Goal: Task Accomplishment & Management: Use online tool/utility

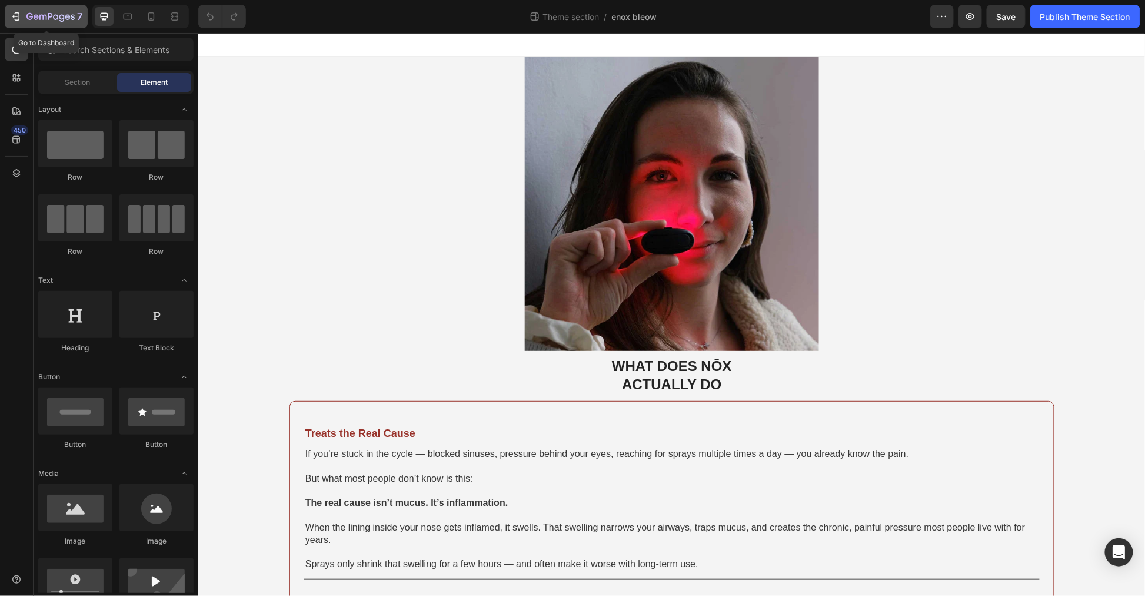
click at [14, 13] on icon "button" at bounding box center [16, 17] width 12 height 12
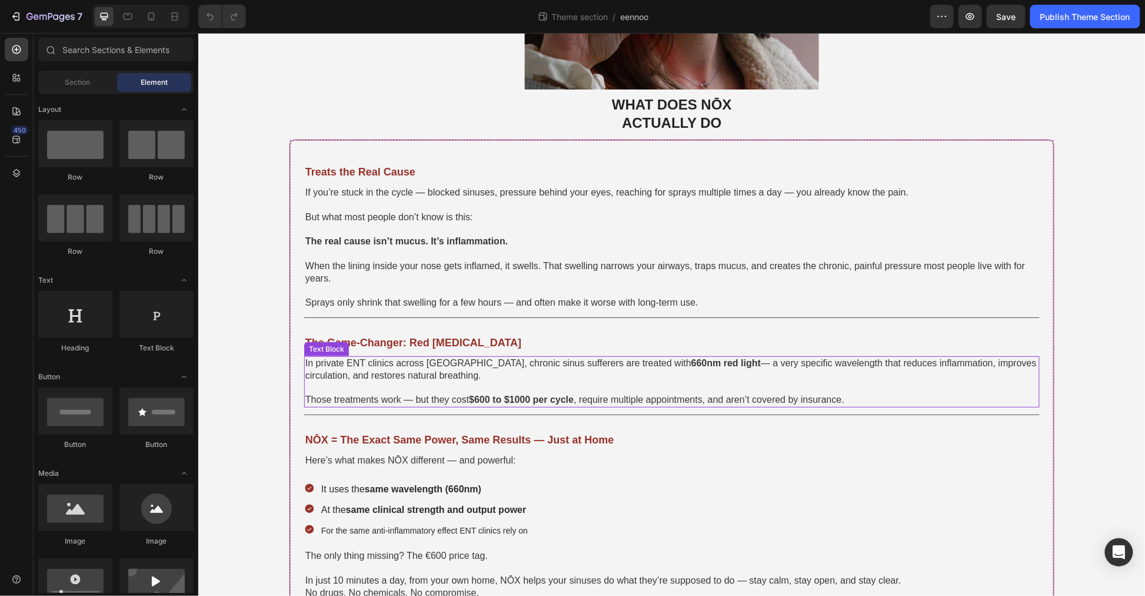
scroll to position [327, 0]
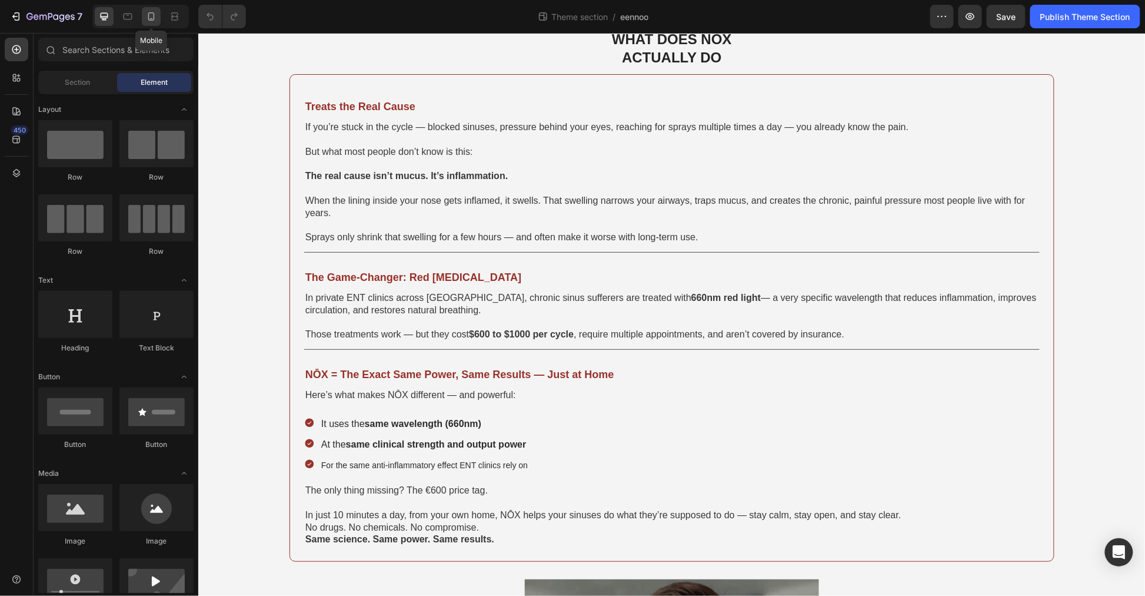
click at [155, 15] on icon at bounding box center [151, 17] width 12 height 12
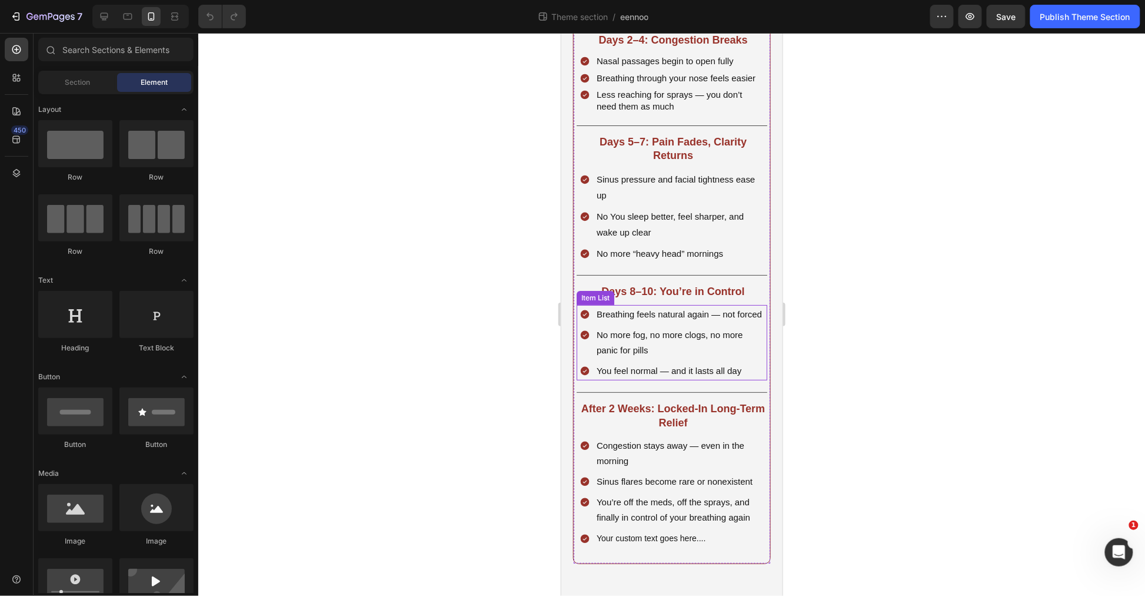
scroll to position [1897, 0]
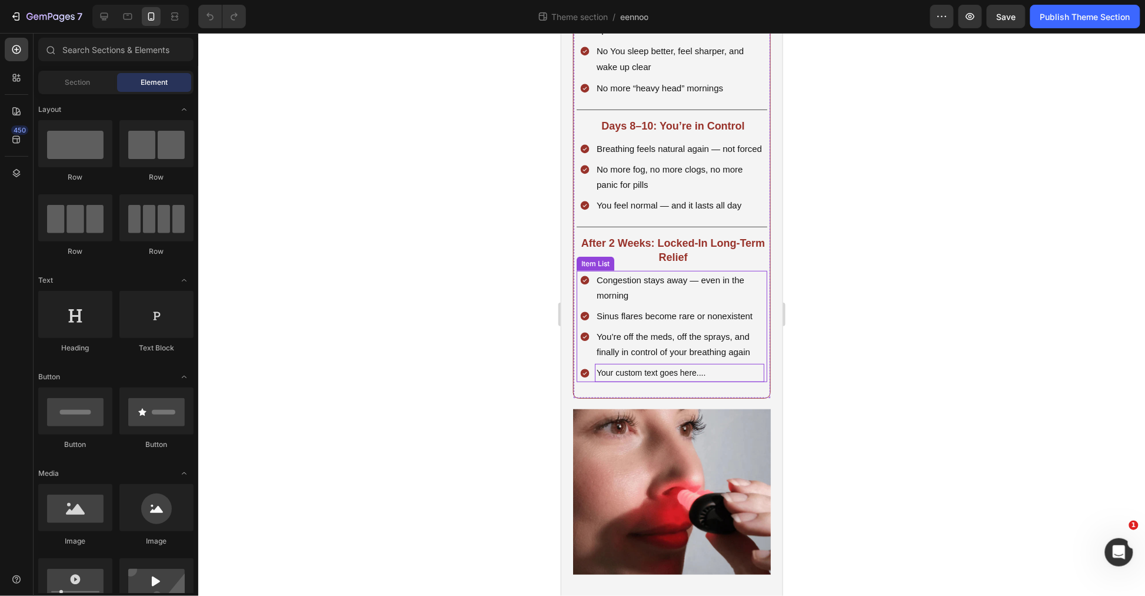
click at [708, 380] on p "Your custom text goes here...." at bounding box center [679, 372] width 166 height 15
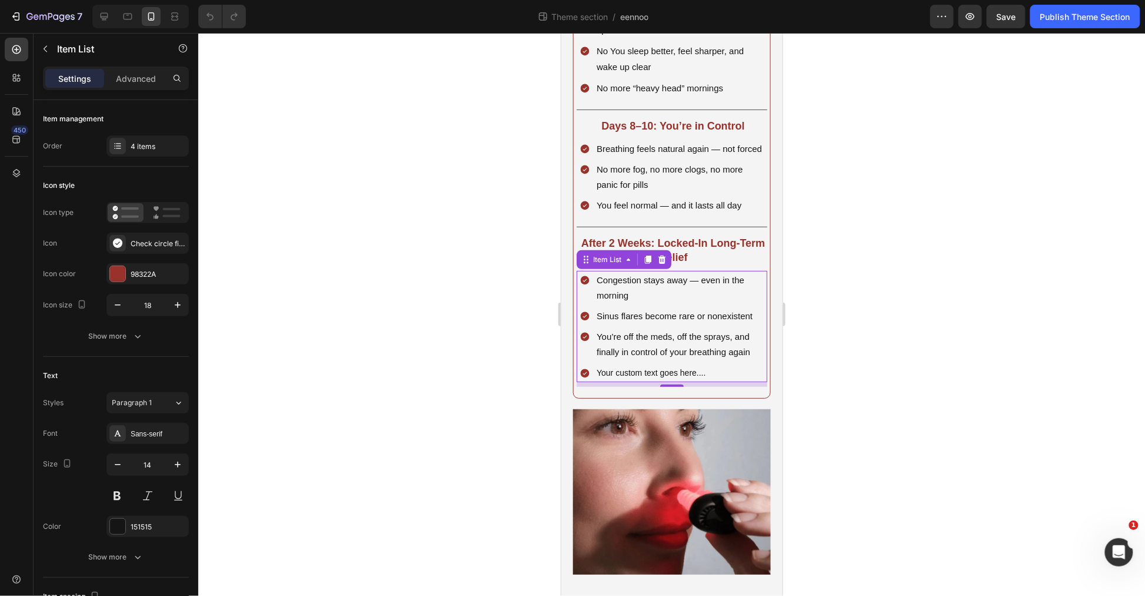
click at [592, 381] on div "Your custom text goes here...." at bounding box center [671, 372] width 185 height 18
click at [142, 242] on div "Check circle filled" at bounding box center [158, 243] width 55 height 11
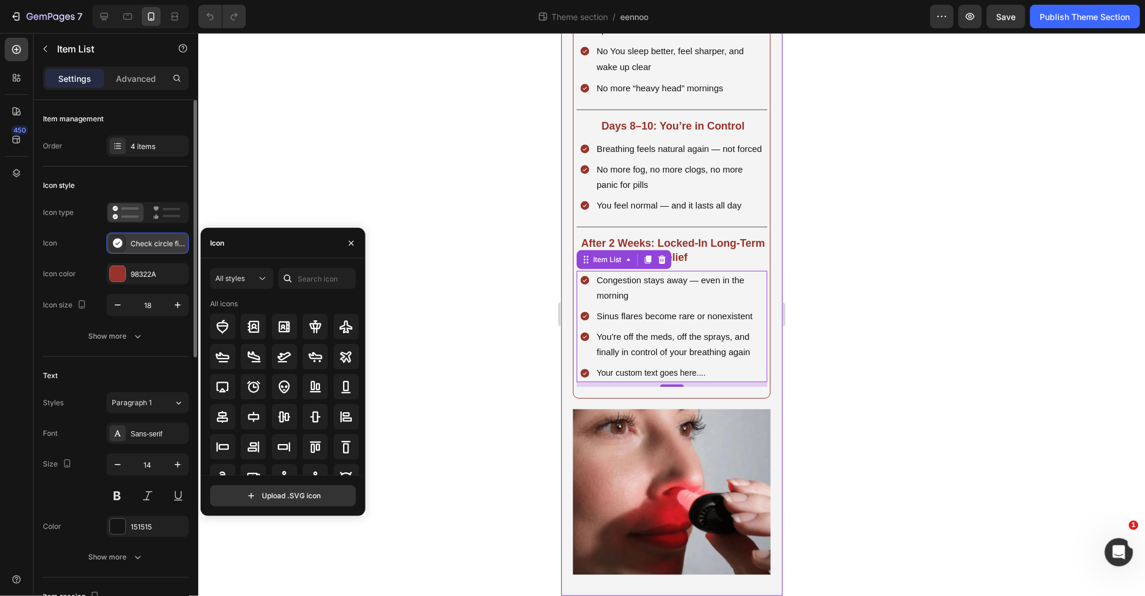
click at [142, 242] on div "Check circle filled" at bounding box center [158, 243] width 55 height 11
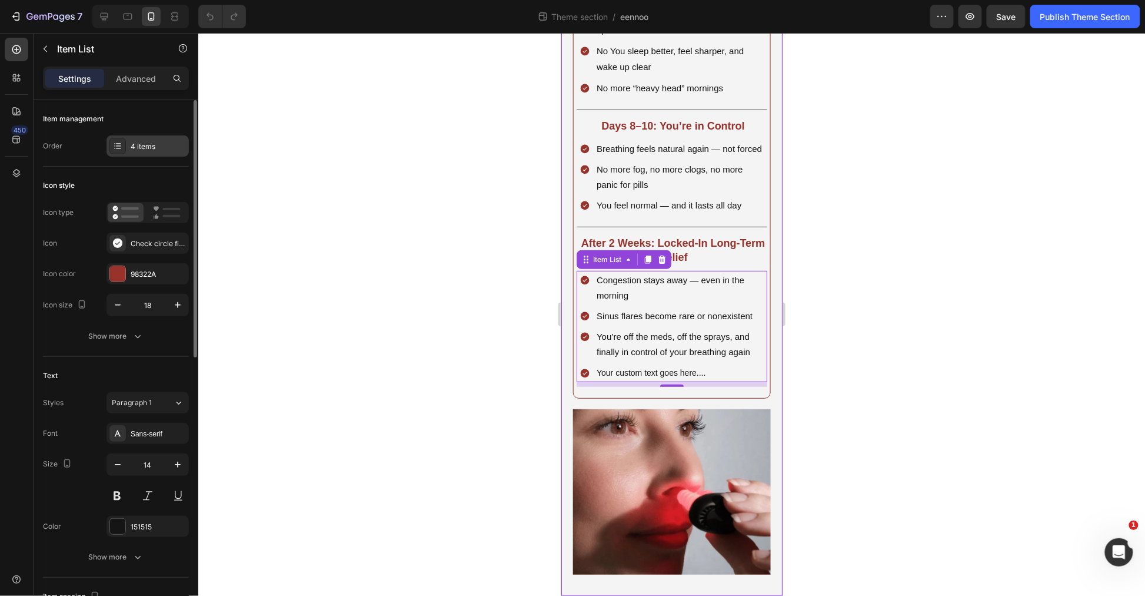
click at [131, 143] on div "4 items" at bounding box center [158, 146] width 55 height 11
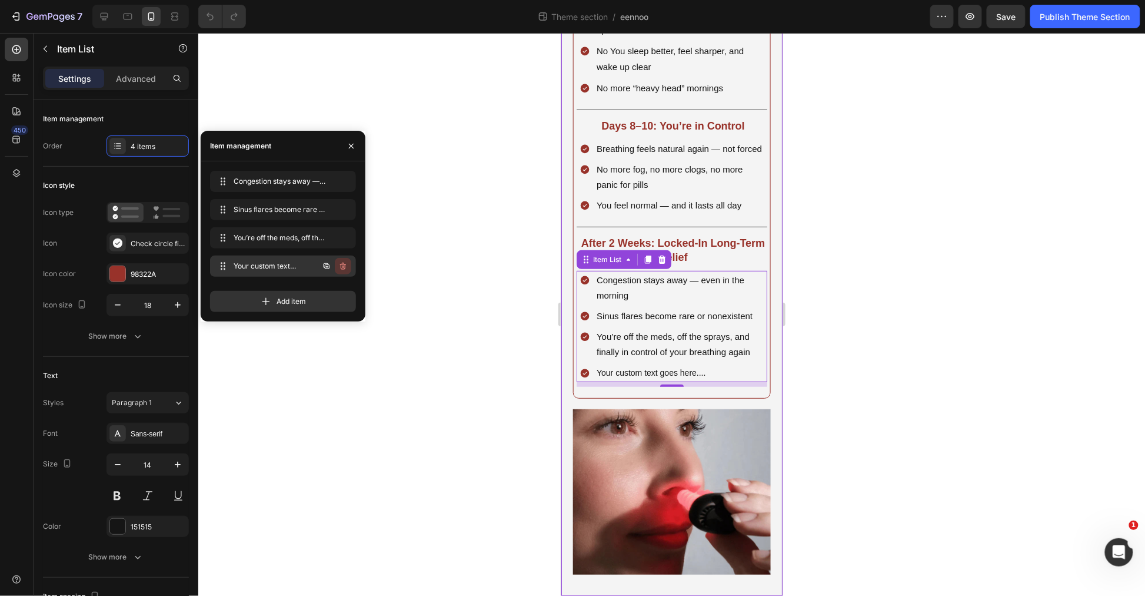
click at [342, 266] on icon "button" at bounding box center [342, 265] width 9 height 9
click at [343, 267] on div "Delete" at bounding box center [335, 266] width 22 height 11
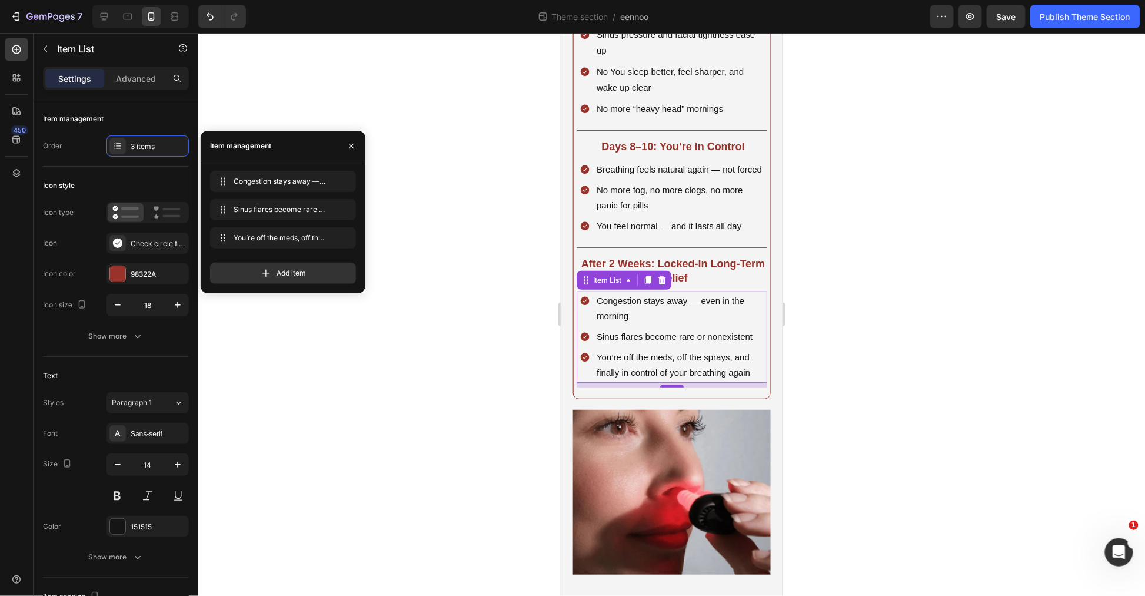
click at [954, 303] on div at bounding box center [671, 314] width 947 height 563
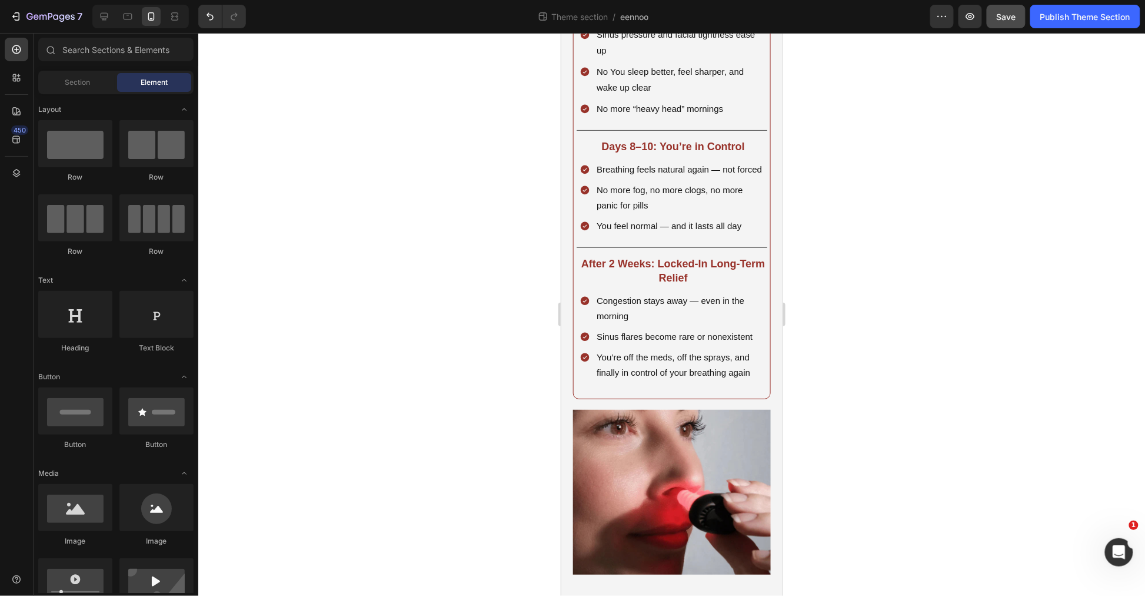
click at [1020, 19] on button "Save" at bounding box center [1006, 17] width 39 height 24
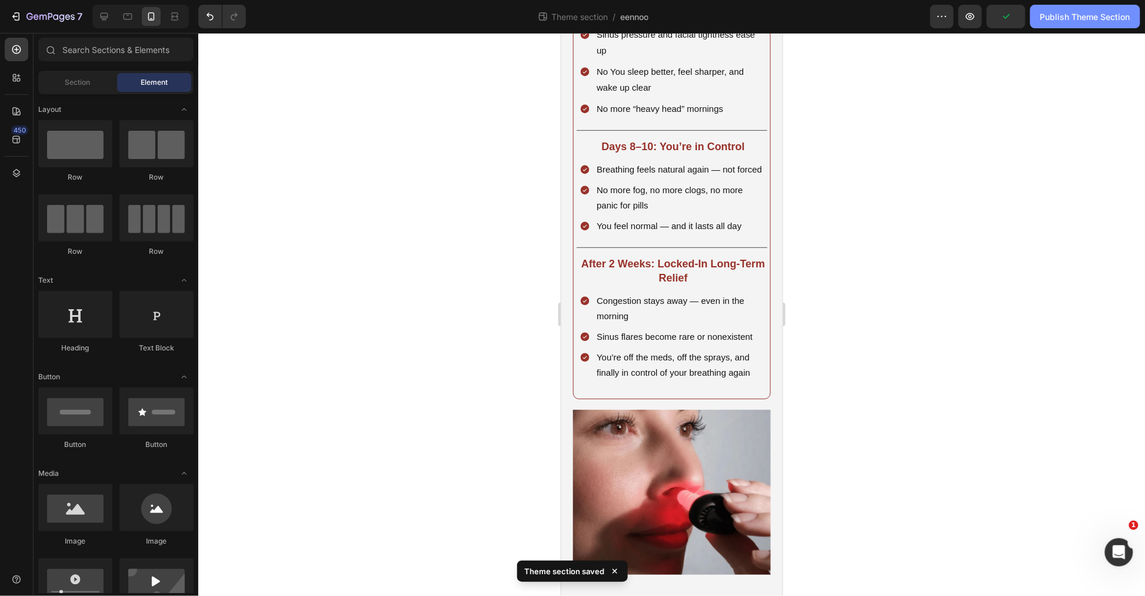
click at [1089, 18] on div "Publish Theme Section" at bounding box center [1086, 17] width 90 height 12
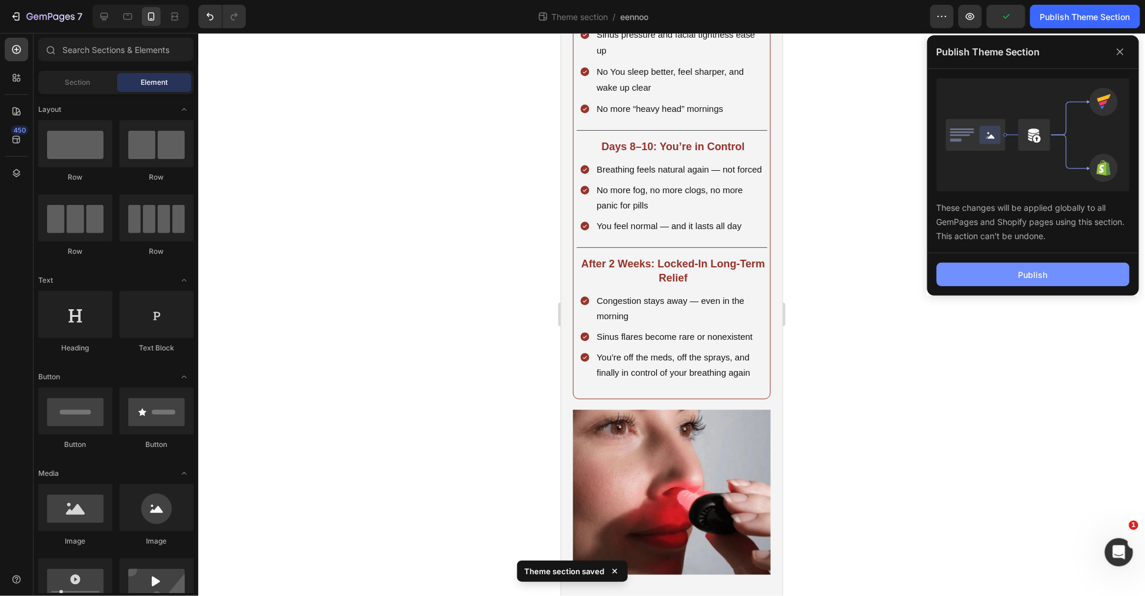
click at [1036, 267] on button "Publish" at bounding box center [1033, 275] width 193 height 24
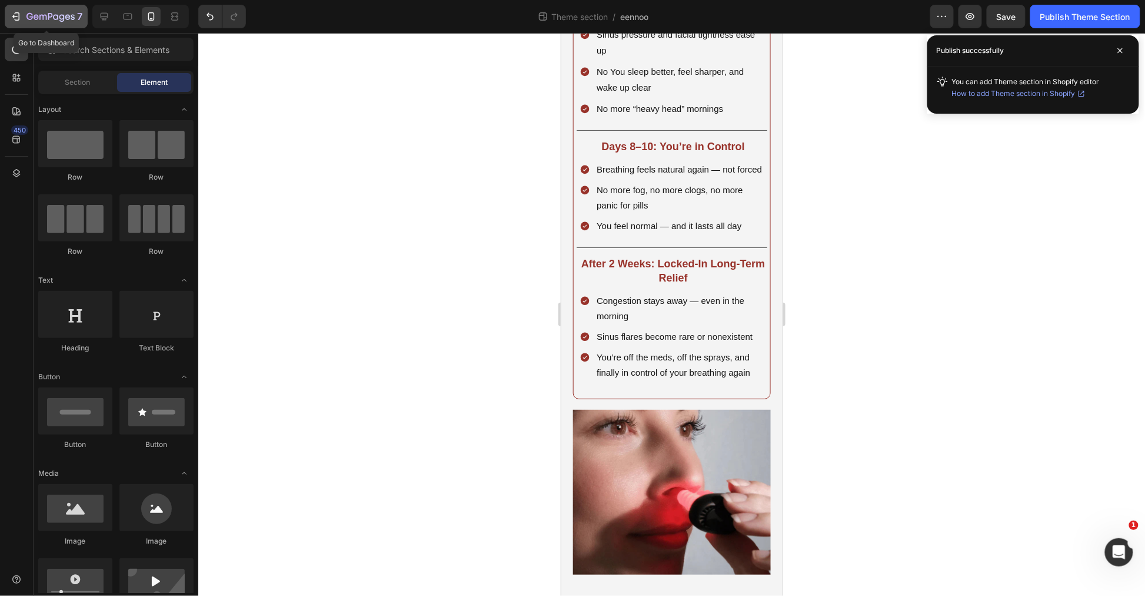
click at [25, 22] on div "7" at bounding box center [46, 16] width 72 height 14
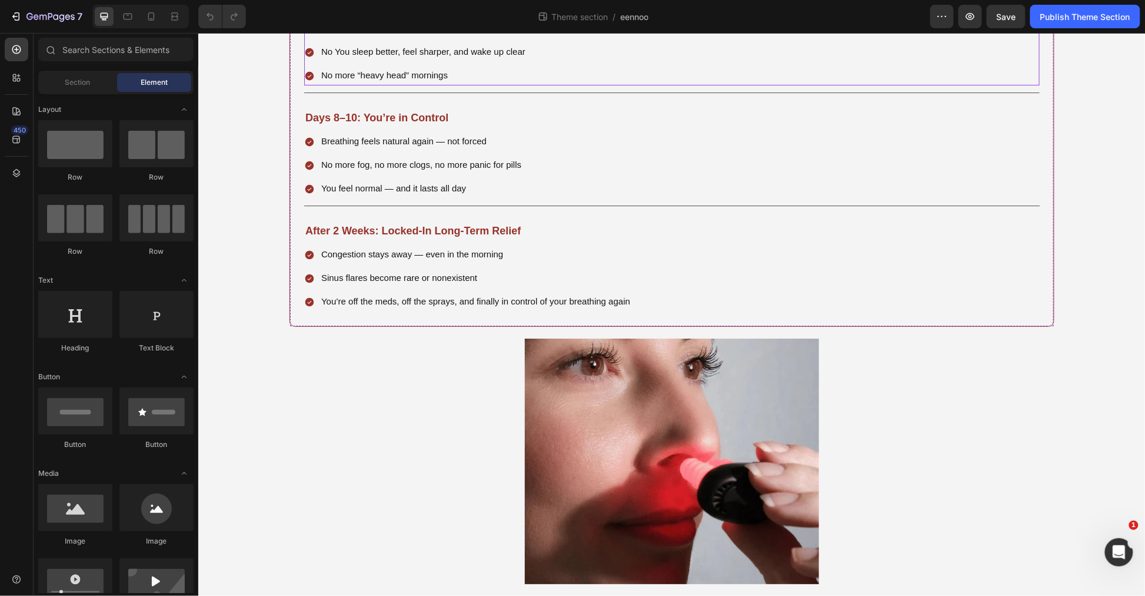
scroll to position [1831, 0]
click at [155, 9] on div at bounding box center [151, 16] width 19 height 19
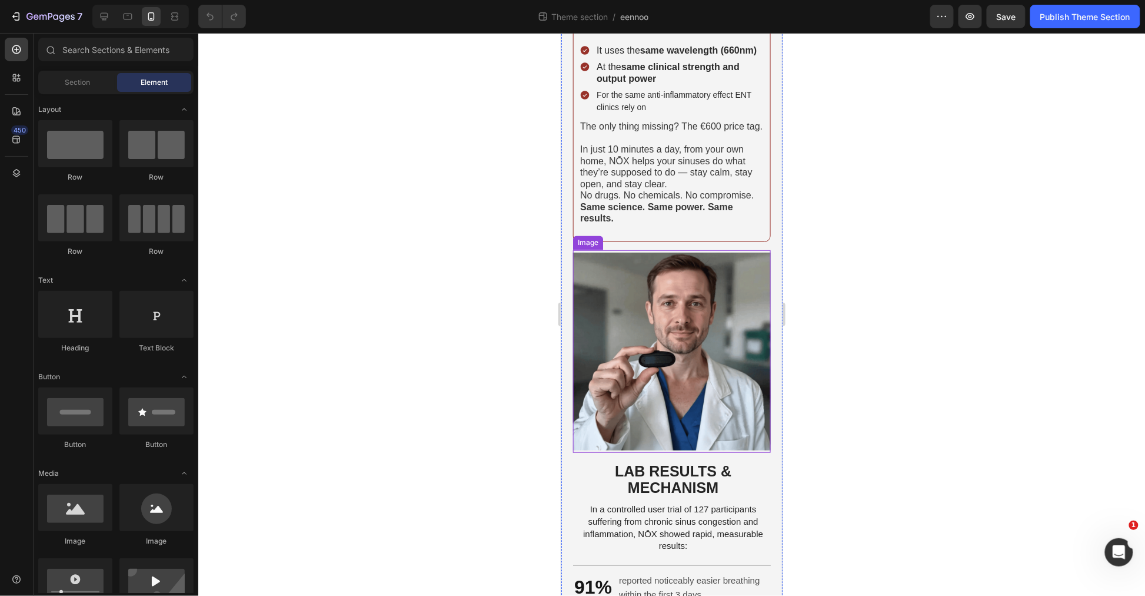
scroll to position [677, 0]
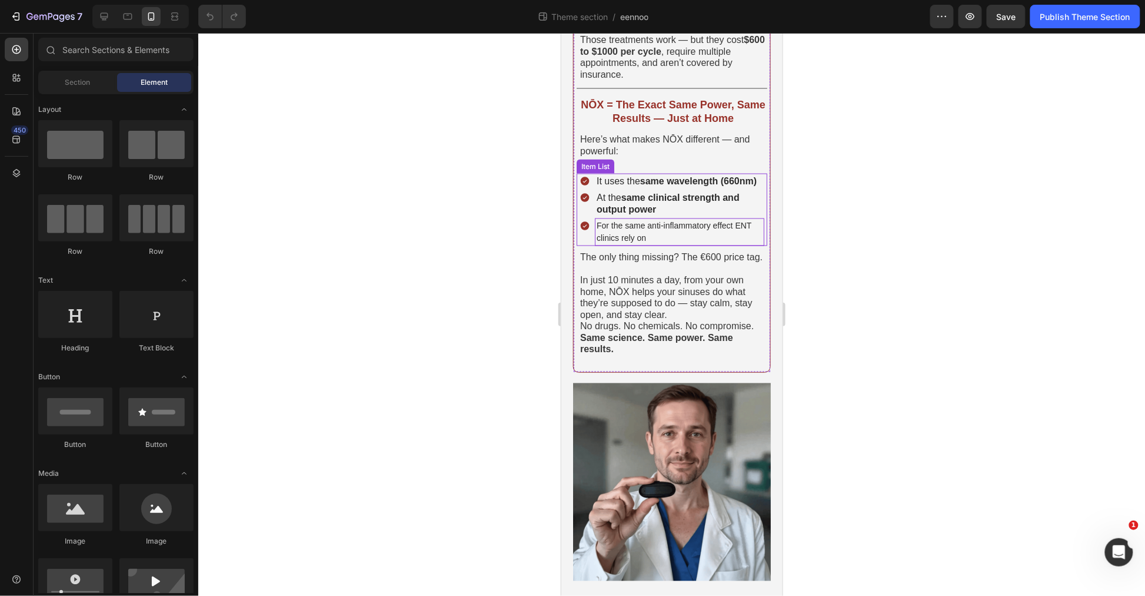
click at [630, 227] on span "For the same anti-inflammatory effect ENT clinics rely on" at bounding box center [673, 232] width 155 height 22
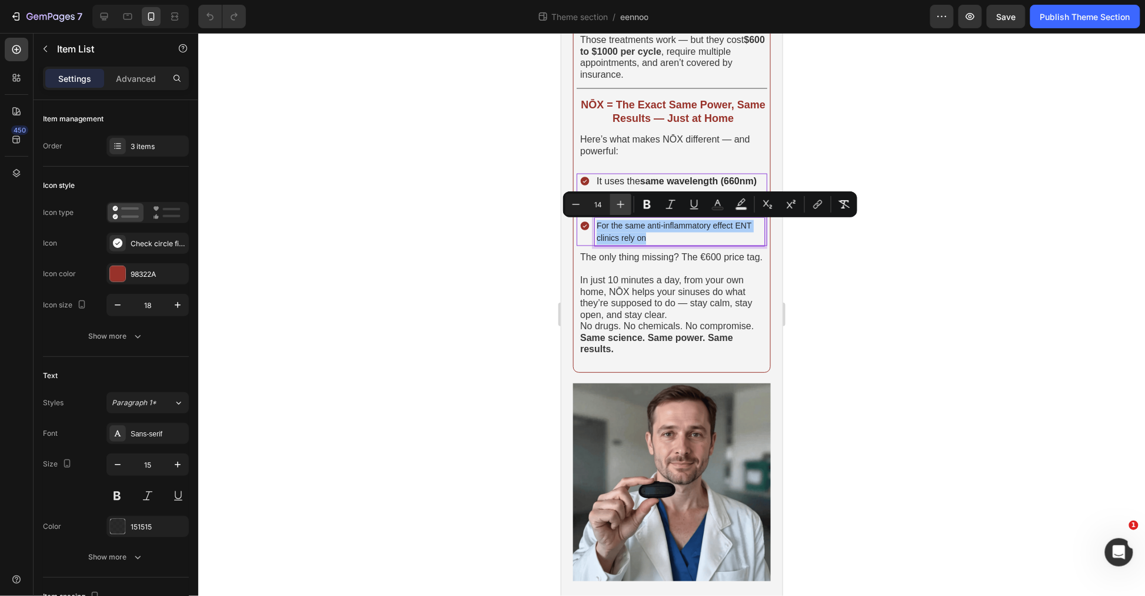
click at [619, 202] on icon "Editor contextual toolbar" at bounding box center [621, 204] width 12 height 12
type input "15"
click at [876, 318] on div at bounding box center [671, 314] width 947 height 563
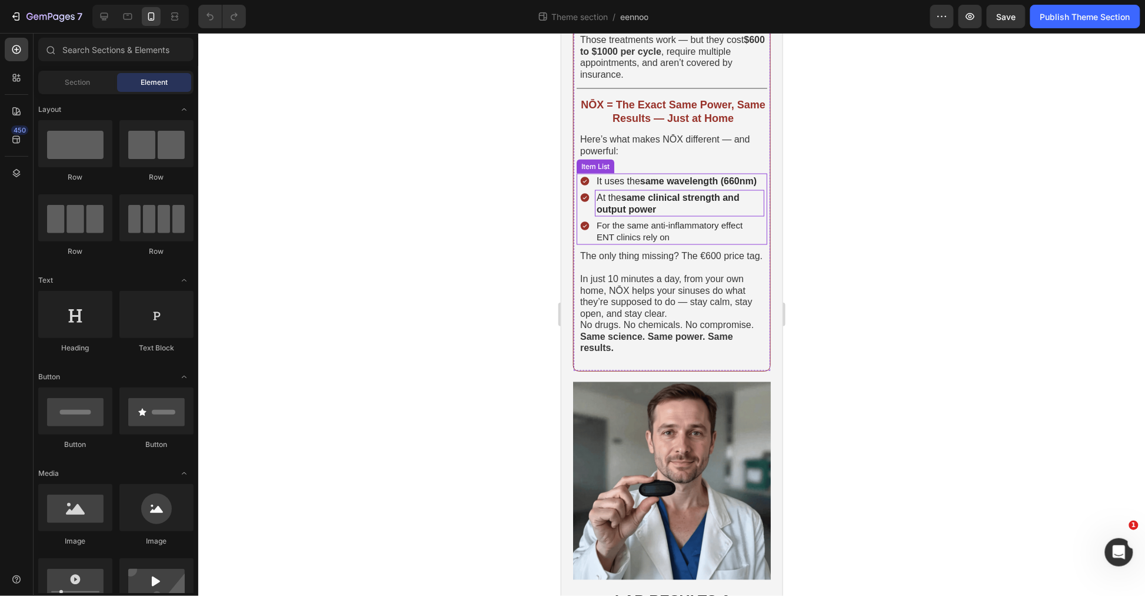
click at [683, 204] on p "At the same clinical strength and output power" at bounding box center [679, 202] width 166 height 23
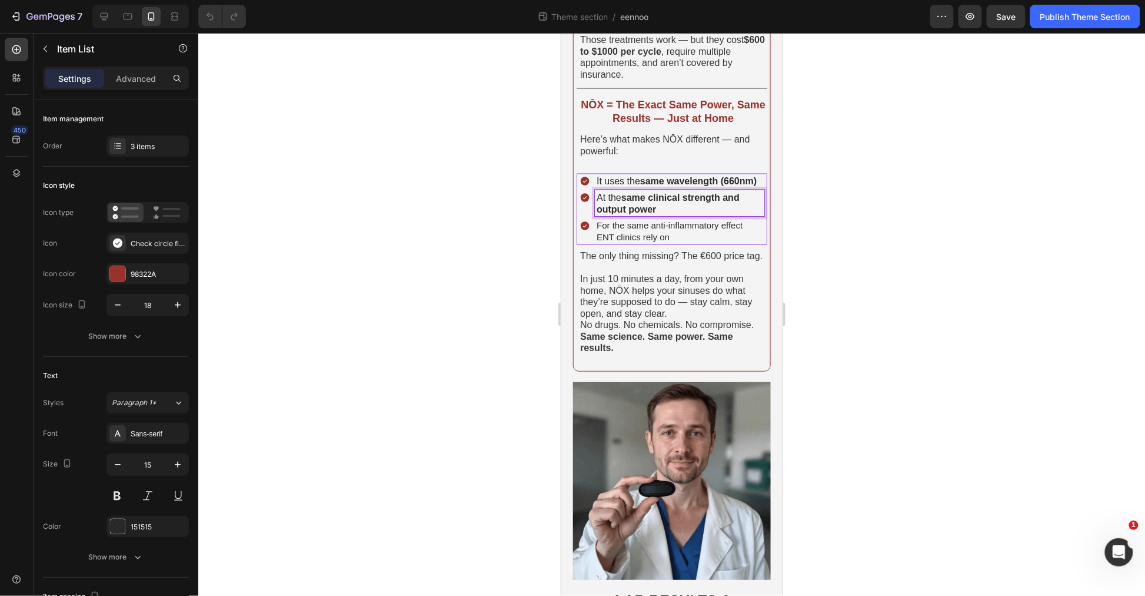
click at [683, 204] on p "At the same clinical strength and output power" at bounding box center [679, 202] width 166 height 23
click at [637, 198] on strong "same clinical strength and output power" at bounding box center [667, 203] width 143 height 22
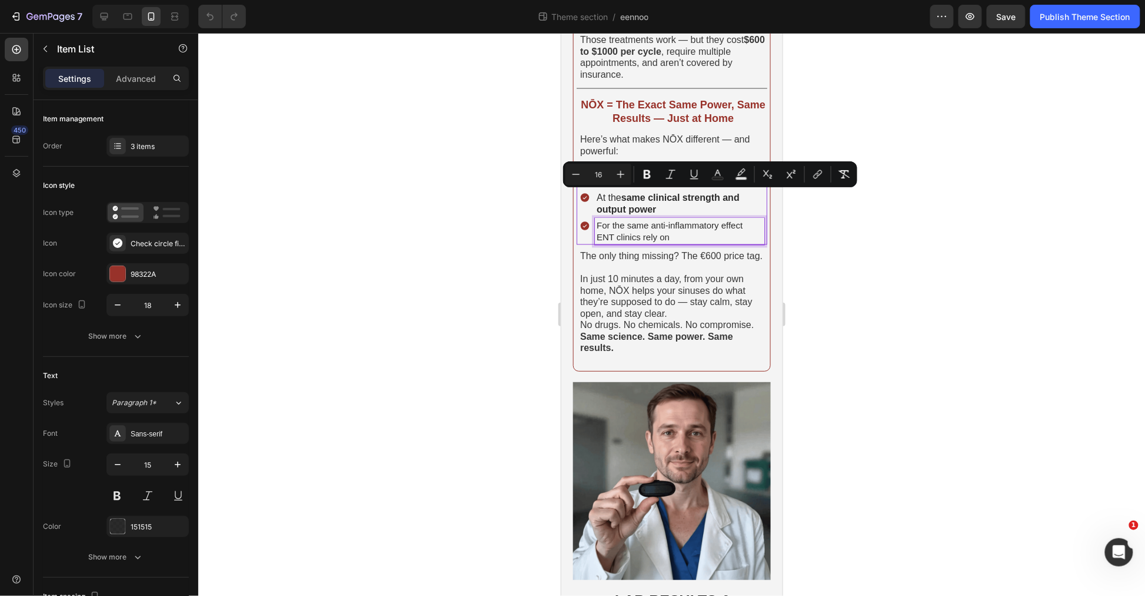
click at [683, 235] on p "For the same anti-inflammatory effect ENT clinics rely on" at bounding box center [679, 231] width 166 height 23
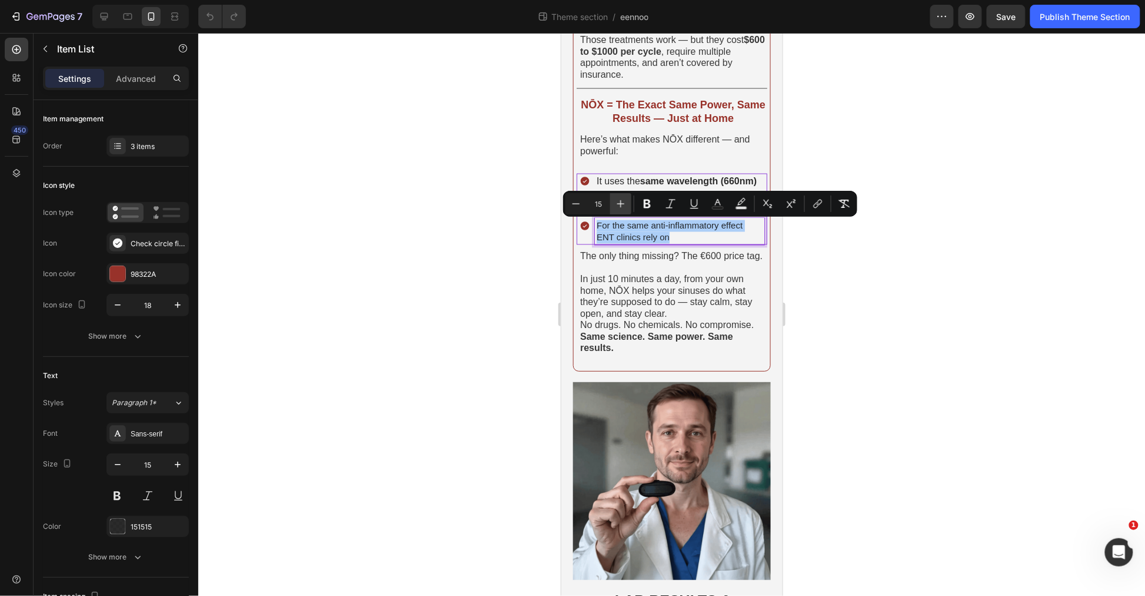
click at [622, 205] on icon "Editor contextual toolbar" at bounding box center [621, 204] width 12 height 12
type input "16"
drag, startPoint x: 851, startPoint y: 274, endPoint x: 203, endPoint y: 240, distance: 648.4
click at [851, 274] on div at bounding box center [671, 314] width 947 height 563
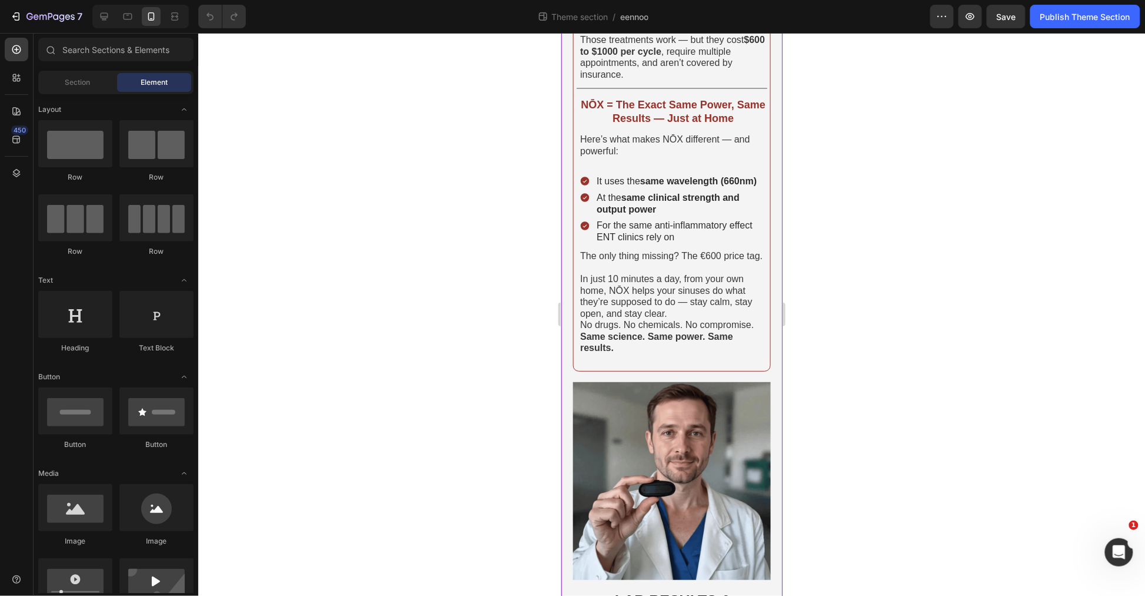
click at [672, 300] on span "In just 10 minutes a day, from your own home, NŌX helps your sinuses do what th…" at bounding box center [666, 296] width 172 height 45
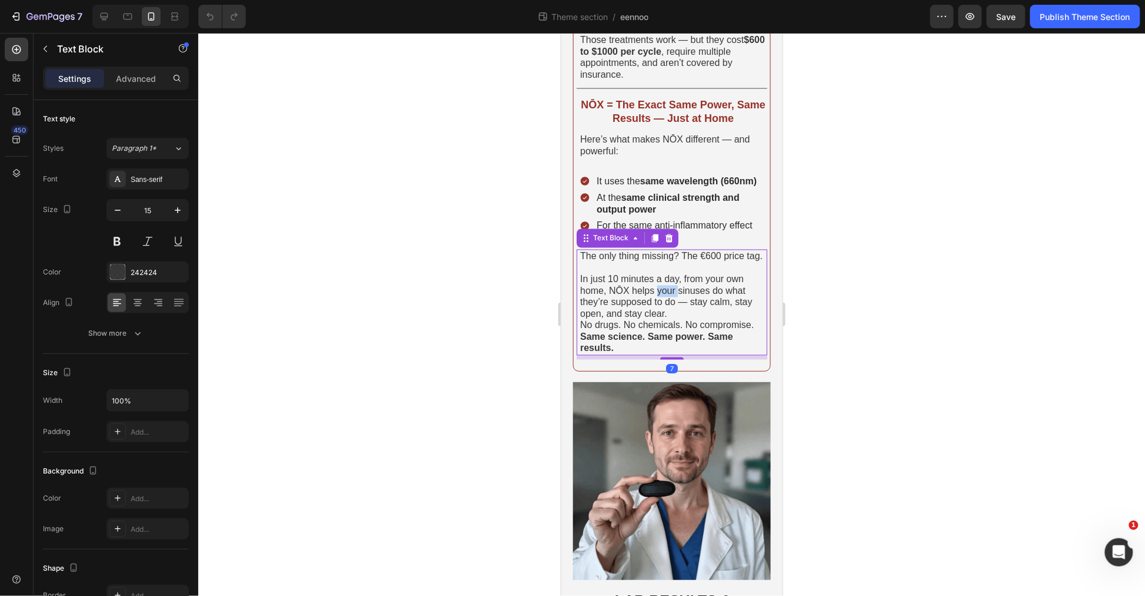
click at [672, 300] on span "In just 10 minutes a day, from your own home, NŌX helps your sinuses do what th…" at bounding box center [666, 296] width 172 height 45
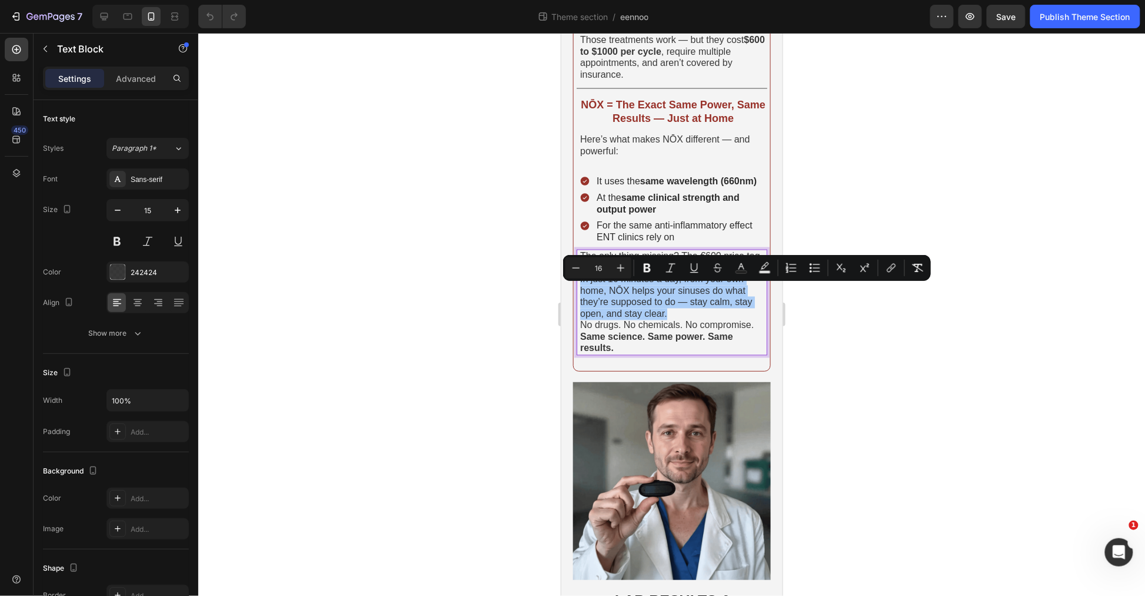
click at [892, 338] on div at bounding box center [671, 314] width 947 height 563
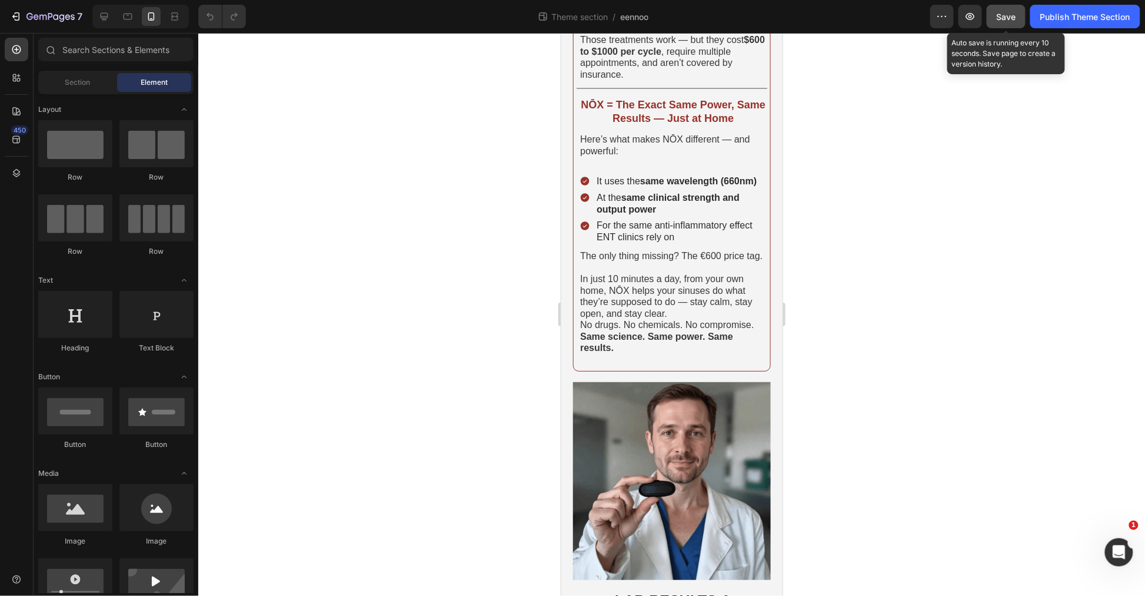
click at [1001, 19] on span "Save" at bounding box center [1006, 17] width 19 height 10
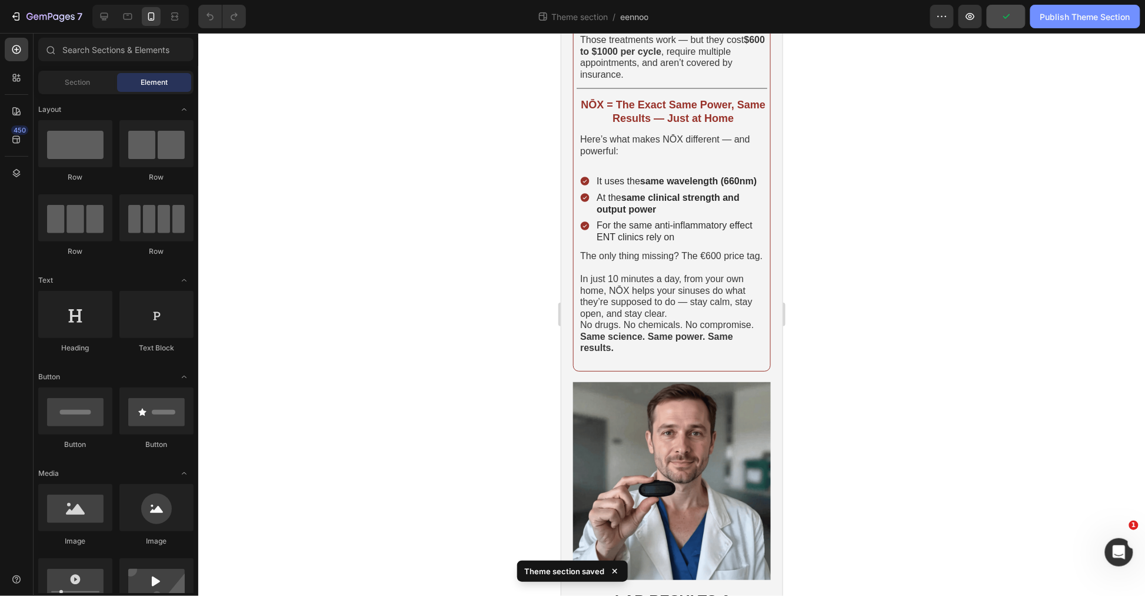
click at [1093, 15] on div "Publish Theme Section" at bounding box center [1086, 17] width 90 height 12
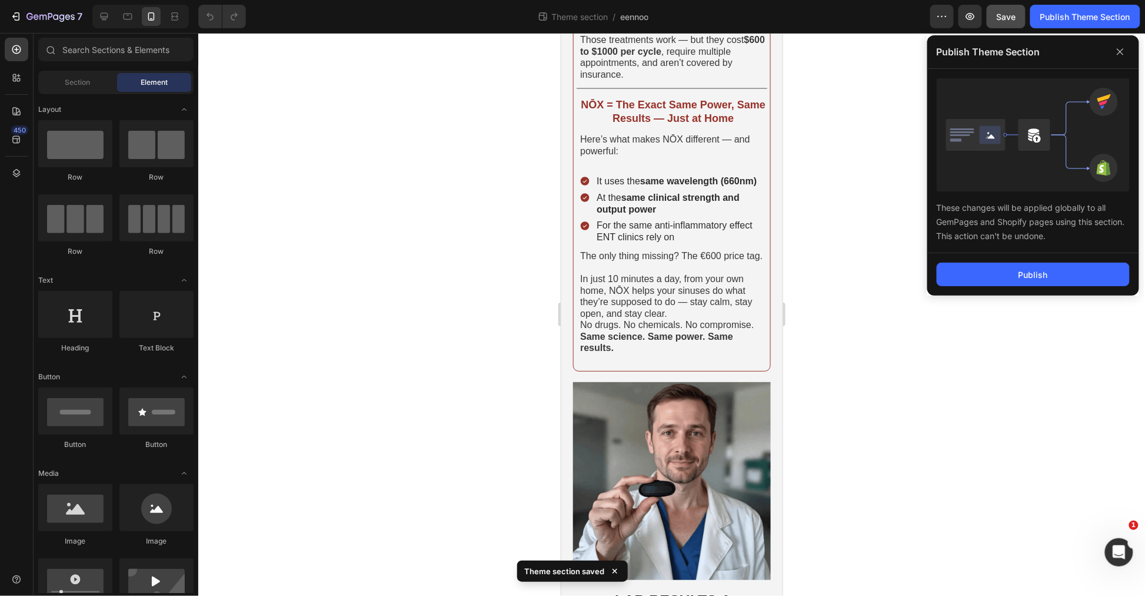
drag, startPoint x: 910, startPoint y: 91, endPoint x: 936, endPoint y: 89, distance: 25.9
click at [911, 91] on div at bounding box center [671, 314] width 947 height 563
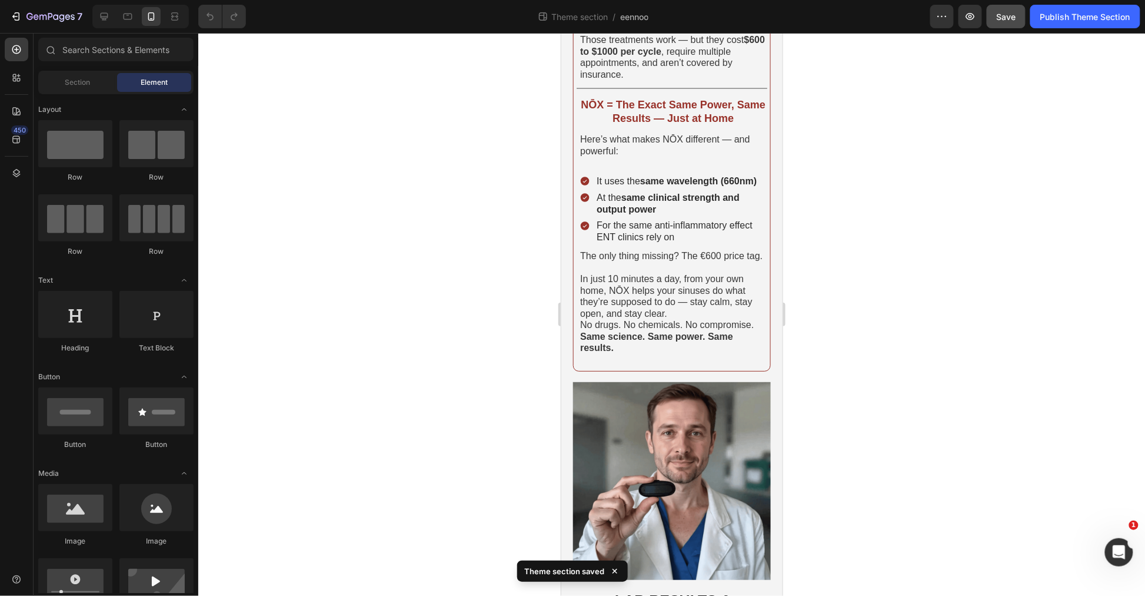
click at [1100, 0] on div "7 Theme section / eennoo Preview Save Publish Theme Section" at bounding box center [572, 17] width 1145 height 34
click at [1093, 18] on div "Publish Theme Section" at bounding box center [1086, 17] width 90 height 12
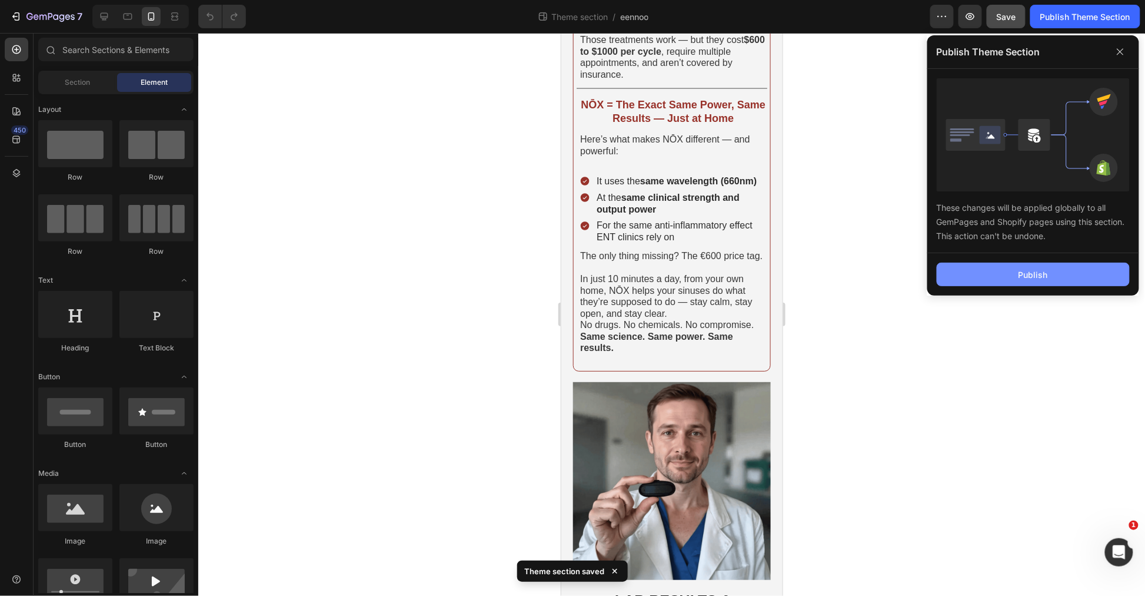
click at [1038, 264] on button "Publish" at bounding box center [1033, 275] width 193 height 24
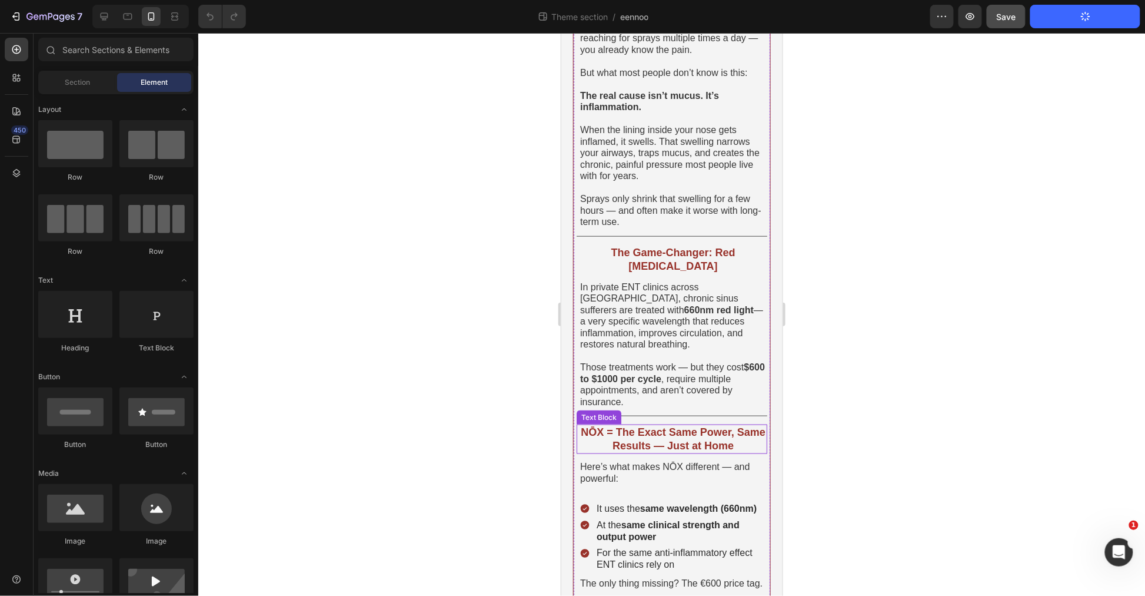
scroll to position [284, 0]
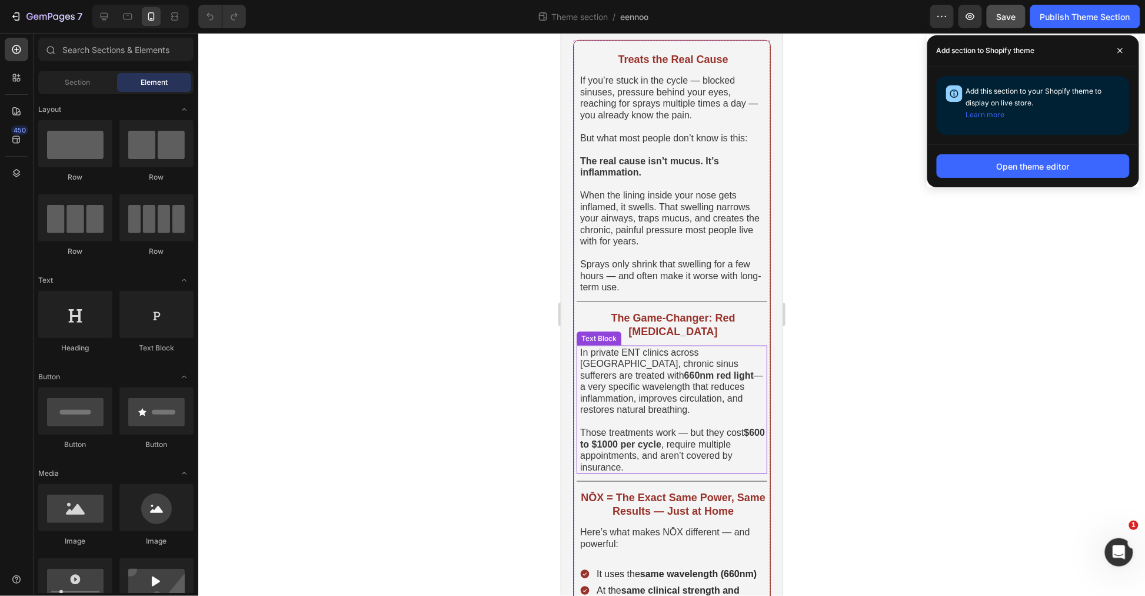
click at [632, 427] on span "Those treatments work — but they cost $600 to $1000 per cycle , require multipl…" at bounding box center [672, 449] width 185 height 45
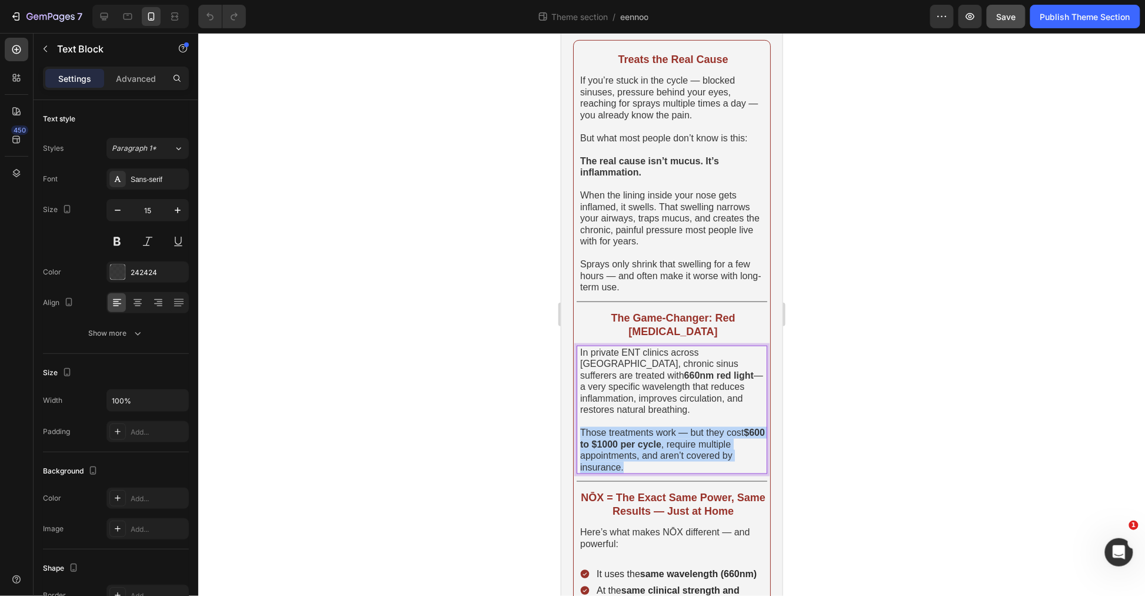
click at [632, 427] on span "Those treatments work — but they cost $600 to $1000 per cycle , require multipl…" at bounding box center [672, 449] width 185 height 45
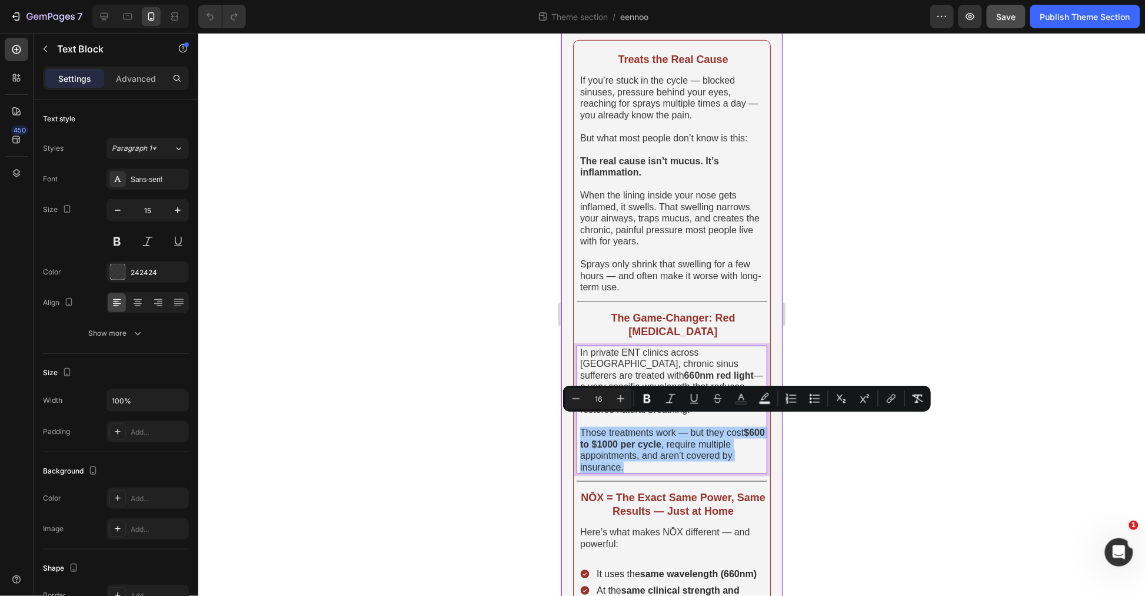
click at [466, 436] on div at bounding box center [671, 314] width 947 height 563
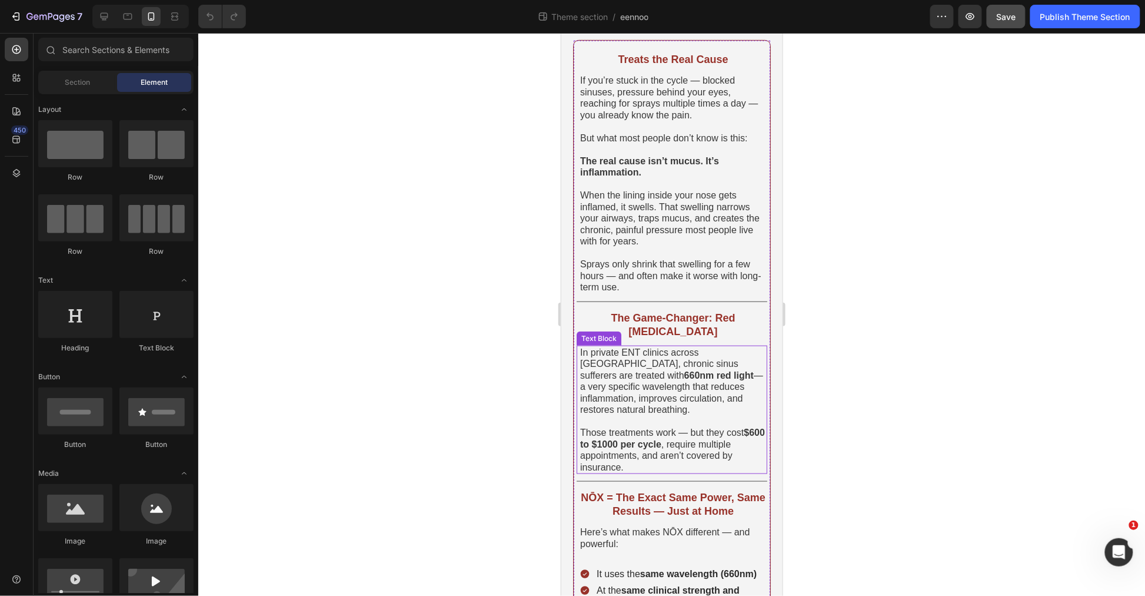
scroll to position [154, 0]
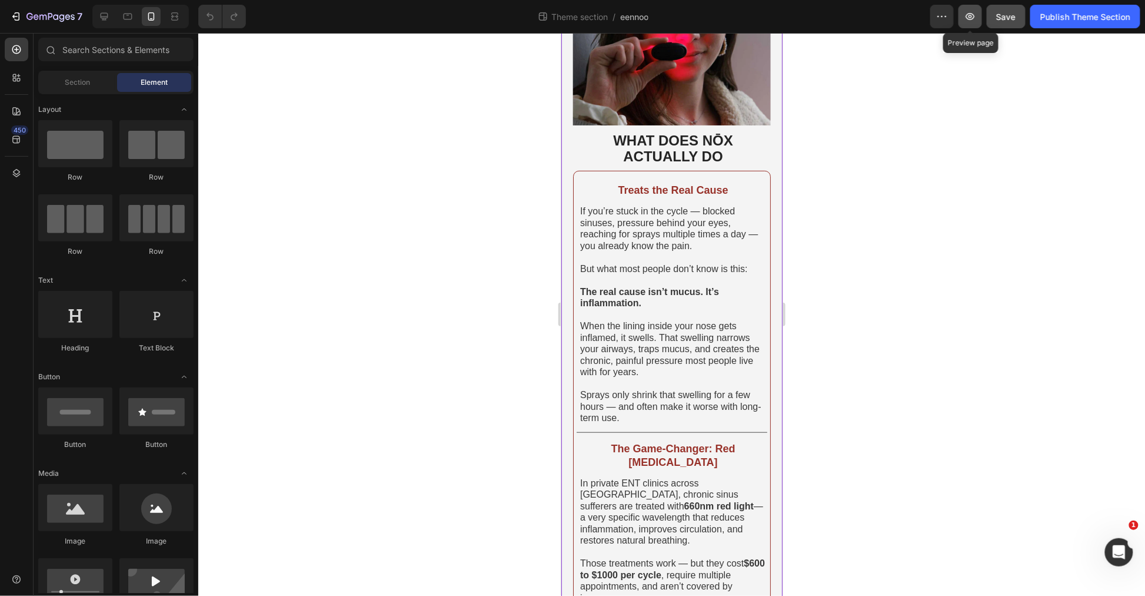
click at [972, 18] on icon "button" at bounding box center [971, 16] width 9 height 7
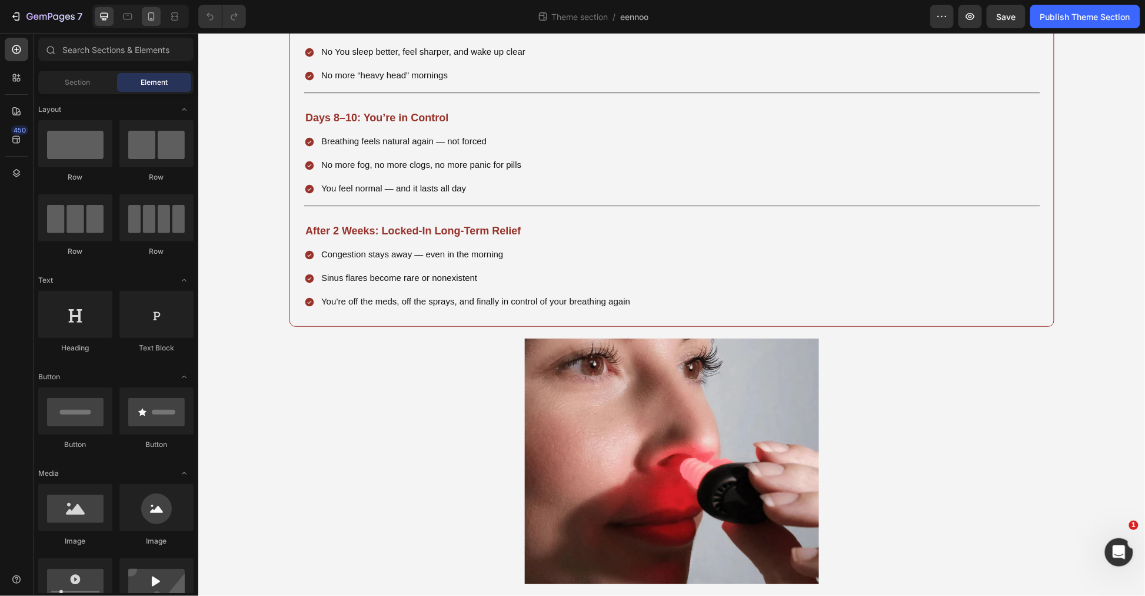
click at [147, 21] on icon at bounding box center [151, 17] width 12 height 12
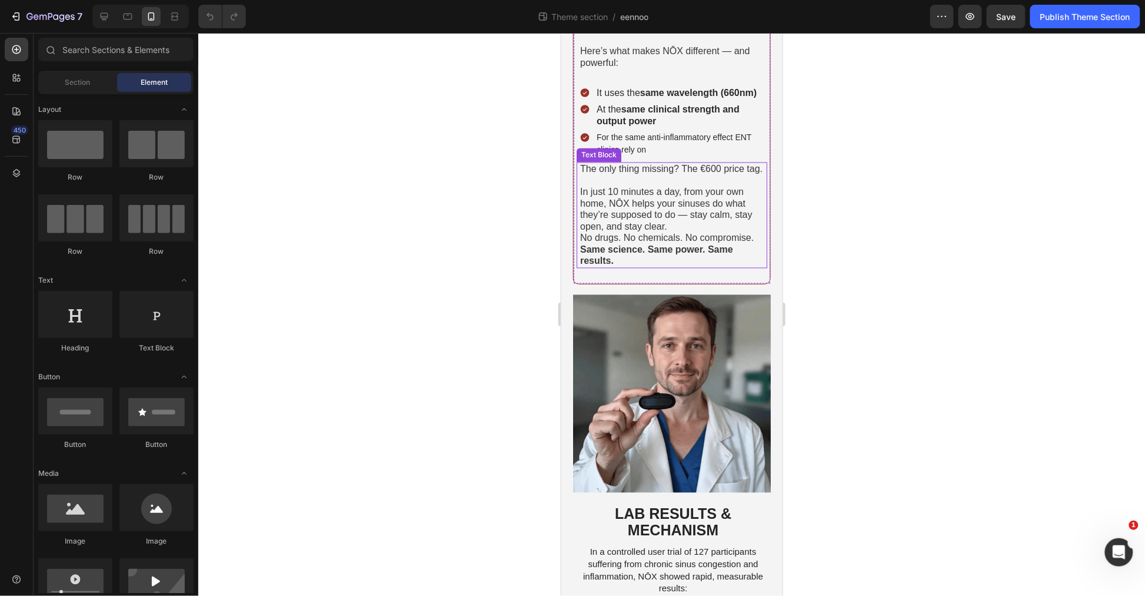
scroll to position [699, 0]
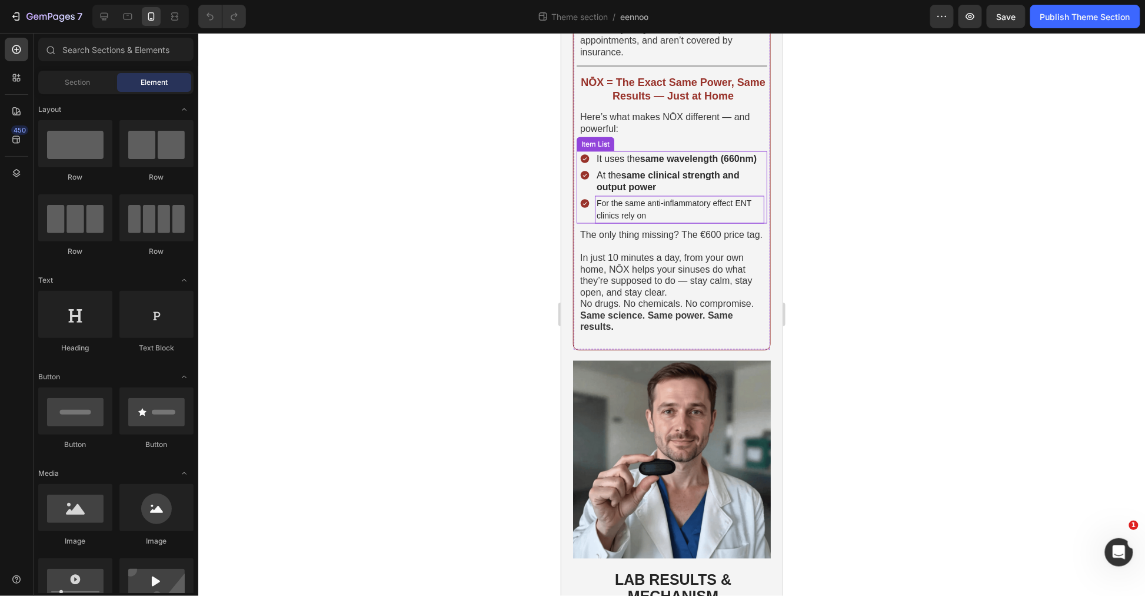
click at [692, 202] on span "For the same anti-inflammatory effect ENT clinics rely on" at bounding box center [673, 209] width 155 height 22
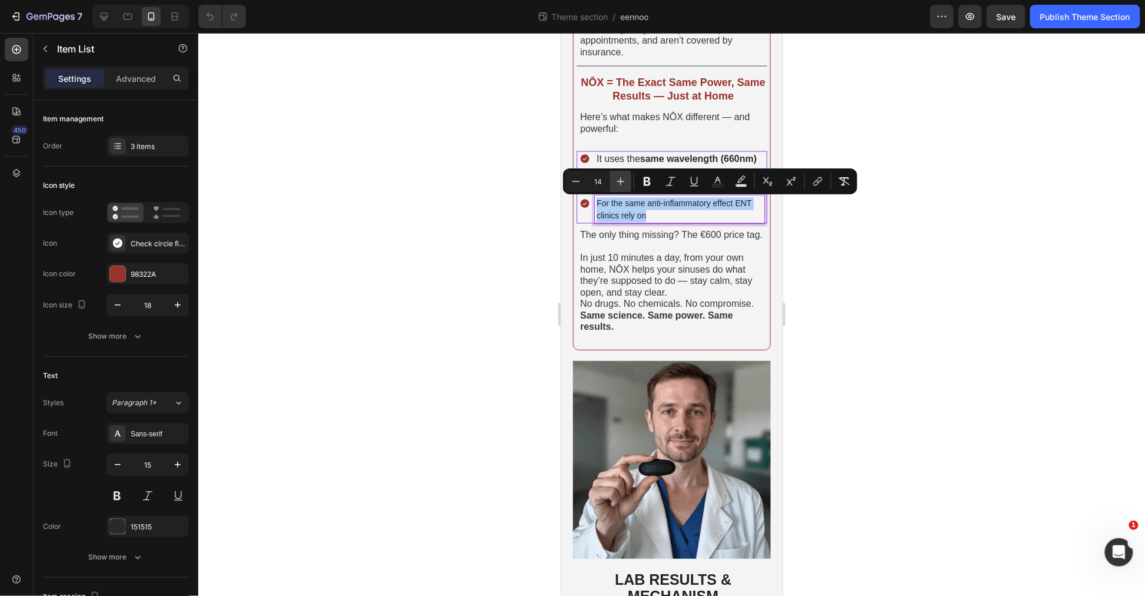
click at [613, 184] on button "Plus" at bounding box center [620, 181] width 21 height 21
click at [615, 183] on icon "Editor contextual toolbar" at bounding box center [621, 181] width 12 height 12
type input "16"
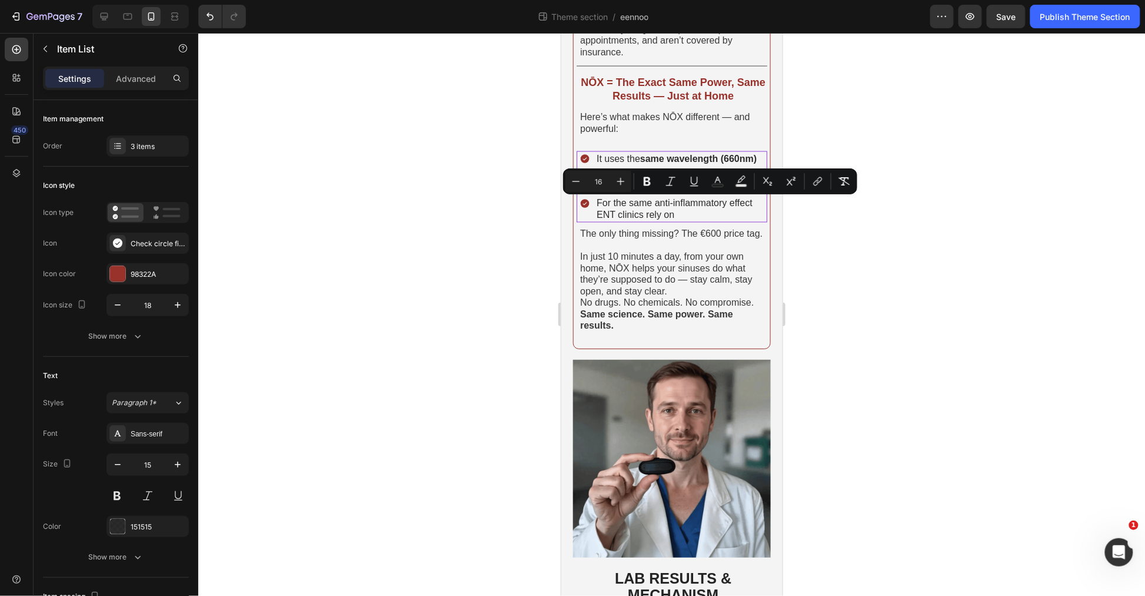
click at [878, 267] on div at bounding box center [671, 314] width 947 height 563
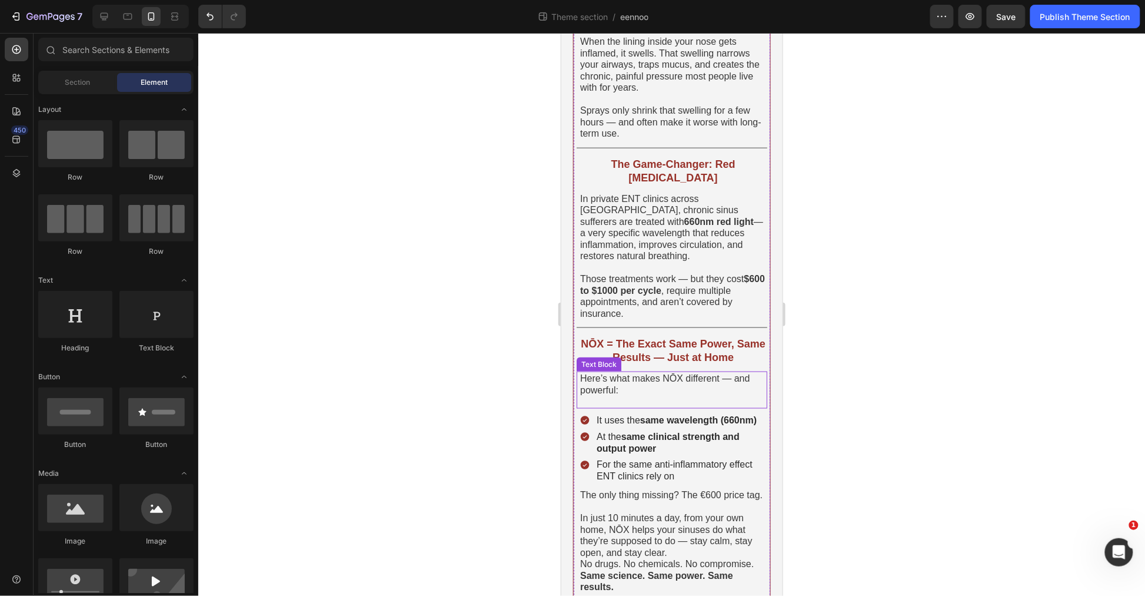
scroll to position [373, 0]
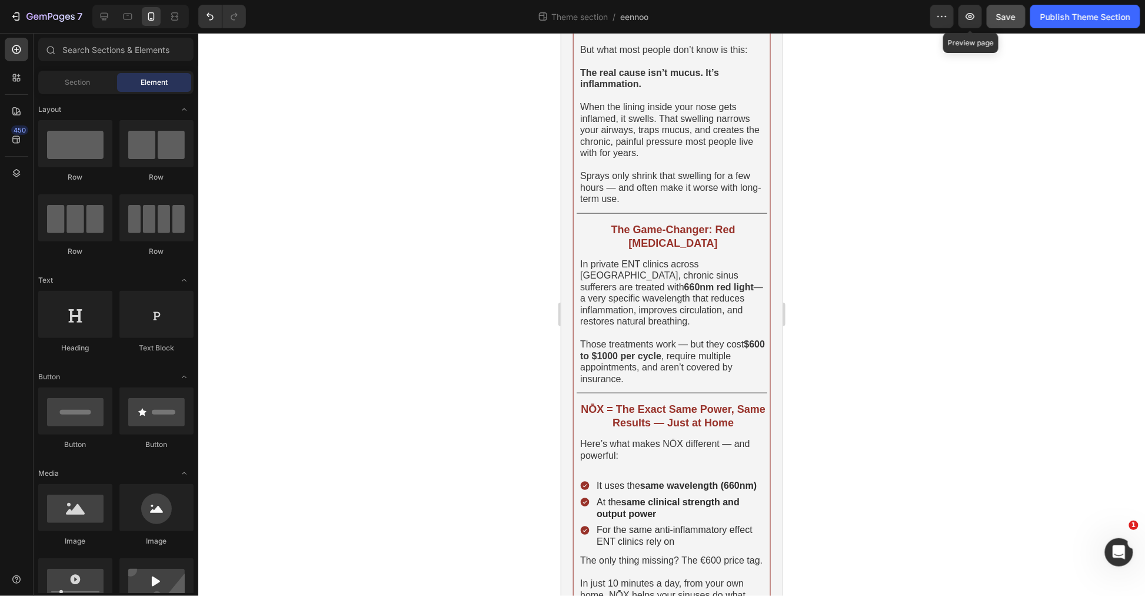
click at [992, 14] on button "Save" at bounding box center [1006, 17] width 39 height 24
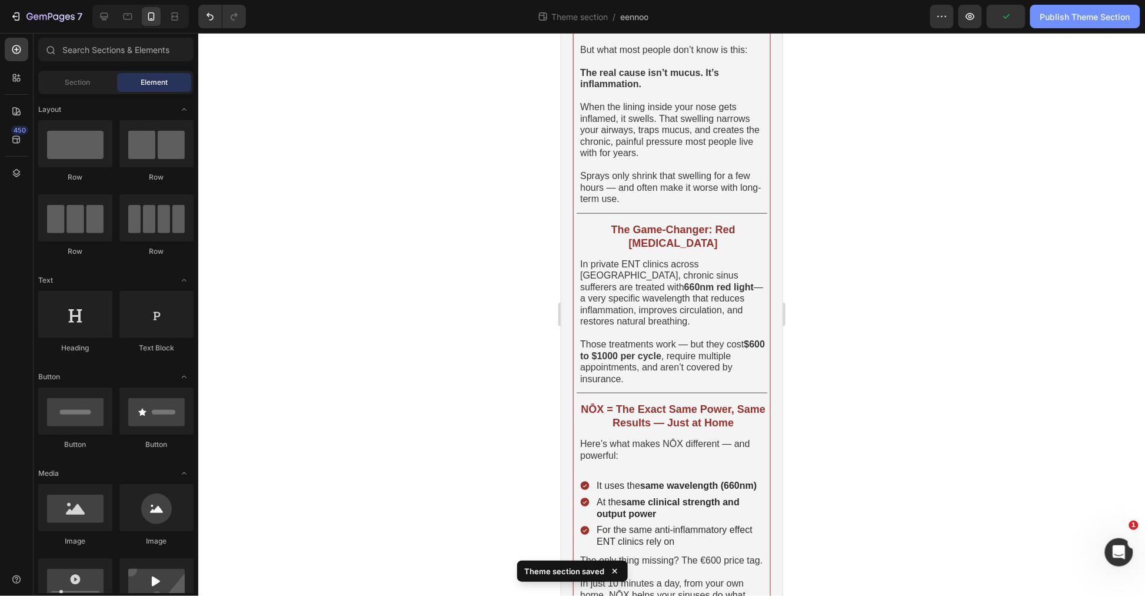
click at [1093, 13] on div "Publish Theme Section" at bounding box center [1086, 17] width 90 height 12
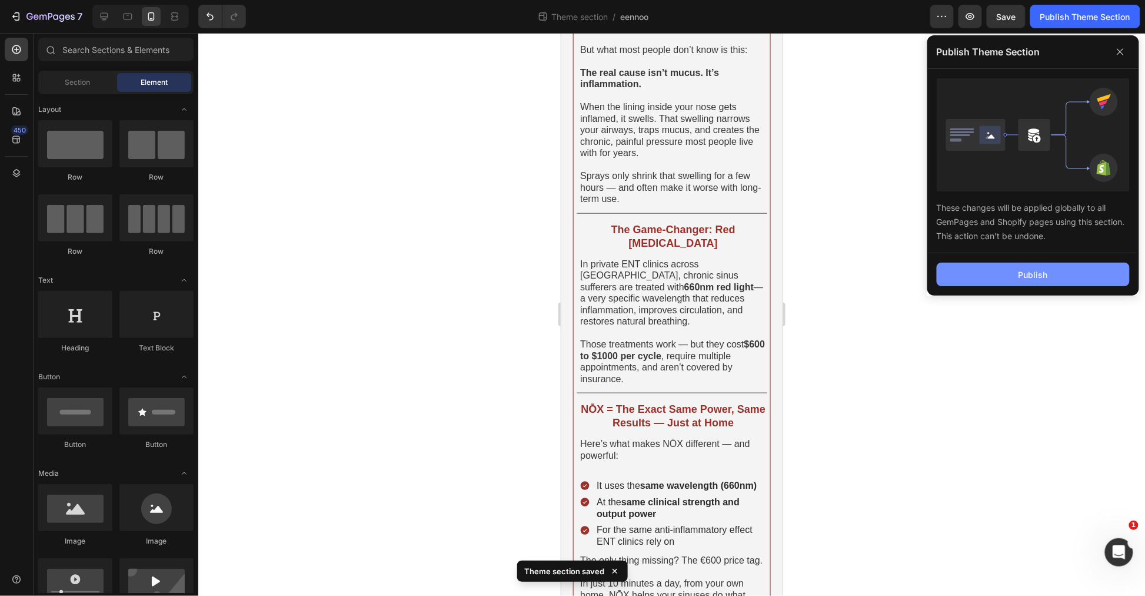
click at [1054, 278] on button "Publish" at bounding box center [1033, 275] width 193 height 24
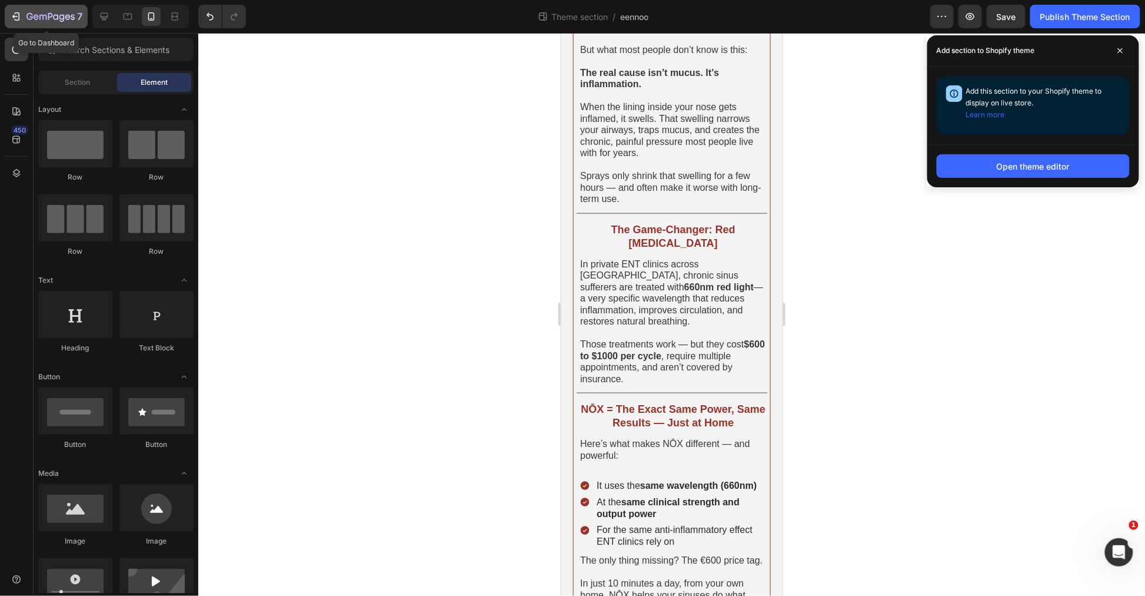
click at [38, 25] on button "7" at bounding box center [46, 17] width 83 height 24
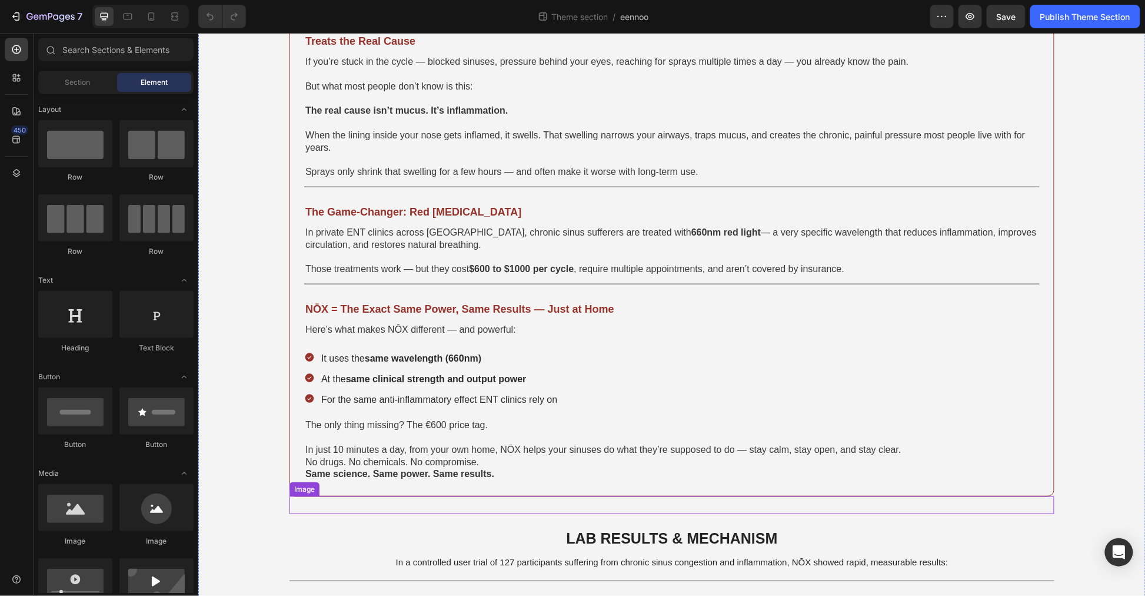
scroll to position [719, 0]
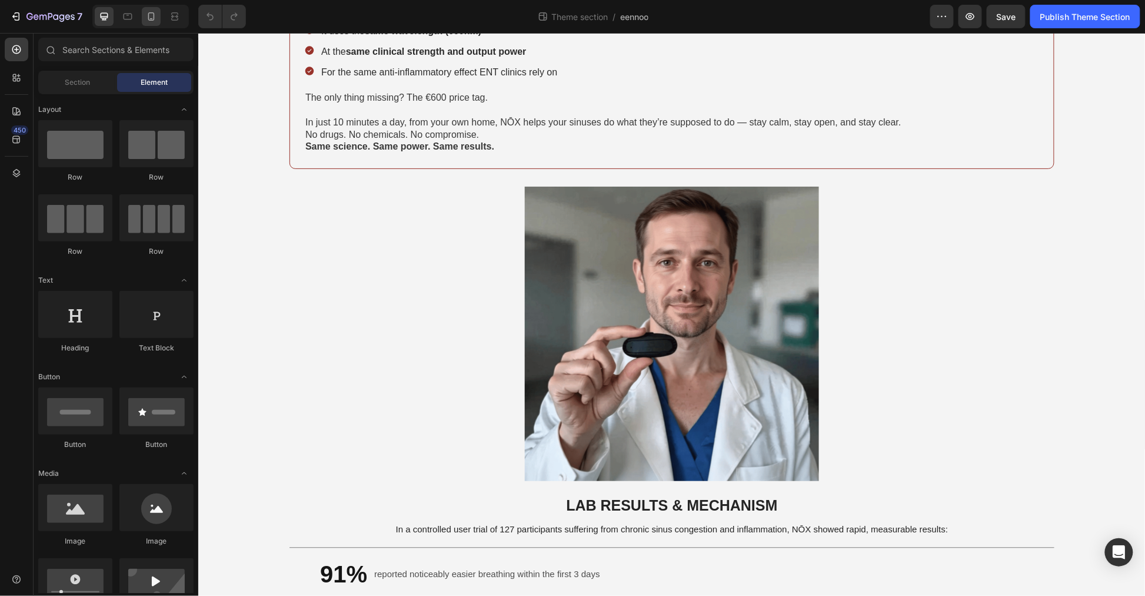
click at [147, 19] on div at bounding box center [151, 16] width 19 height 19
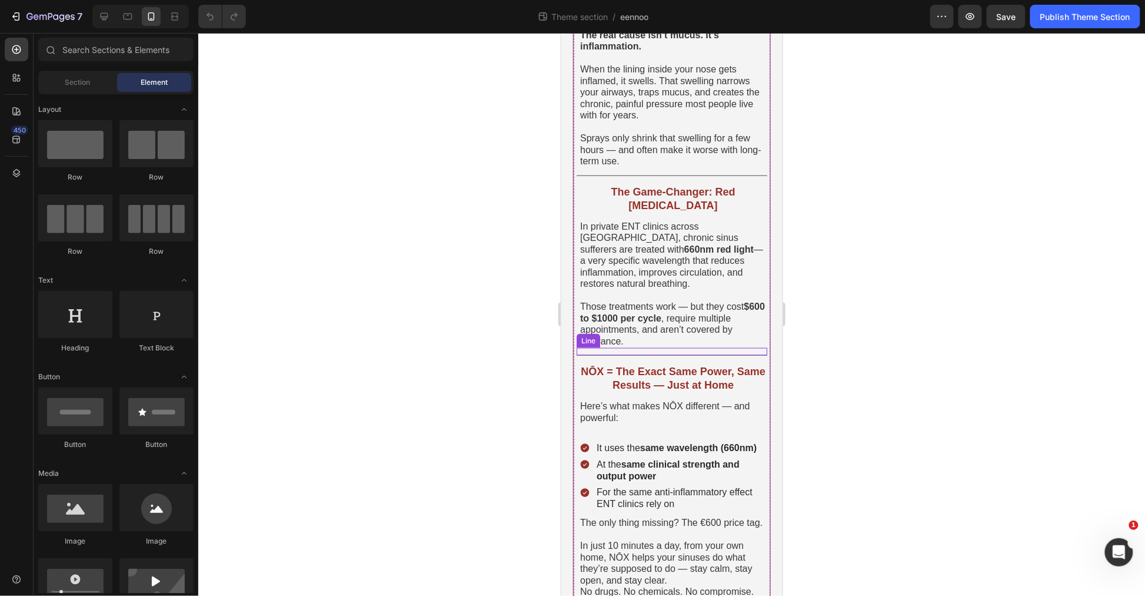
scroll to position [280, 0]
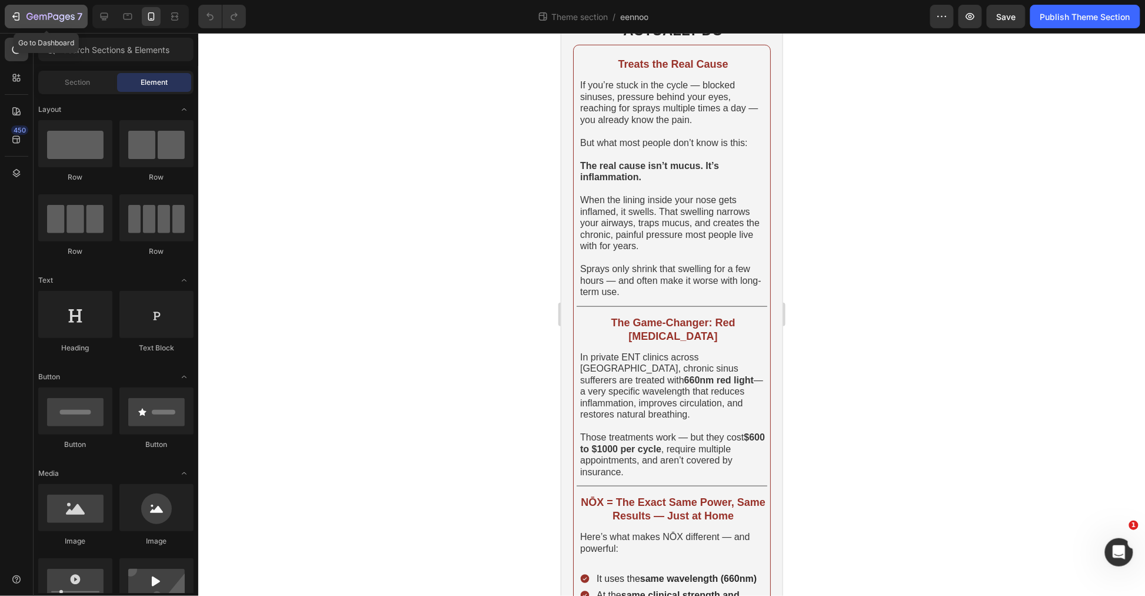
click at [22, 21] on div "7" at bounding box center [46, 16] width 72 height 14
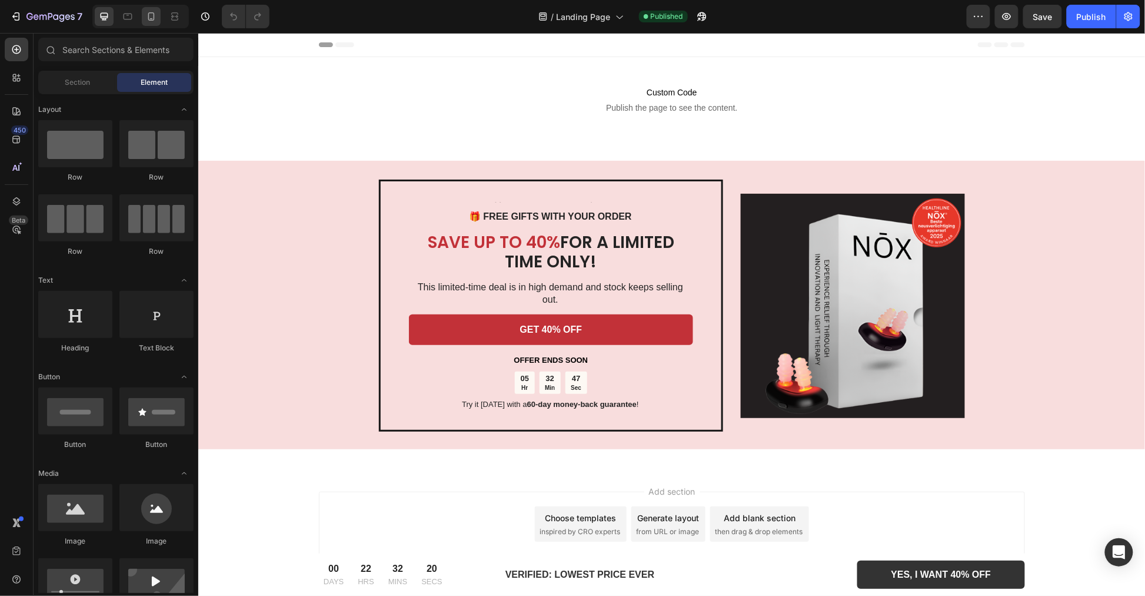
click at [157, 22] on div at bounding box center [151, 16] width 19 height 19
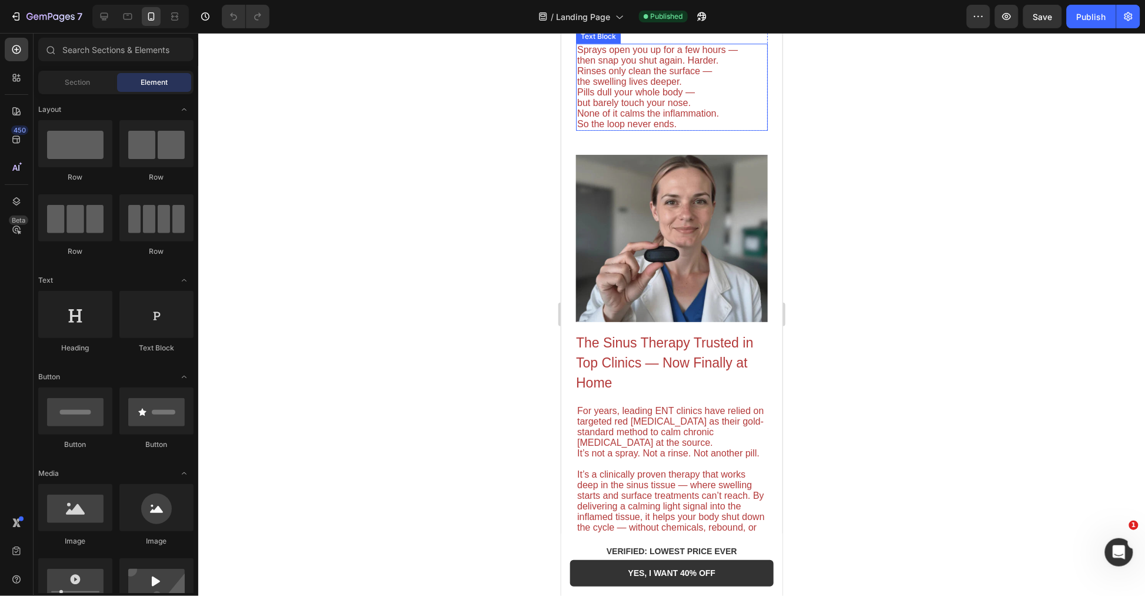
scroll to position [1504, 0]
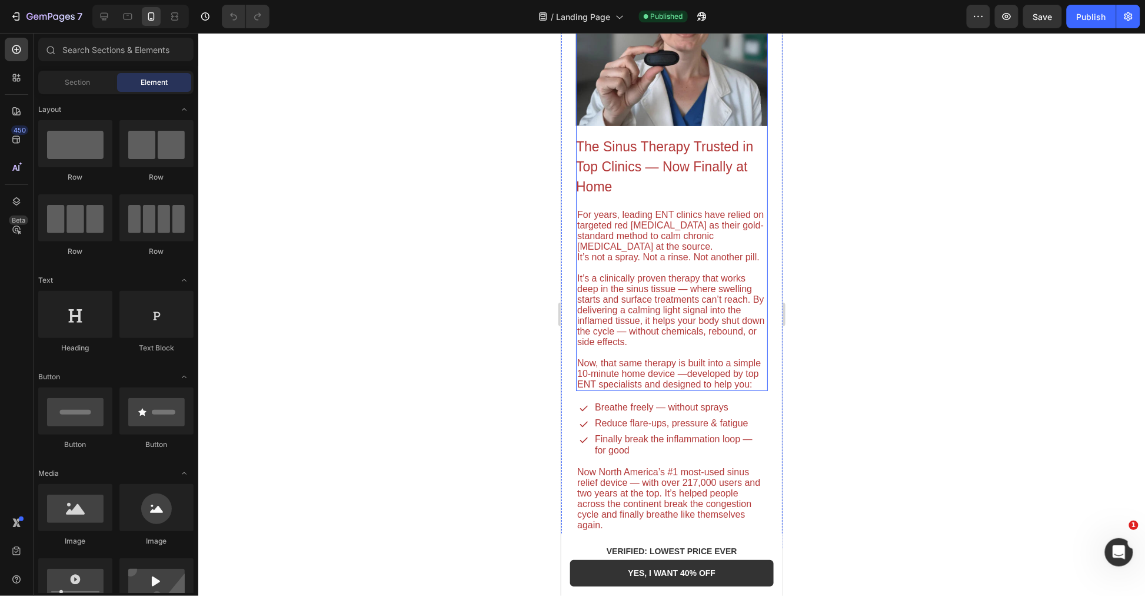
click at [676, 125] on img at bounding box center [672, 41] width 192 height 167
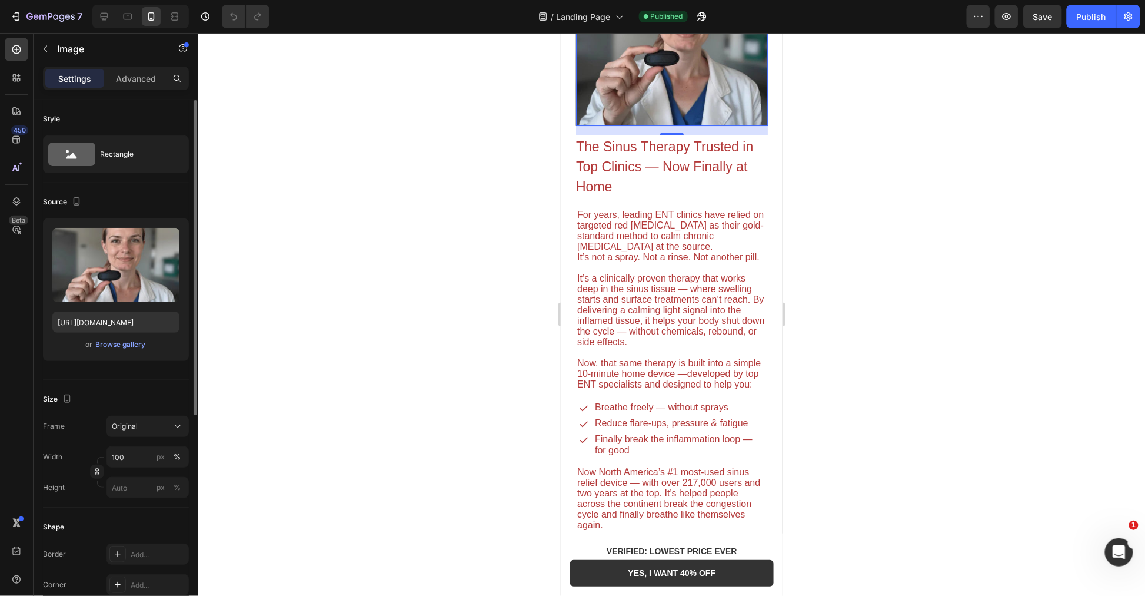
click at [171, 234] on icon "button" at bounding box center [168, 240] width 12 height 12
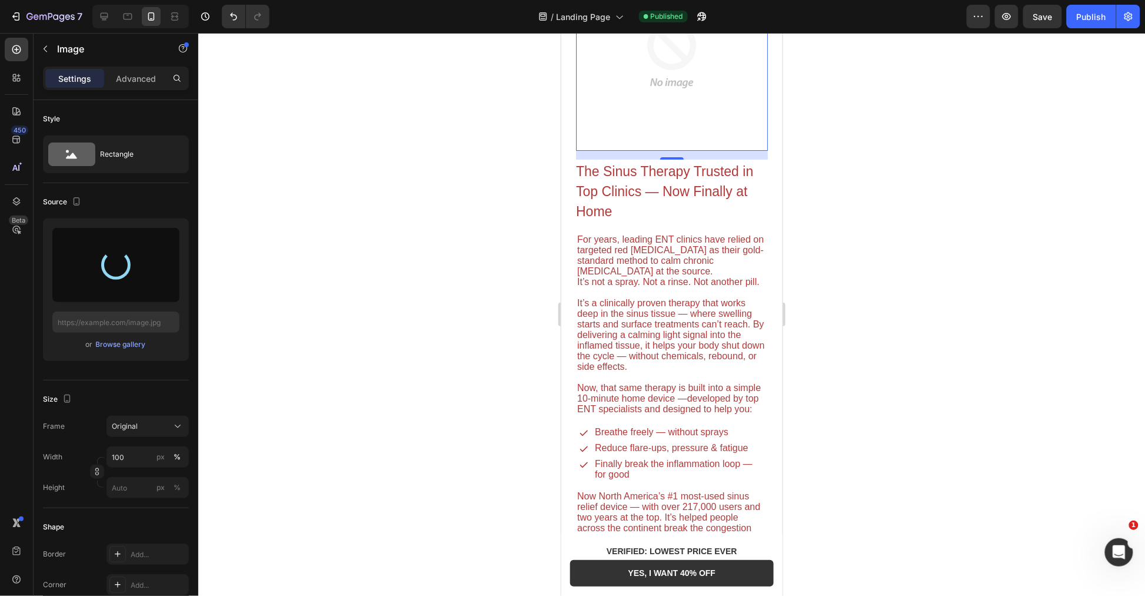
click at [428, 234] on div at bounding box center [671, 314] width 947 height 563
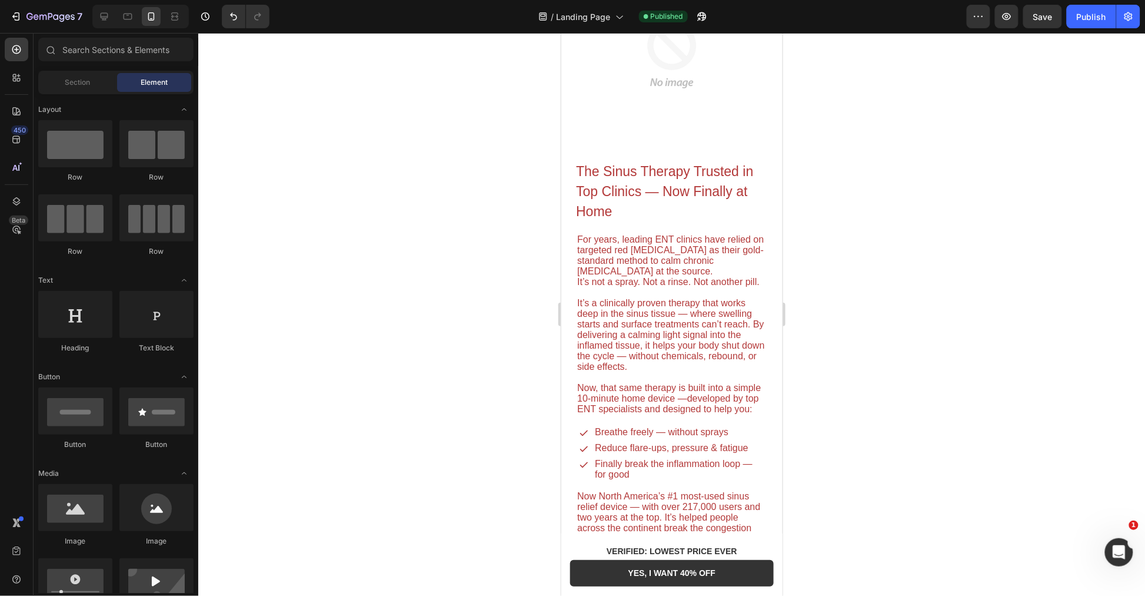
click at [443, 105] on div at bounding box center [671, 314] width 947 height 563
click at [654, 150] on img at bounding box center [672, 54] width 192 height 192
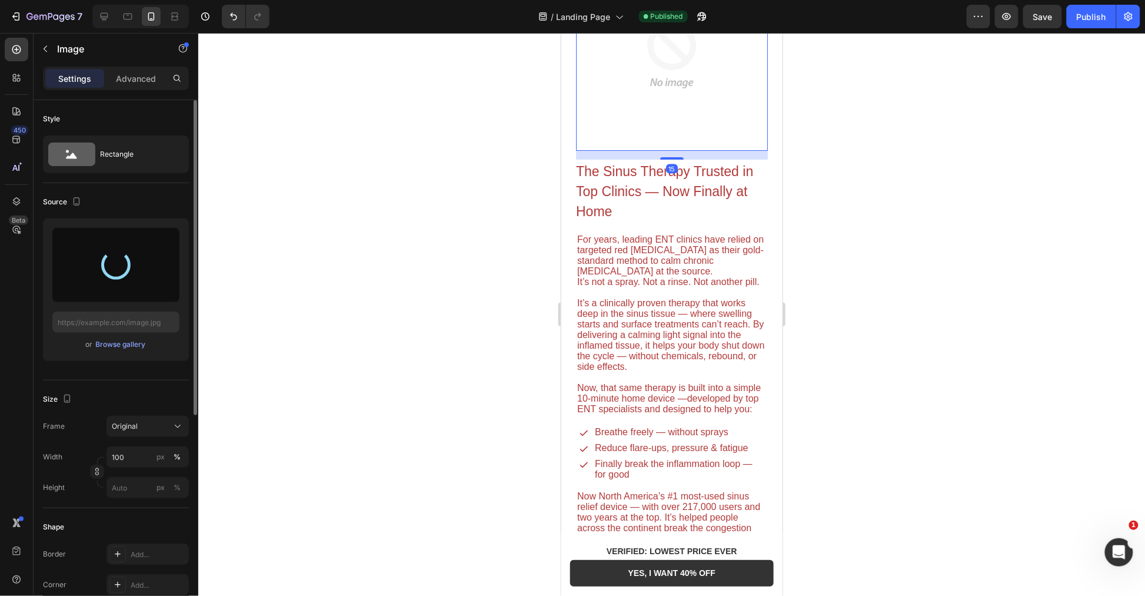
type input "https://cdn.shopify.com/s/files/1/0955/7150/9562/files/gempages_576779547878359…"
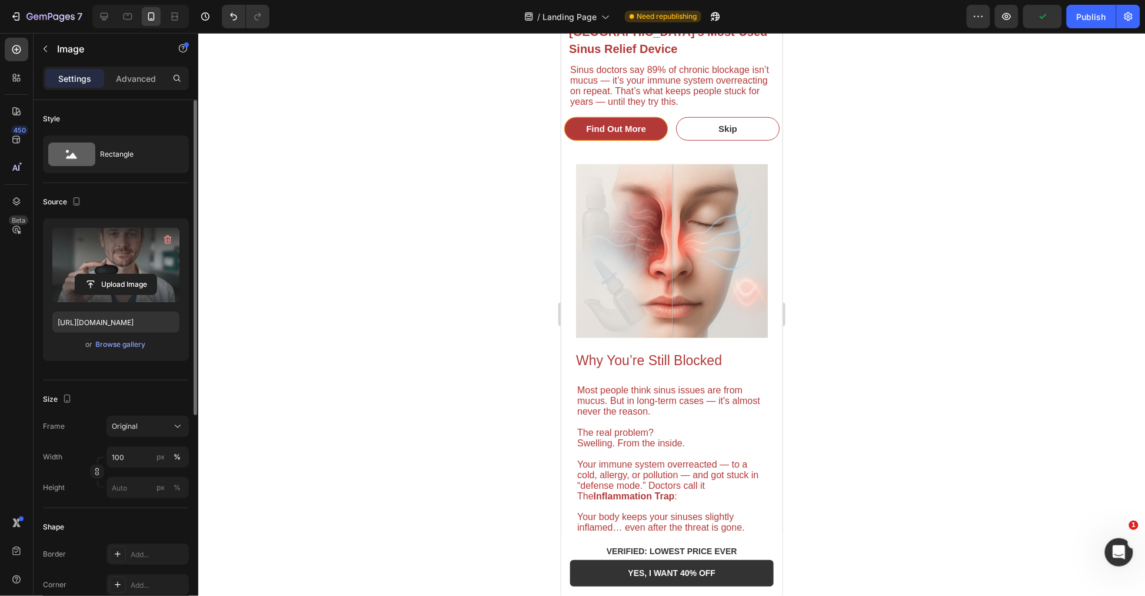
scroll to position [194, 0]
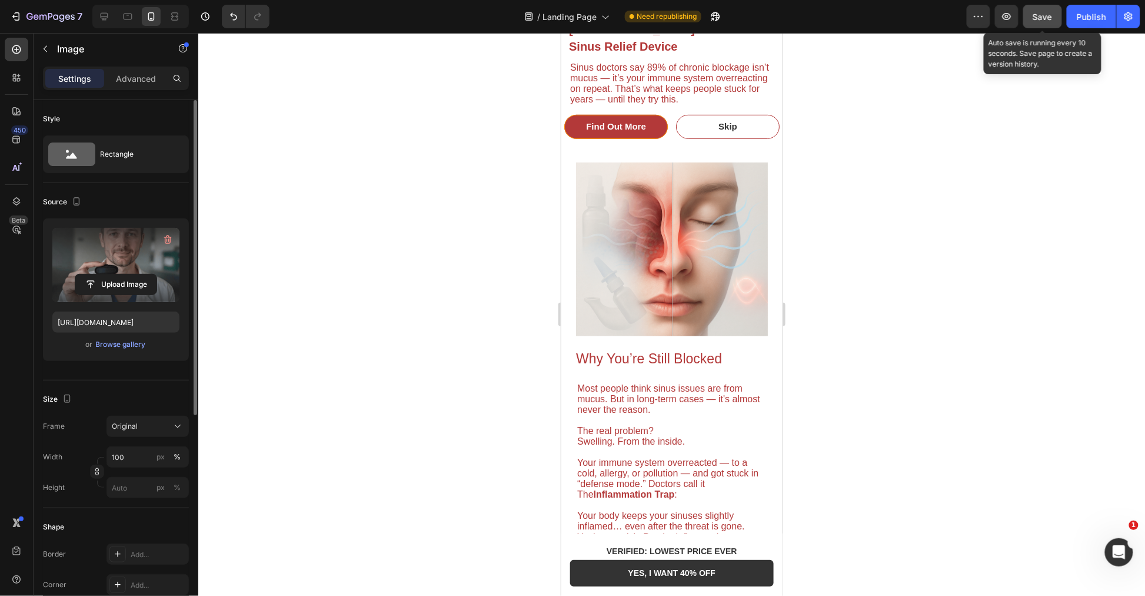
click at [1055, 12] on button "Save" at bounding box center [1043, 17] width 39 height 24
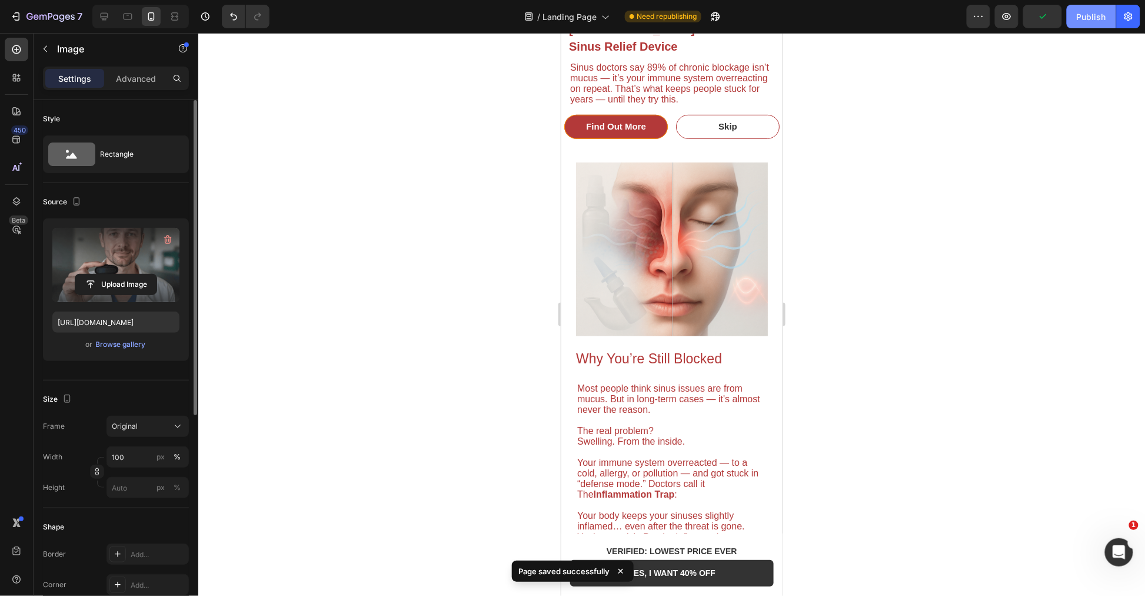
click at [1084, 15] on div "Publish" at bounding box center [1091, 17] width 29 height 12
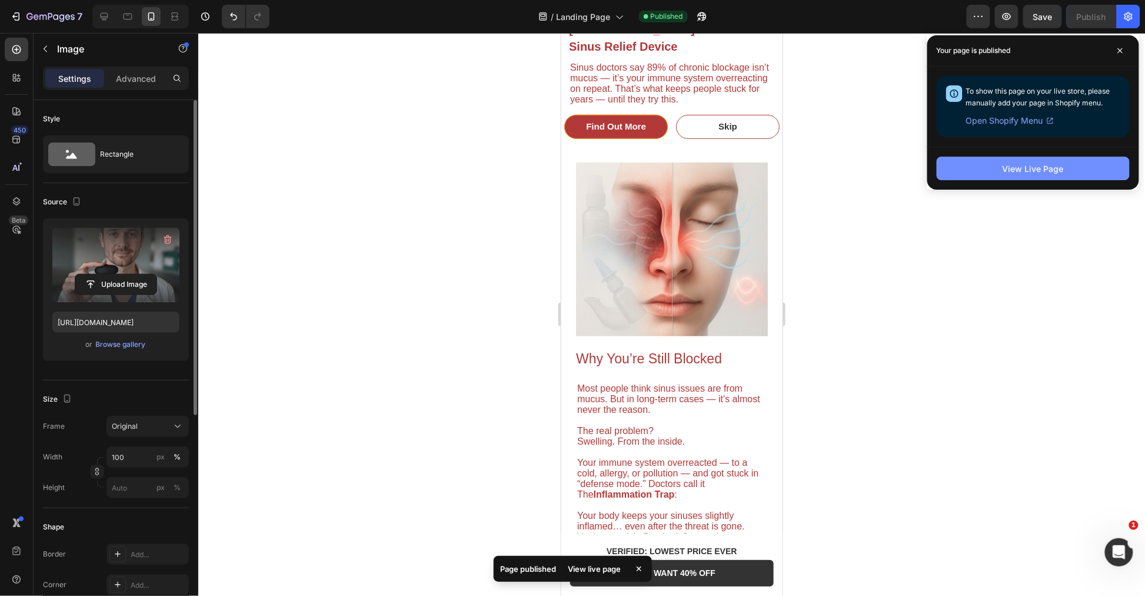
click at [1079, 170] on button "View Live Page" at bounding box center [1033, 169] width 193 height 24
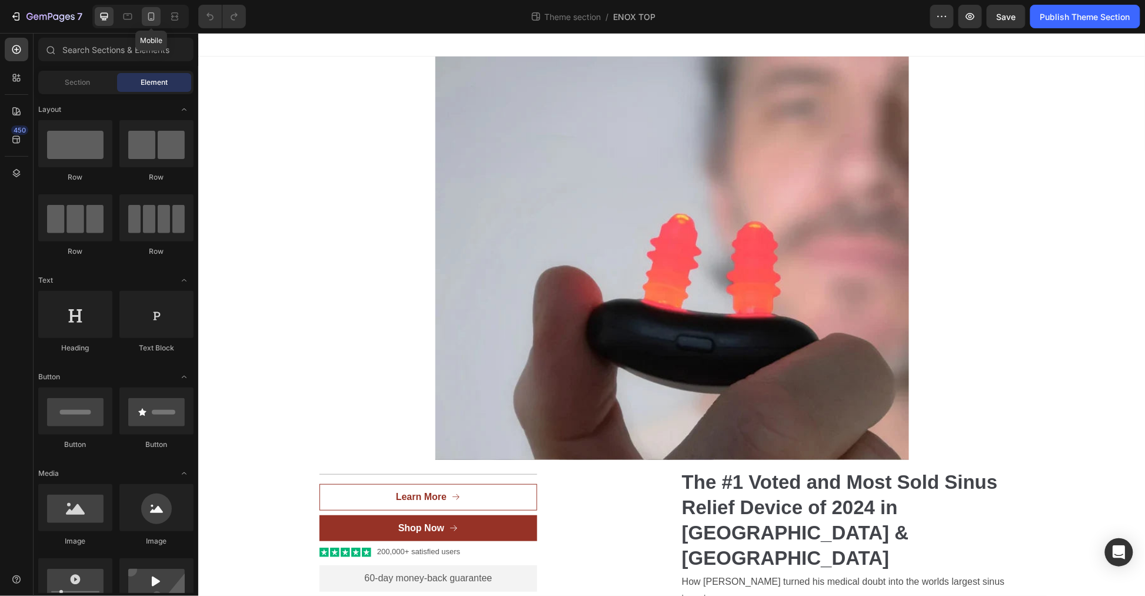
click at [148, 18] on icon at bounding box center [151, 17] width 12 height 12
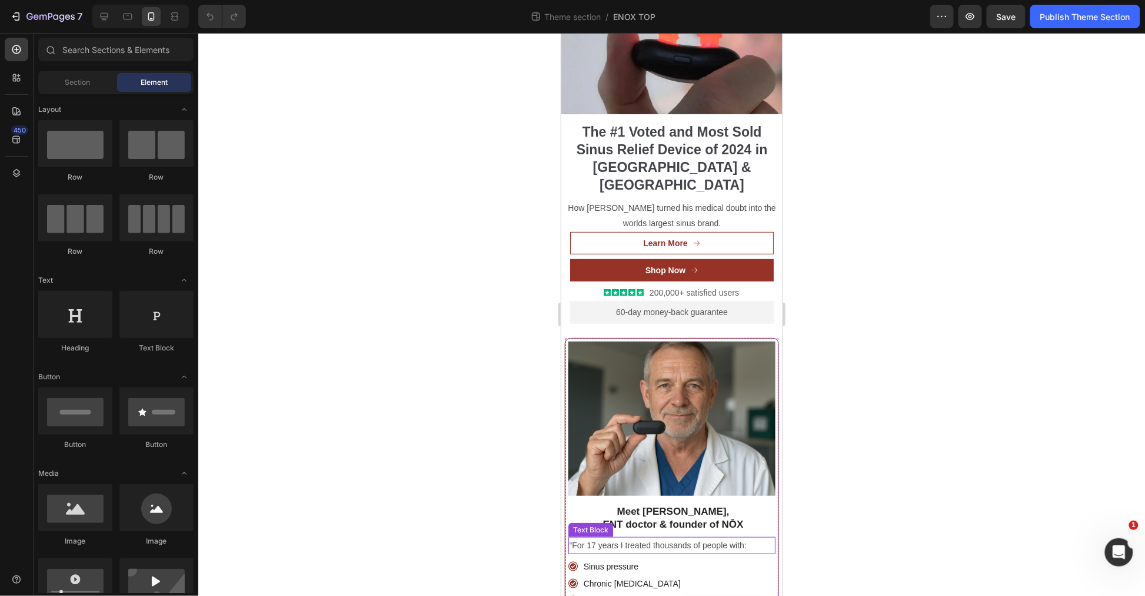
scroll to position [196, 0]
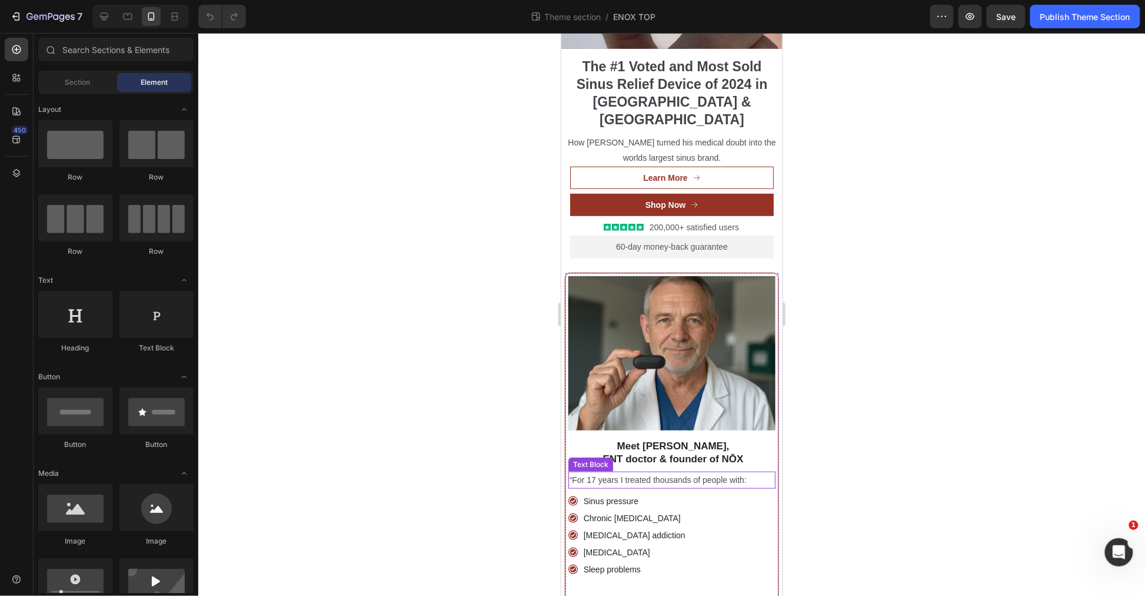
click at [595, 472] on p "“For 17 years I treated thousands of people with:" at bounding box center [671, 479] width 205 height 15
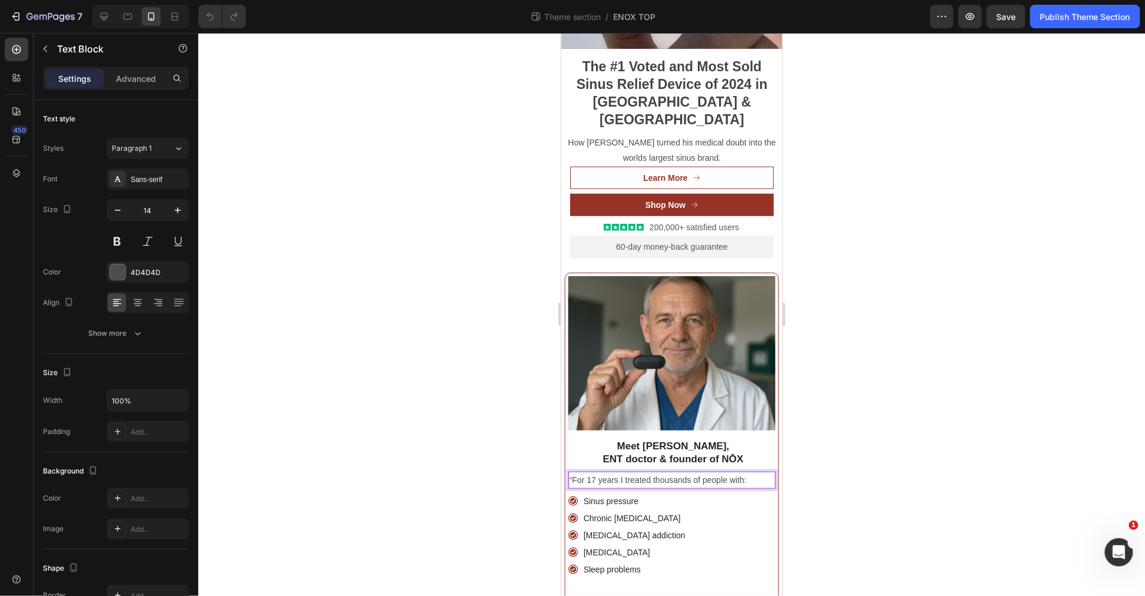
click at [592, 472] on p "“For 17 years I treated thousands of people with:" at bounding box center [671, 479] width 205 height 15
click at [861, 483] on div at bounding box center [671, 314] width 947 height 563
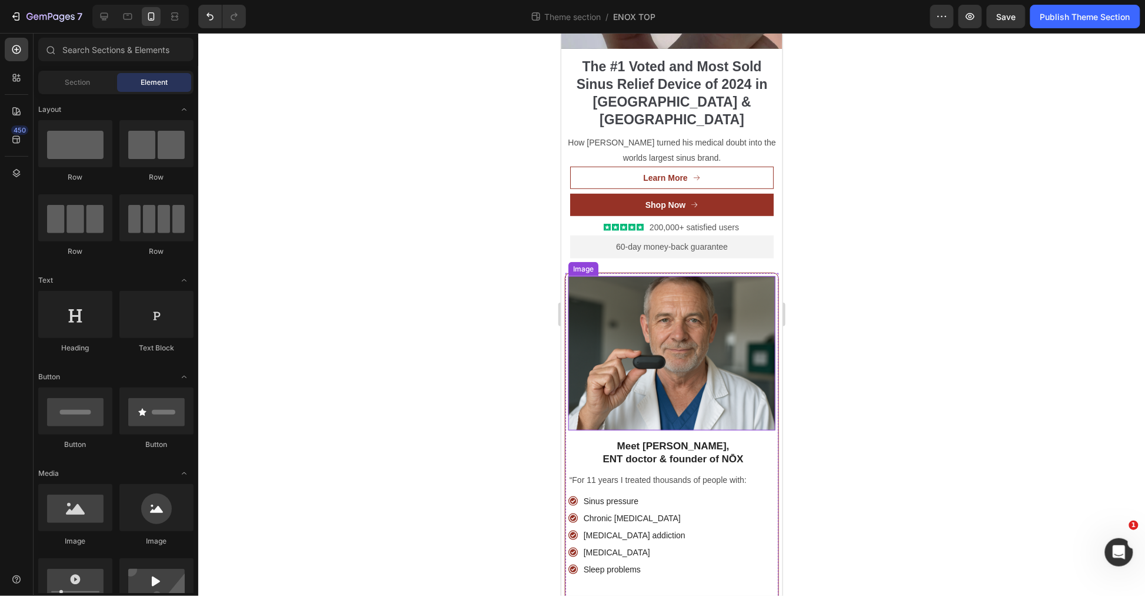
click at [705, 327] on img at bounding box center [672, 352] width 208 height 155
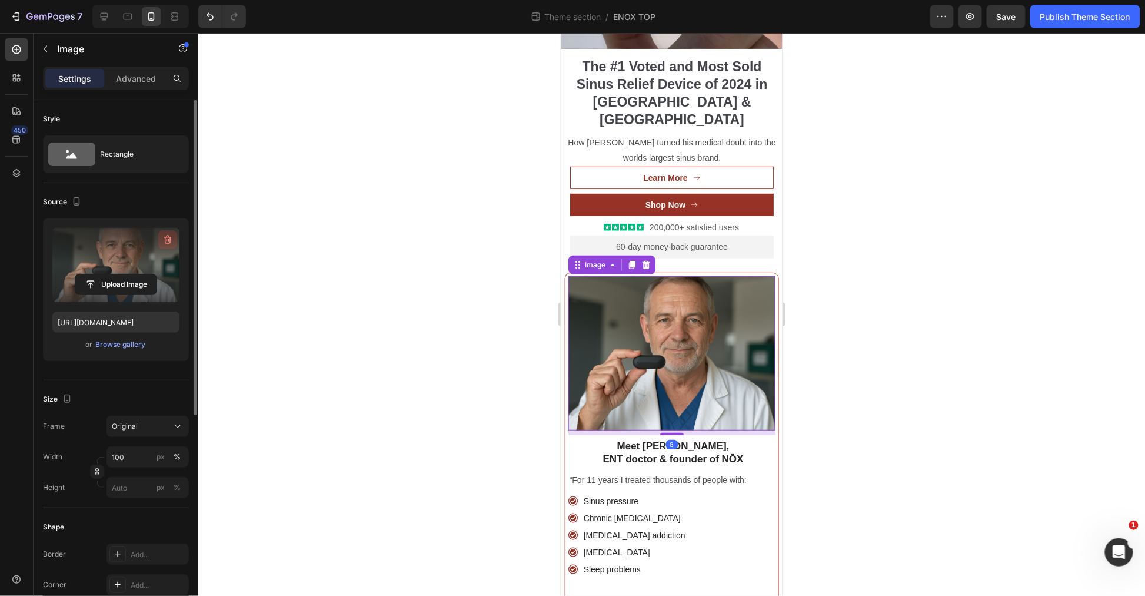
click at [166, 237] on icon "button" at bounding box center [168, 239] width 8 height 9
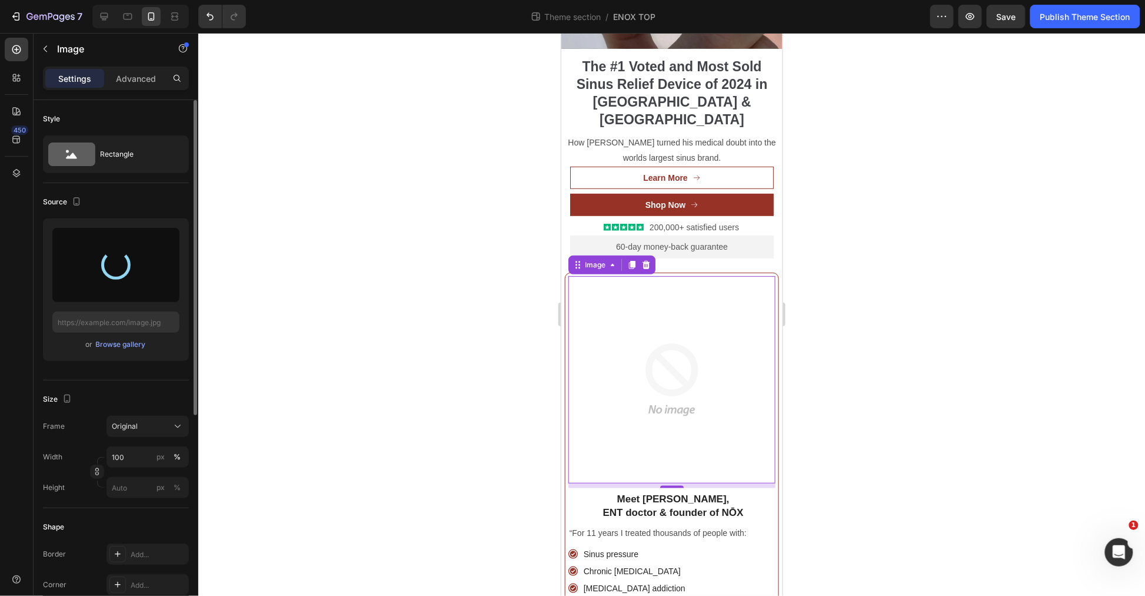
type input "https://cdn.shopify.com/s/files/1/0955/7150/9562/files/gempages_576779547878359…"
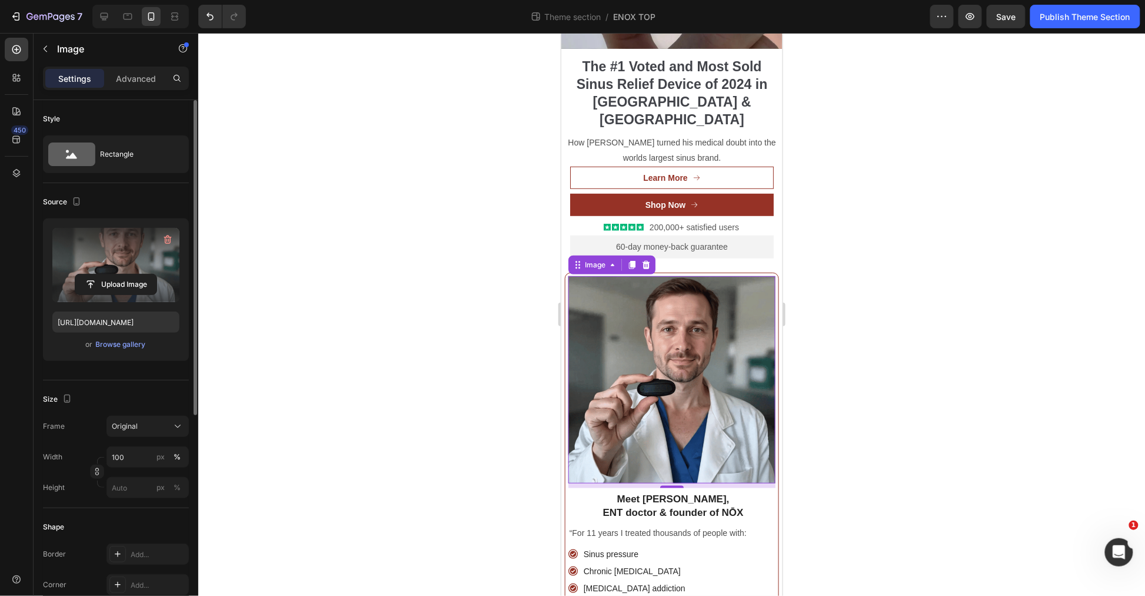
click at [867, 450] on div at bounding box center [671, 314] width 947 height 563
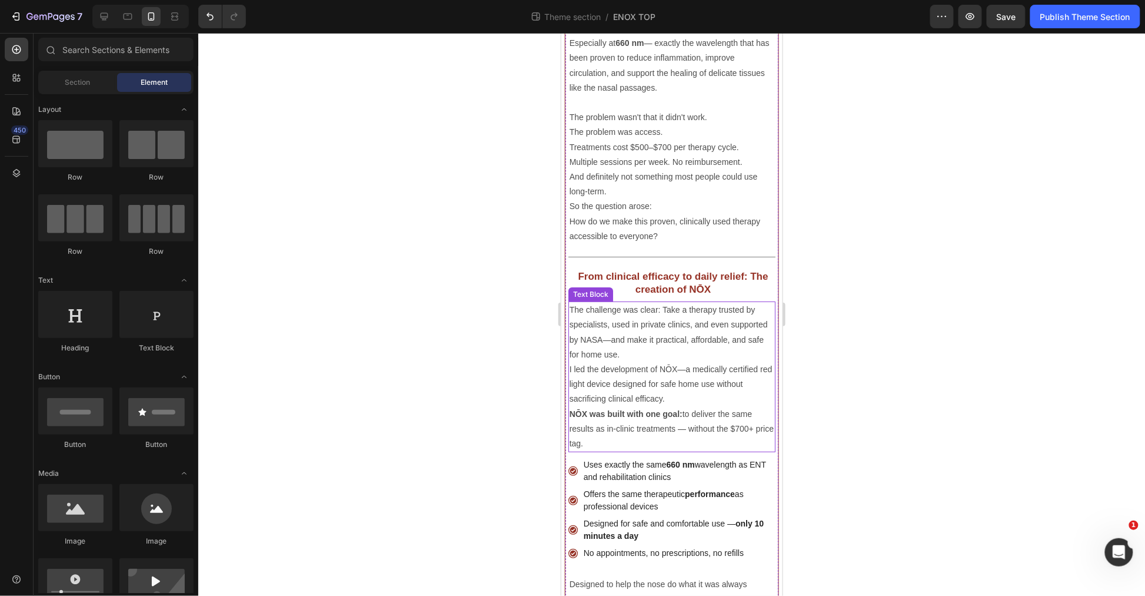
scroll to position [1373, 0]
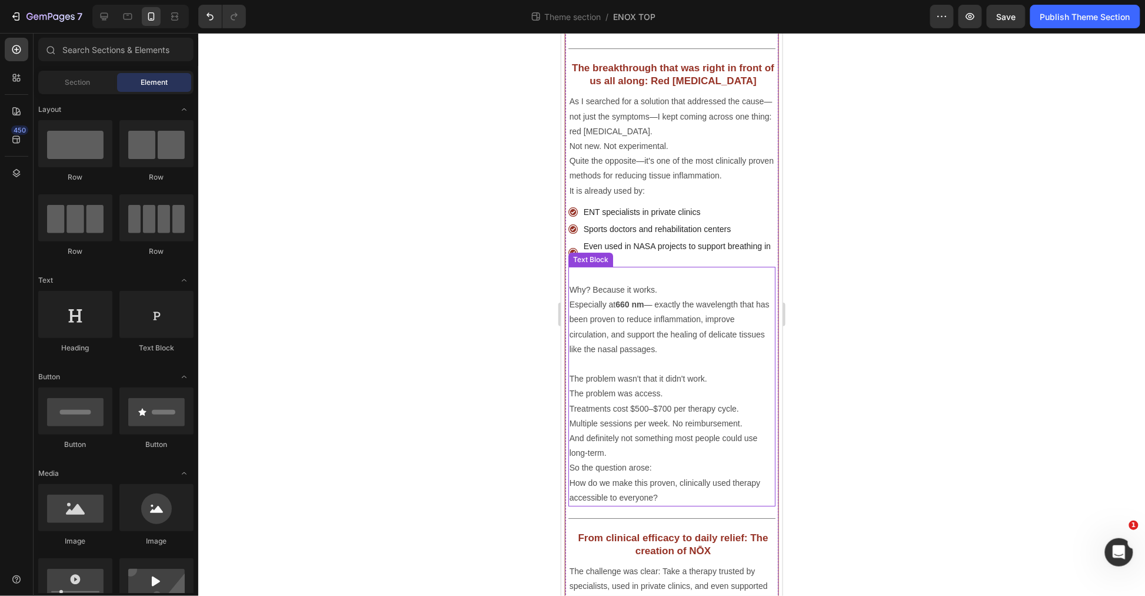
click at [637, 401] on p "Treatments cost $500–$700 per therapy cycle. Multiple sessions per week. No rei…" at bounding box center [671, 430] width 205 height 59
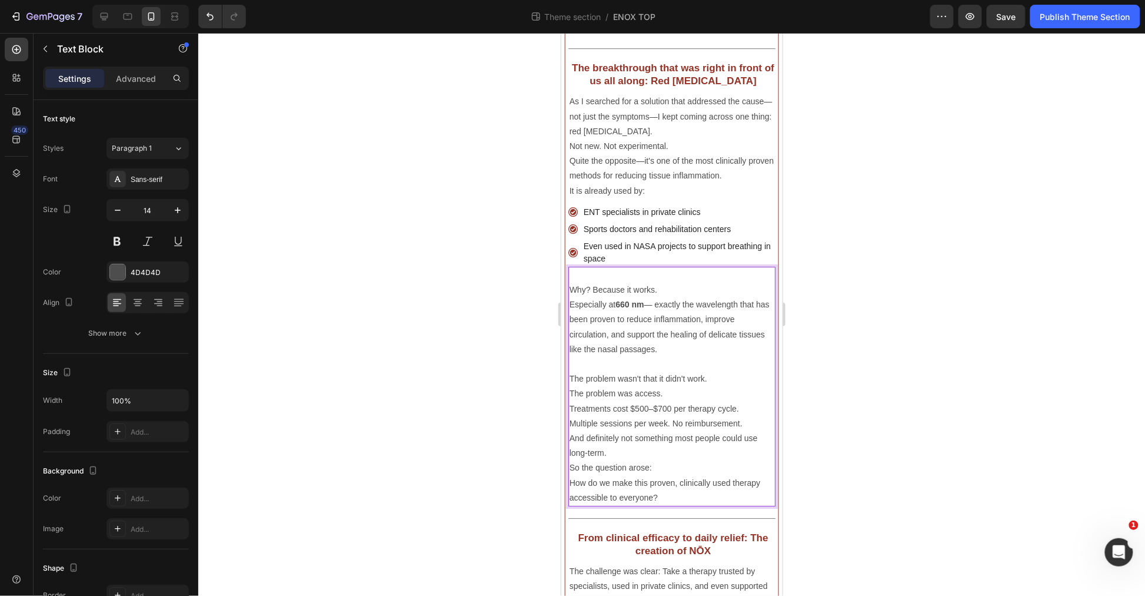
click at [637, 401] on p "Treatments cost $500–$700 per therapy cycle. Multiple sessions per week. No rei…" at bounding box center [671, 430] width 205 height 59
click at [636, 401] on p "Treatments cost $500–$700 per therapy cycle. Multiple sessions per week. No rei…" at bounding box center [671, 430] width 205 height 59
click at [659, 401] on p "Treatments cost $600–$700 per therapy cycle. Multiple sessions per week. No rei…" at bounding box center [671, 430] width 205 height 59
click at [659, 401] on p "Treatments cost $600–$900 per therapy cycle. Multiple sessions per week. No rei…" at bounding box center [671, 430] width 205 height 59
drag, startPoint x: 663, startPoint y: 389, endPoint x: 657, endPoint y: 386, distance: 6.3
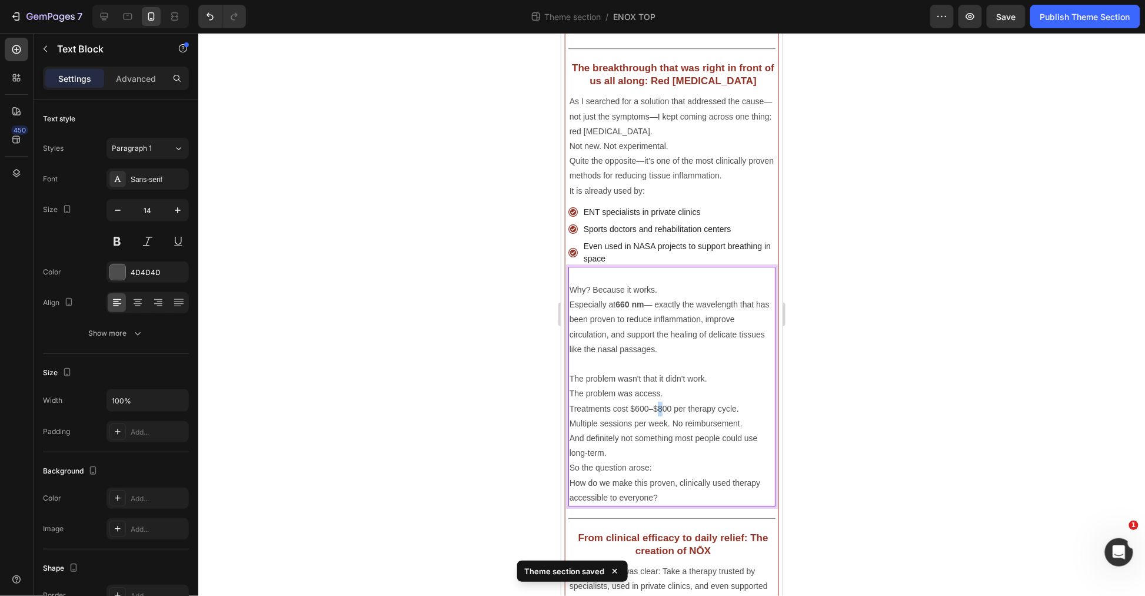
click at [657, 401] on p "Treatments cost $600–$800 per therapy cycle. Multiple sessions per week. No rei…" at bounding box center [671, 430] width 205 height 59
click at [842, 419] on div at bounding box center [671, 314] width 947 height 563
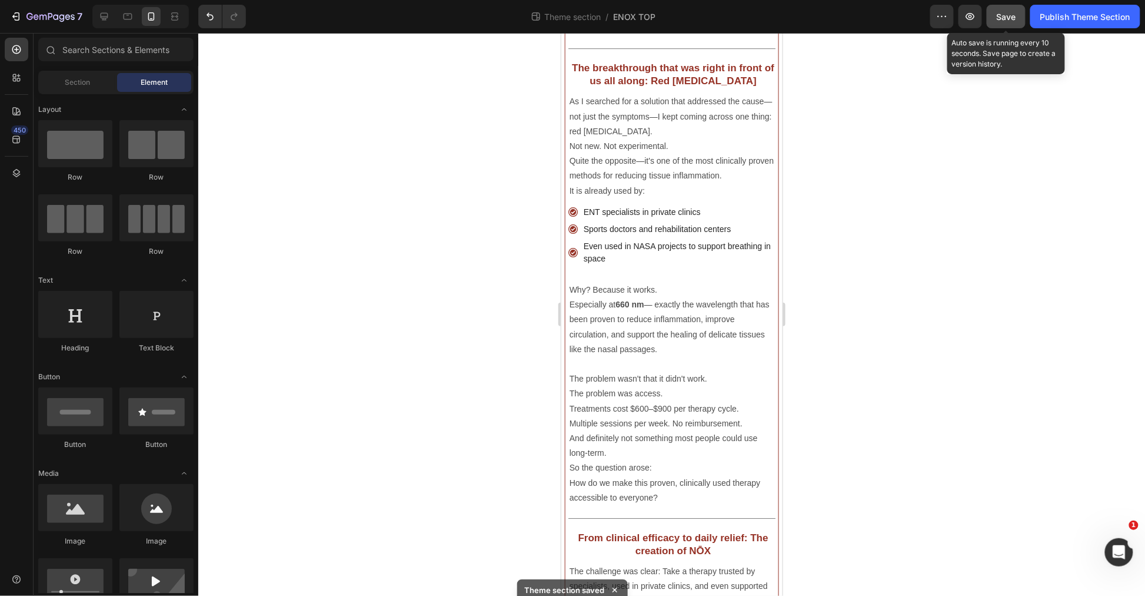
click at [1005, 21] on span "Save" at bounding box center [1006, 17] width 19 height 10
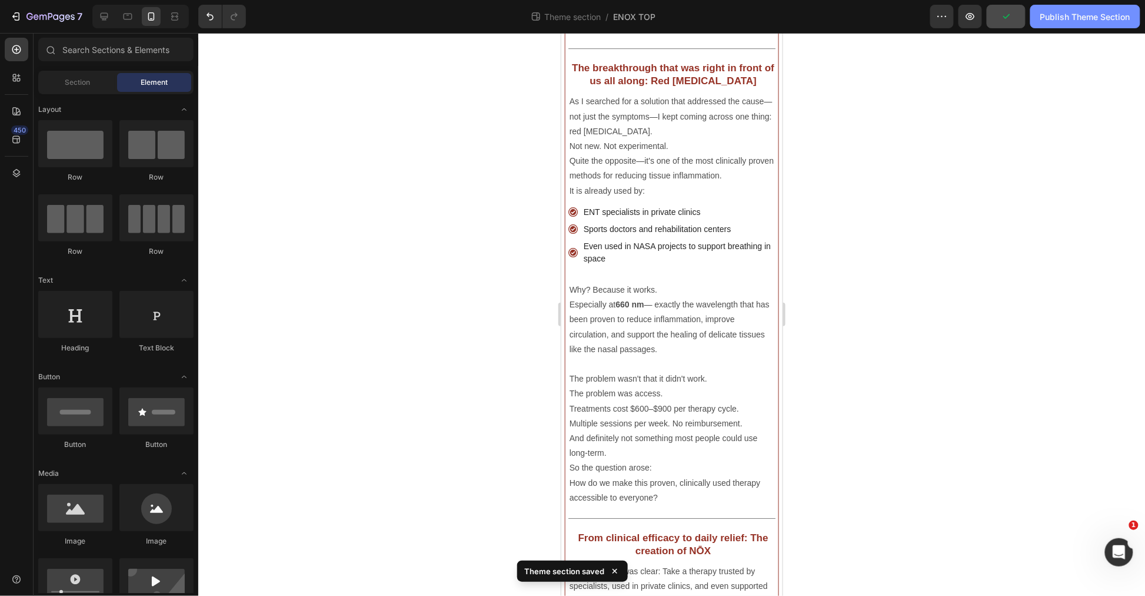
click at [1085, 24] on button "Publish Theme Section" at bounding box center [1086, 17] width 110 height 24
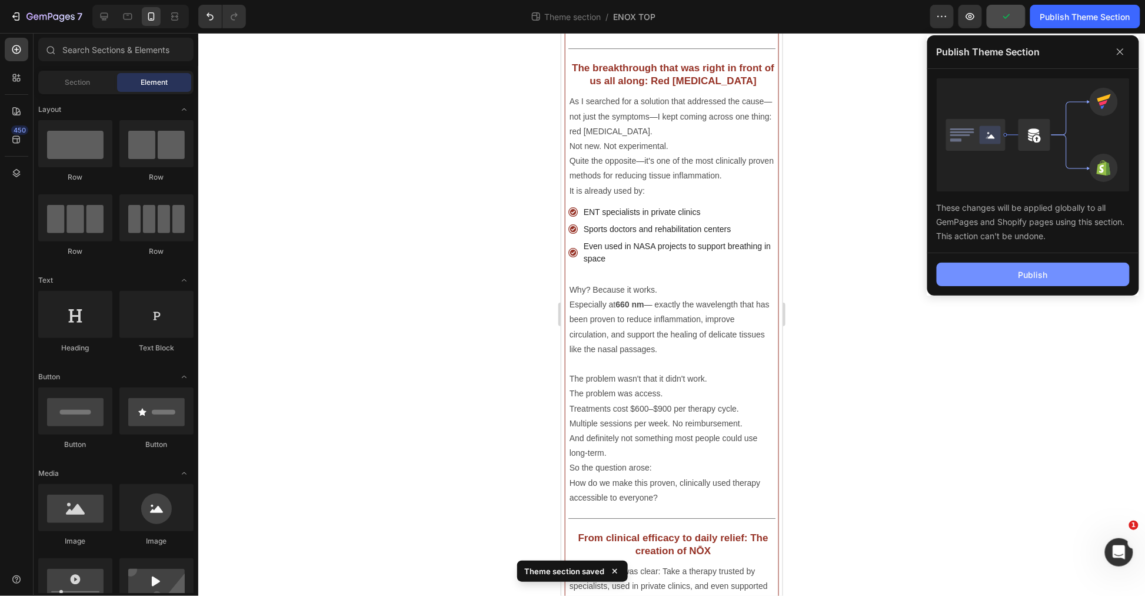
click at [1034, 268] on div "Publish" at bounding box center [1033, 274] width 29 height 12
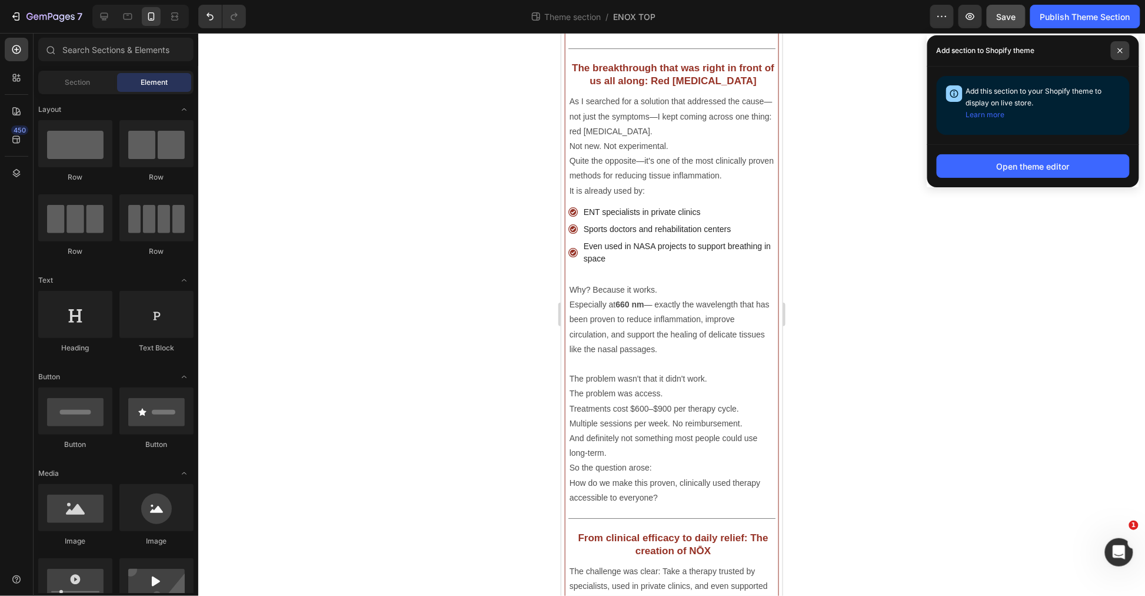
click at [1121, 51] on icon at bounding box center [1120, 50] width 5 height 5
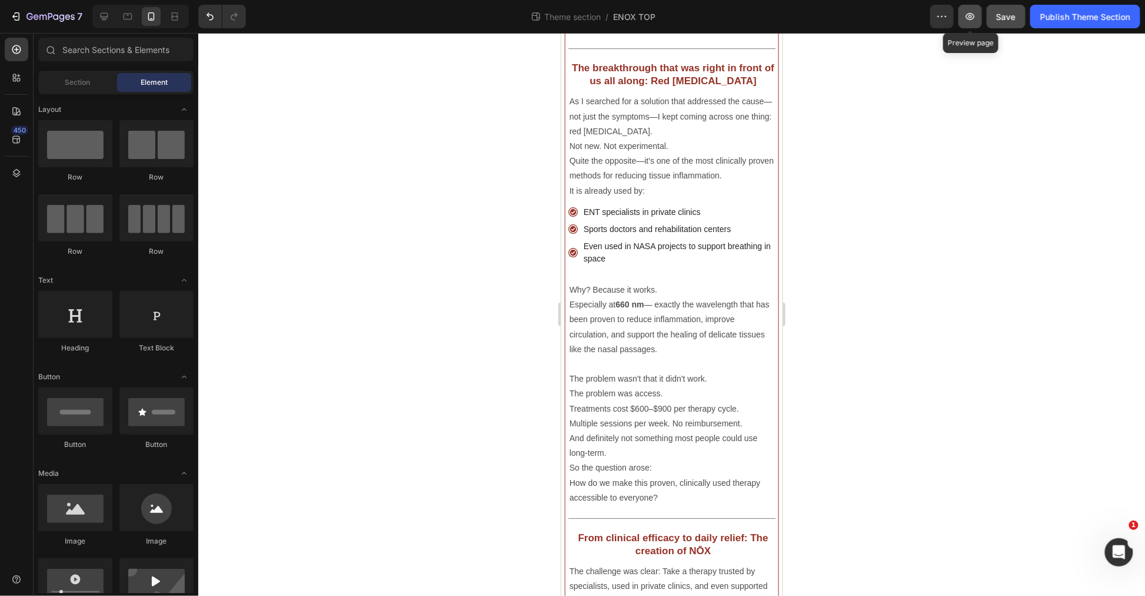
click at [962, 18] on button "button" at bounding box center [971, 17] width 24 height 24
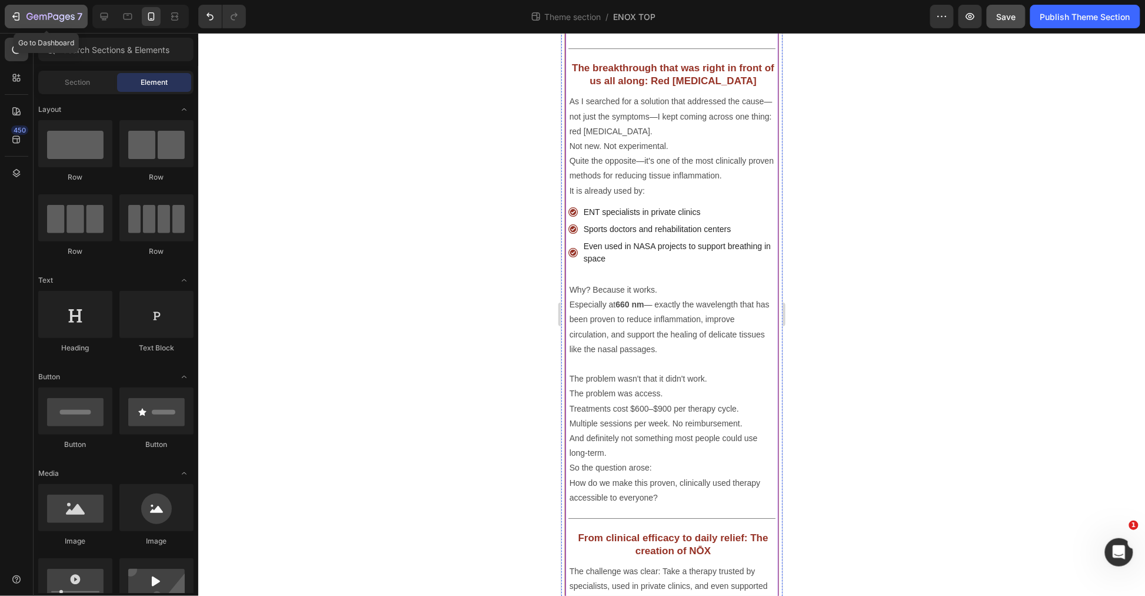
click at [22, 6] on button "7" at bounding box center [46, 17] width 83 height 24
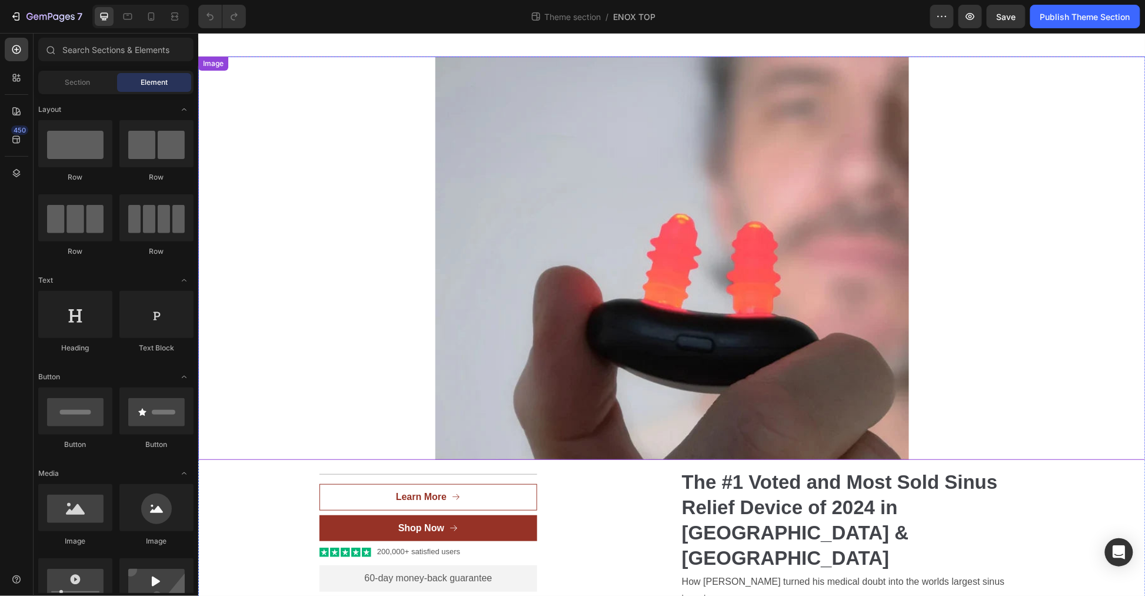
scroll to position [327, 0]
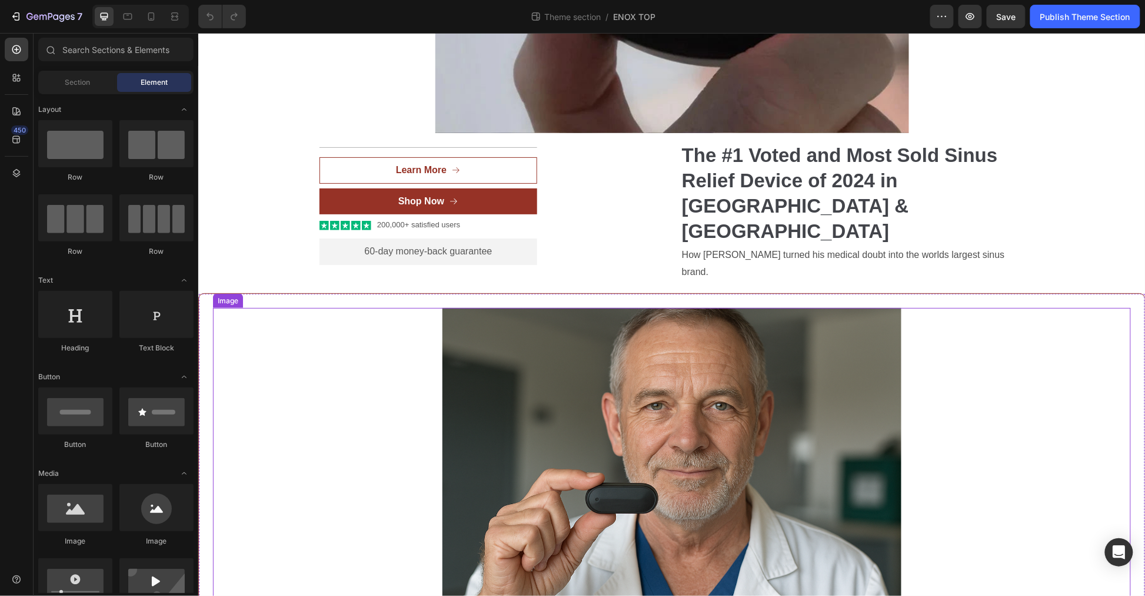
click at [621, 380] on img at bounding box center [671, 478] width 459 height 342
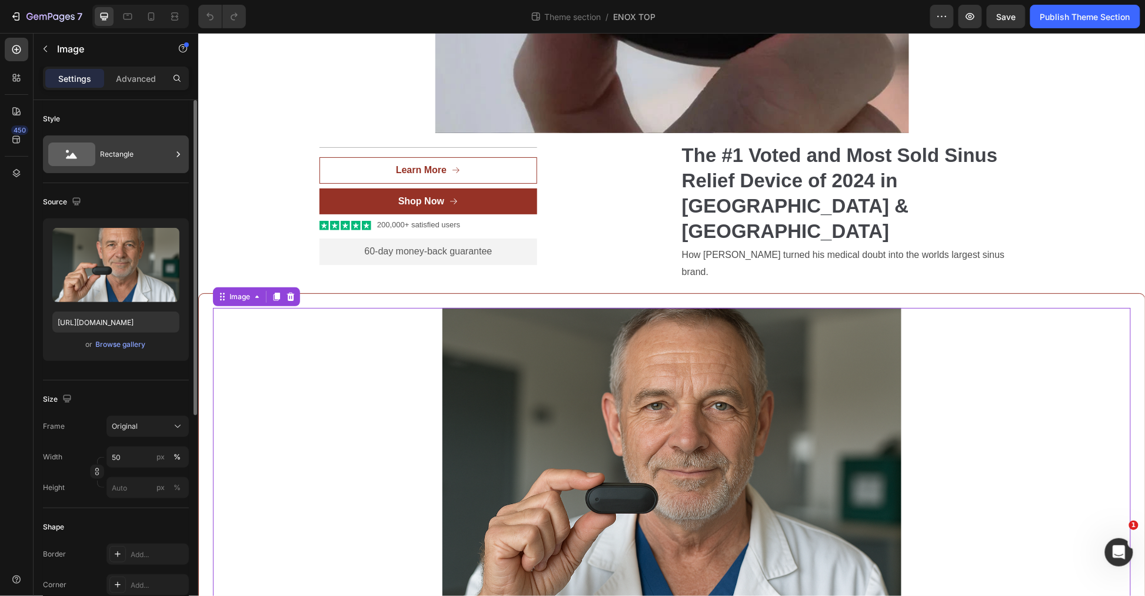
scroll to position [0, 0]
drag, startPoint x: 167, startPoint y: 243, endPoint x: 39, endPoint y: 185, distance: 140.2
click at [167, 243] on icon "button" at bounding box center [168, 240] width 12 height 12
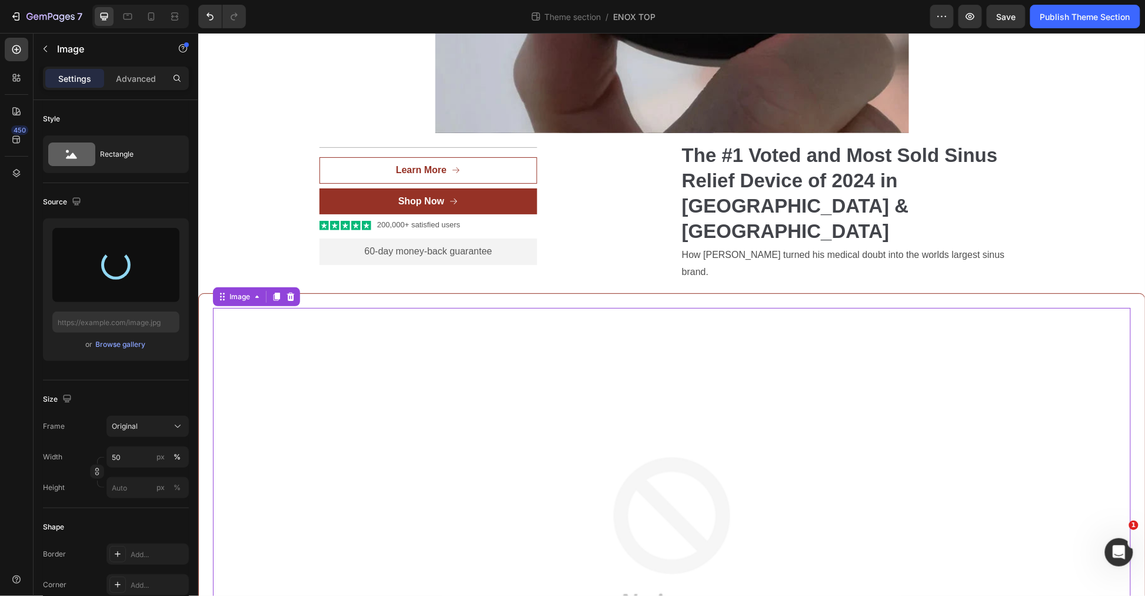
type input "https://cdn.shopify.com/s/files/1/0955/7150/9562/files/gempages_576779547878359…"
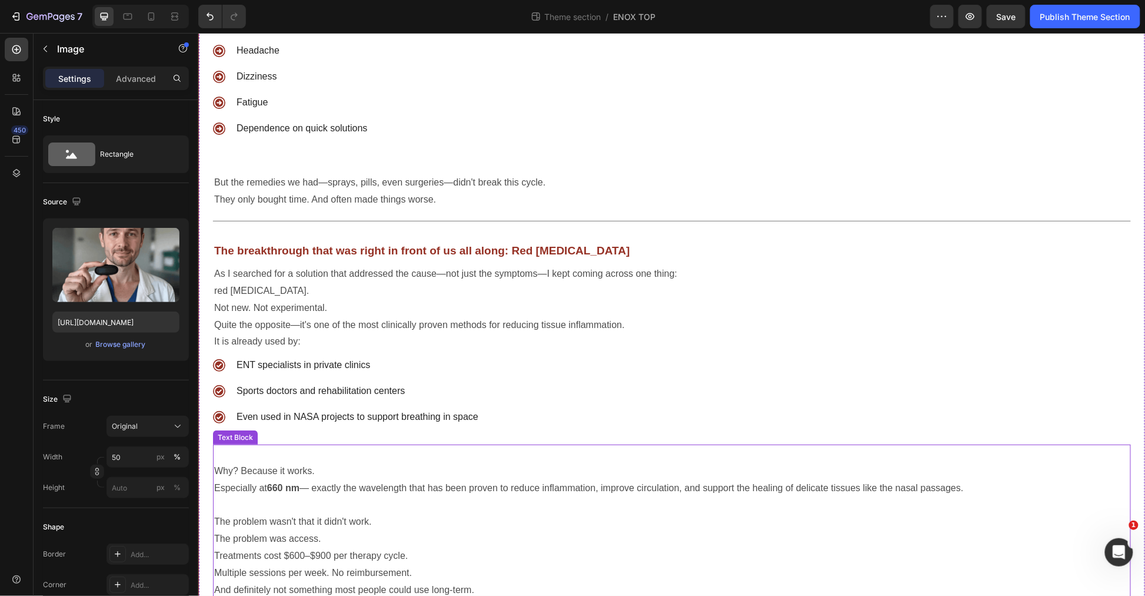
scroll to position [1700, 0]
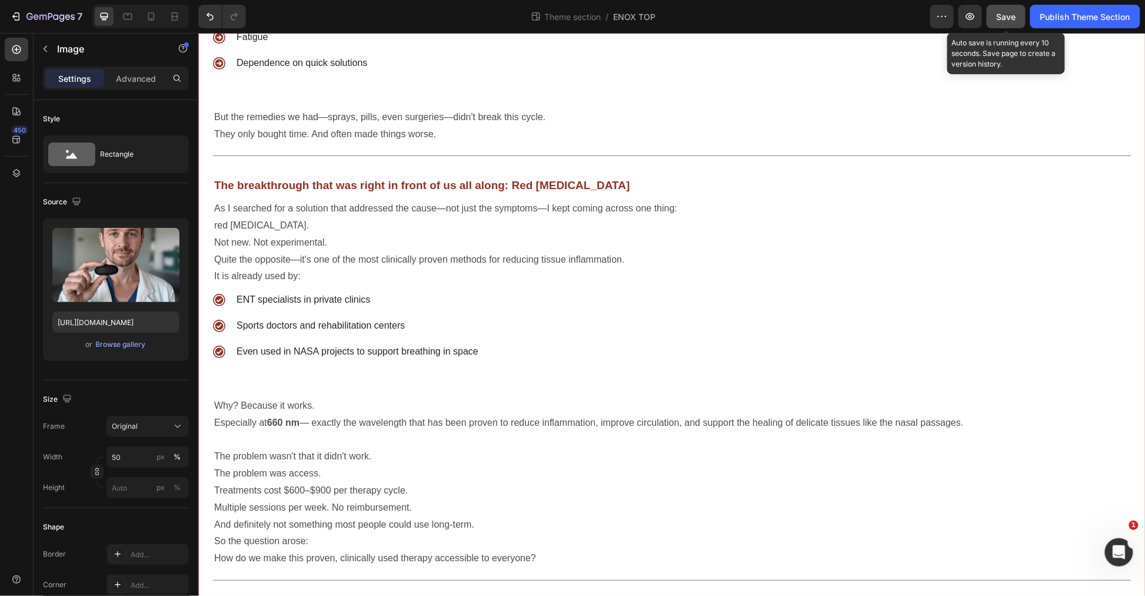
click at [998, 11] on div "Save" at bounding box center [1006, 17] width 19 height 12
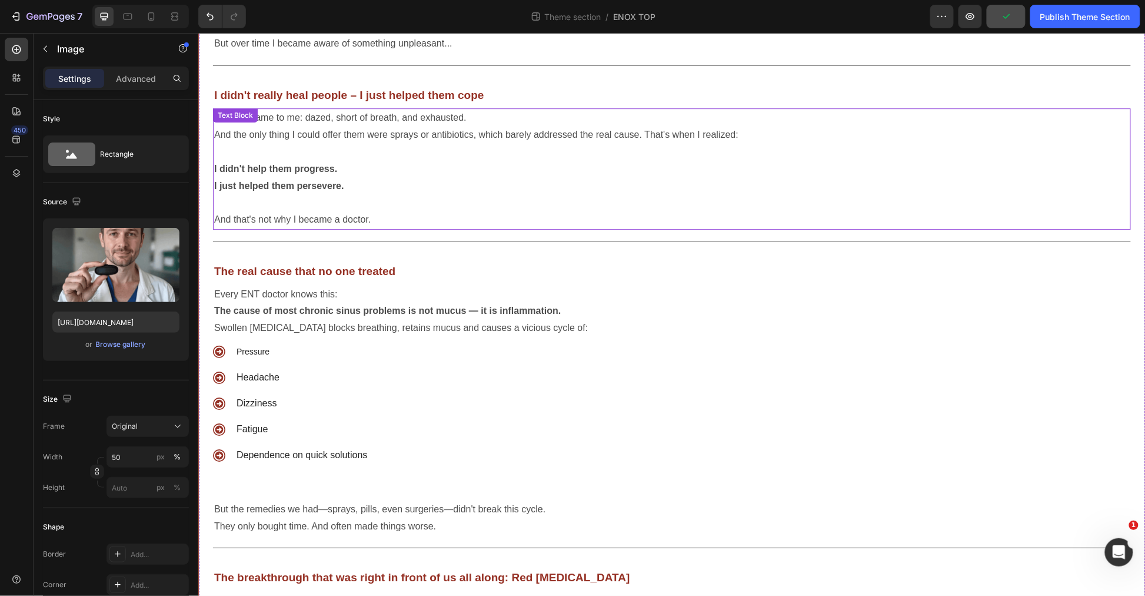
scroll to position [1046, 0]
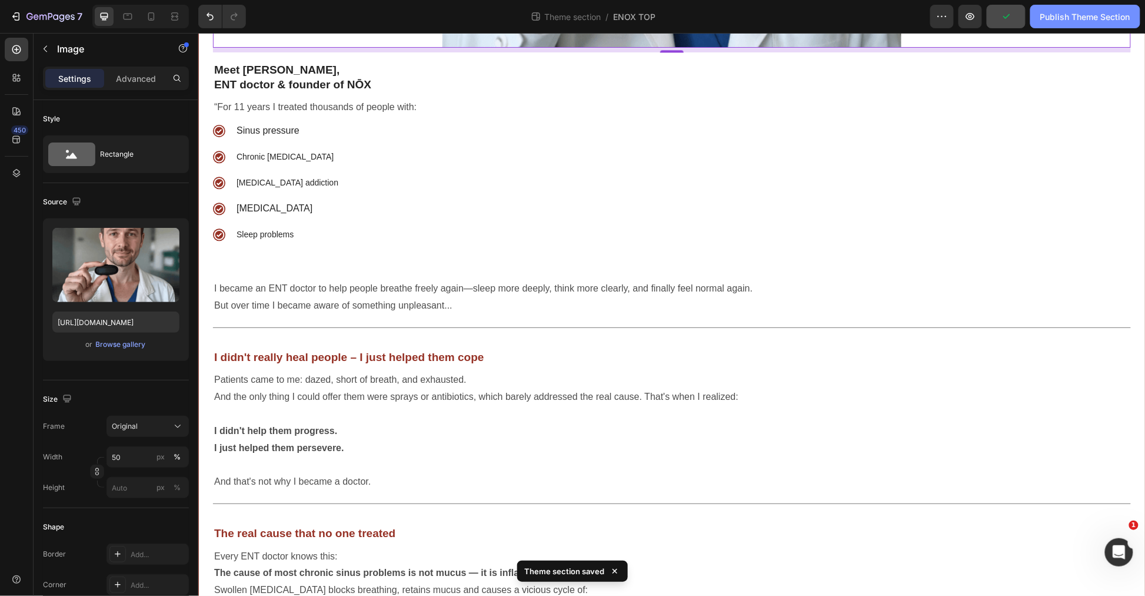
click at [1085, 15] on div "Publish Theme Section" at bounding box center [1086, 17] width 90 height 12
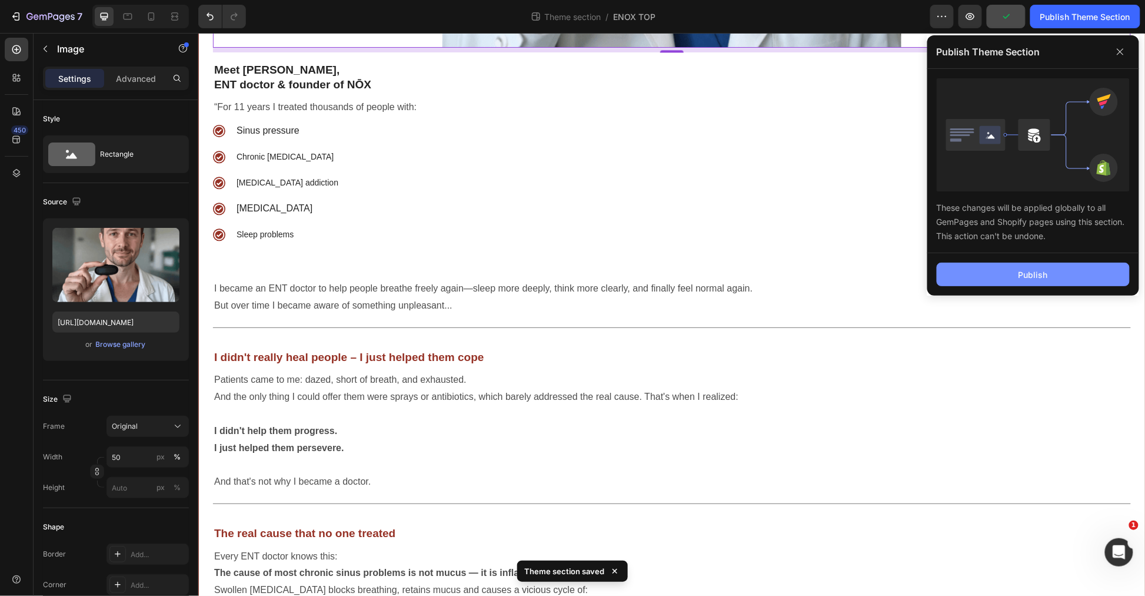
click at [1042, 281] on button "Publish" at bounding box center [1033, 275] width 193 height 24
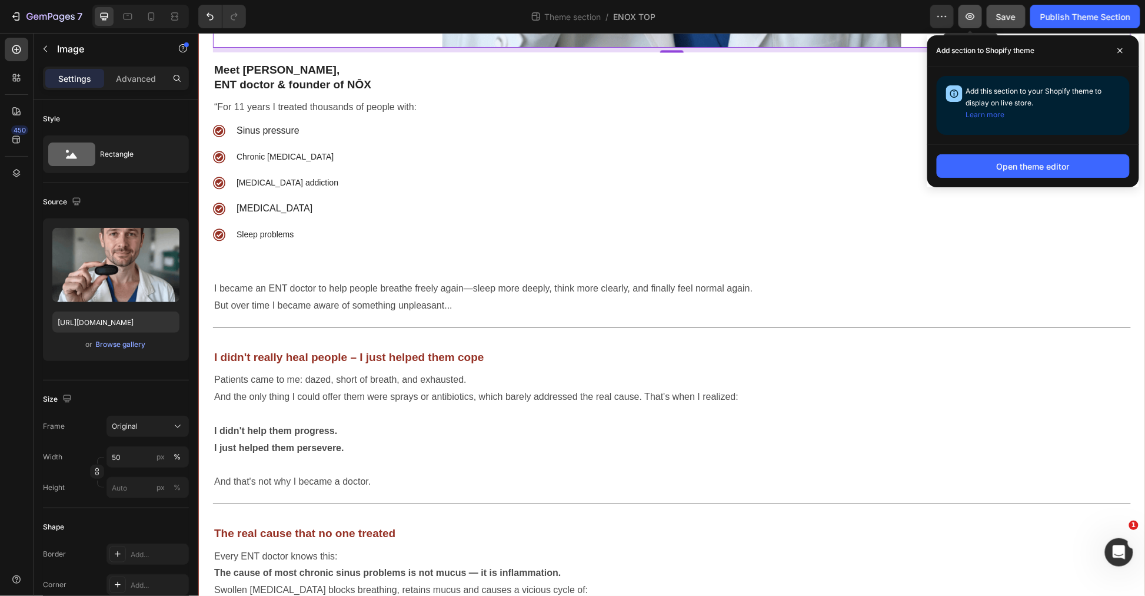
click at [972, 14] on icon "button" at bounding box center [971, 16] width 9 height 7
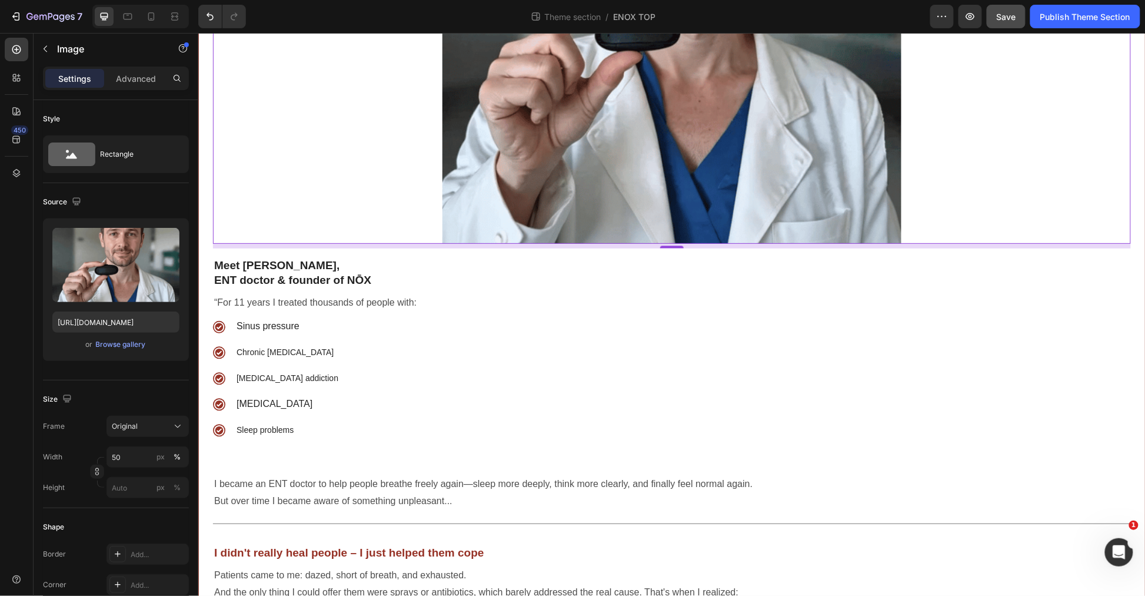
scroll to position [915, 0]
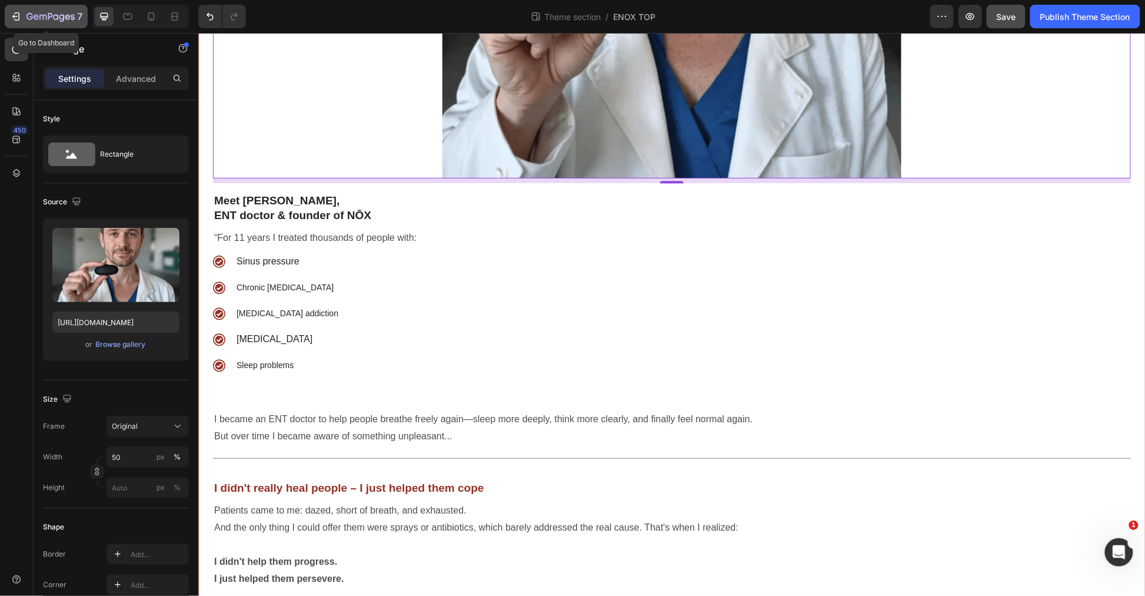
click at [16, 18] on icon "button" at bounding box center [16, 17] width 12 height 12
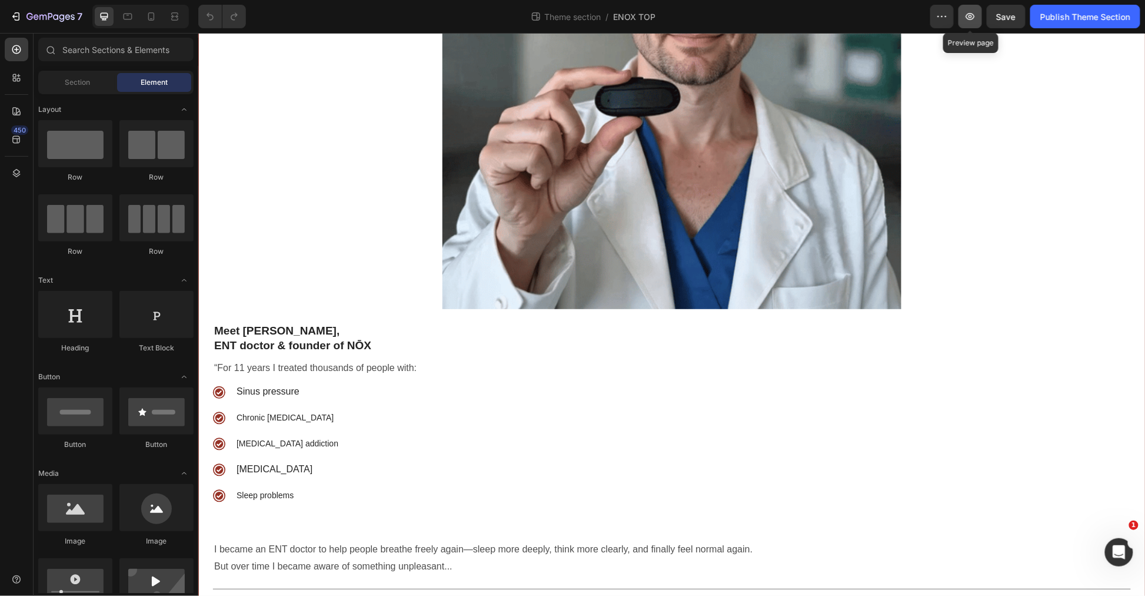
click at [977, 18] on button "button" at bounding box center [971, 17] width 24 height 24
click at [31, 16] on icon "button" at bounding box center [29, 16] width 6 height 7
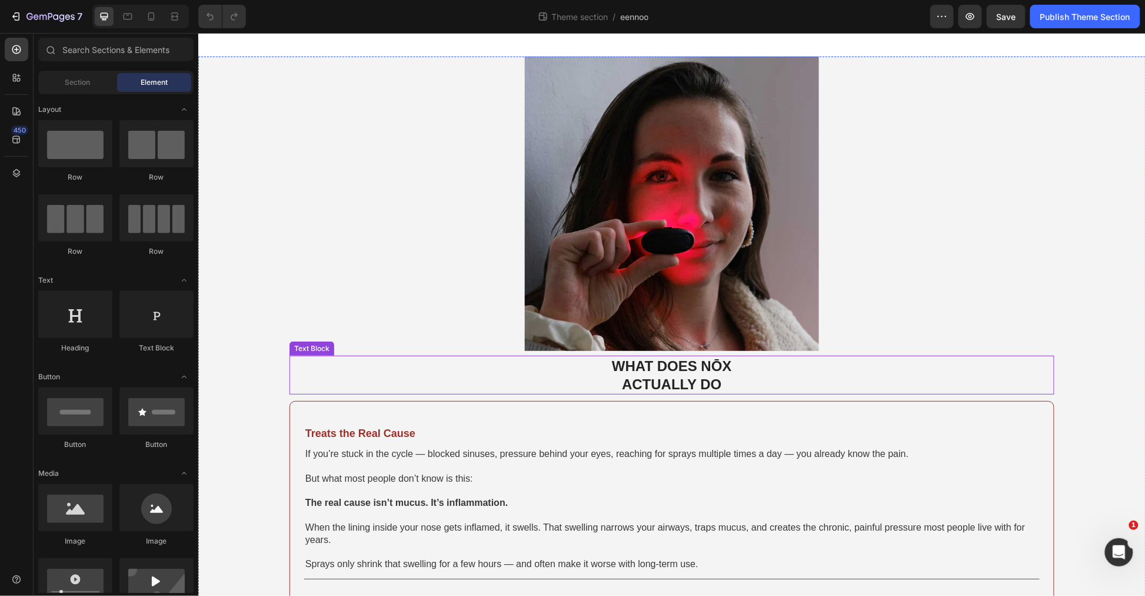
click at [736, 369] on p "WHAT DOES NŌX ACTUALLY DO" at bounding box center [671, 374] width 763 height 36
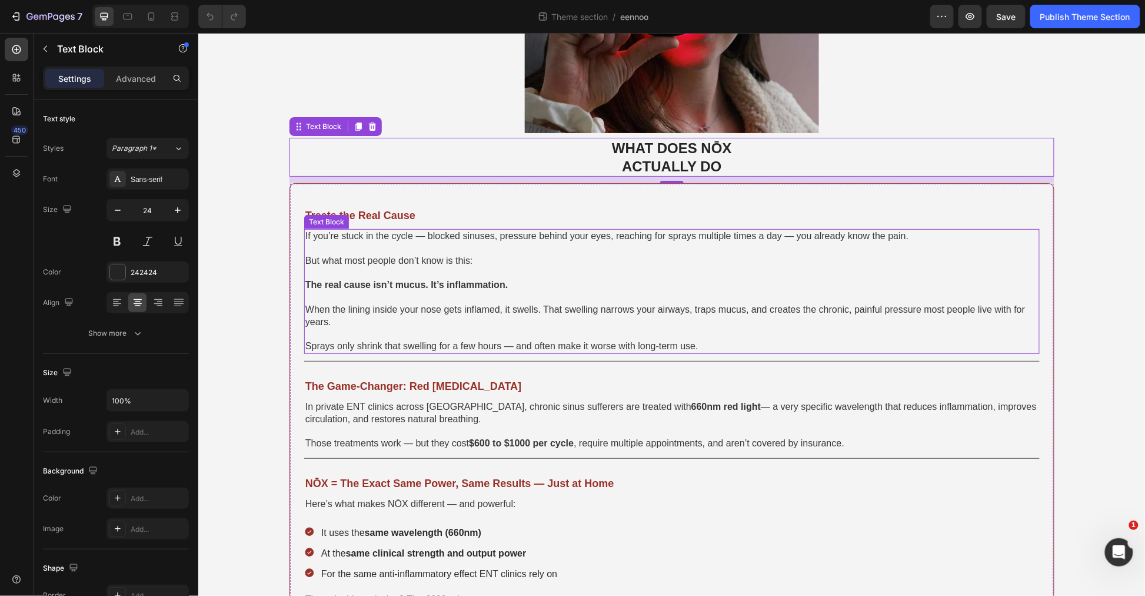
scroll to position [21, 0]
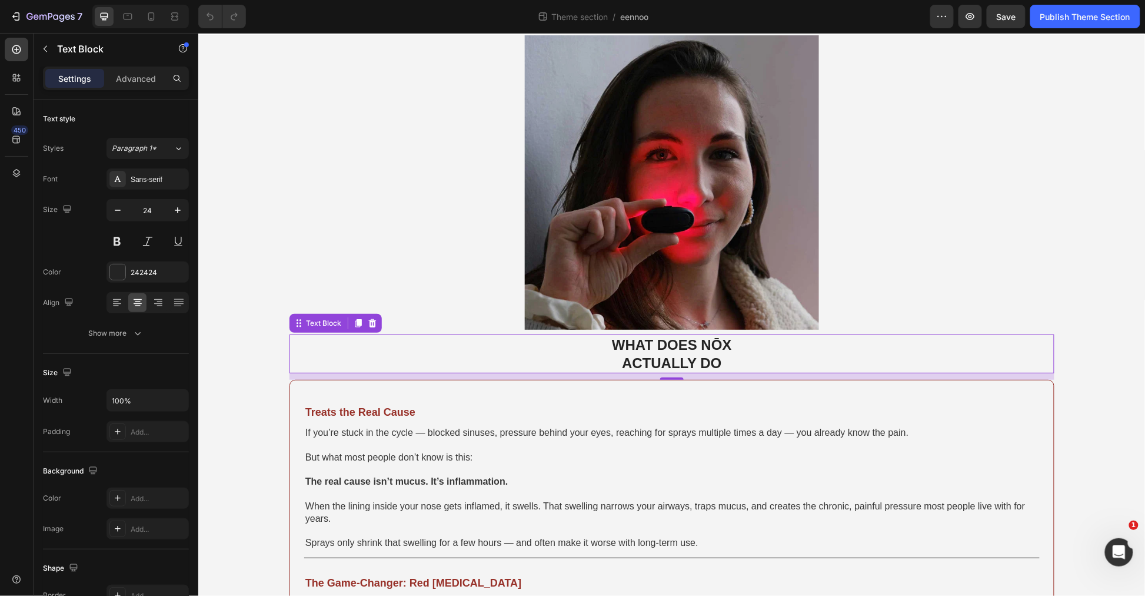
click at [745, 344] on p "WHAT DOES NŌX ACTUALLY DO" at bounding box center [671, 353] width 763 height 36
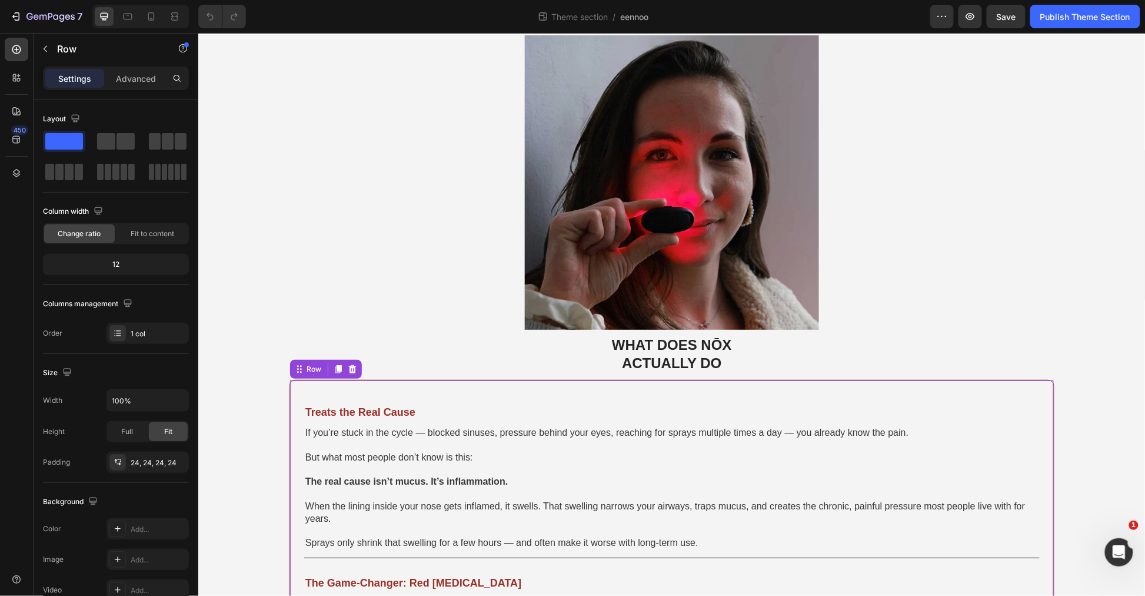
click at [537, 369] on p "WHAT DOES NŌX ACTUALLY DO" at bounding box center [671, 353] width 763 height 36
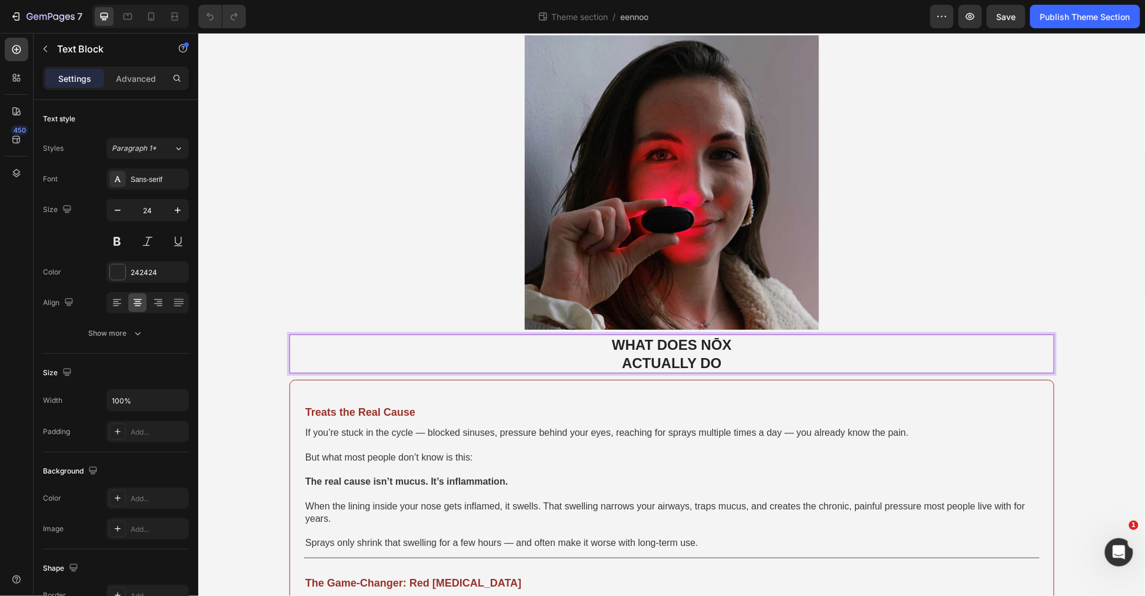
click at [338, 306] on div at bounding box center [671, 182] width 765 height 294
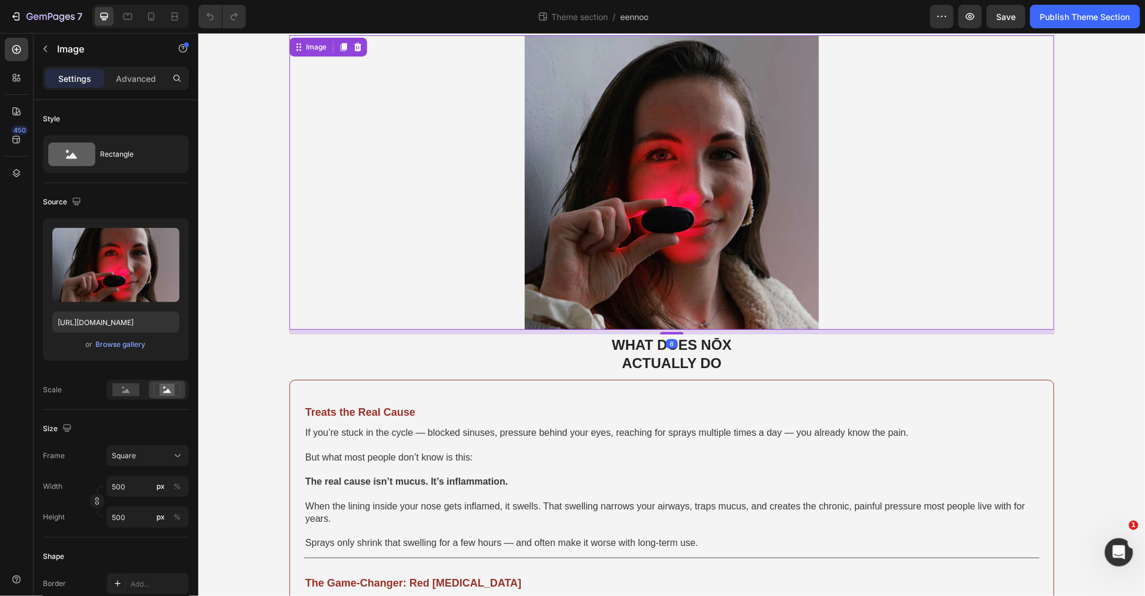
click at [379, 344] on p "WHAT DOES NŌX ACTUALLY DO" at bounding box center [671, 353] width 763 height 36
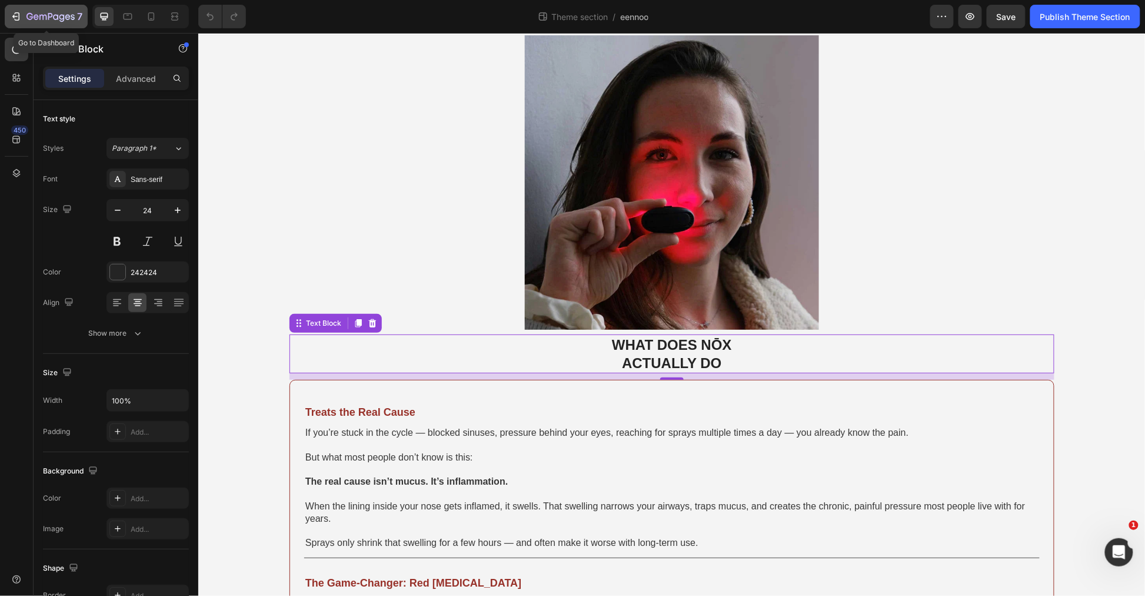
click at [33, 16] on icon "button" at bounding box center [50, 17] width 48 height 10
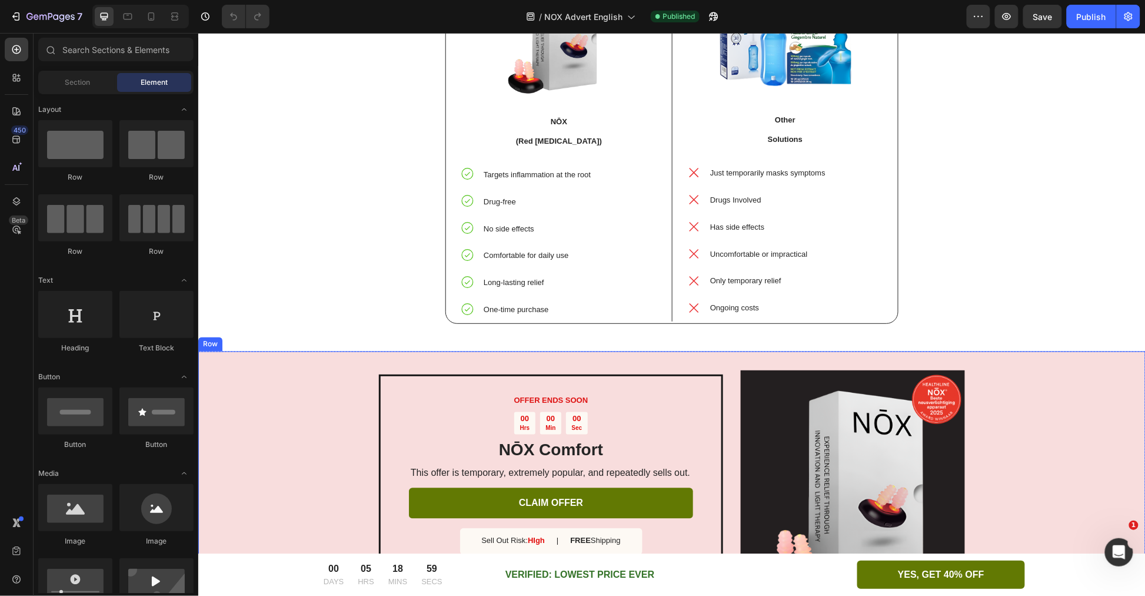
scroll to position [2223, 0]
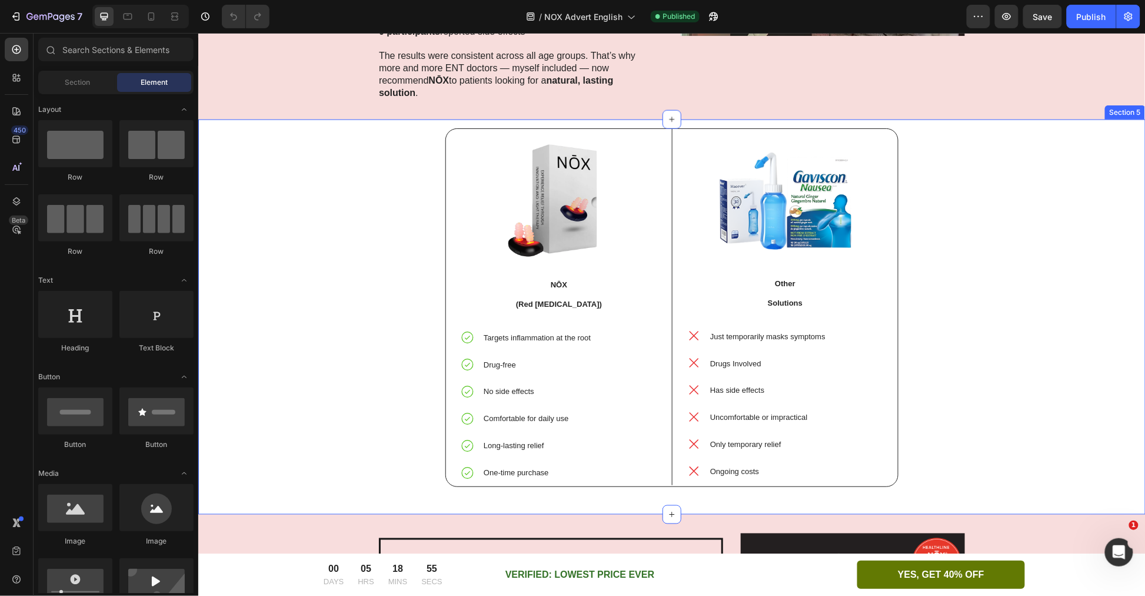
click at [945, 183] on div "Image NŌX (Red [MEDICAL_DATA]) Text Block Targets inflammation at the root Drug…" at bounding box center [672, 317] width 930 height 378
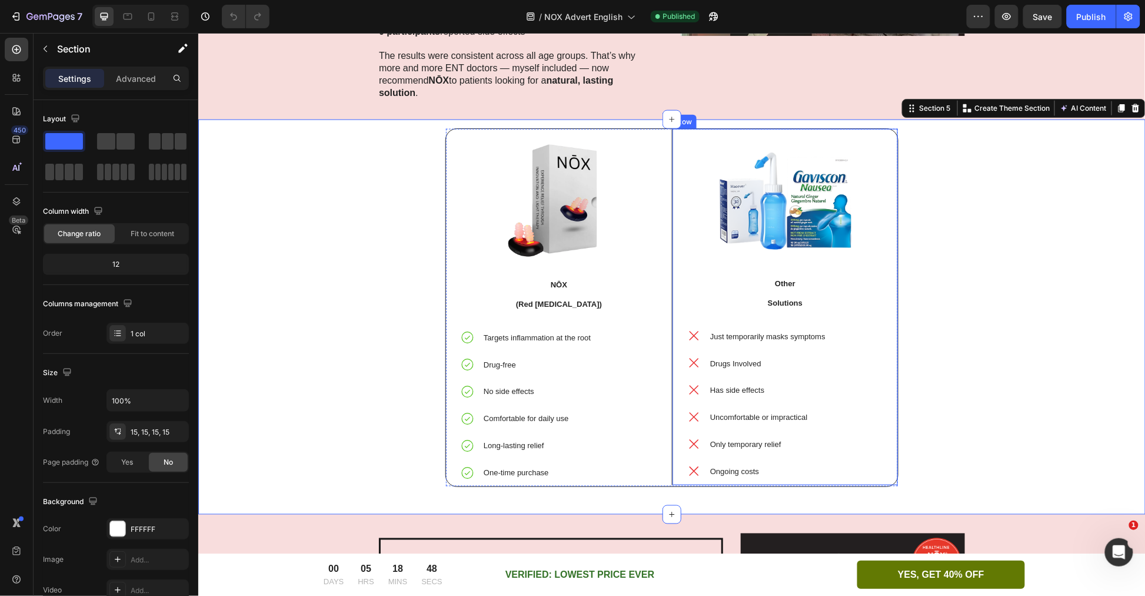
click at [889, 141] on div "Image Other Solutions Text Block Just temporarily masks symptoms Drugs Involved…" at bounding box center [785, 306] width 226 height 356
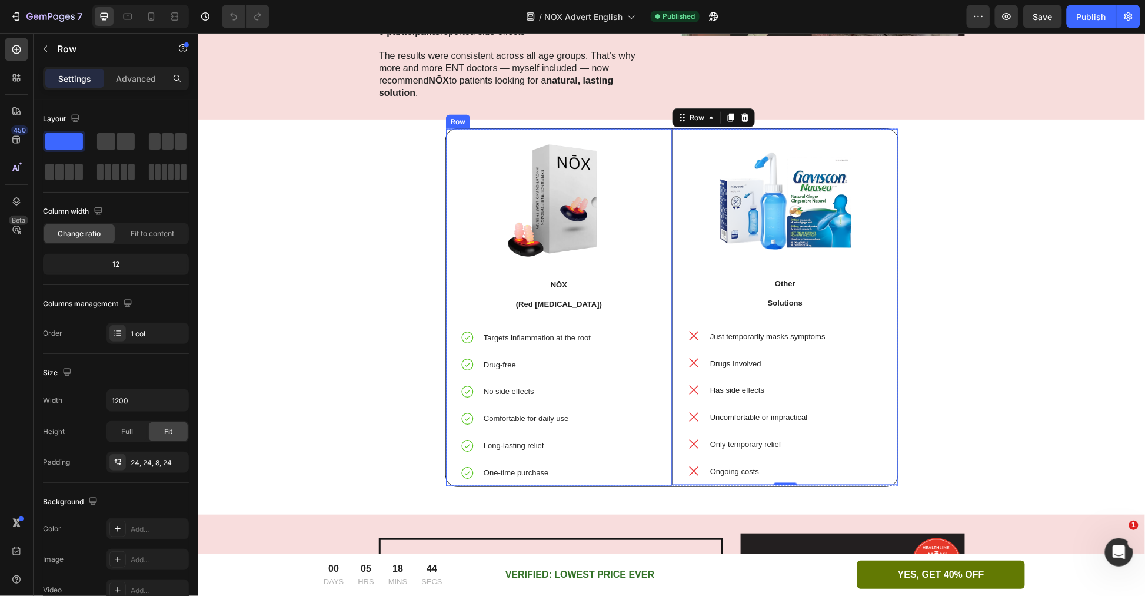
click at [446, 128] on div "Image NŌX (Red [MEDICAL_DATA]) Text Block Targets inflammation at the root Drug…" at bounding box center [559, 307] width 226 height 358
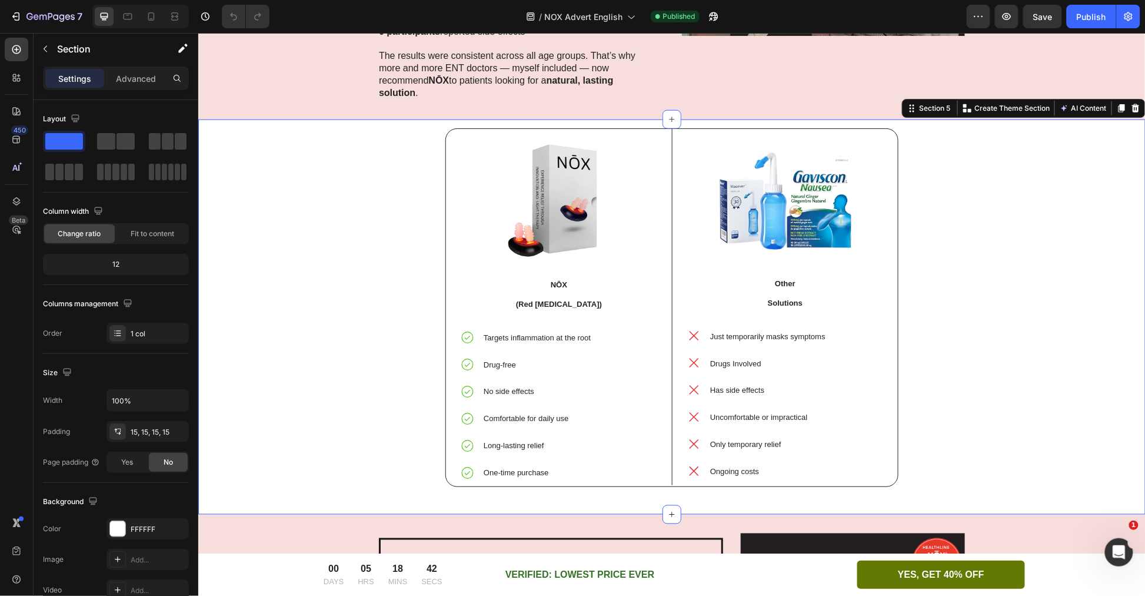
click at [1055, 128] on div "Image NŌX (Red [MEDICAL_DATA]) Text Block Targets inflammation at the root Drug…" at bounding box center [672, 317] width 930 height 378
click at [982, 102] on p "Create Theme Section" at bounding box center [1011, 107] width 75 height 11
click at [22, 25] on button "7" at bounding box center [46, 17] width 83 height 24
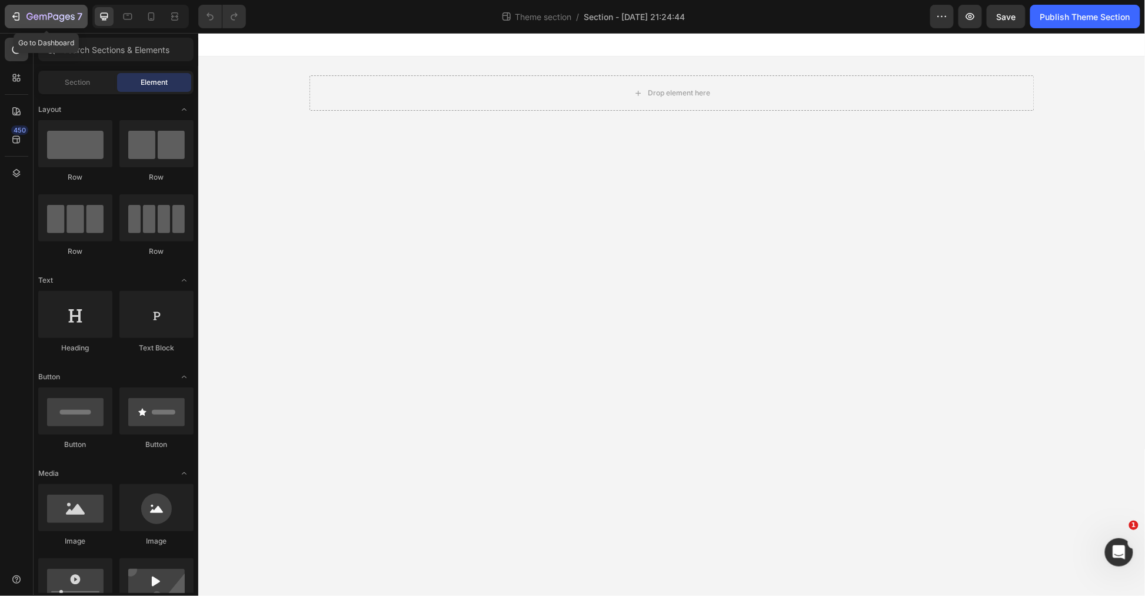
click at [10, 6] on button "7" at bounding box center [46, 17] width 83 height 24
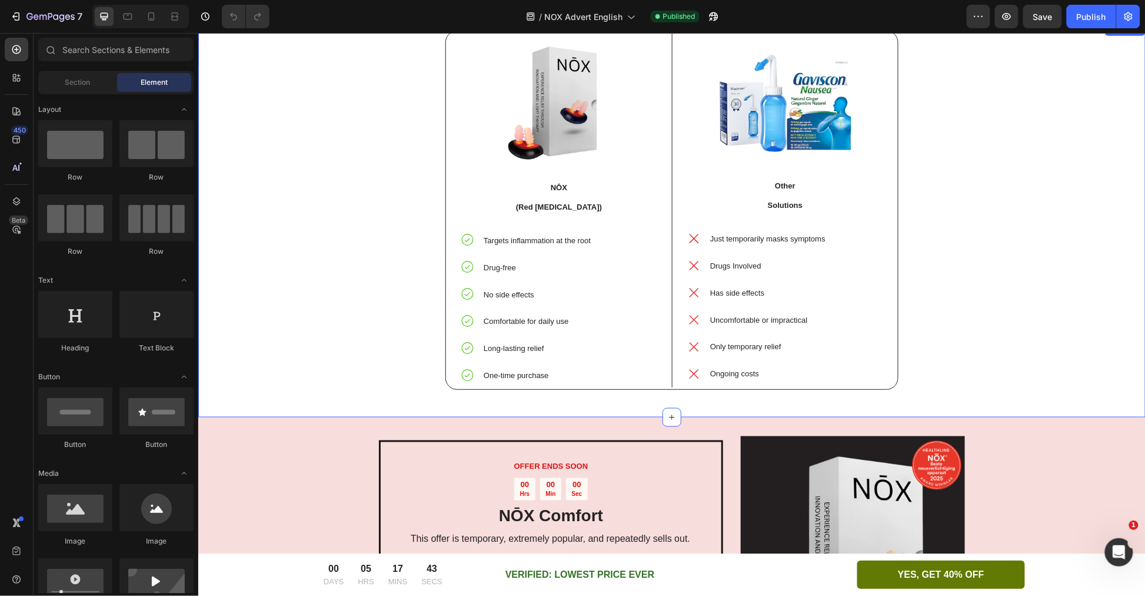
click at [972, 218] on div "Image NŌX (Red Light Therapy) Text Block Targets inflammation at the root Drug-…" at bounding box center [672, 219] width 930 height 378
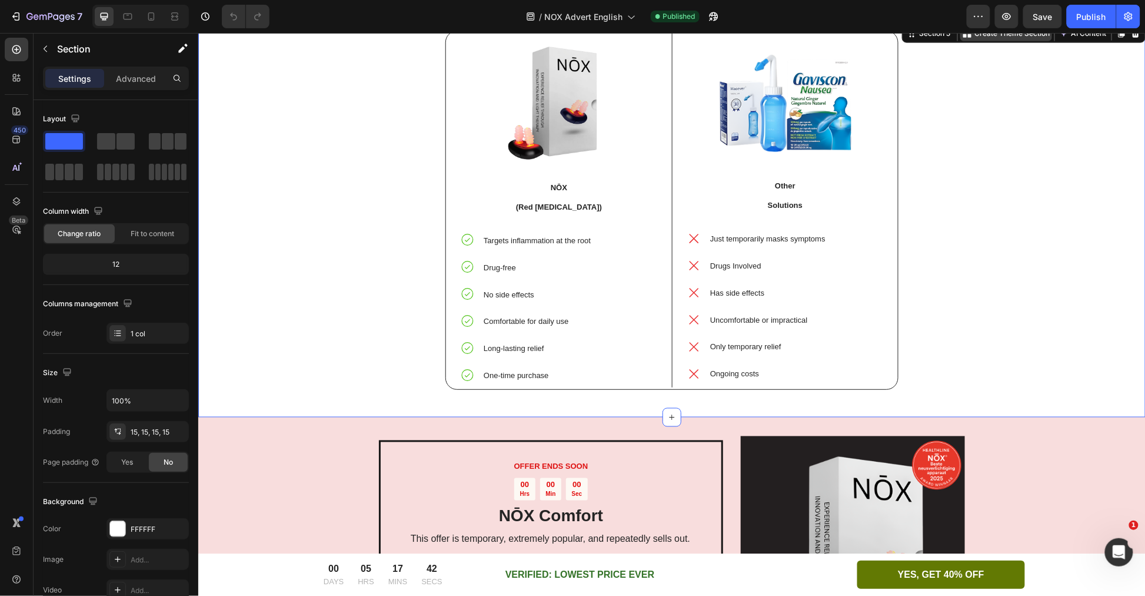
scroll to position [2223, 0]
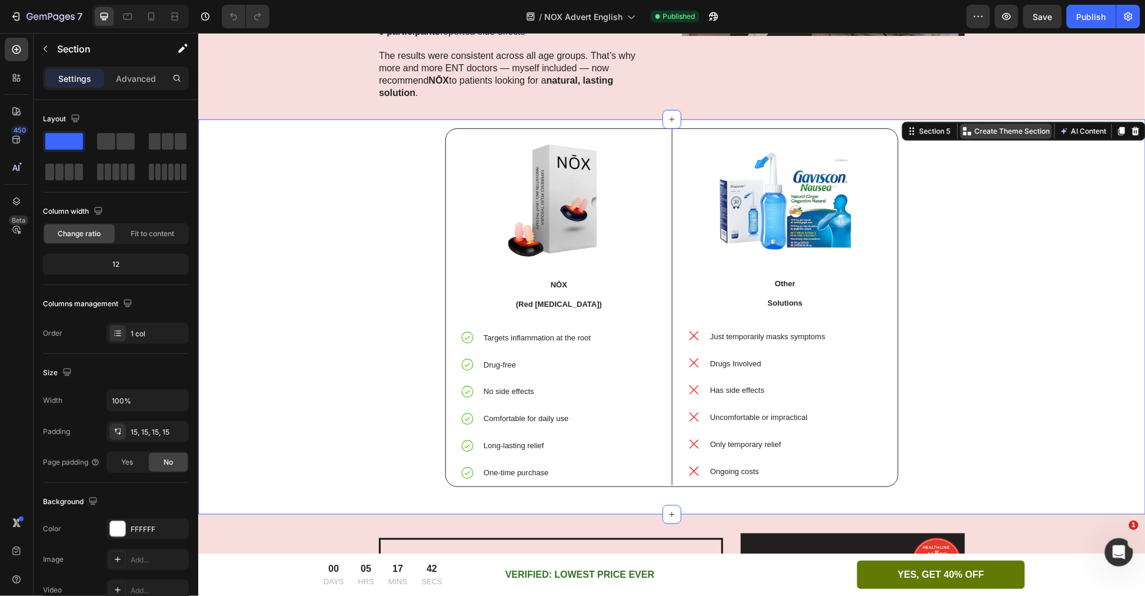
click at [983, 125] on p "Create Theme Section" at bounding box center [1011, 130] width 75 height 11
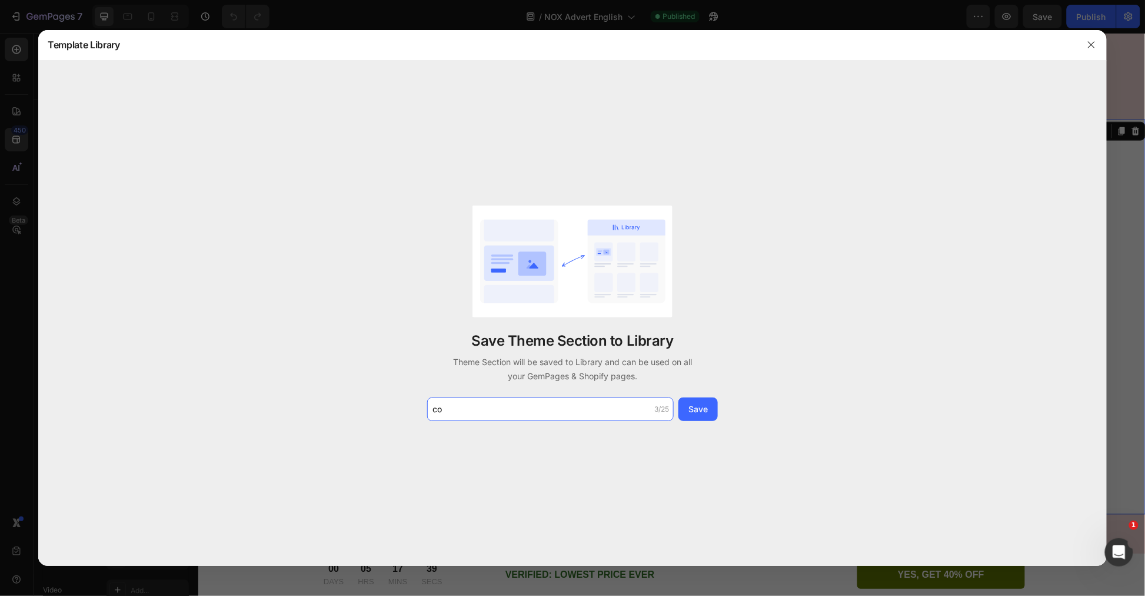
type input "c"
type input "enox - comparisiontable"
drag, startPoint x: 710, startPoint y: 428, endPoint x: 682, endPoint y: 411, distance: 33.5
click at [708, 427] on div "Save Theme Section to Library Theme Section will be saved to Library and can be…" at bounding box center [572, 314] width 1069 height 506
click at [682, 412] on button "Save" at bounding box center [698, 409] width 39 height 24
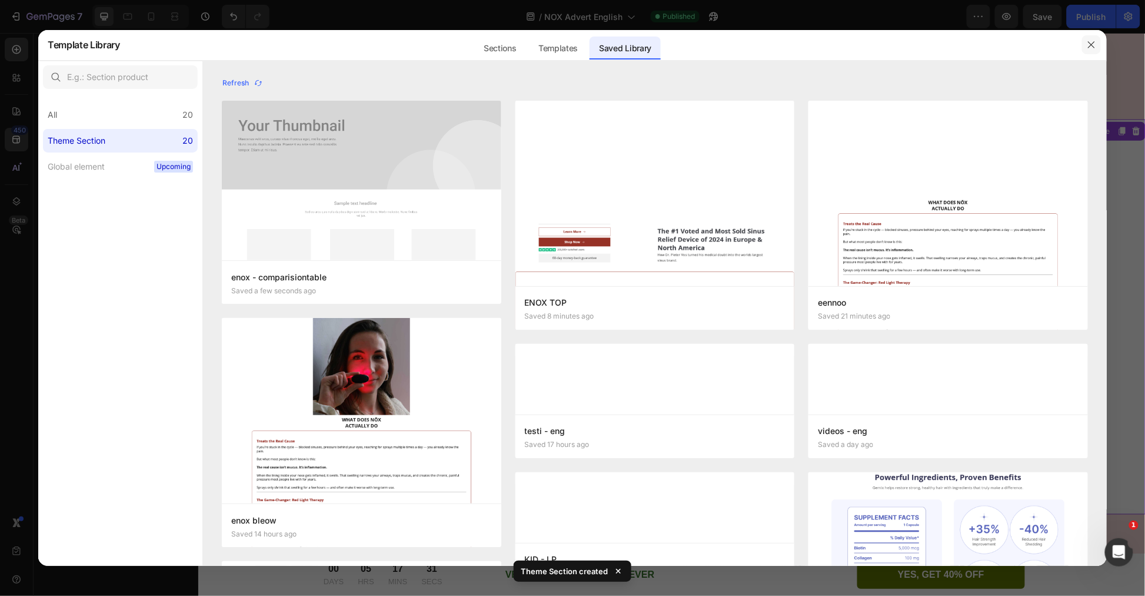
click at [1093, 41] on icon "button" at bounding box center [1091, 44] width 9 height 9
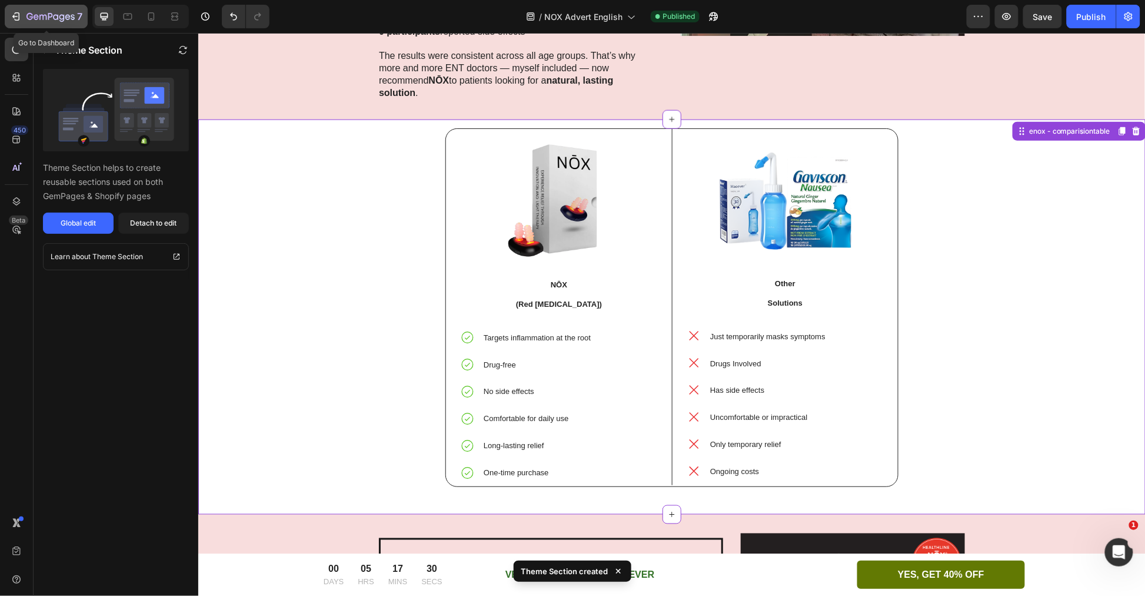
click at [28, 15] on icon "button" at bounding box center [50, 17] width 48 height 10
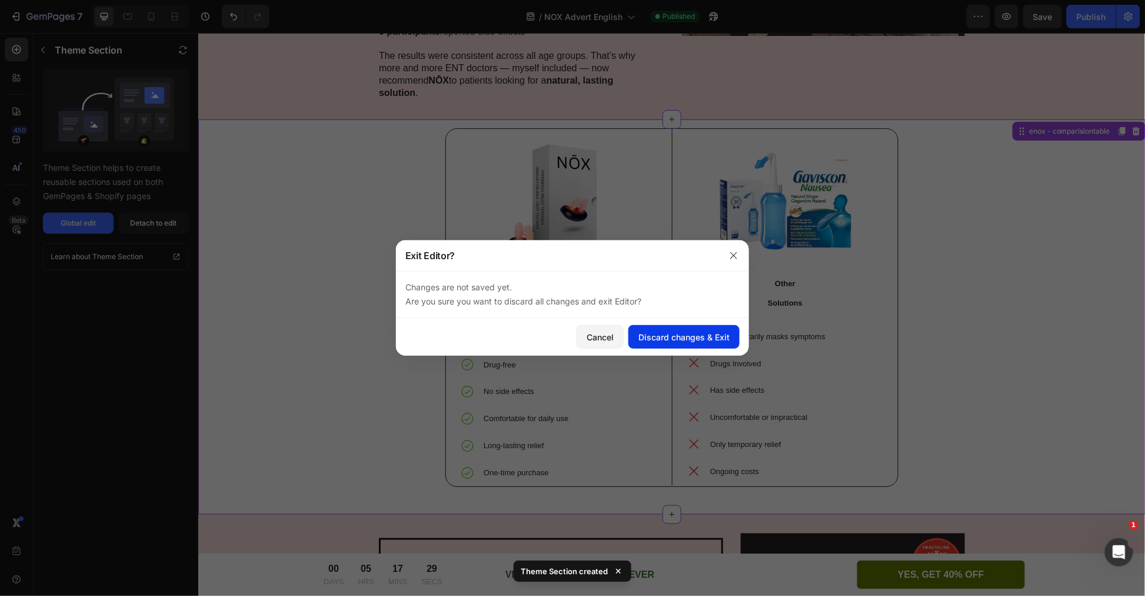
click at [689, 330] on button "Discard changes & Exit" at bounding box center [684, 337] width 111 height 24
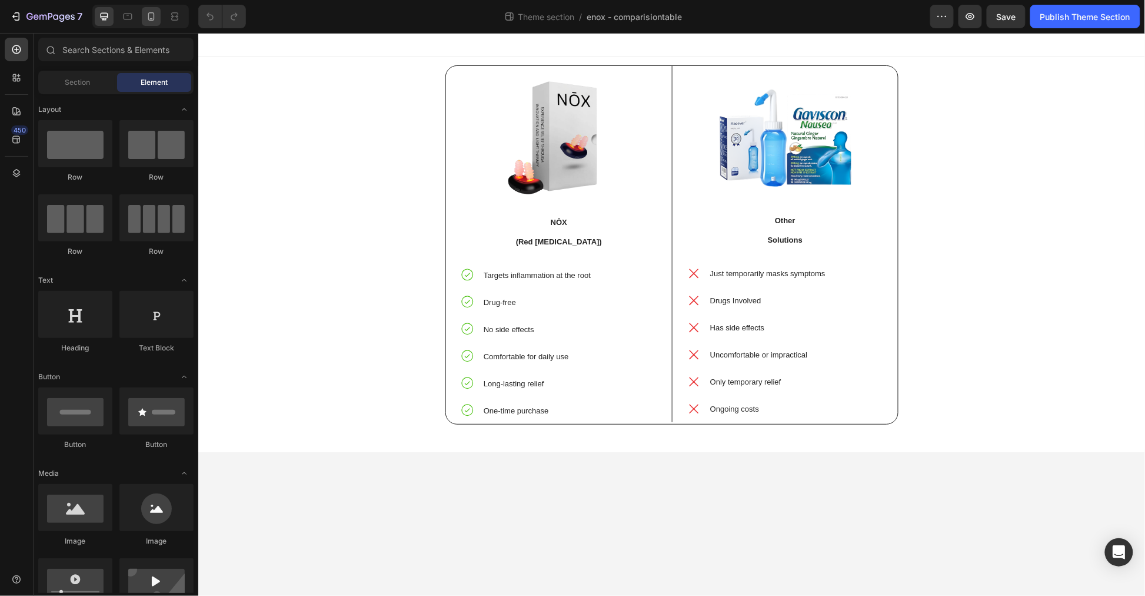
click at [150, 12] on icon at bounding box center [151, 17] width 12 height 12
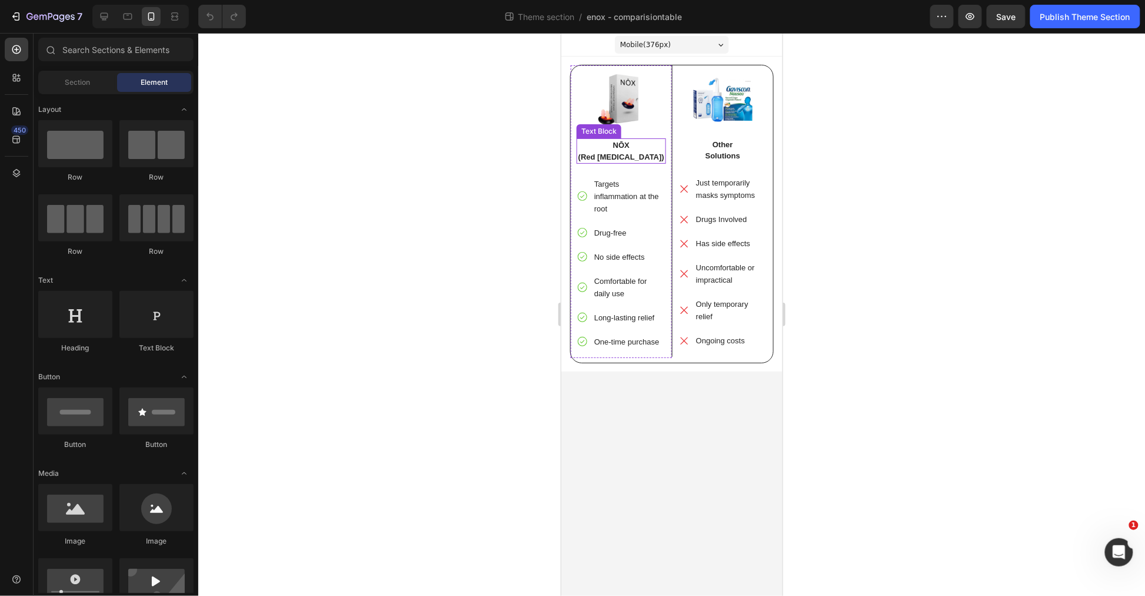
click at [625, 152] on strong "(Red Light Therapy)" at bounding box center [621, 156] width 86 height 9
click at [624, 152] on strong "(Red Light Therapy)" at bounding box center [621, 156] width 86 height 9
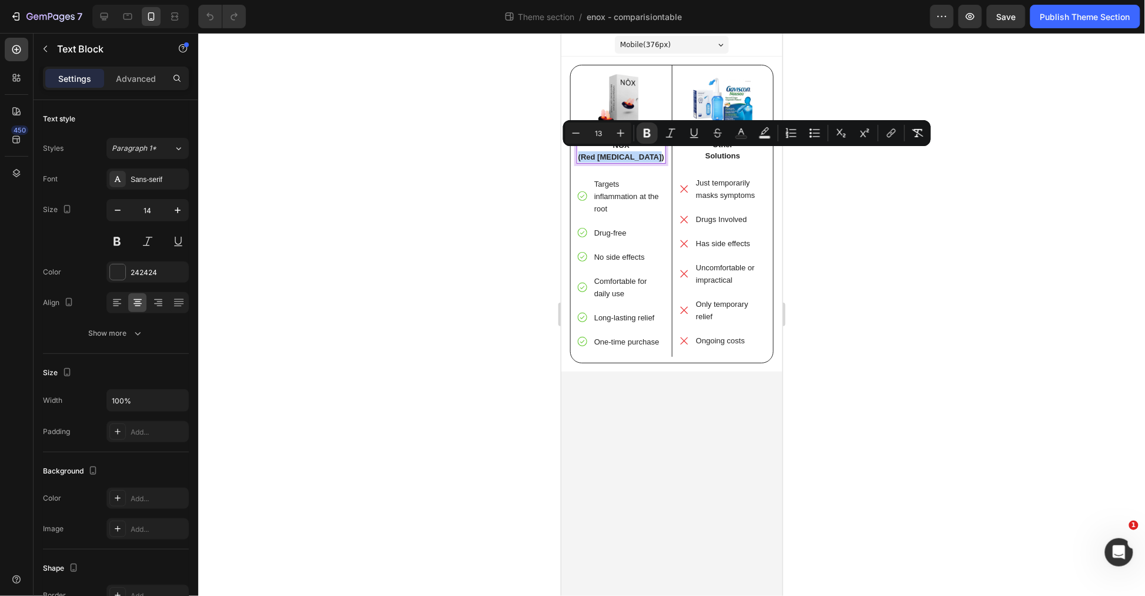
click at [624, 152] on strong "(Red Light Therapy)" at bounding box center [621, 156] width 86 height 9
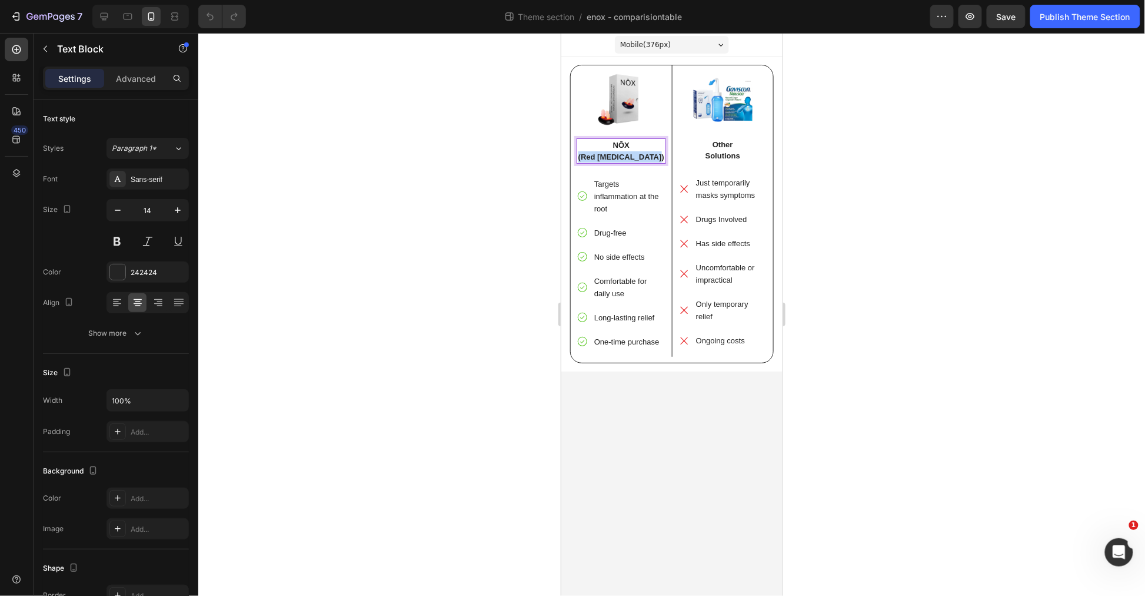
click at [642, 154] on strong "(Red [MEDICAL_DATA])" at bounding box center [621, 156] width 86 height 9
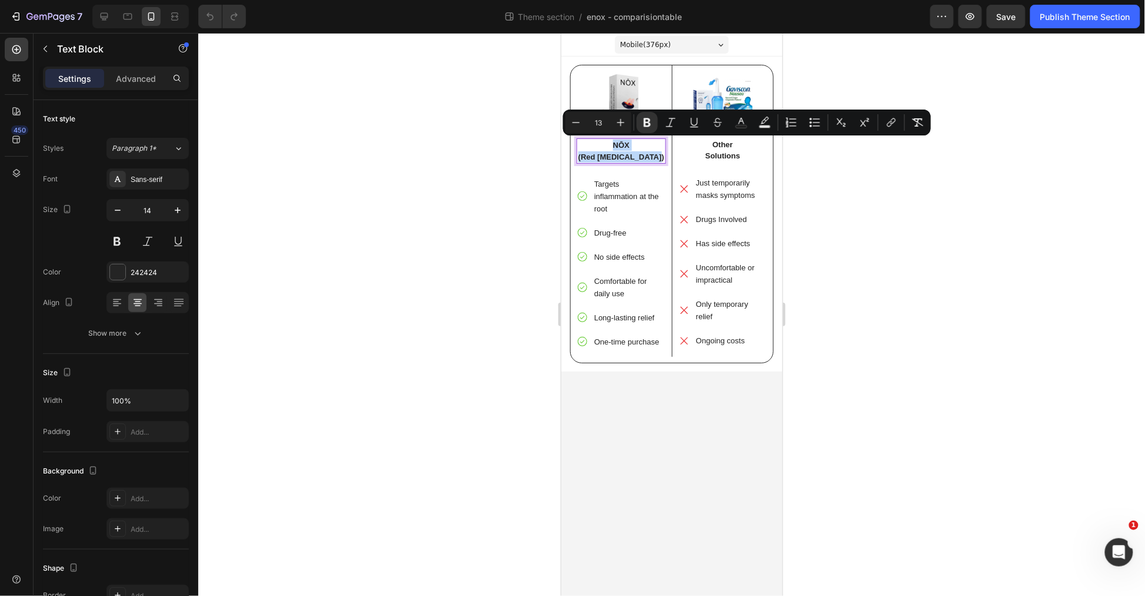
drag, startPoint x: 659, startPoint y: 154, endPoint x: 604, endPoint y: 145, distance: 56.0
click at [604, 145] on div "NŌX (Red Light Therapy)" at bounding box center [620, 150] width 89 height 25
click at [617, 121] on icon "Editor contextual toolbar" at bounding box center [621, 123] width 12 height 12
type input "14"
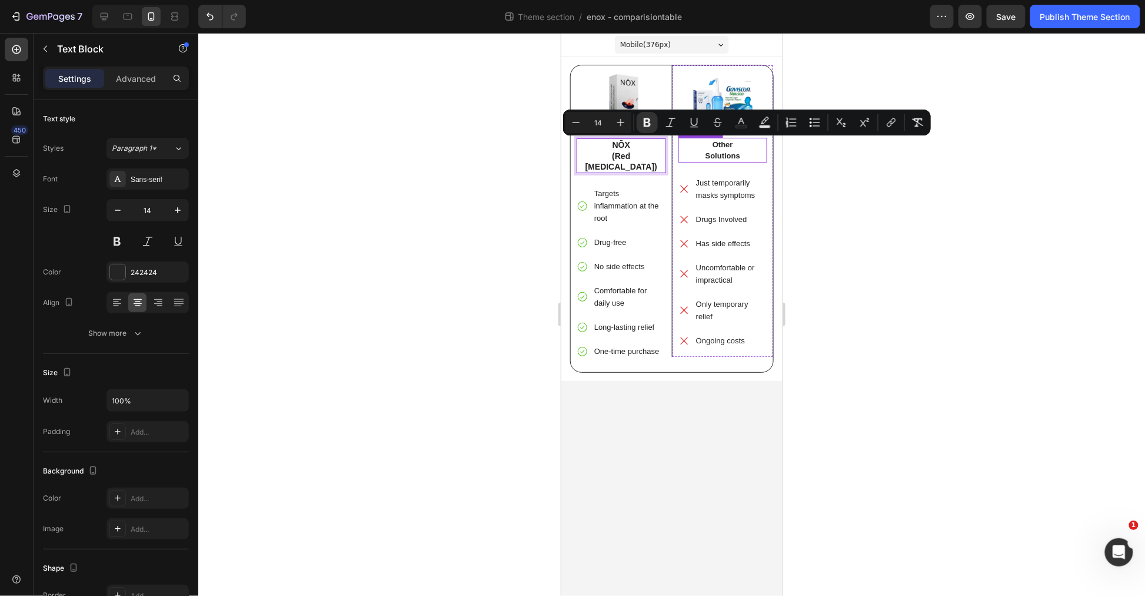
click at [728, 151] on strong "Solutions" at bounding box center [722, 155] width 35 height 9
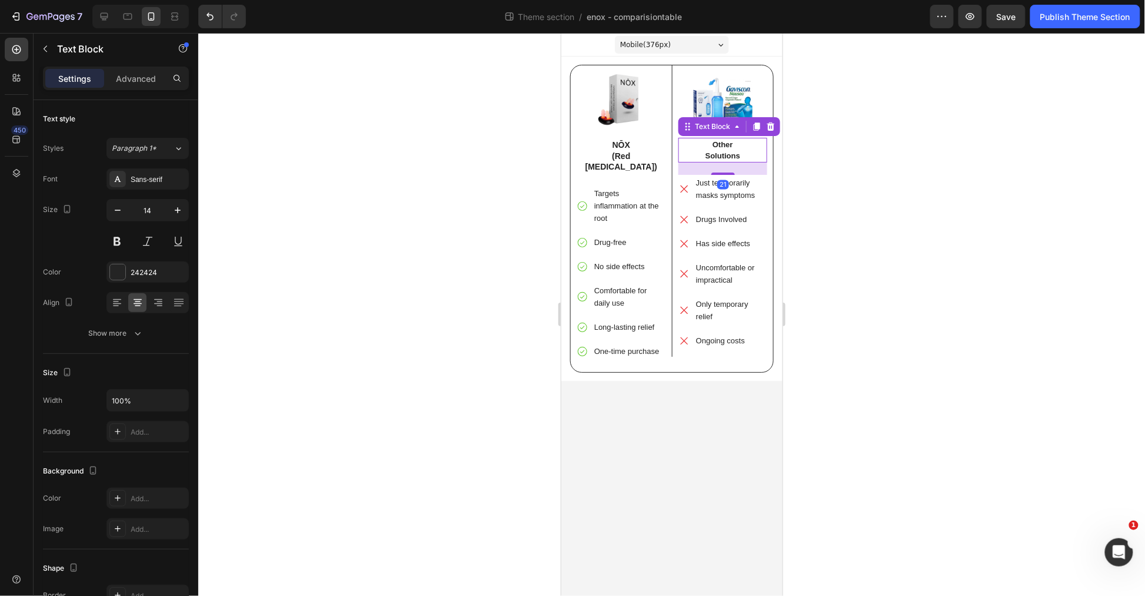
click at [728, 151] on strong "Solutions" at bounding box center [722, 155] width 35 height 9
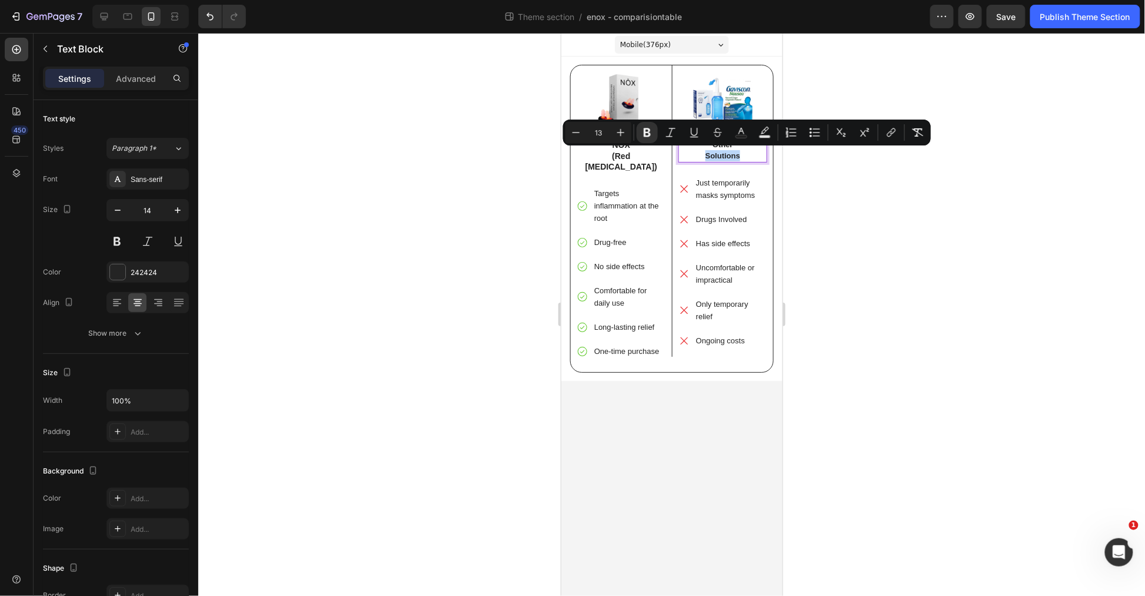
click at [730, 151] on strong "Solutions" at bounding box center [722, 155] width 35 height 9
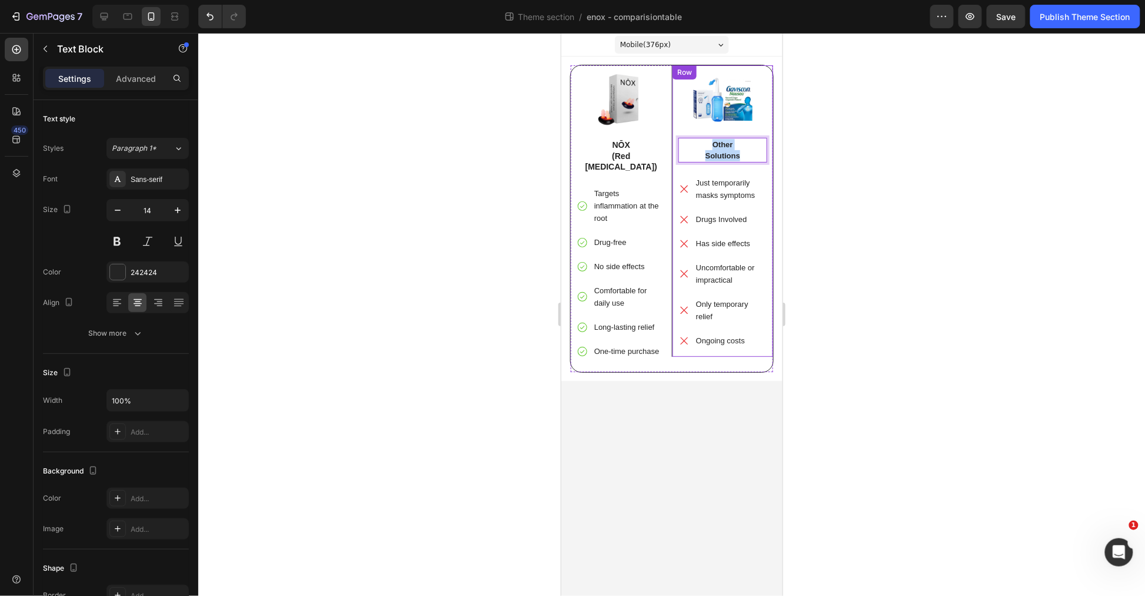
drag, startPoint x: 745, startPoint y: 153, endPoint x: 674, endPoint y: 135, distance: 73.5
click at [674, 135] on div "Image Other Solutions Text Block 21 Just temporarily masks symptoms Drugs Invol…" at bounding box center [722, 210] width 101 height 291
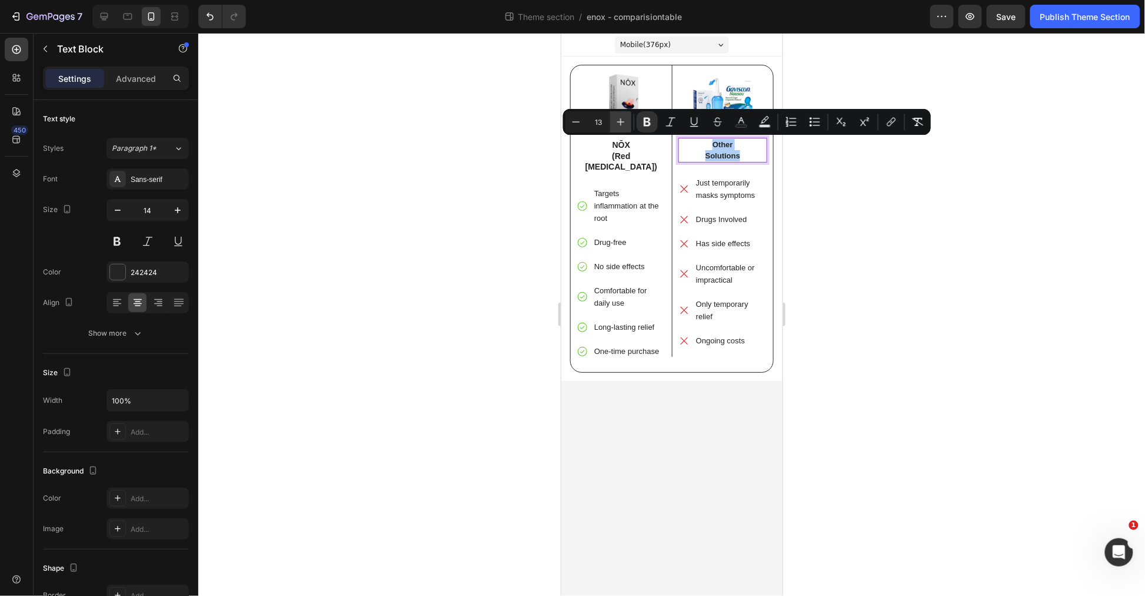
click at [624, 121] on icon "Editor contextual toolbar" at bounding box center [621, 122] width 8 height 8
type input "15"
click at [633, 154] on strong "(Red [MEDICAL_DATA])" at bounding box center [621, 161] width 72 height 20
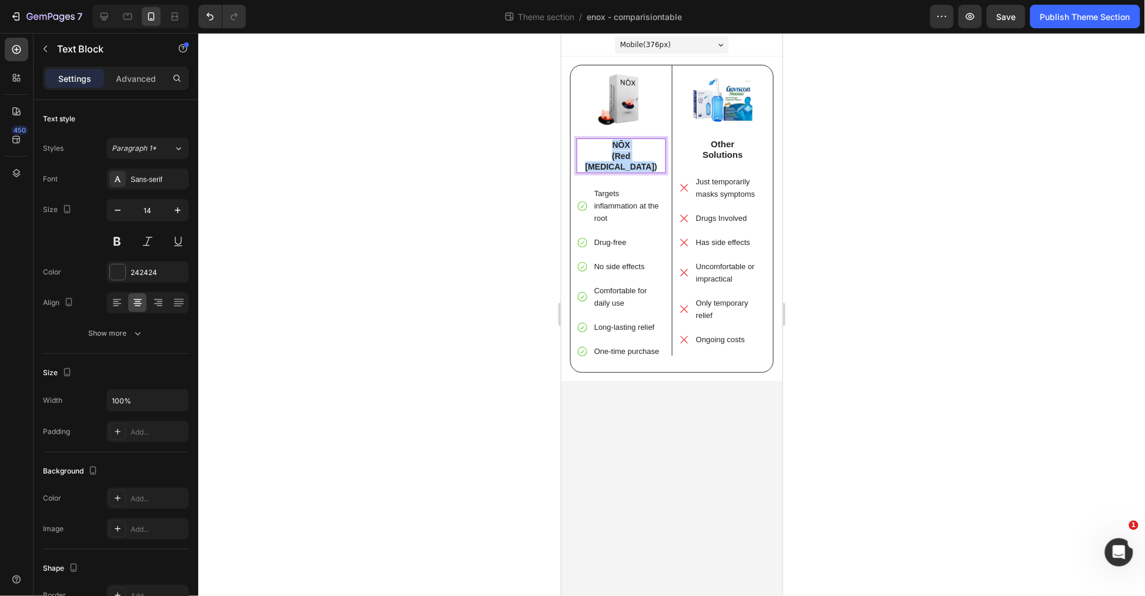
drag, startPoint x: 660, startPoint y: 152, endPoint x: 557, endPoint y: 128, distance: 105.9
click at [561, 128] on html "Mobile ( 376 px) iPhone 13 Mini iPhone 13 Pro iPhone 11 Pro Max iPhone 15 Pro M…" at bounding box center [671, 313] width 221 height 563
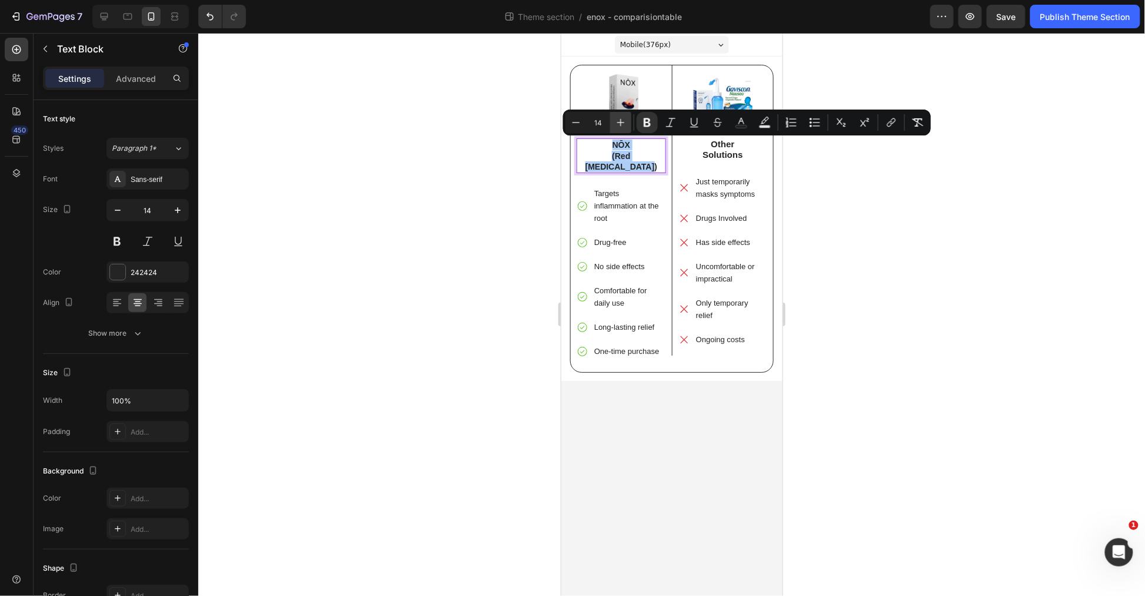
click at [622, 124] on icon "Editor contextual toolbar" at bounding box center [621, 123] width 12 height 12
type input "15"
click at [816, 194] on div at bounding box center [671, 314] width 947 height 563
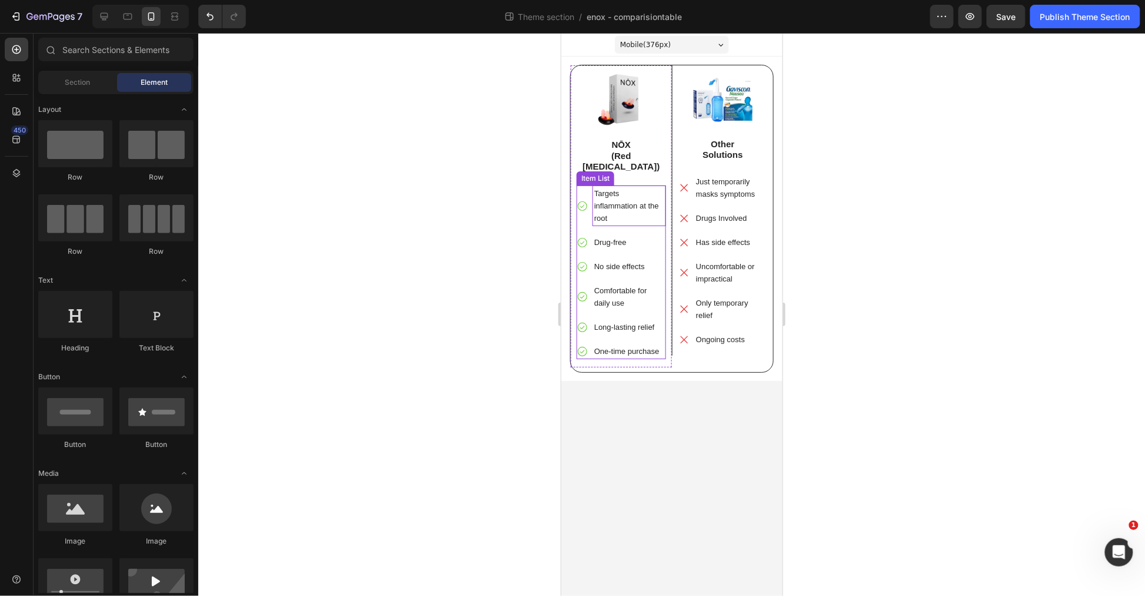
click at [647, 189] on span "Targets inflammation at the root" at bounding box center [626, 205] width 65 height 34
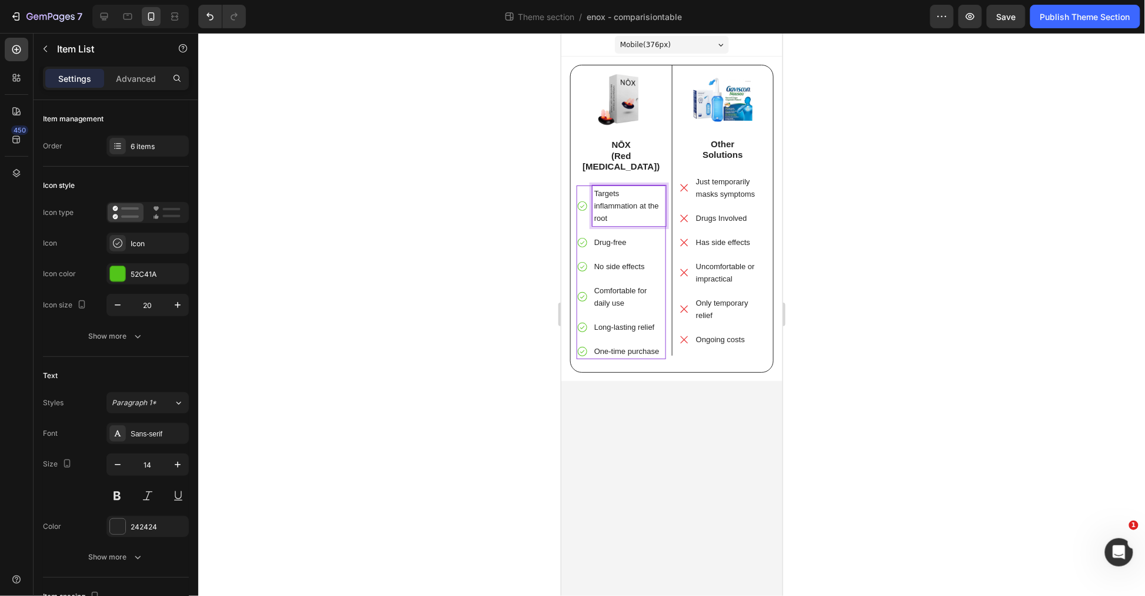
click at [629, 202] on p "Targets inflammation at the root" at bounding box center [629, 205] width 70 height 37
drag, startPoint x: 630, startPoint y: 205, endPoint x: 592, endPoint y: 177, distance: 47.9
click at [592, 185] on div "Targets inflammation at the root" at bounding box center [629, 205] width 74 height 41
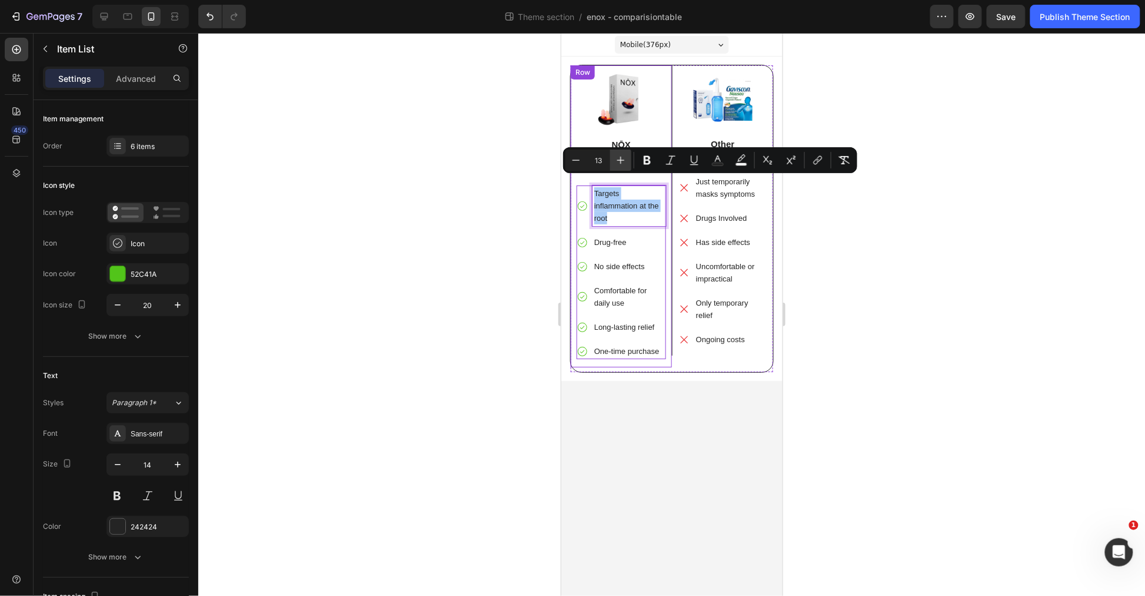
click at [616, 159] on icon "Editor contextual toolbar" at bounding box center [621, 160] width 12 height 12
type input "14"
click at [618, 196] on span "Targets inflammation at the root" at bounding box center [628, 205] width 69 height 34
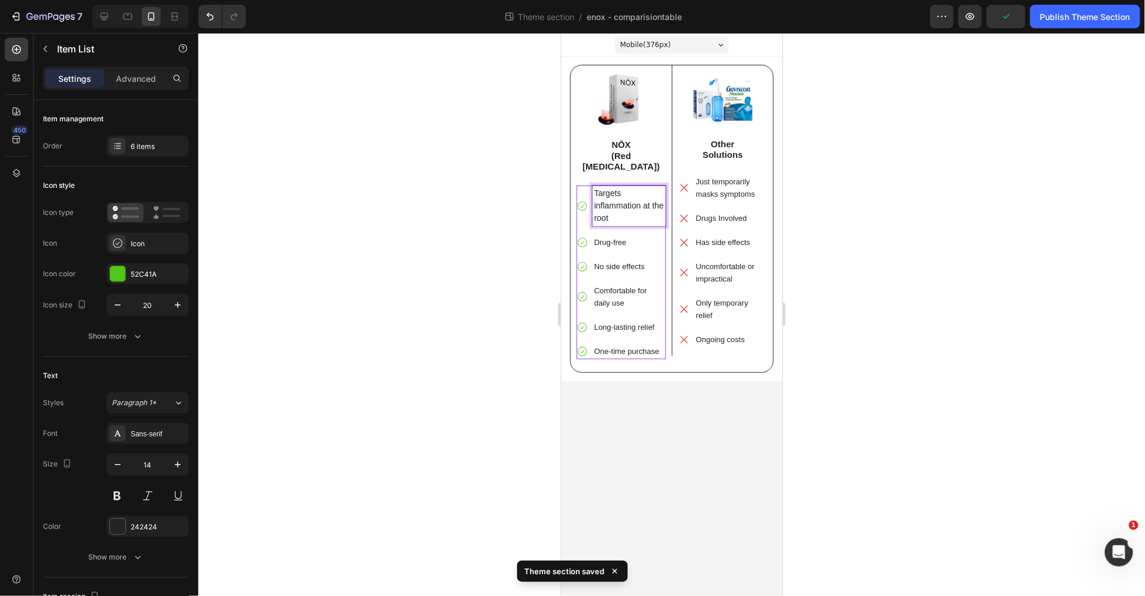
click at [594, 191] on span "Targets inflammation at the root" at bounding box center [628, 205] width 69 height 34
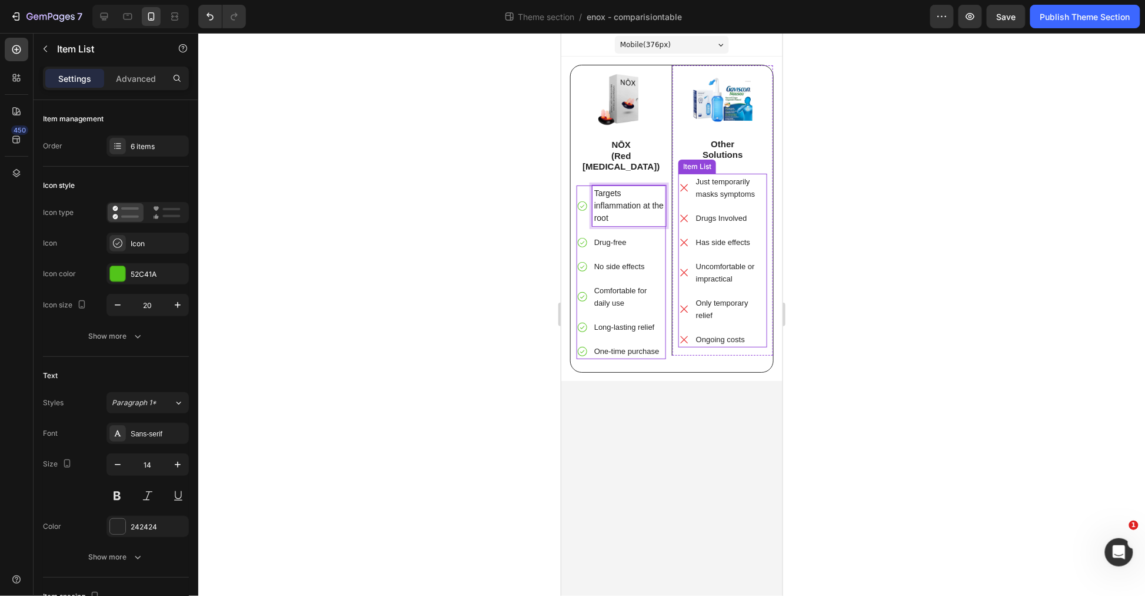
click at [892, 254] on div at bounding box center [671, 314] width 947 height 563
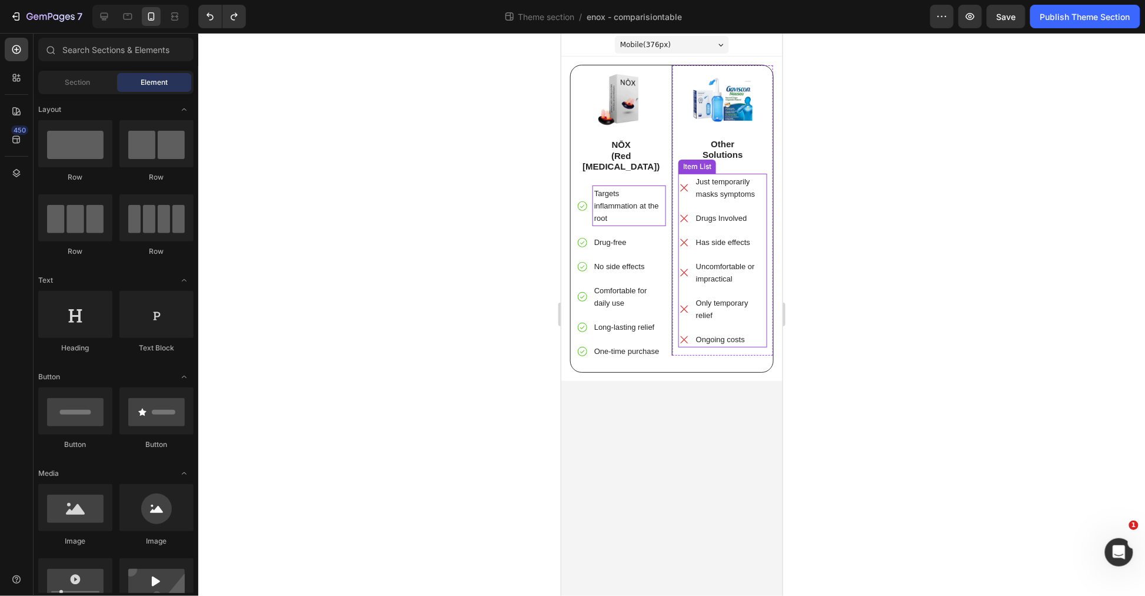
click at [943, 301] on div at bounding box center [671, 314] width 947 height 563
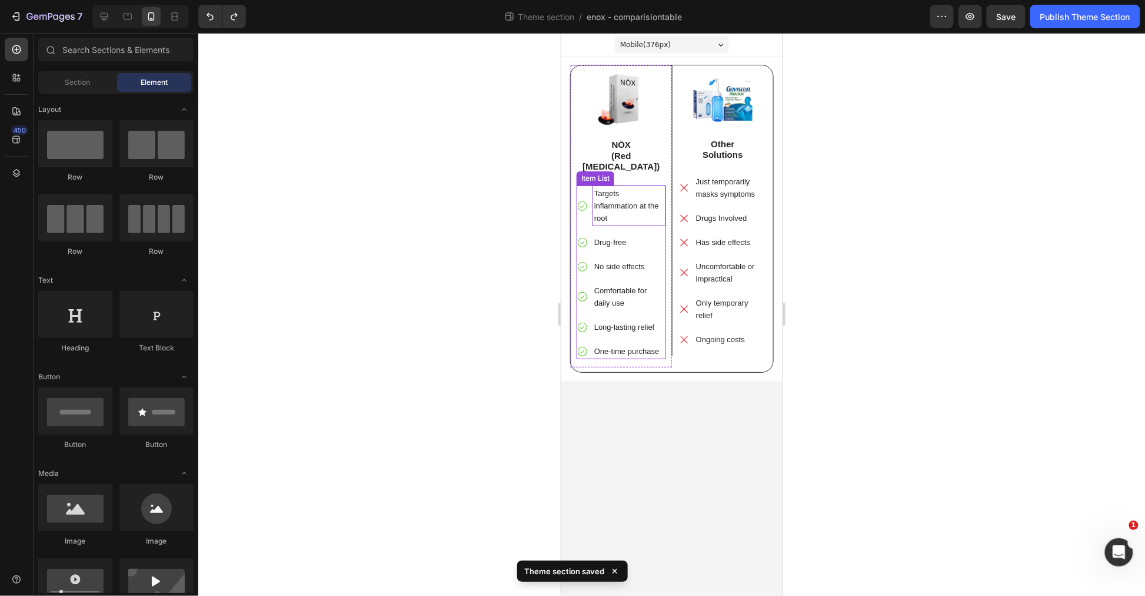
click at [583, 200] on icon at bounding box center [582, 206] width 12 height 12
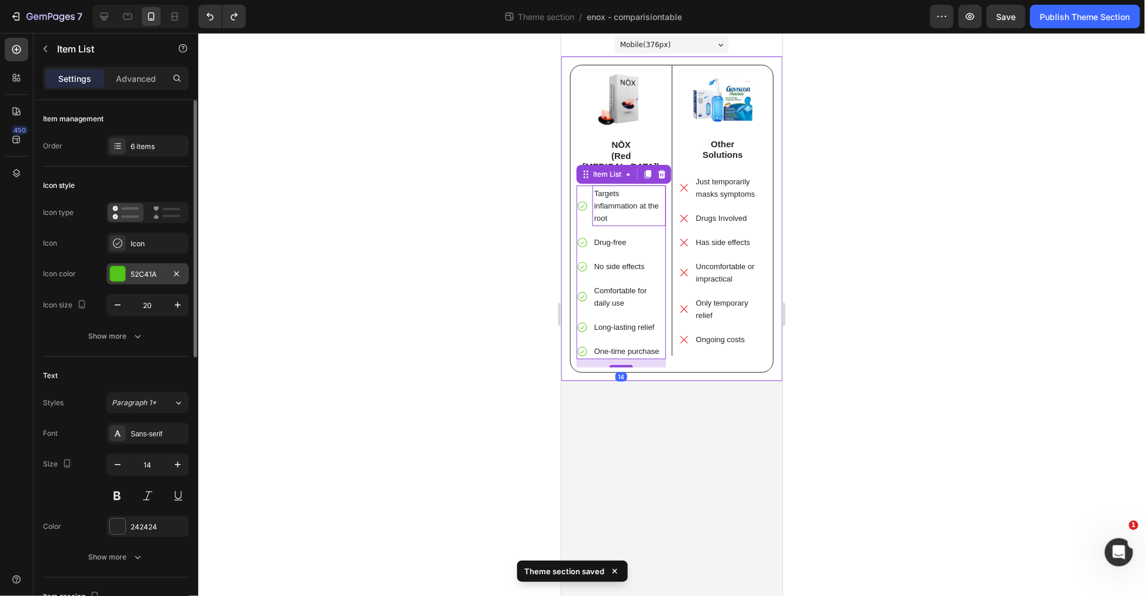
click at [141, 271] on div "52C41A" at bounding box center [148, 274] width 34 height 11
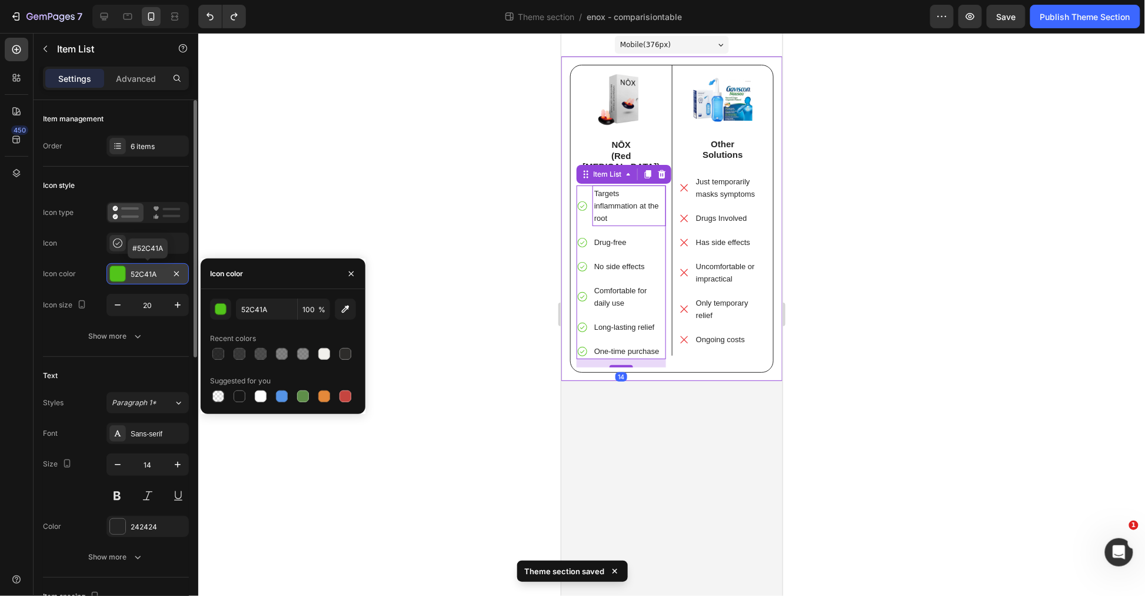
click at [142, 273] on div "52C41A" at bounding box center [148, 274] width 34 height 11
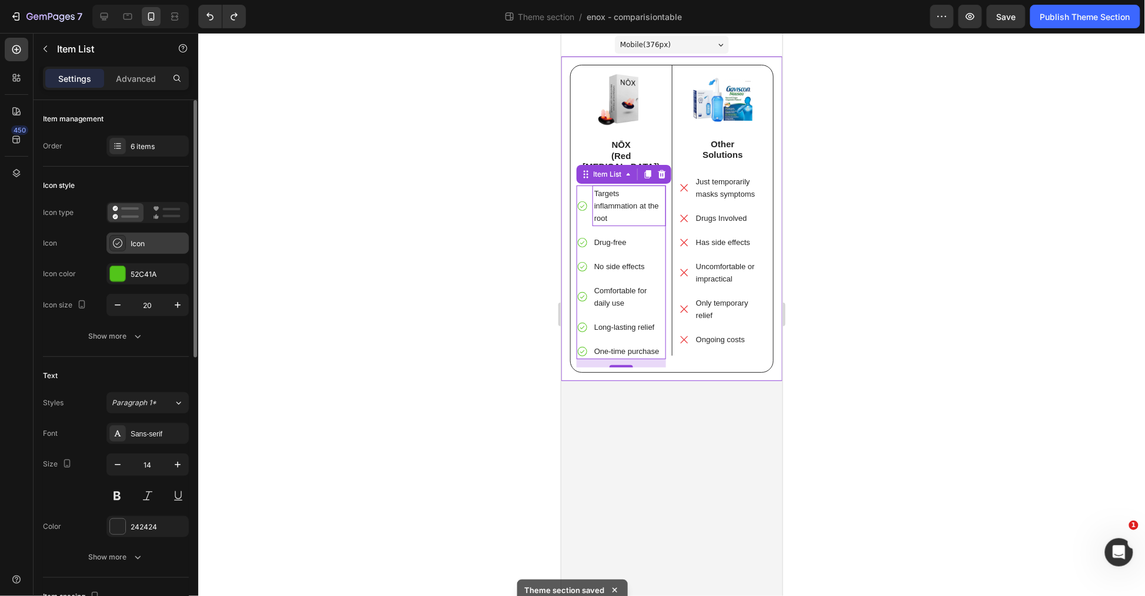
click at [112, 242] on icon at bounding box center [118, 243] width 12 height 12
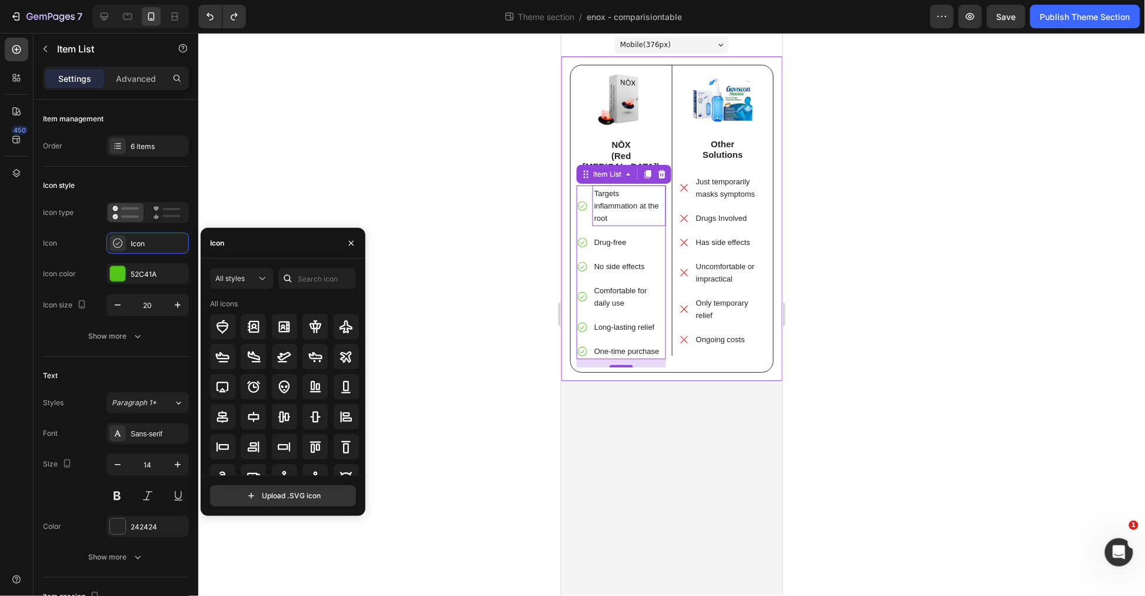
scroll to position [130, 0]
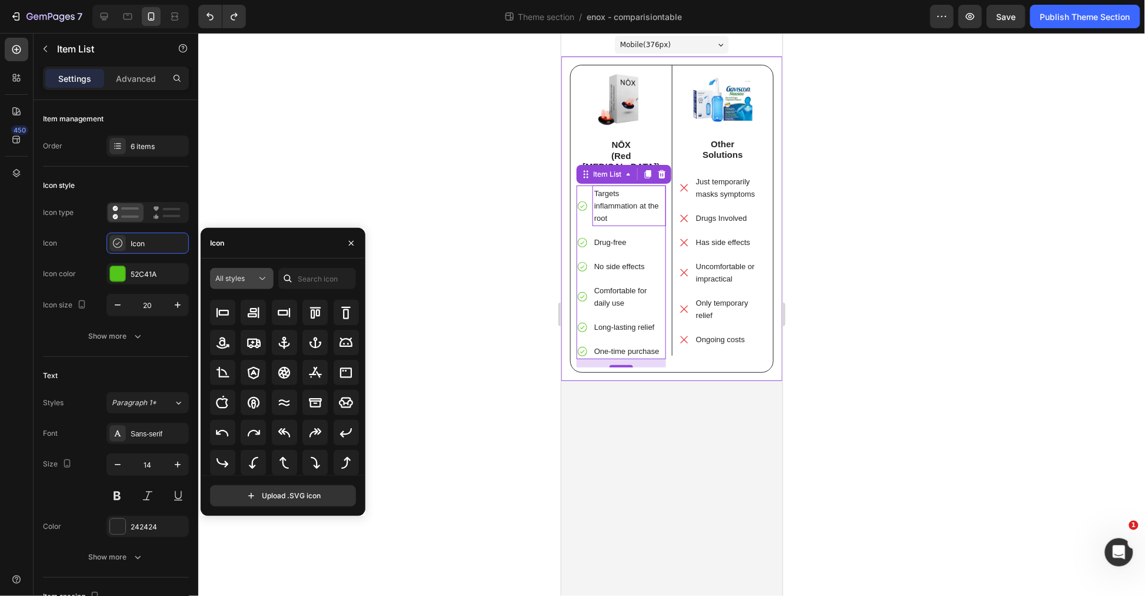
click at [235, 279] on span "All styles" at bounding box center [229, 278] width 29 height 9
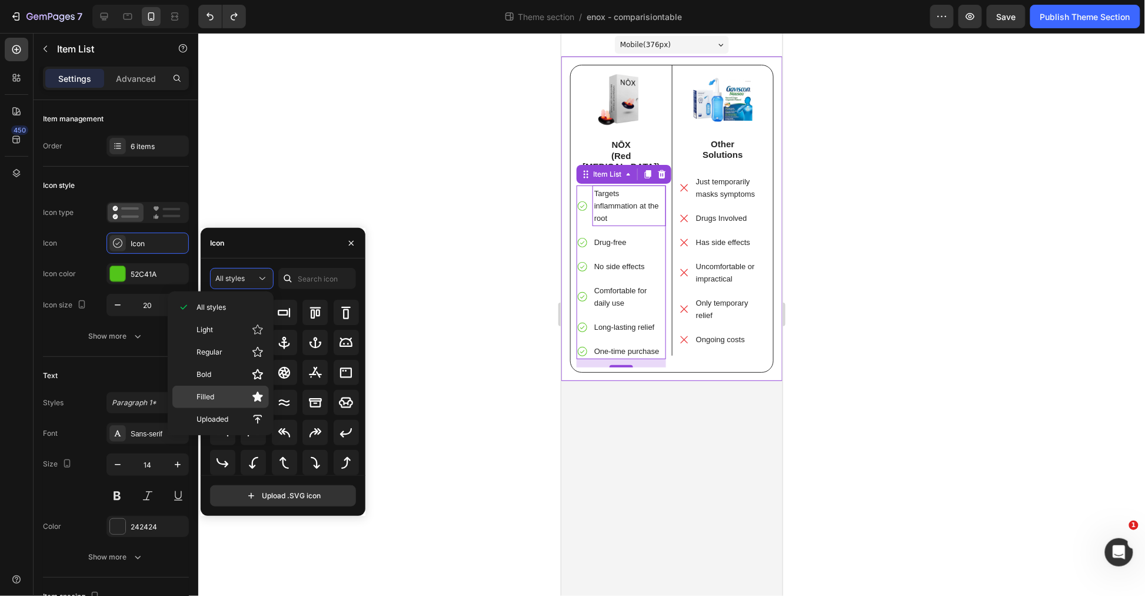
click at [234, 398] on p "Filled" at bounding box center [230, 397] width 67 height 12
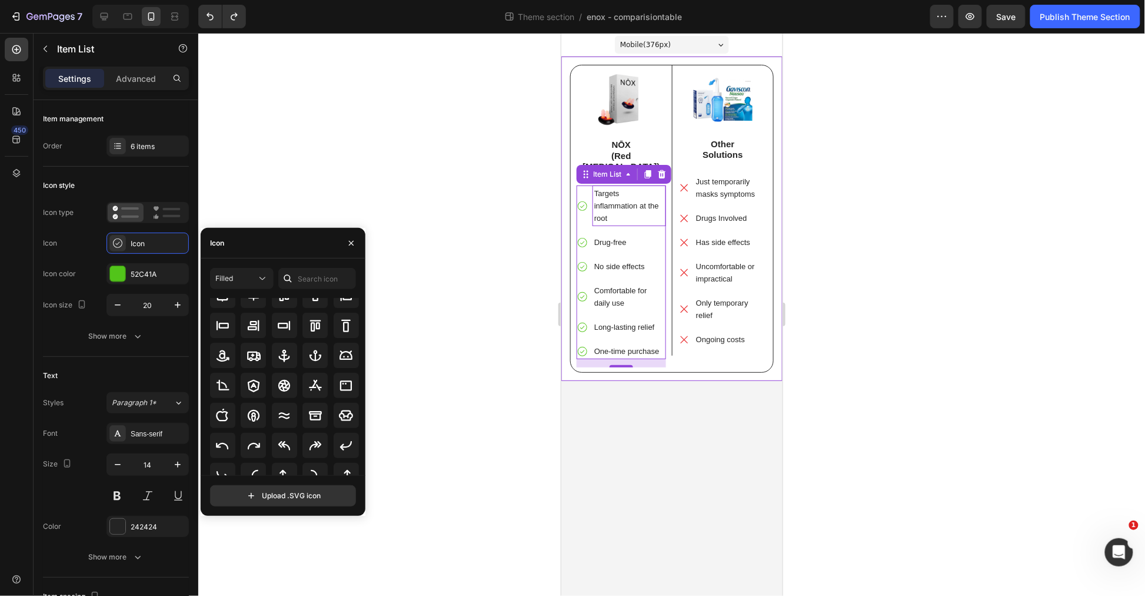
scroll to position [0, 0]
drag, startPoint x: 308, startPoint y: 271, endPoint x: 308, endPoint y: 283, distance: 11.8
click at [308, 272] on input "text" at bounding box center [317, 278] width 78 height 21
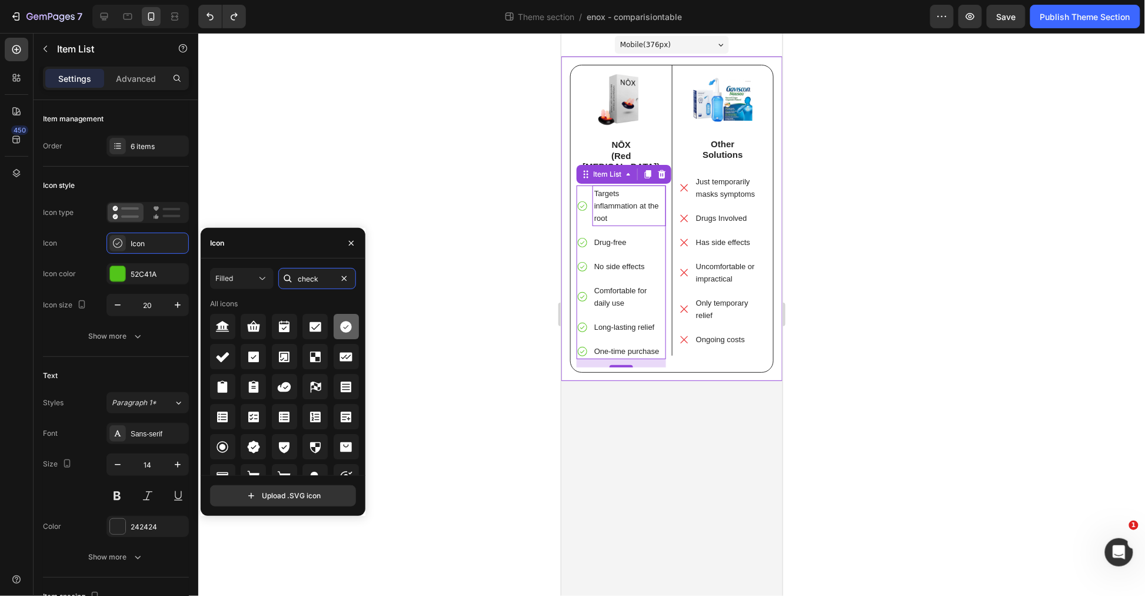
type input "check"
click at [346, 331] on icon at bounding box center [346, 327] width 12 height 12
click at [845, 271] on div at bounding box center [671, 314] width 947 height 563
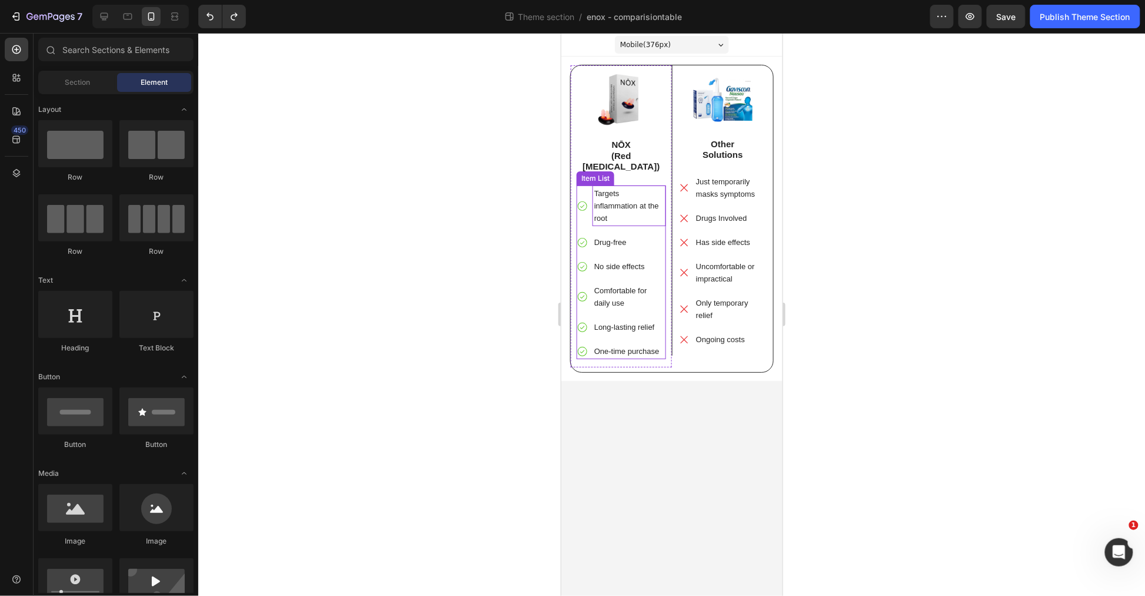
click at [582, 200] on icon at bounding box center [582, 206] width 12 height 12
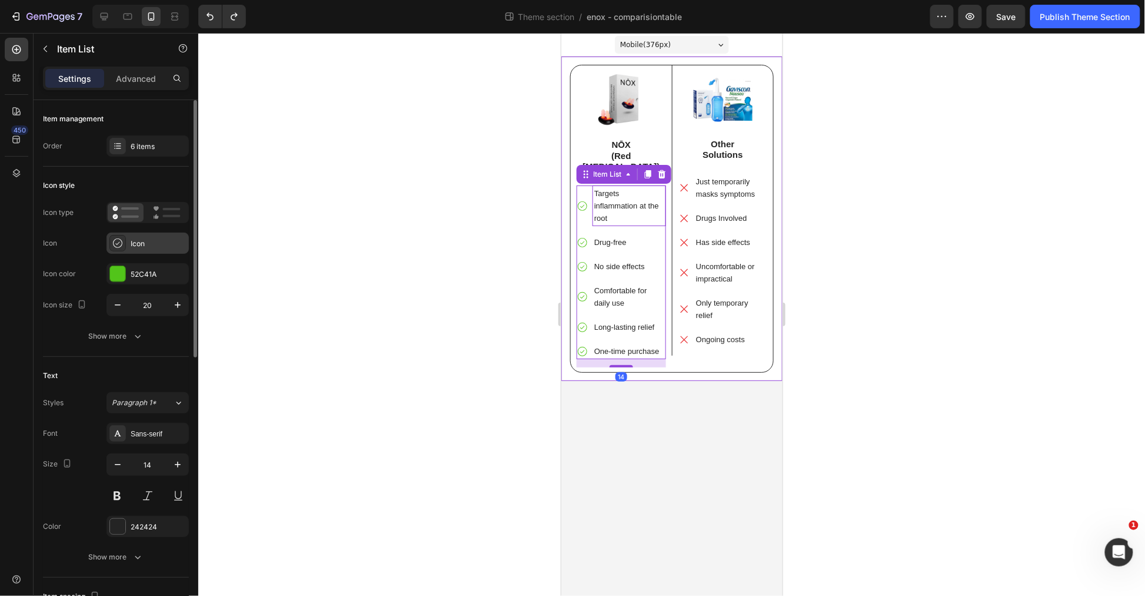
click at [140, 244] on div "Icon" at bounding box center [158, 243] width 55 height 11
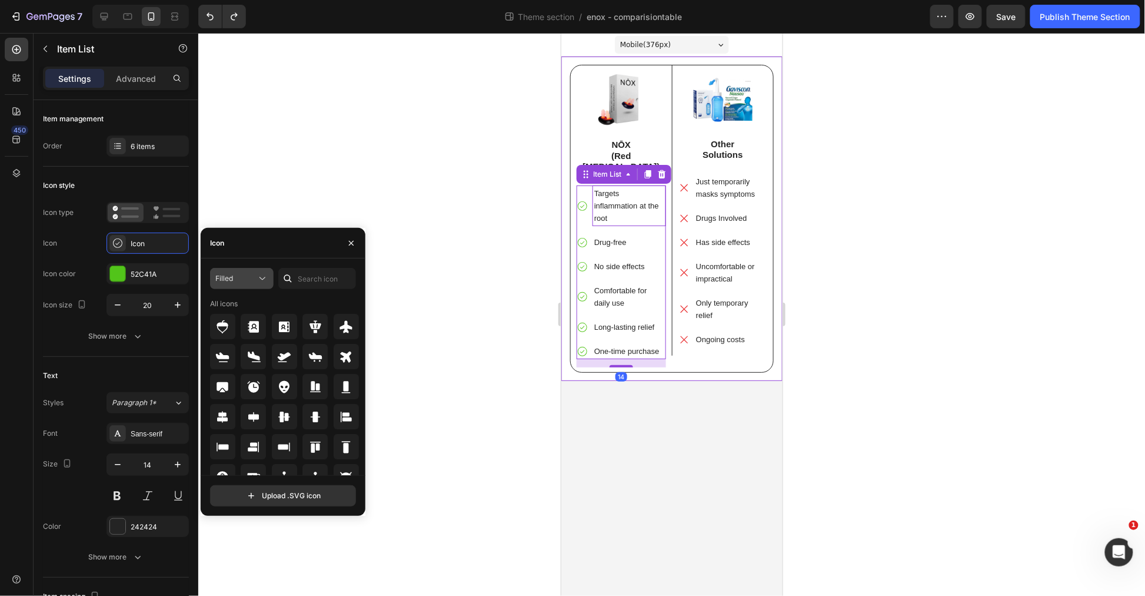
click at [245, 274] on div "Filled" at bounding box center [235, 278] width 41 height 11
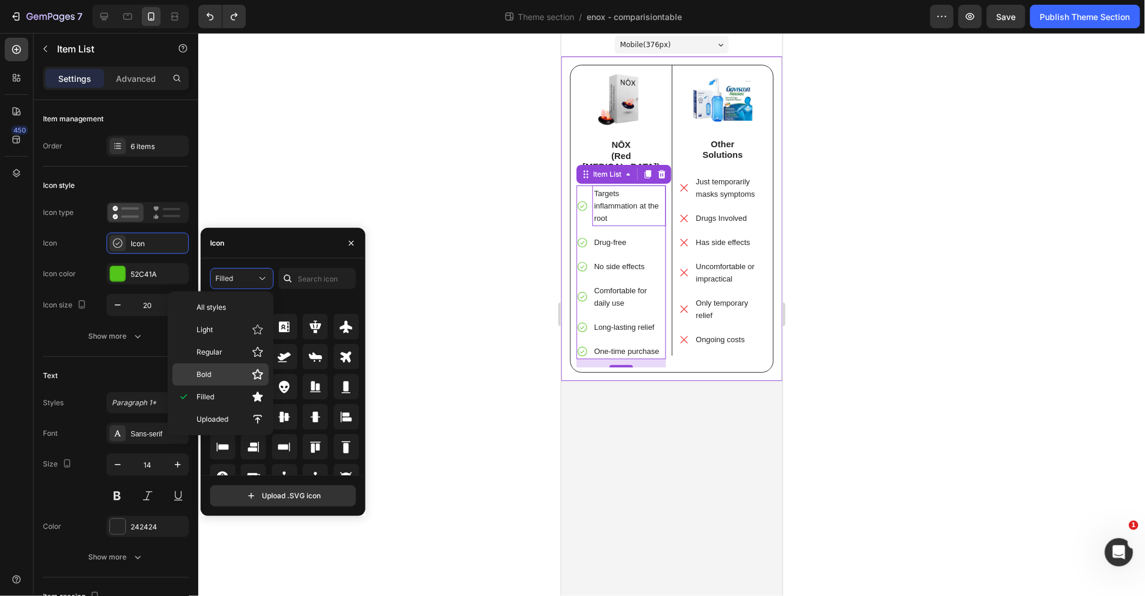
click at [237, 368] on div "Bold" at bounding box center [220, 374] width 97 height 22
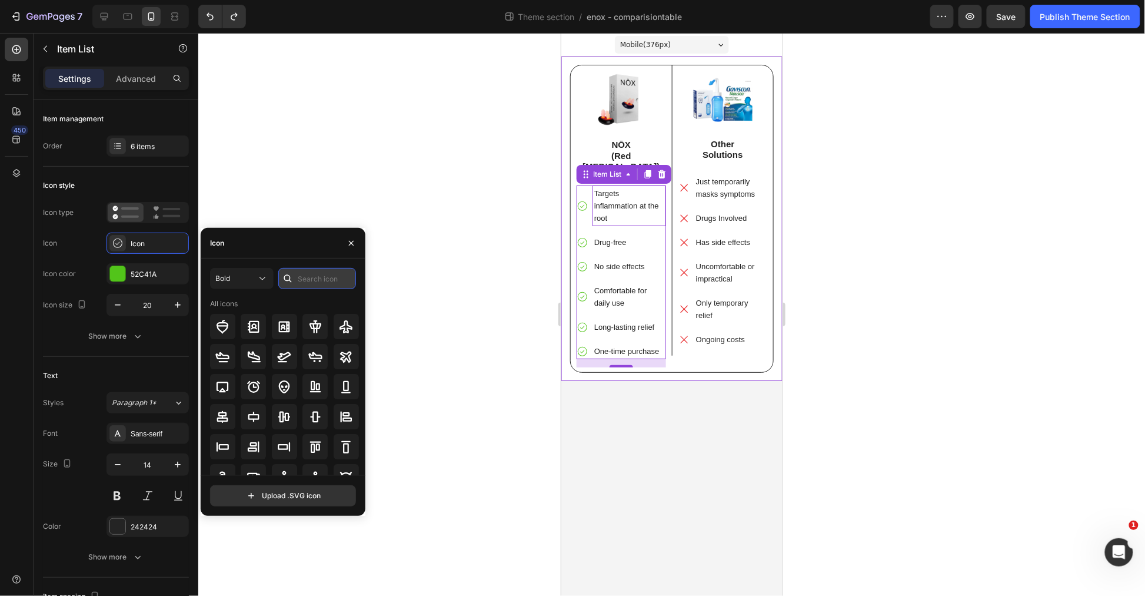
click at [331, 281] on input "text" at bounding box center [317, 278] width 78 height 21
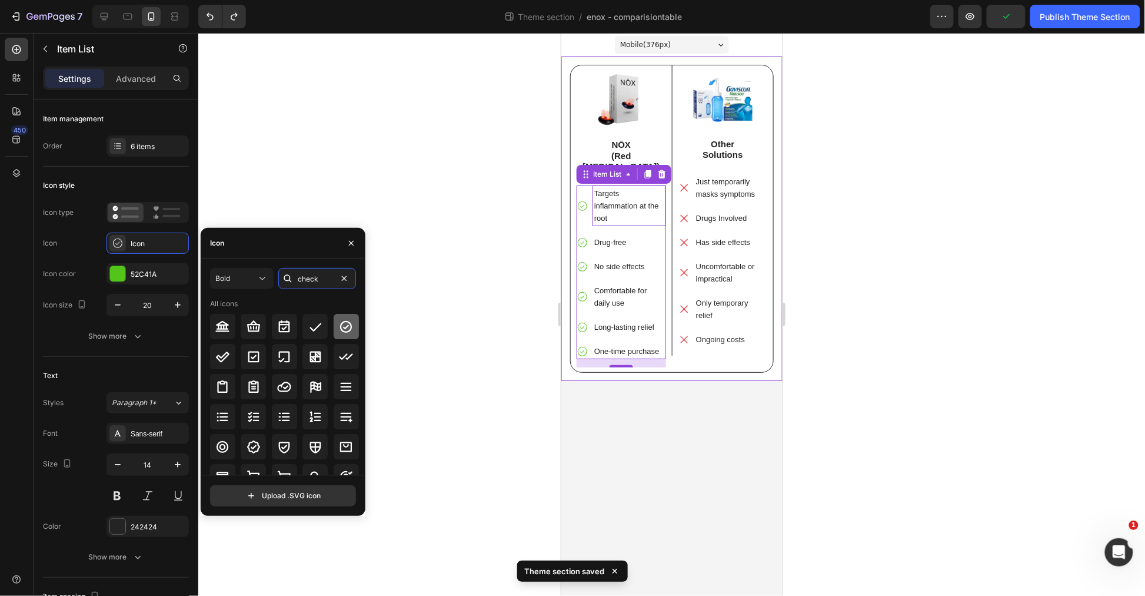
type input "check"
click at [346, 327] on icon at bounding box center [346, 327] width 14 height 14
click at [876, 309] on div at bounding box center [671, 314] width 947 height 563
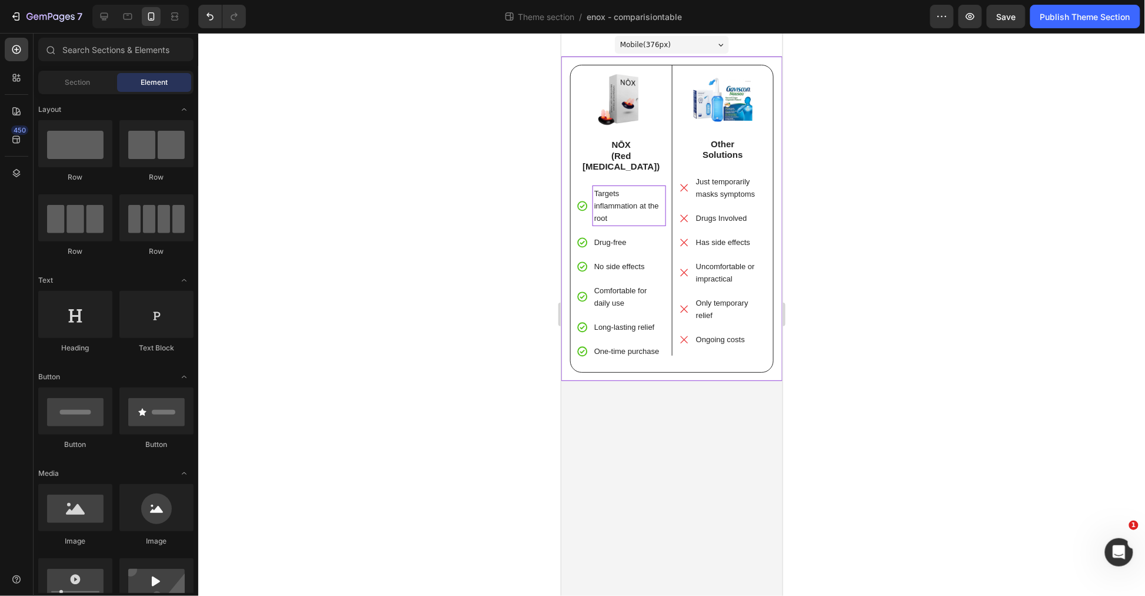
click at [892, 201] on div at bounding box center [671, 314] width 947 height 563
click at [641, 106] on img at bounding box center [620, 99] width 89 height 52
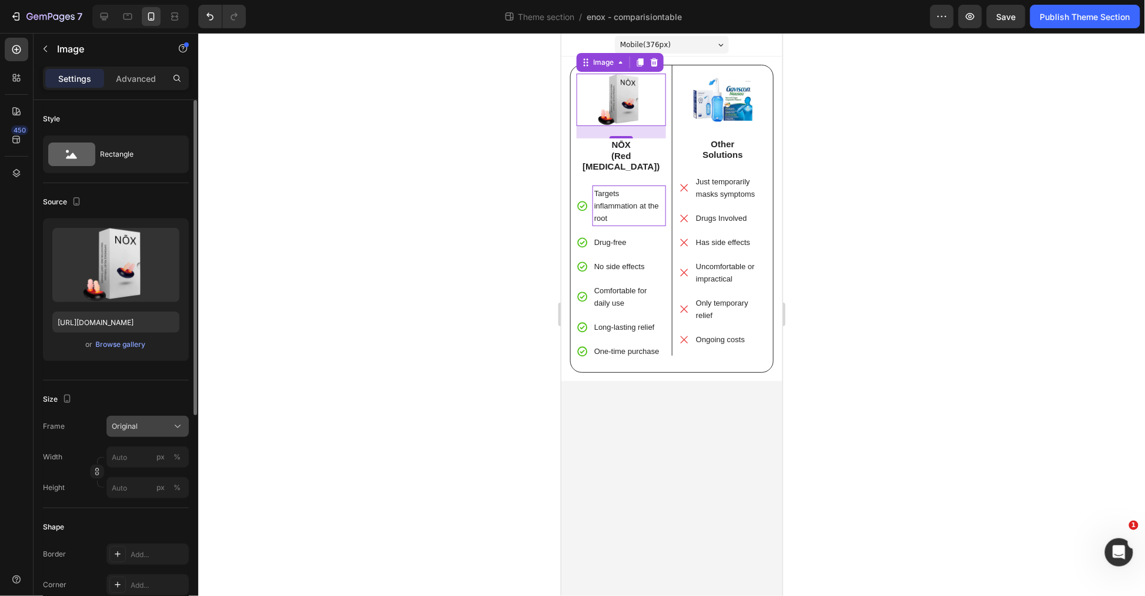
click at [146, 426] on div "Original" at bounding box center [141, 426] width 58 height 11
click at [148, 425] on div "Original" at bounding box center [141, 426] width 58 height 11
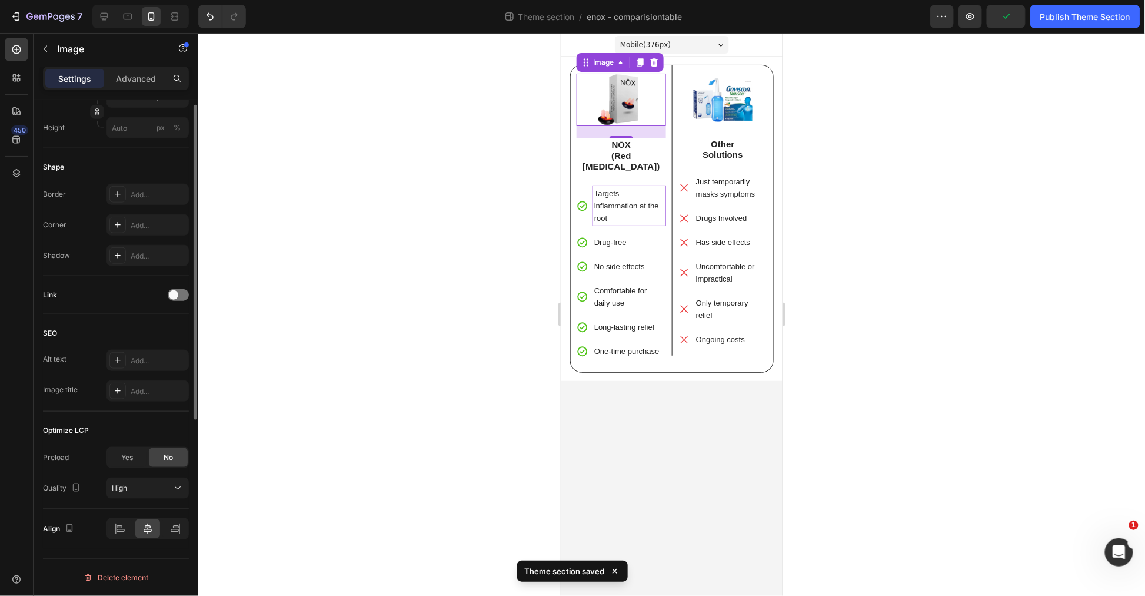
scroll to position [98, 0]
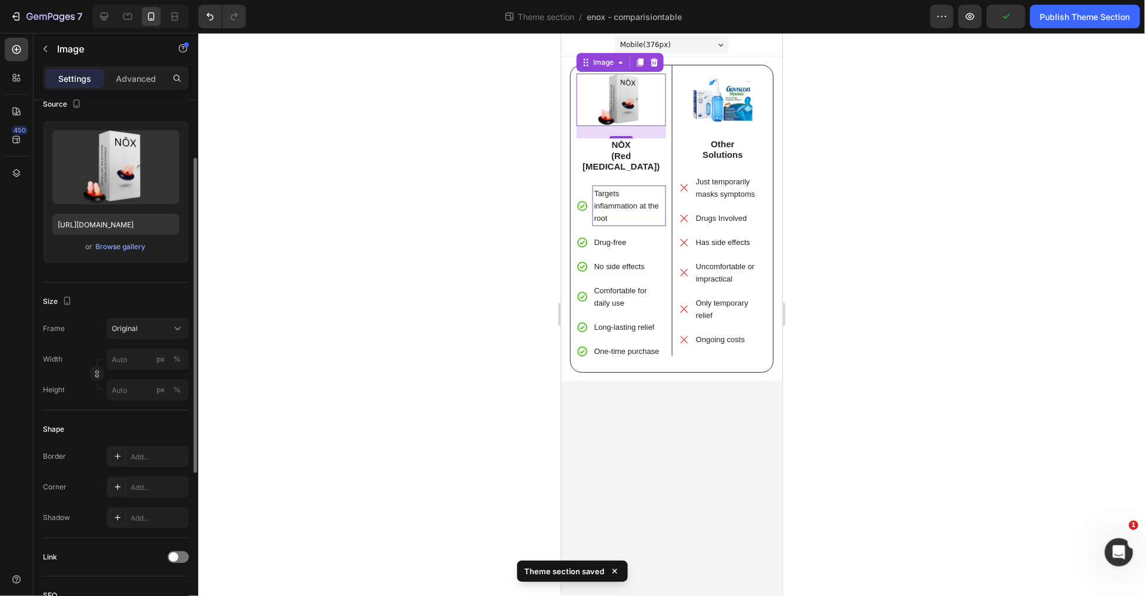
click at [978, 243] on div at bounding box center [671, 314] width 947 height 563
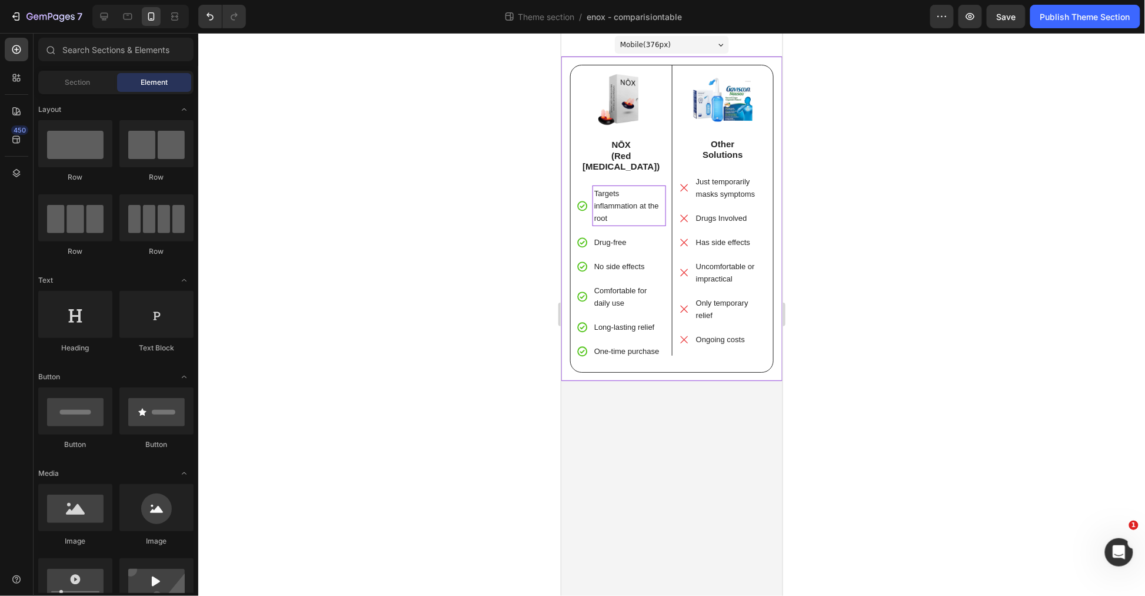
click at [612, 61] on div "Image NŌX (Red Light Therapy) Text Block Targets inflammation at the root Drug-…" at bounding box center [671, 218] width 221 height 324
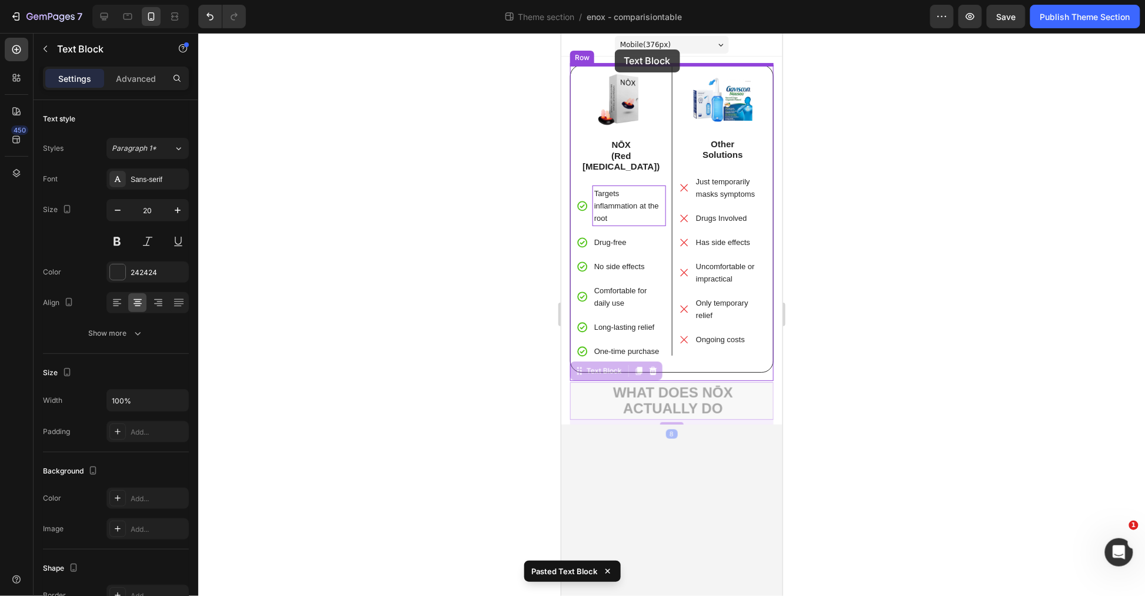
drag, startPoint x: 586, startPoint y: 360, endPoint x: 615, endPoint y: 49, distance: 312.7
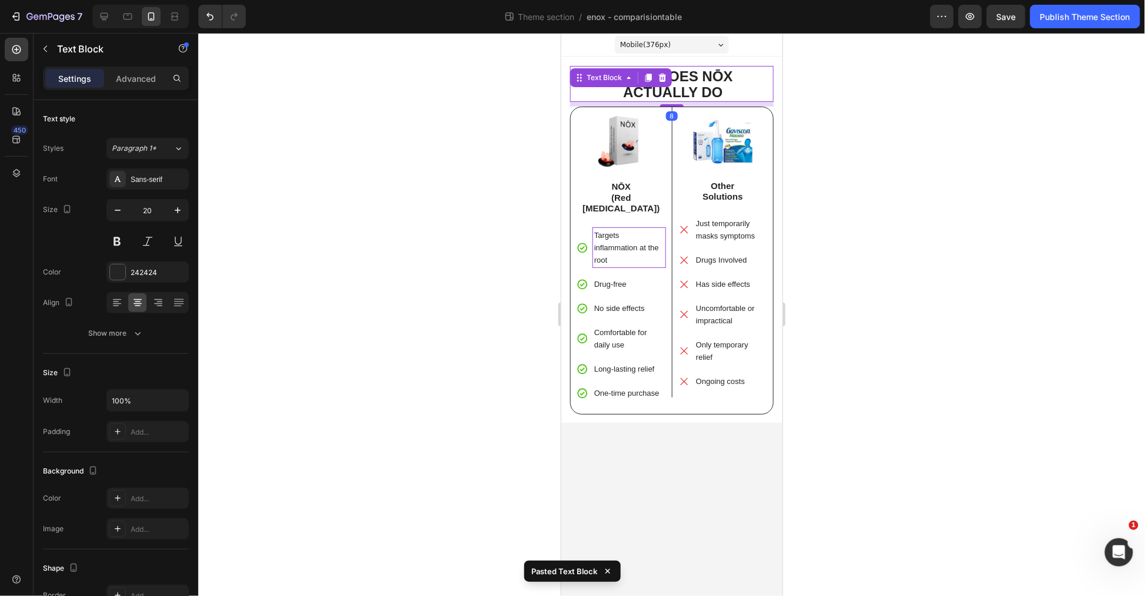
click at [829, 197] on div at bounding box center [671, 314] width 947 height 563
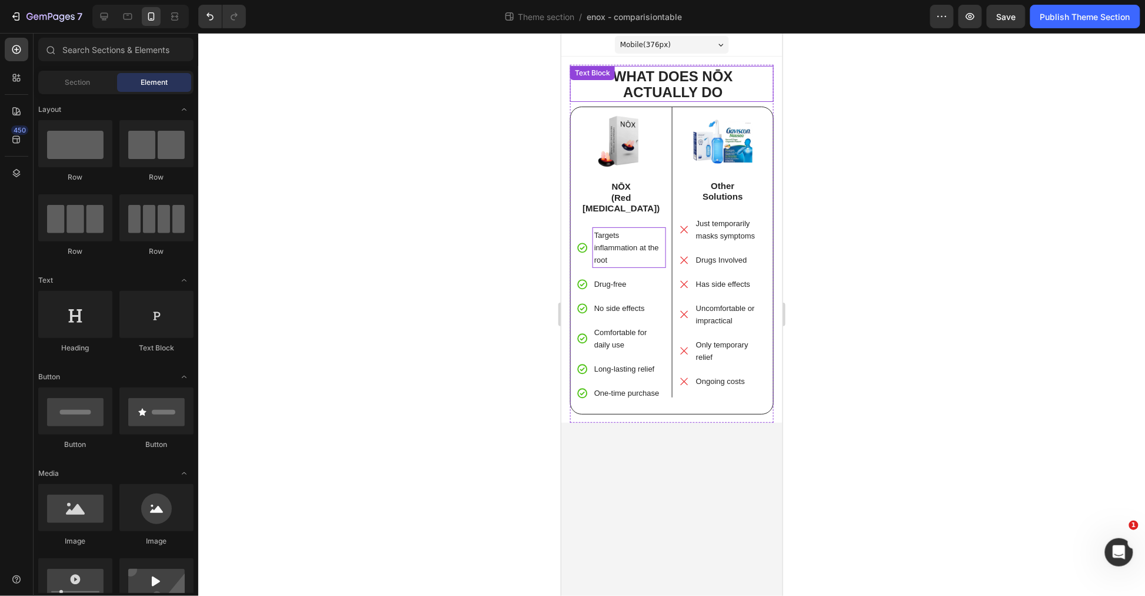
click at [678, 88] on strong "ACTUALLY DO" at bounding box center [672, 92] width 99 height 16
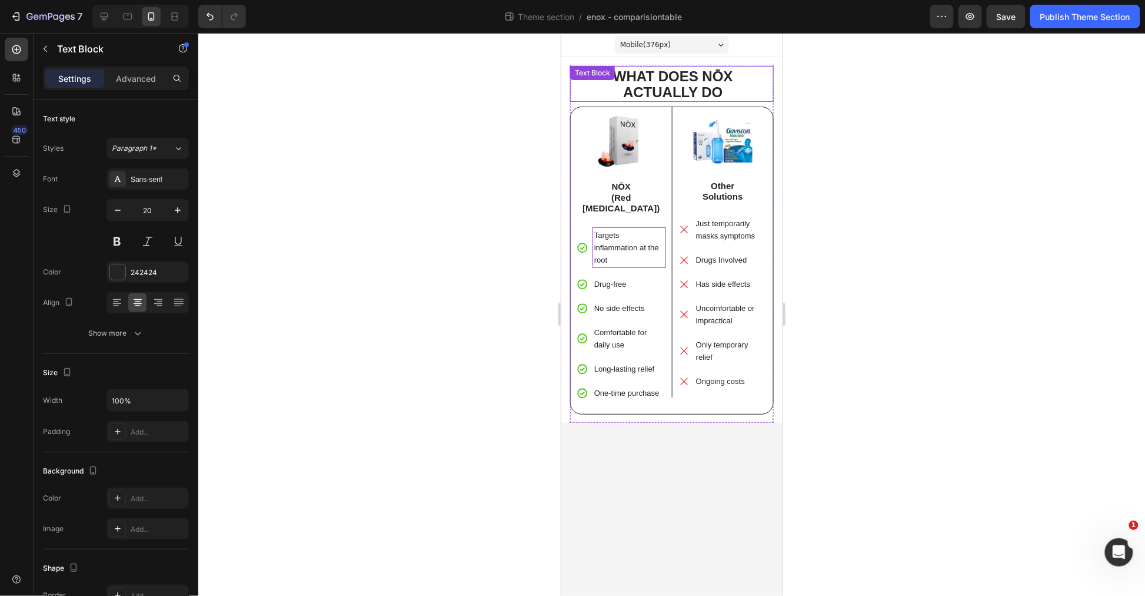
click at [678, 88] on strong "ACTUALLY DO" at bounding box center [672, 92] width 99 height 16
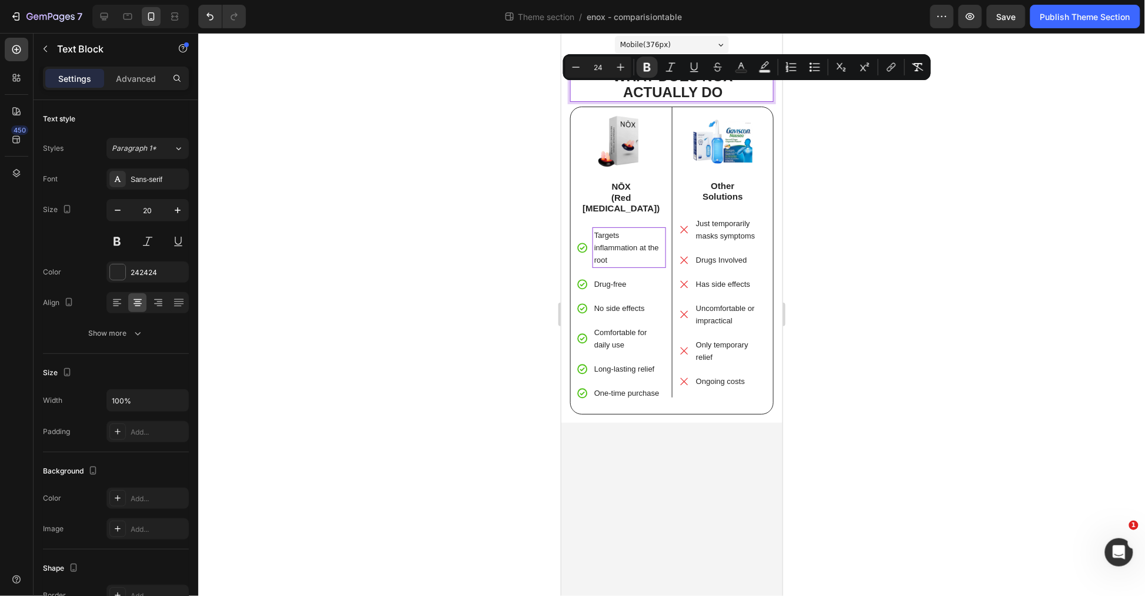
click at [730, 82] on strong "WHAT DOES NŌX" at bounding box center [673, 76] width 120 height 16
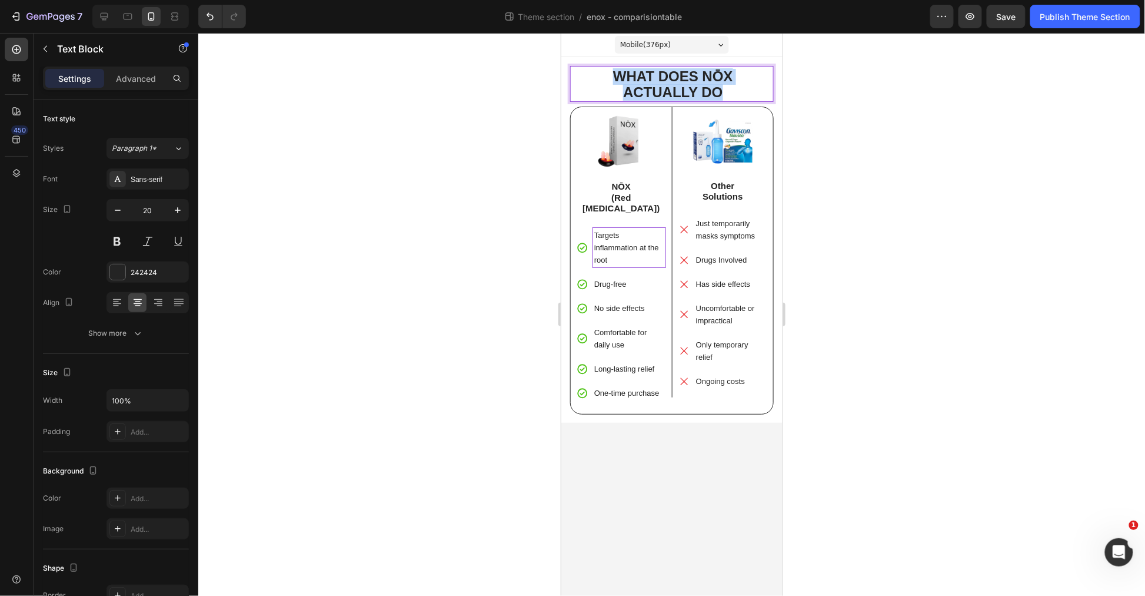
drag, startPoint x: 743, startPoint y: 91, endPoint x: 547, endPoint y: 62, distance: 197.5
click at [561, 62] on html "Mobile ( 376 px) iPhone 13 Mini iPhone 13 Pro iPhone 11 Pro Max iPhone 15 Pro M…" at bounding box center [671, 313] width 221 height 563
click at [879, 121] on div at bounding box center [671, 314] width 947 height 563
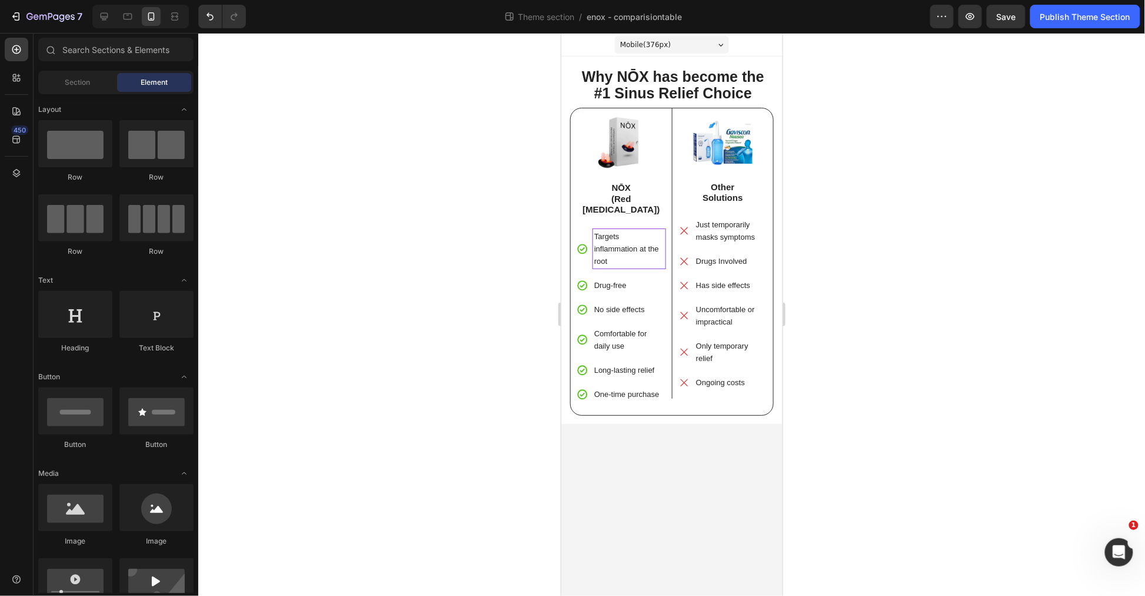
click at [719, 92] on strong "Why NŌX has become the #1 Sinus Relief Choice" at bounding box center [673, 84] width 182 height 33
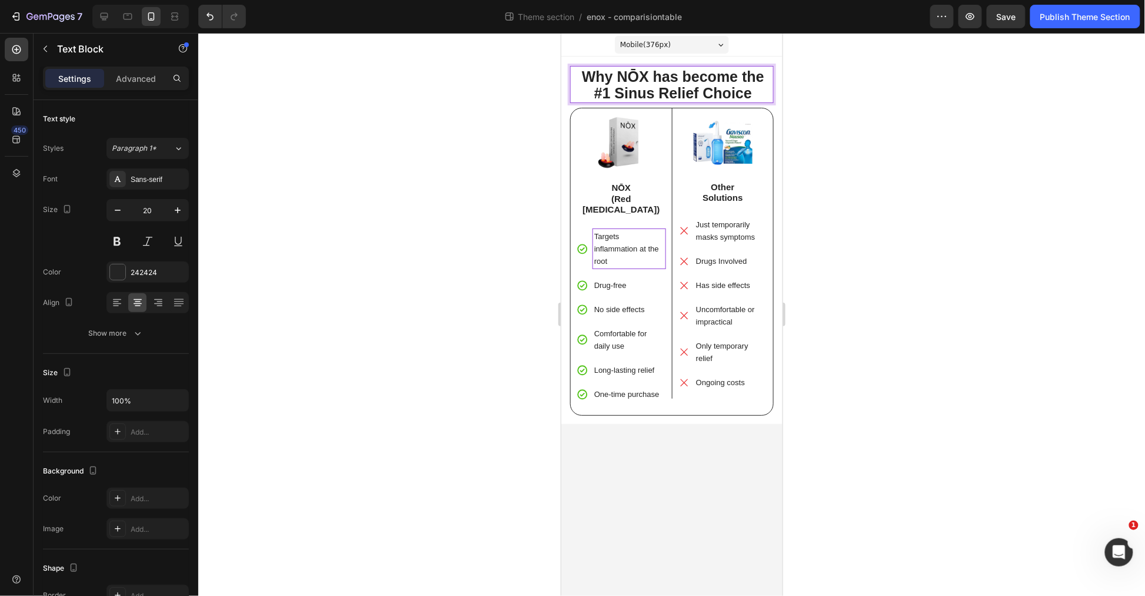
click at [719, 89] on strong "Why NŌX has become the #1 Sinus Relief Choice" at bounding box center [673, 84] width 182 height 33
drag, startPoint x: 753, startPoint y: 88, endPoint x: 530, endPoint y: 67, distance: 224.7
click at [561, 67] on html "Mobile ( 376 px) iPhone 13 Mini iPhone 13 Pro iPhone 11 Pro Max iPhone 15 Pro M…" at bounding box center [671, 313] width 221 height 563
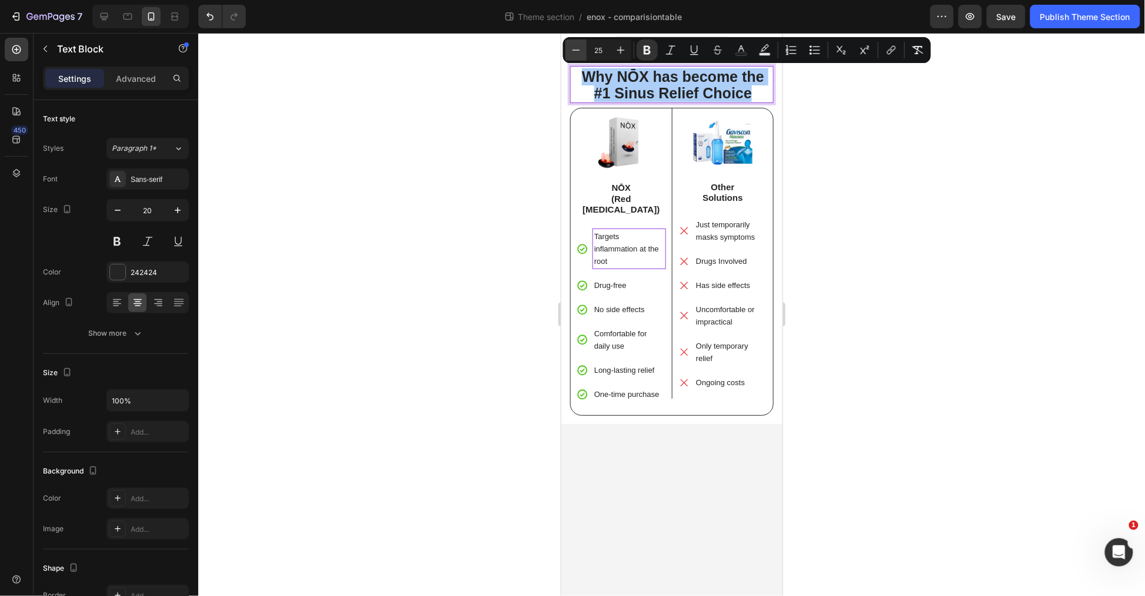
click at [575, 48] on icon "Editor contextual toolbar" at bounding box center [576, 50] width 12 height 12
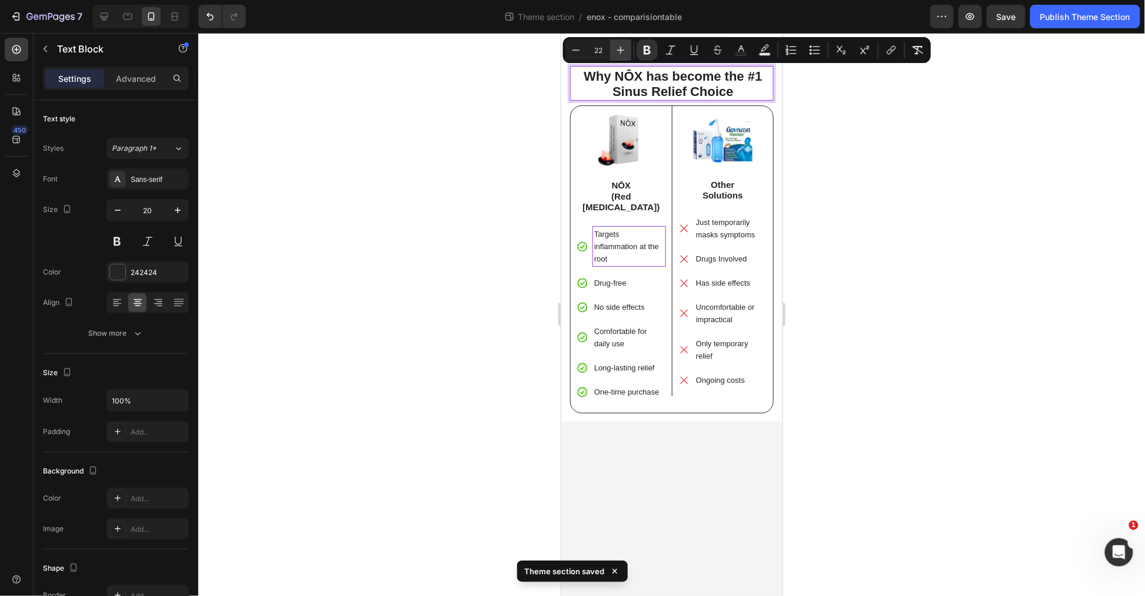
click at [619, 49] on icon "Editor contextual toolbar" at bounding box center [621, 51] width 8 height 8
type input "24"
click at [748, 76] on strong "Why NŌX has become the #1 Sinus Relief Choice" at bounding box center [673, 84] width 195 height 32
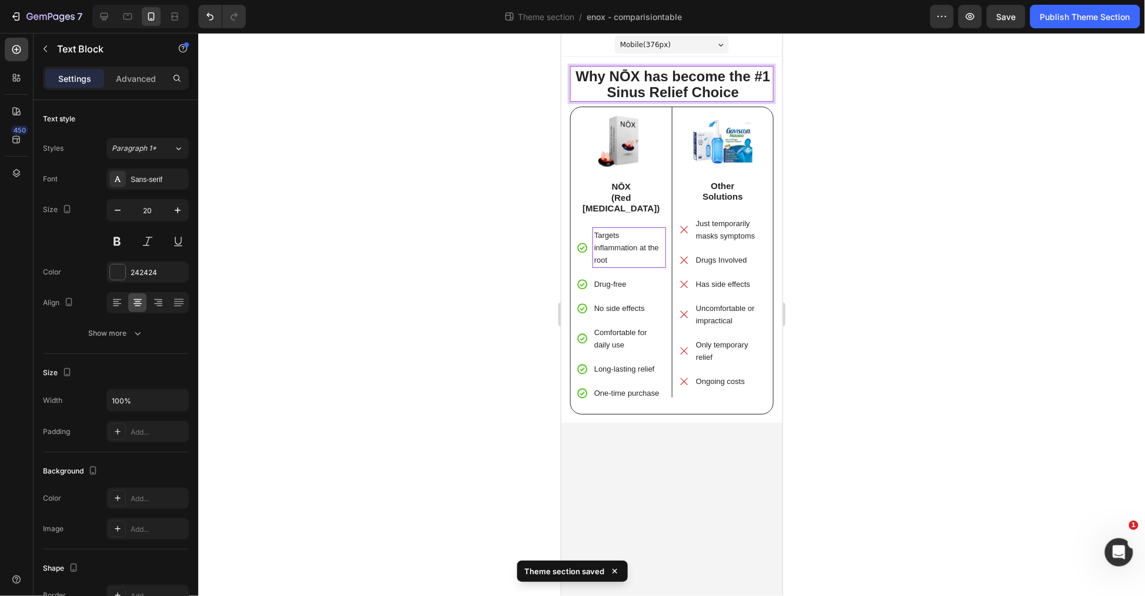
click at [754, 78] on strong "Why NŌX has become the #1 Sinus Relief Choice" at bounding box center [673, 84] width 195 height 32
click at [917, 121] on div at bounding box center [671, 314] width 947 height 563
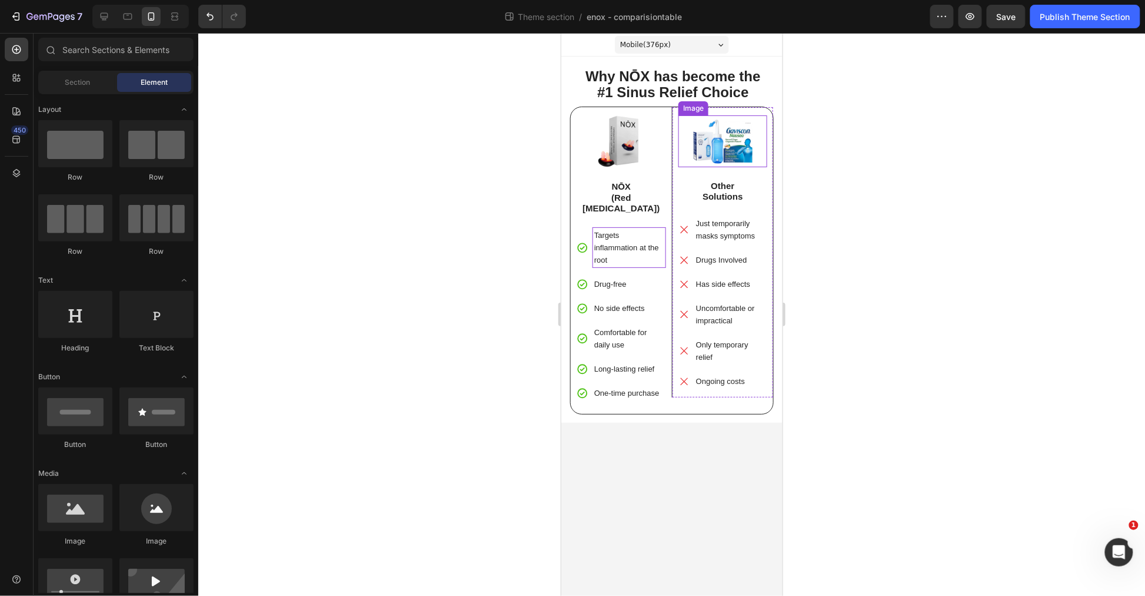
click at [872, 133] on div at bounding box center [671, 314] width 947 height 563
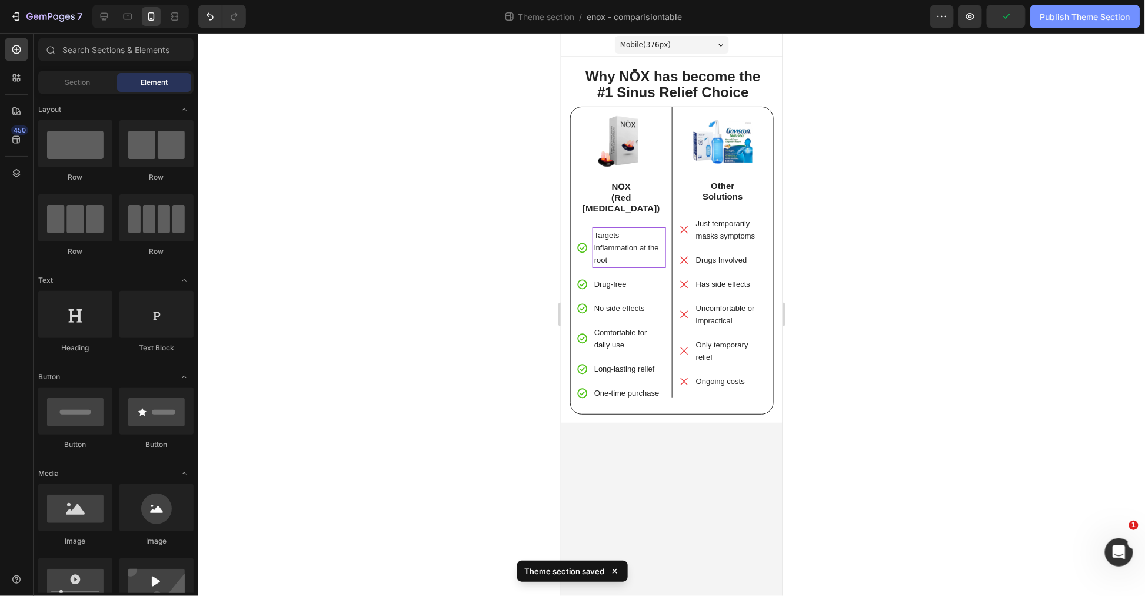
click at [1090, 25] on button "Publish Theme Section" at bounding box center [1086, 17] width 110 height 24
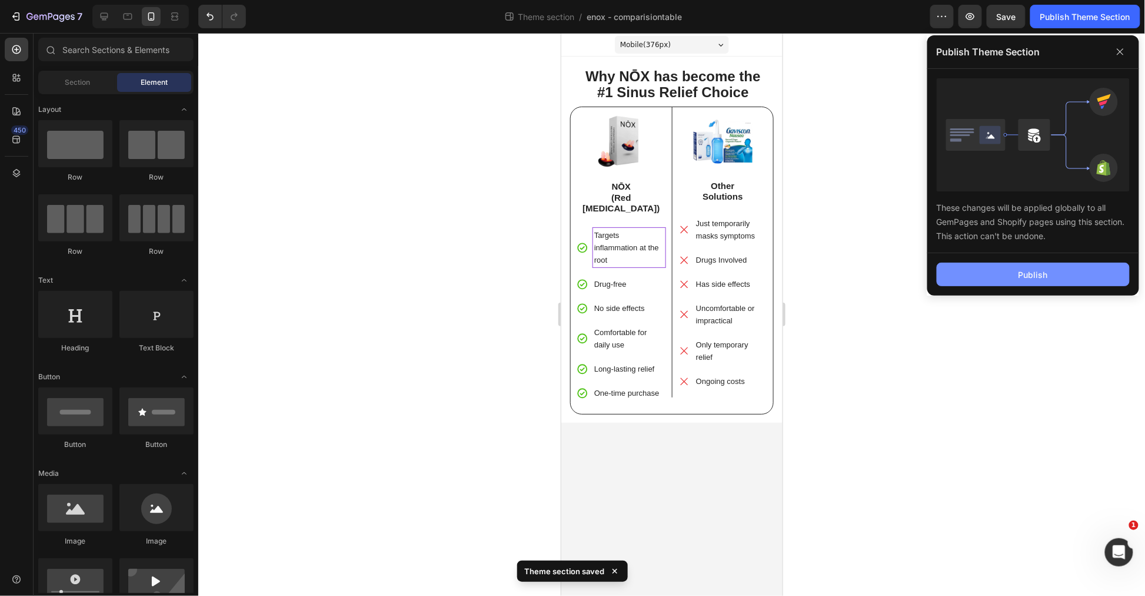
click at [1033, 275] on div "Publish" at bounding box center [1033, 274] width 29 height 12
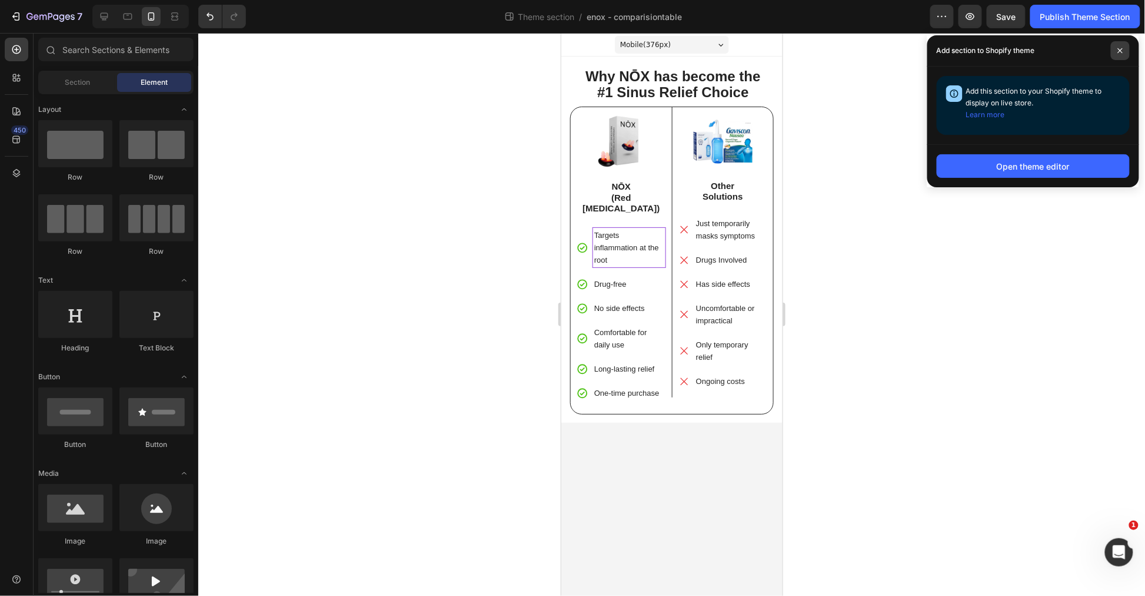
click at [1118, 53] on icon at bounding box center [1121, 51] width 6 height 6
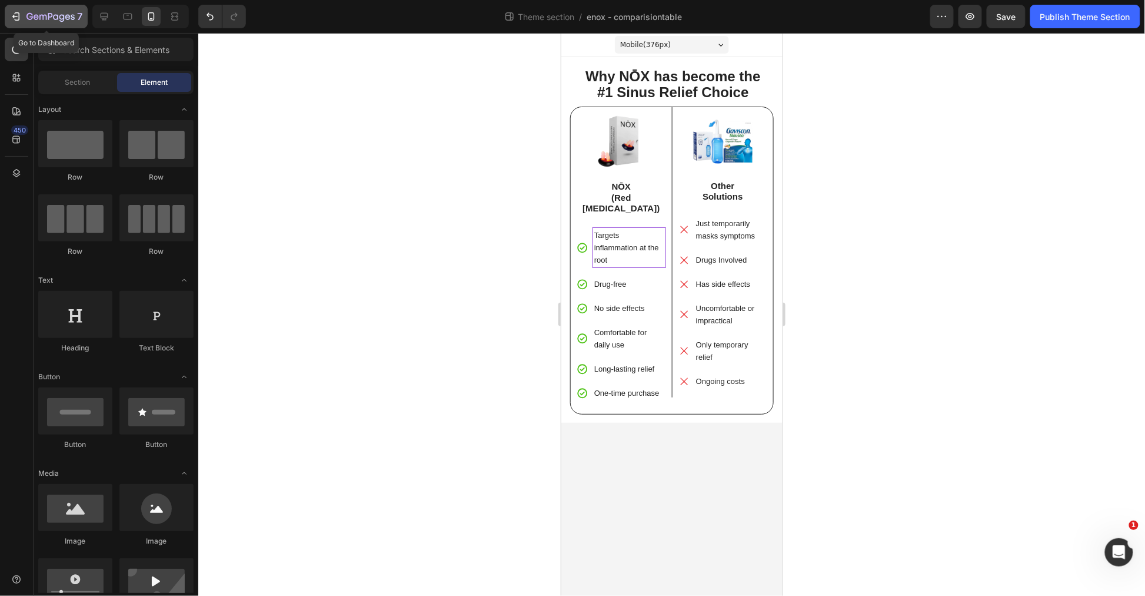
click at [24, 14] on div "7" at bounding box center [46, 16] width 72 height 14
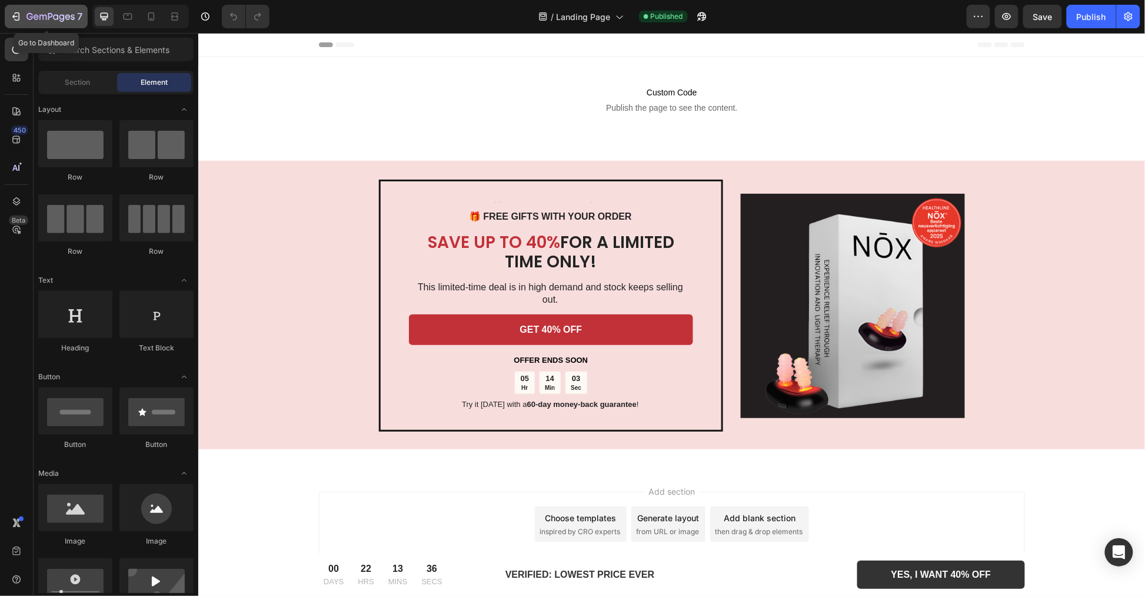
click at [21, 9] on div "7" at bounding box center [46, 16] width 72 height 14
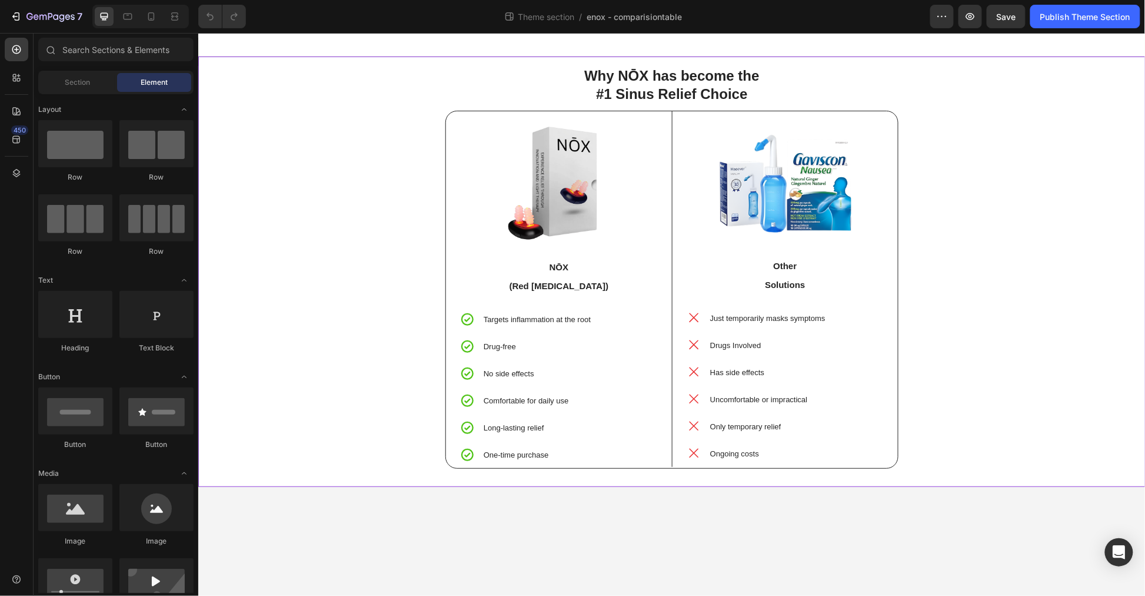
click at [956, 433] on div "Why NŌX has become the #1 Sinus Relief Choice Text Block Image NŌX (Red [MEDICA…" at bounding box center [672, 271] width 930 height 413
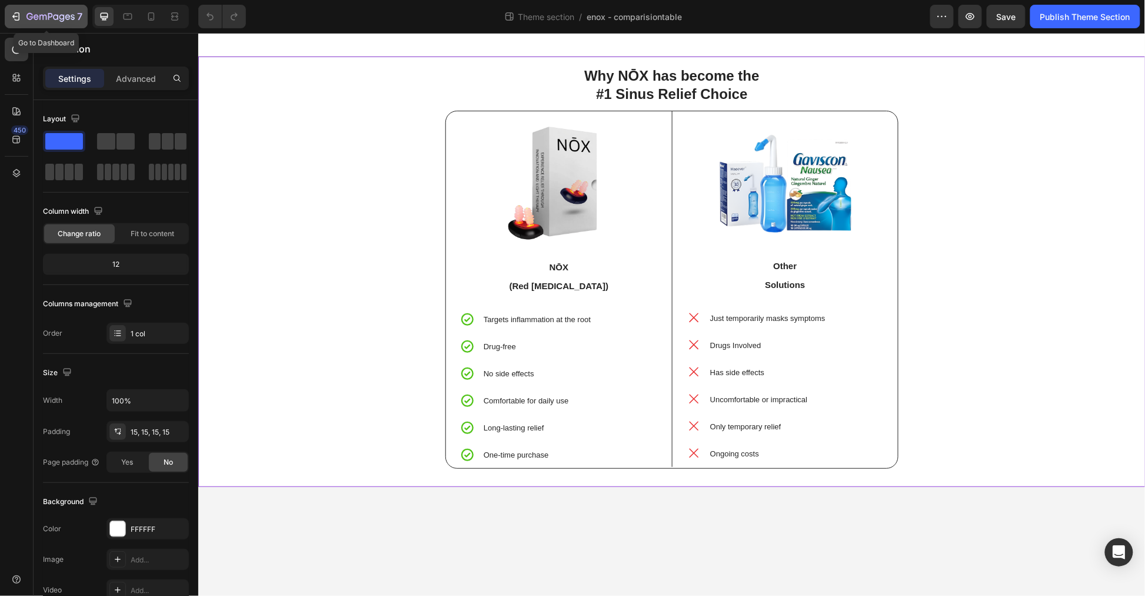
click at [16, 15] on icon "button" at bounding box center [16, 17] width 12 height 12
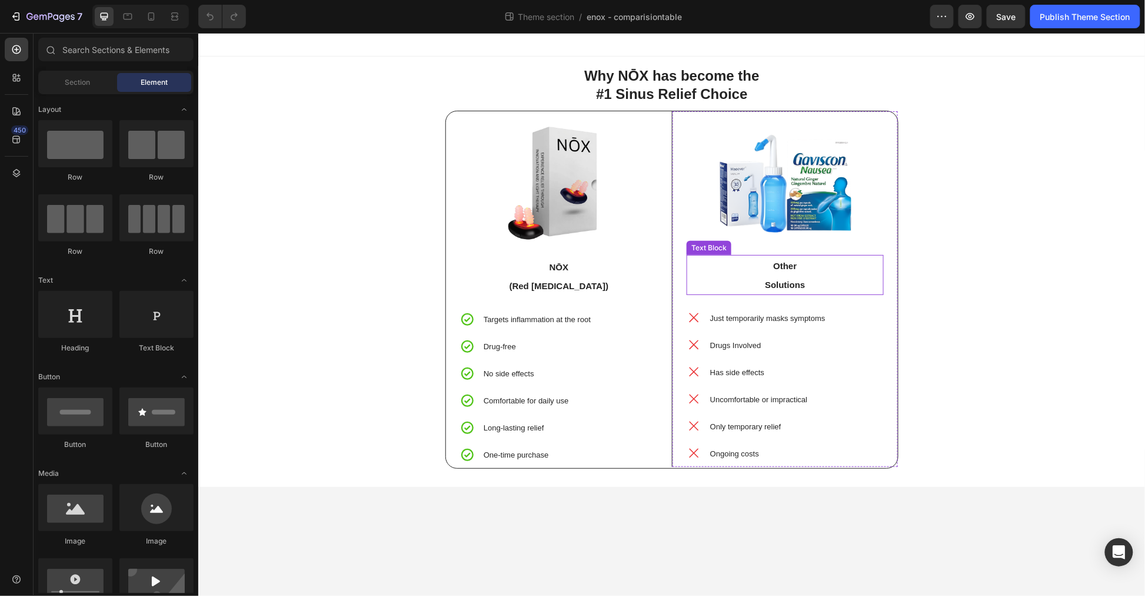
click at [760, 276] on p "Solutions" at bounding box center [785, 283] width 195 height 19
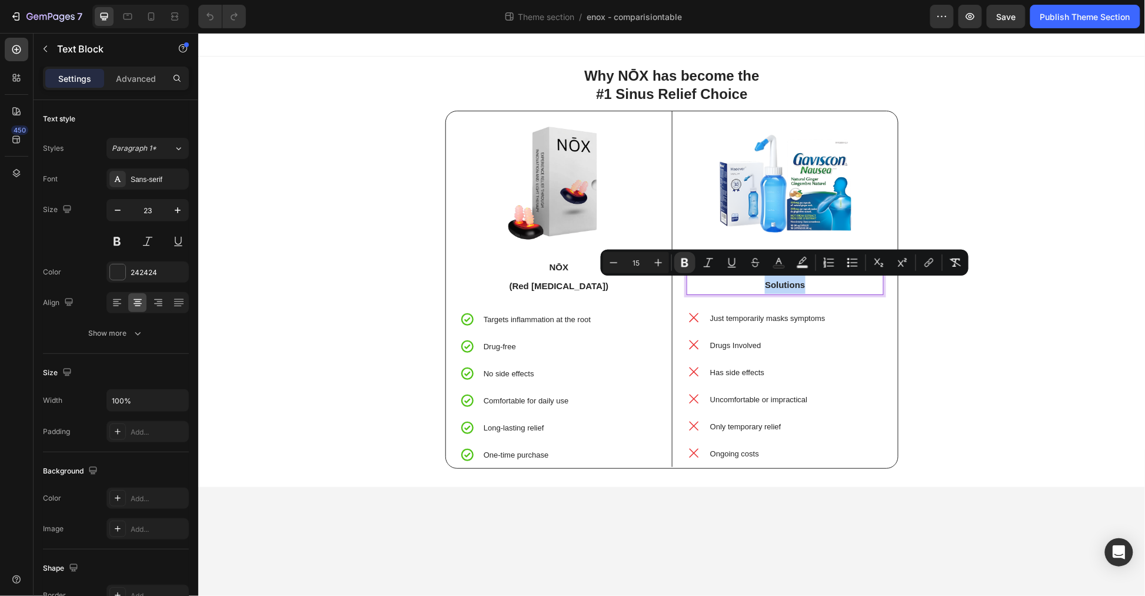
click at [809, 278] on p "Solutions" at bounding box center [785, 283] width 195 height 19
click at [807, 280] on p "Solutions" at bounding box center [785, 283] width 195 height 19
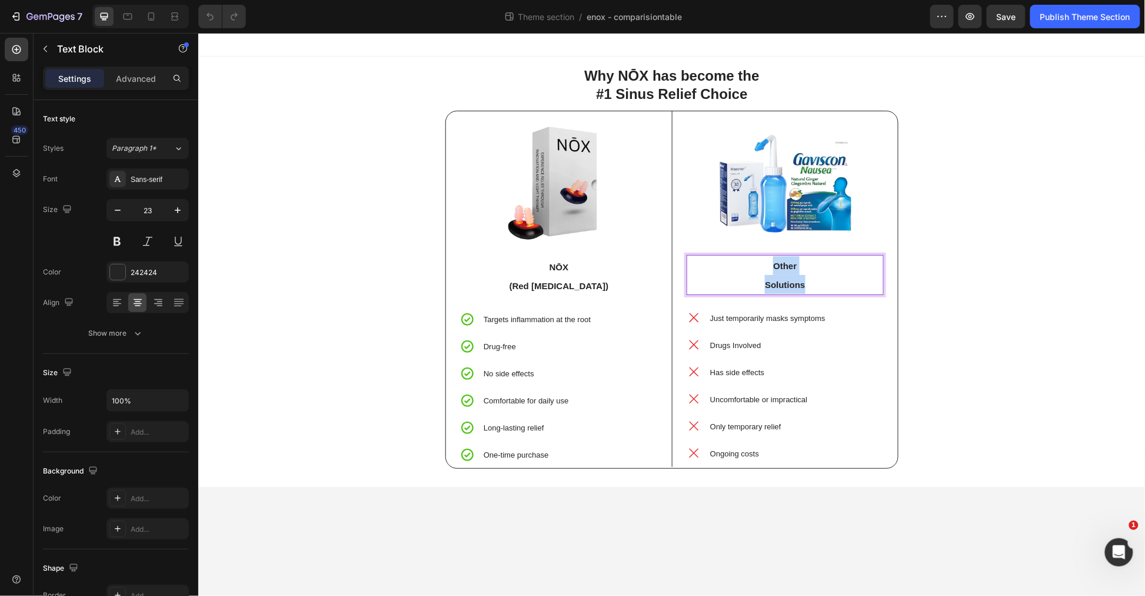
drag, startPoint x: 810, startPoint y: 283, endPoint x: 755, endPoint y: 257, distance: 60.8
click at [755, 257] on div "Other Solutions" at bounding box center [784, 274] width 197 height 40
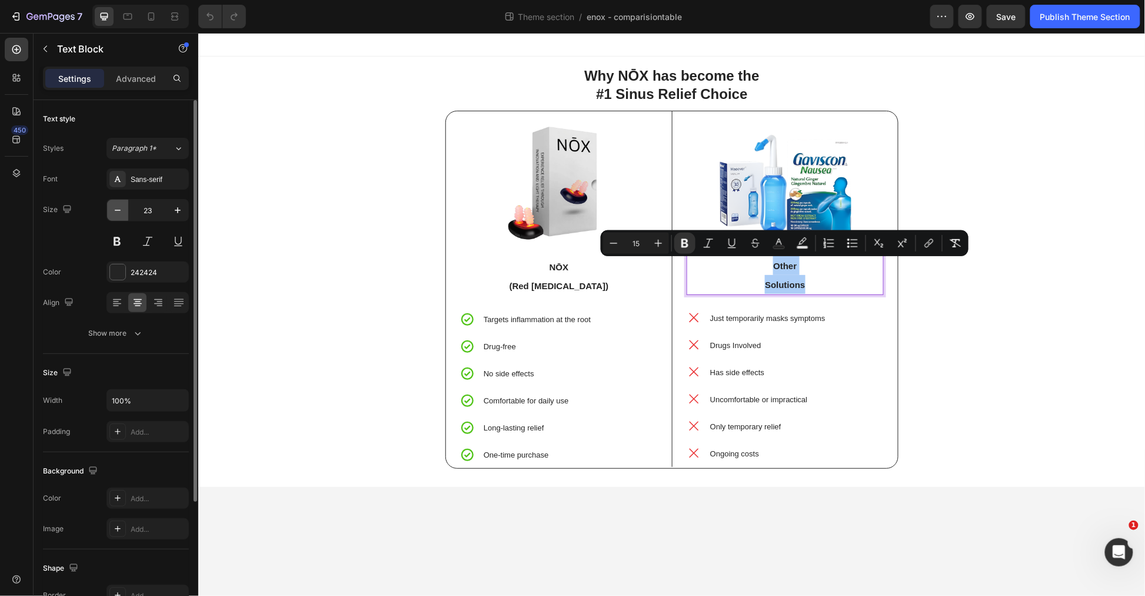
click at [108, 204] on button "button" at bounding box center [117, 210] width 21 height 21
click at [115, 208] on icon "button" at bounding box center [118, 210] width 12 height 12
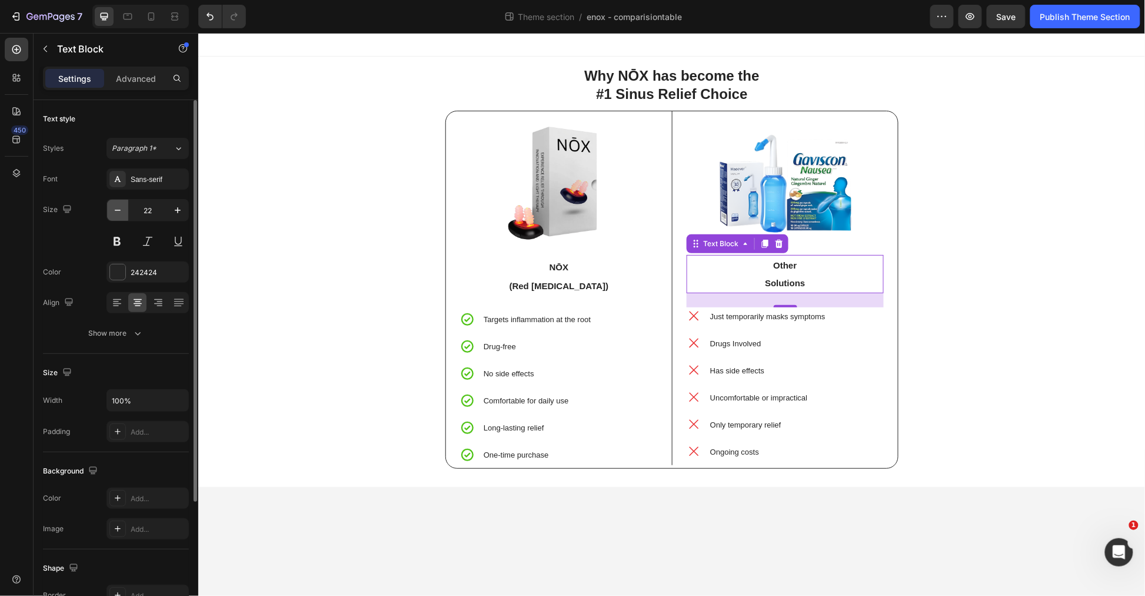
click at [115, 208] on icon "button" at bounding box center [118, 210] width 12 height 12
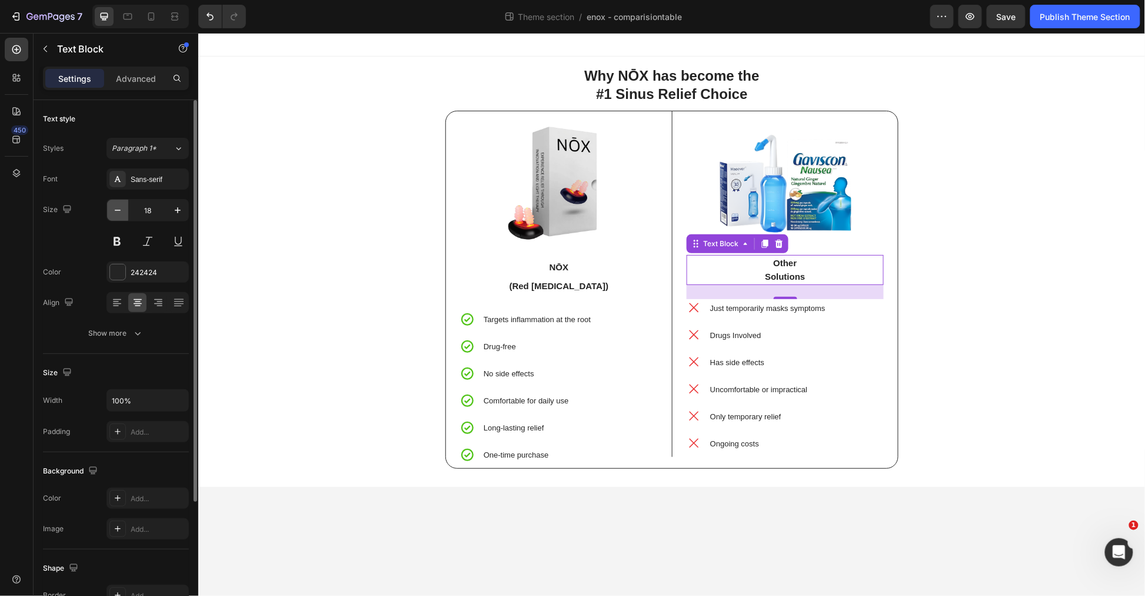
click at [115, 208] on icon "button" at bounding box center [118, 210] width 12 height 12
type input "15"
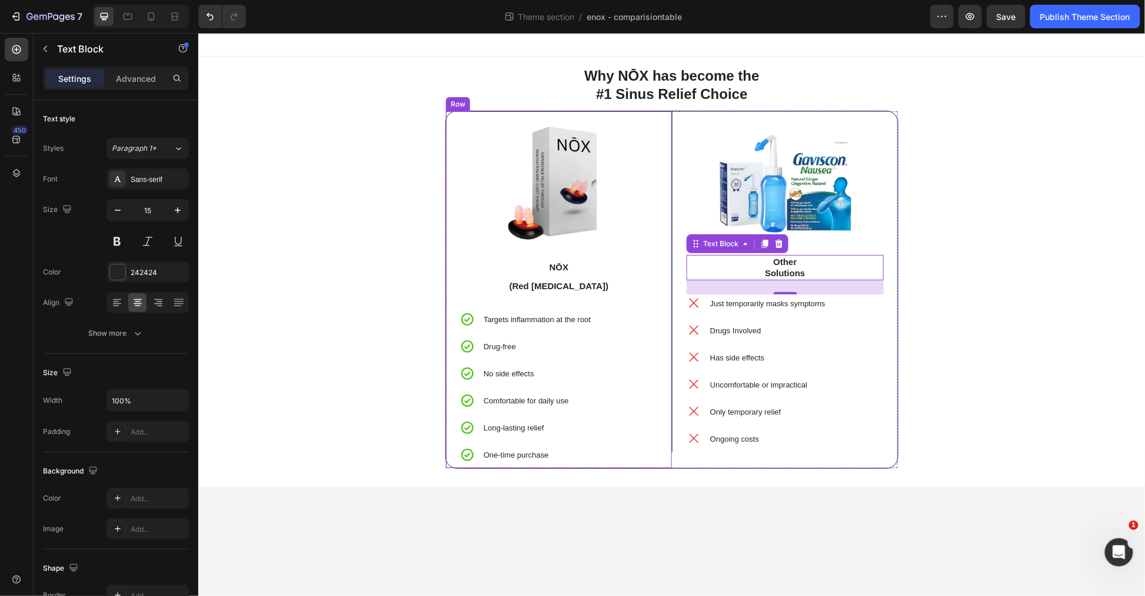
click at [559, 282] on strong "(Red [MEDICAL_DATA])" at bounding box center [558, 285] width 99 height 10
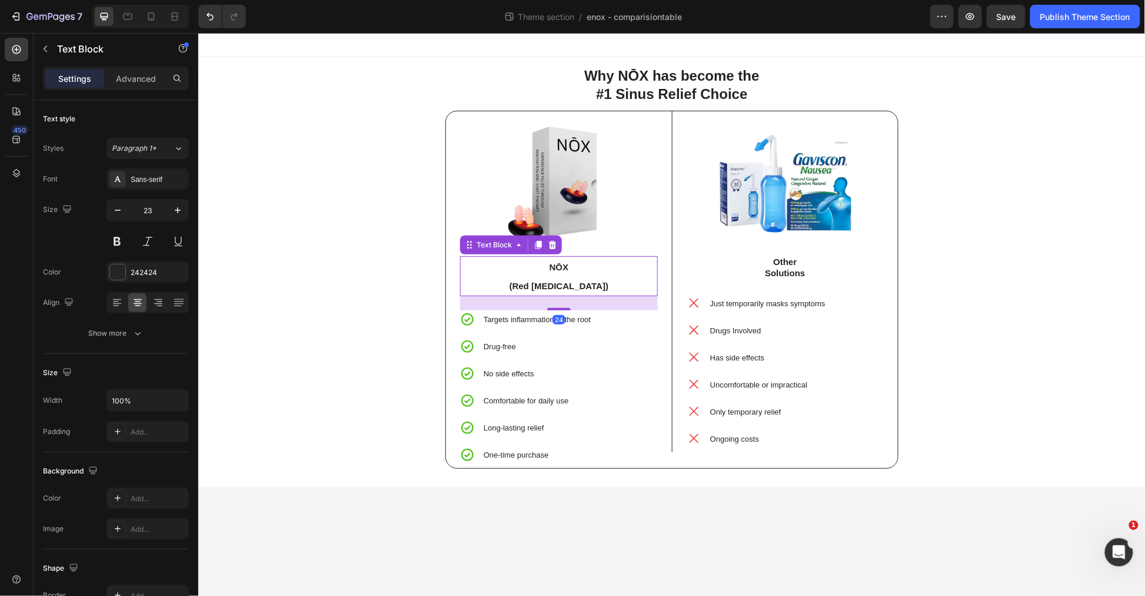
click at [559, 282] on strong "(Red [MEDICAL_DATA])" at bounding box center [558, 285] width 99 height 10
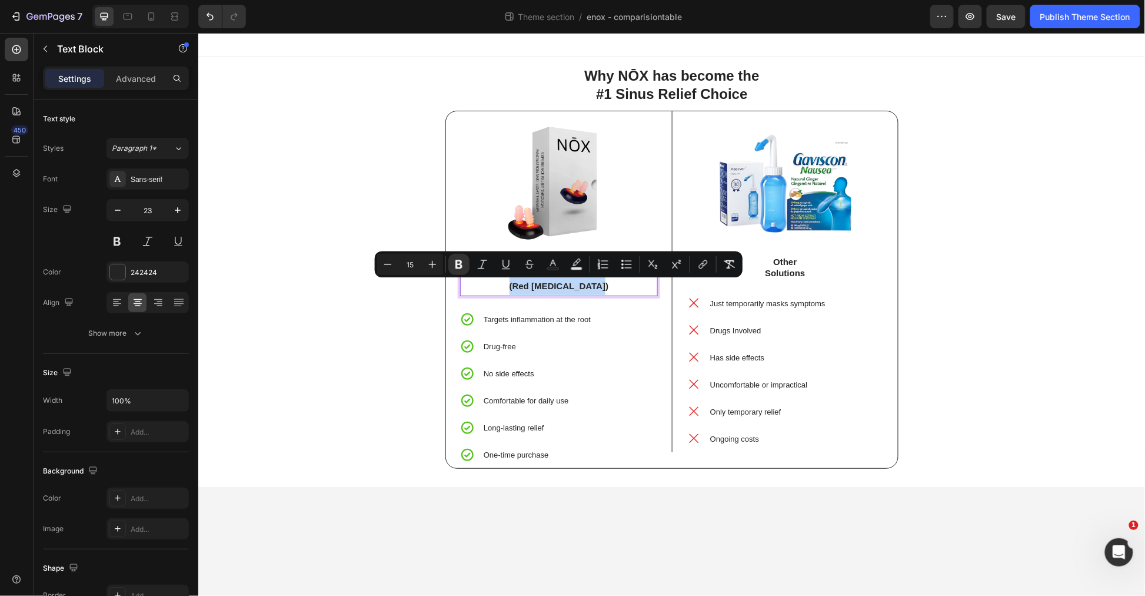
click at [612, 294] on p "(Red [MEDICAL_DATA])" at bounding box center [558, 284] width 195 height 19
click at [597, 289] on strong "(Red [MEDICAL_DATA])" at bounding box center [558, 285] width 99 height 10
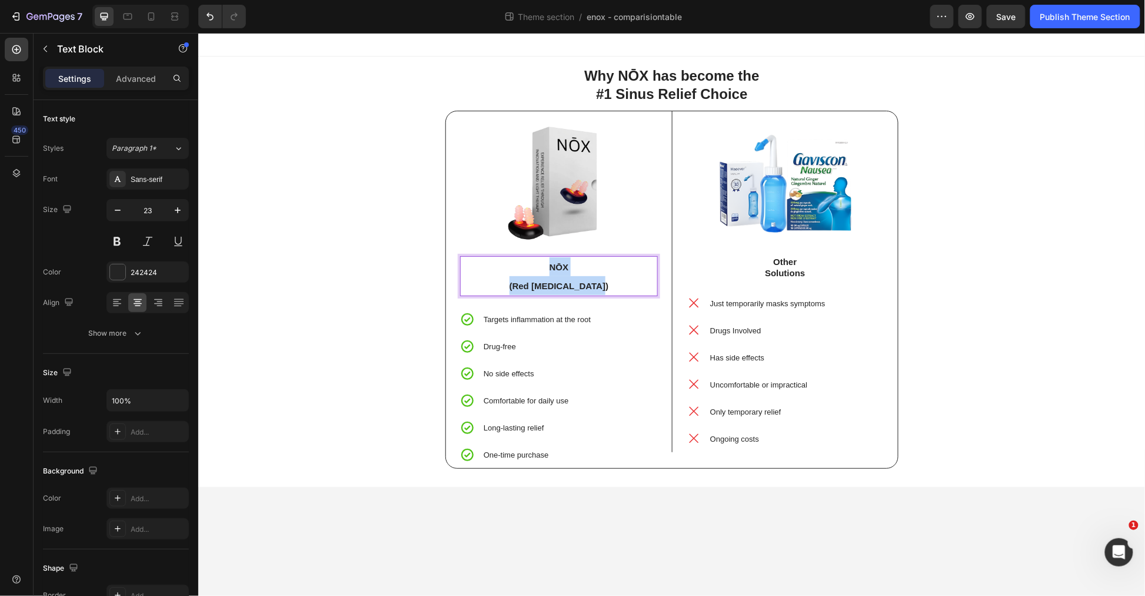
drag, startPoint x: 615, startPoint y: 288, endPoint x: 466, endPoint y: 265, distance: 151.3
click at [506, 262] on div "NŌX (Red Light Therapy)" at bounding box center [559, 275] width 198 height 40
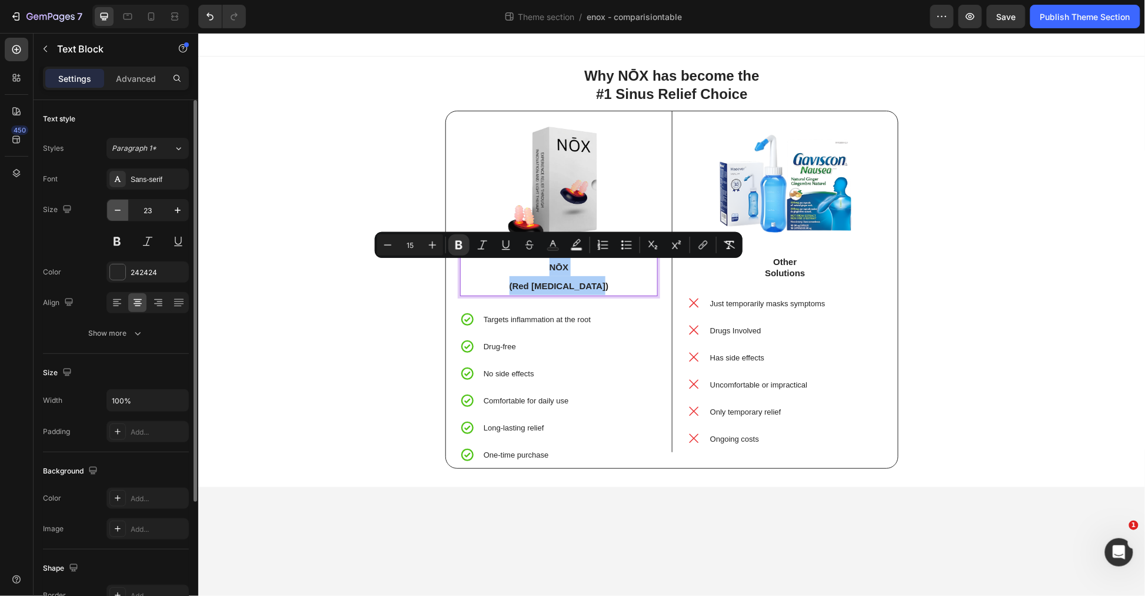
click at [122, 214] on icon "button" at bounding box center [118, 210] width 12 height 12
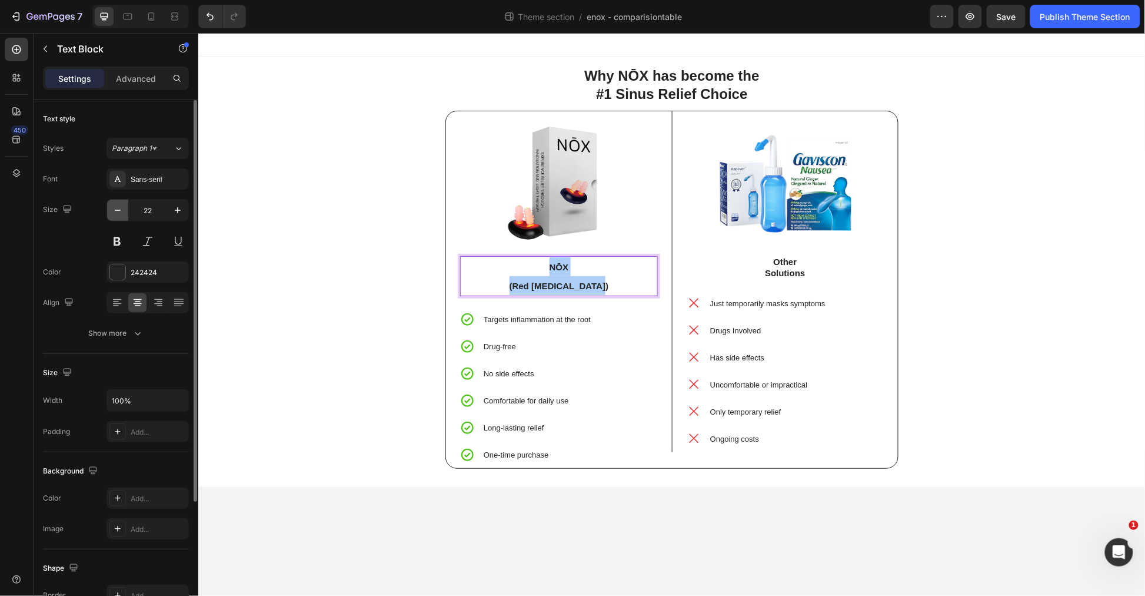
click at [122, 214] on icon "button" at bounding box center [118, 210] width 12 height 12
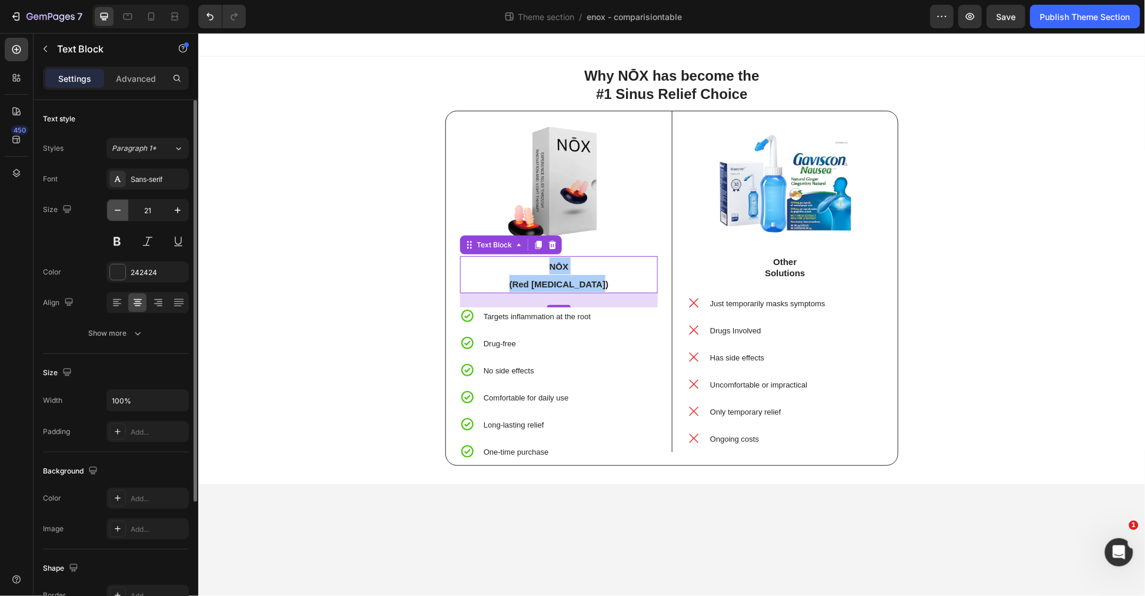
click at [122, 214] on icon "button" at bounding box center [118, 210] width 12 height 12
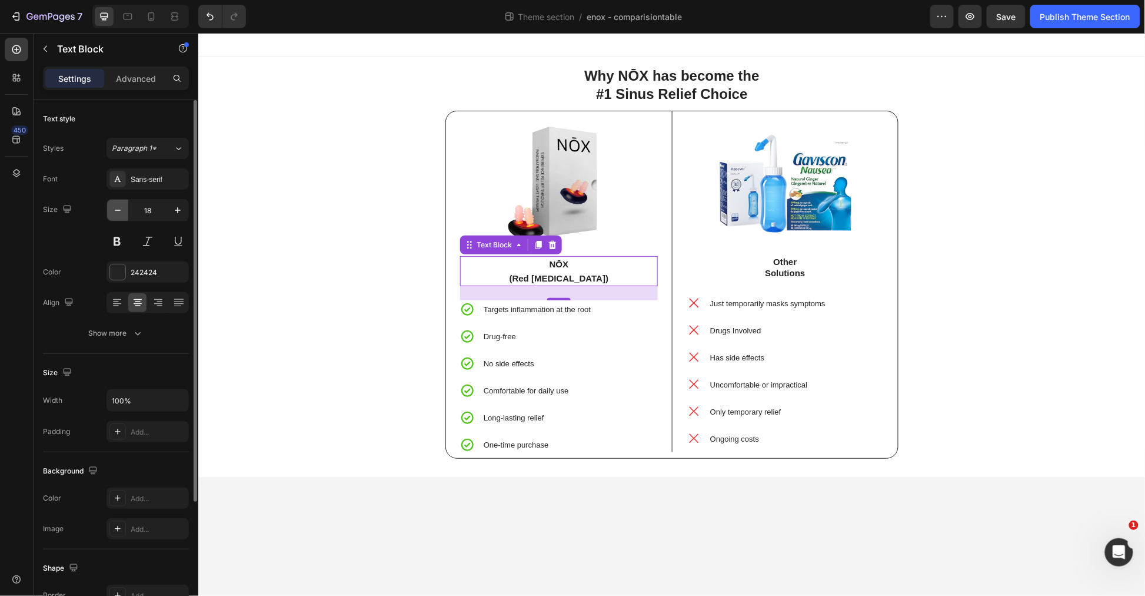
click at [122, 214] on icon "button" at bounding box center [118, 210] width 12 height 12
type input "16"
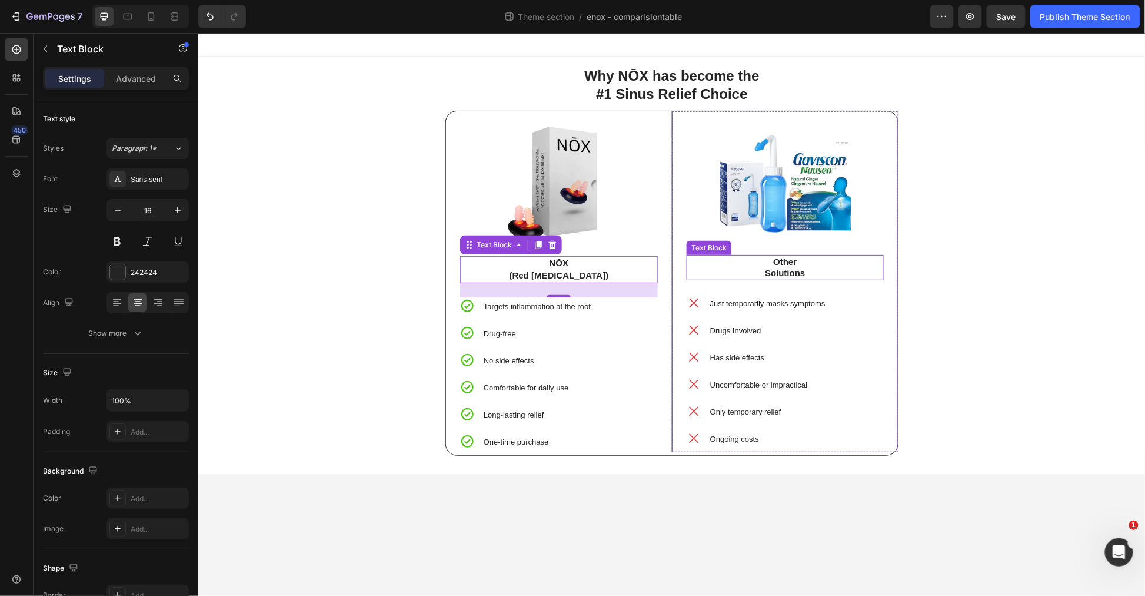
click at [783, 263] on strong "Other" at bounding box center [785, 261] width 24 height 10
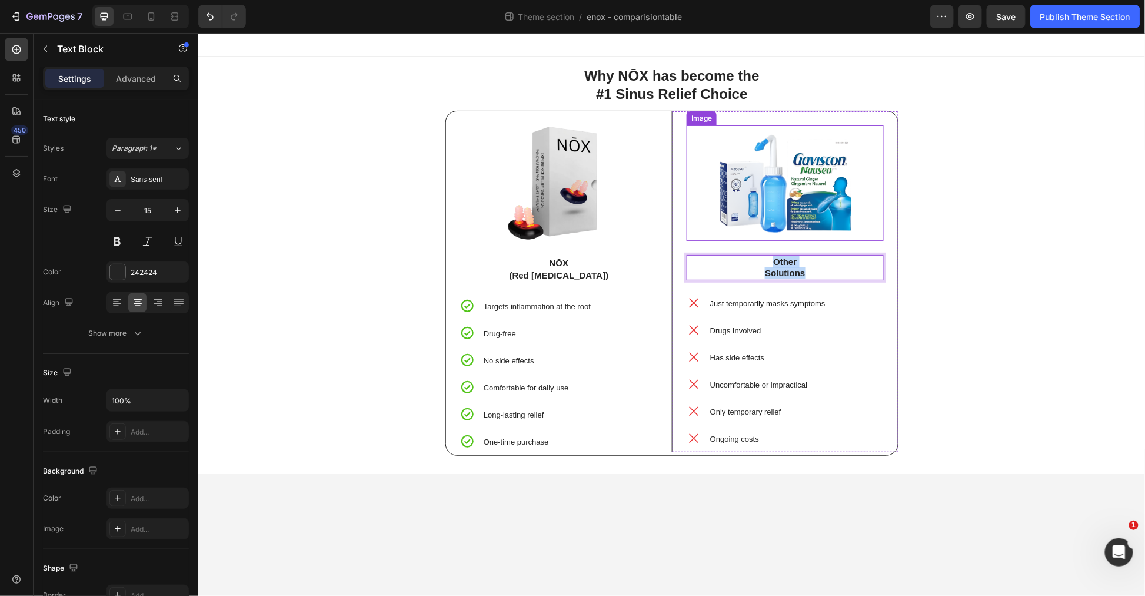
drag, startPoint x: 818, startPoint y: 269, endPoint x: 695, endPoint y: 238, distance: 126.9
click at [695, 238] on div "Image Other Solutions Text Block 24 Just temporarily masks symptoms Drugs Invol…" at bounding box center [784, 285] width 197 height 321
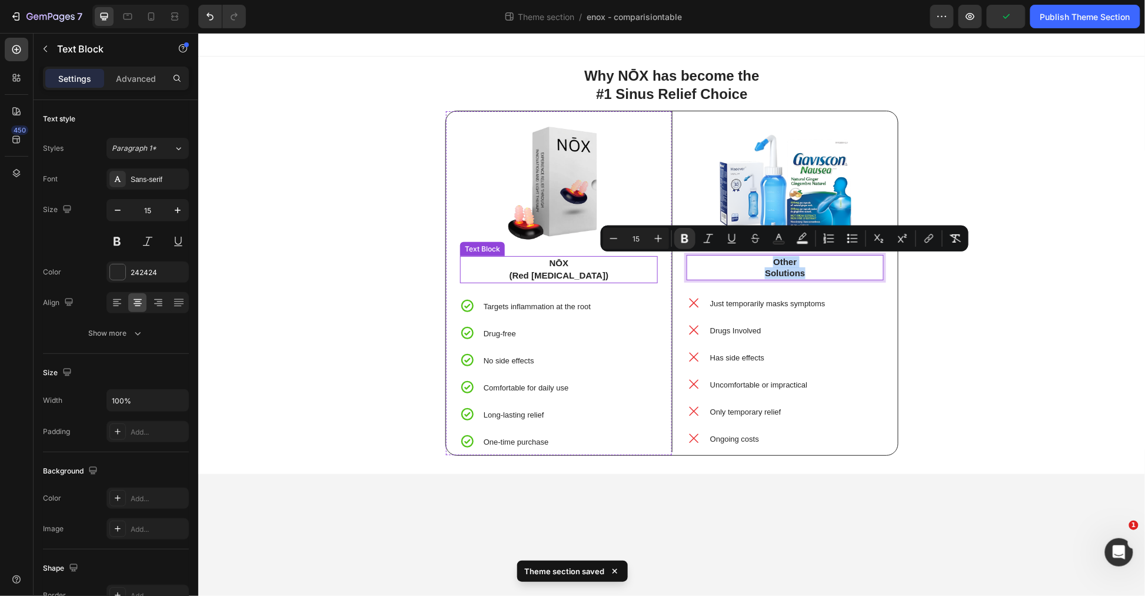
click at [571, 275] on strong "(Red [MEDICAL_DATA])" at bounding box center [558, 275] width 99 height 10
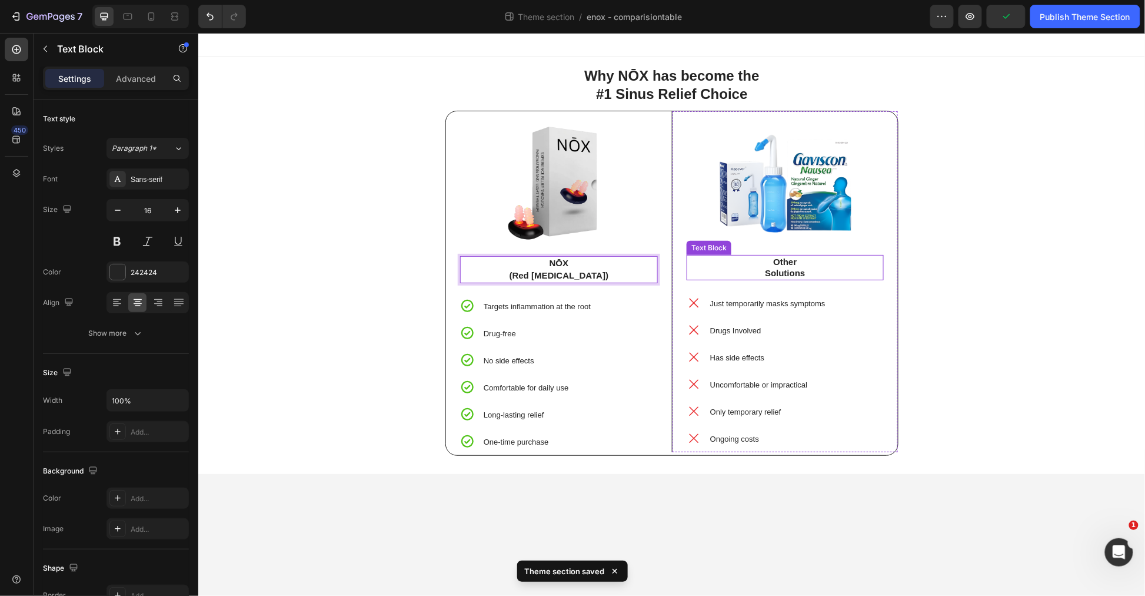
click at [802, 267] on p "Solutions" at bounding box center [785, 273] width 195 height 12
drag, startPoint x: 738, startPoint y: 250, endPoint x: 702, endPoint y: 247, distance: 35.4
click at [702, 247] on div "Image Other Solutions Text Block 24 Just temporarily masks symptoms Drugs Invol…" at bounding box center [784, 285] width 197 height 321
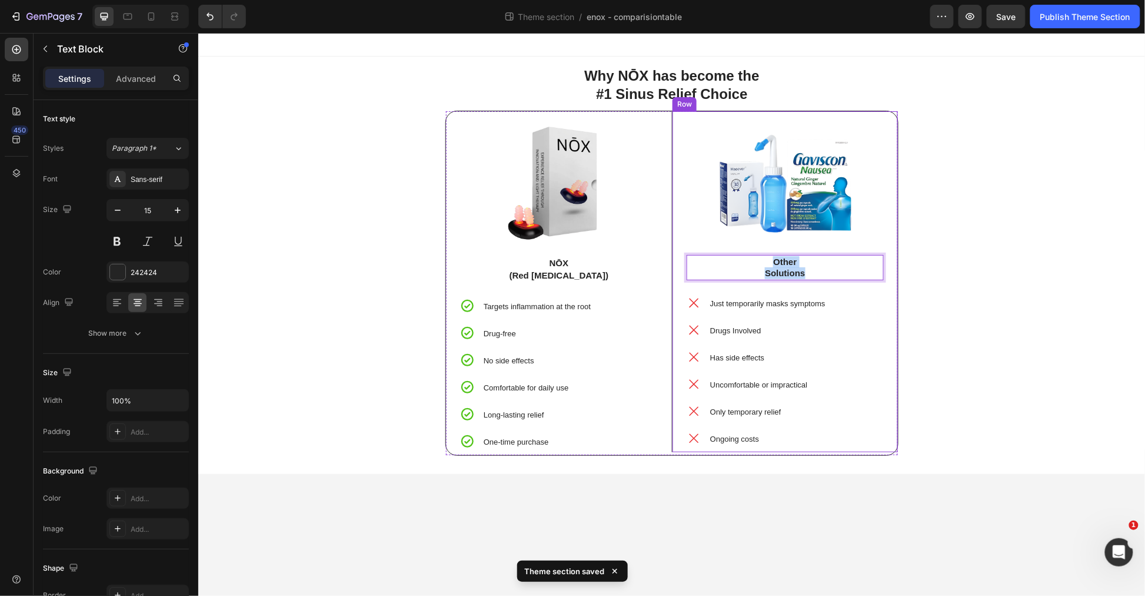
drag, startPoint x: 809, startPoint y: 267, endPoint x: 747, endPoint y: 247, distance: 65.0
click at [747, 247] on div "Image Other Solutions Text Block 24 Just temporarily masks symptoms Drugs Invol…" at bounding box center [784, 285] width 197 height 321
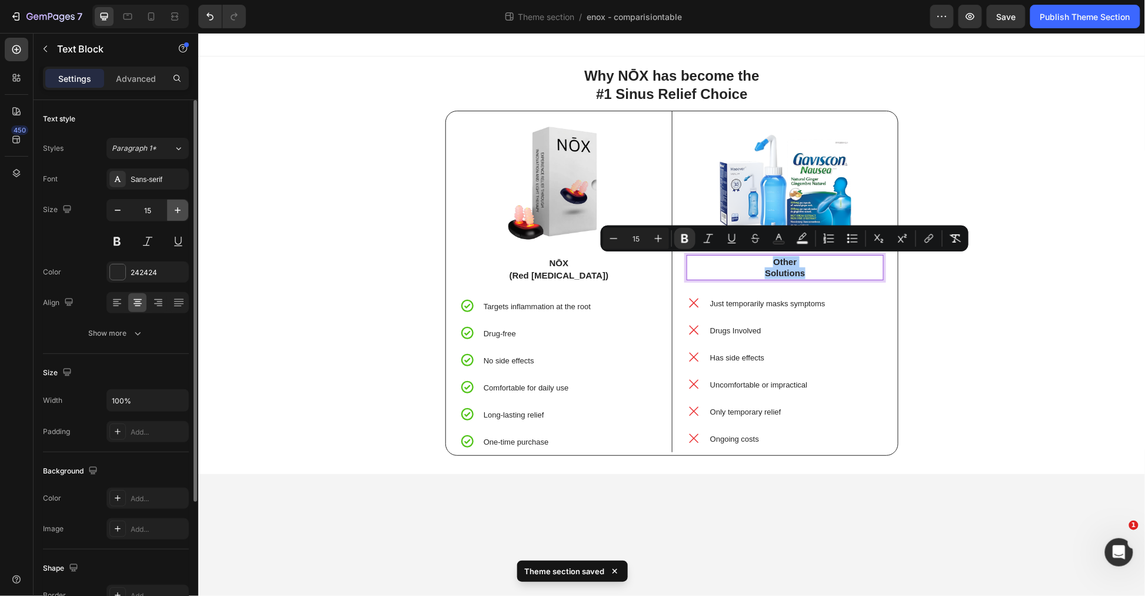
click at [180, 209] on icon "button" at bounding box center [178, 210] width 12 height 12
type input "16"
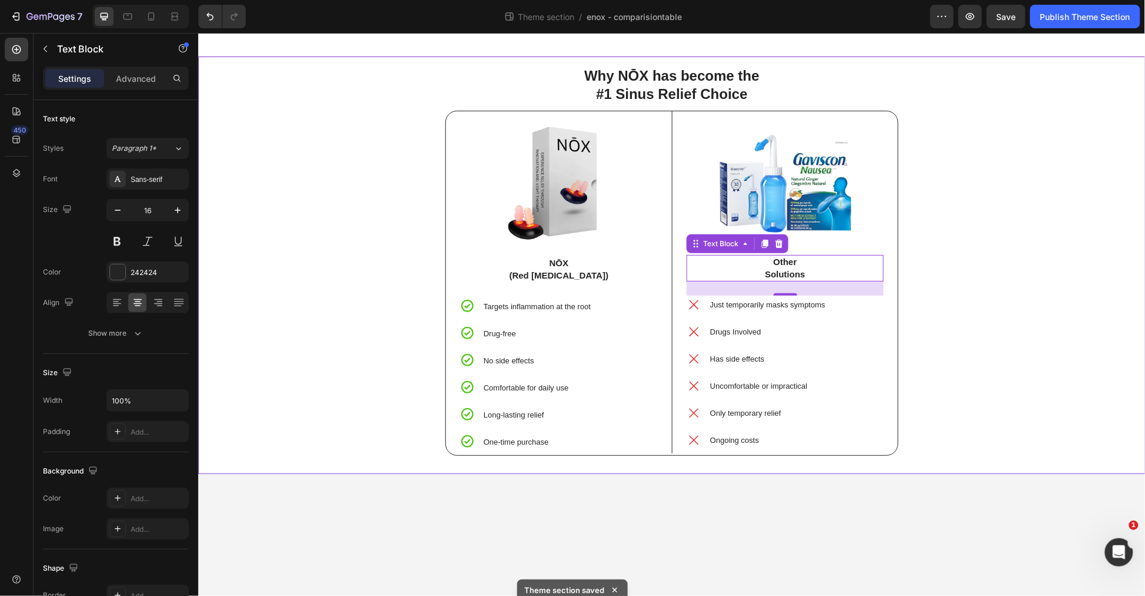
click at [350, 215] on div "Why NŌX has become the #1 Sinus Relief Choice Text Block Image NŌX (Red Light T…" at bounding box center [672, 265] width 930 height 400
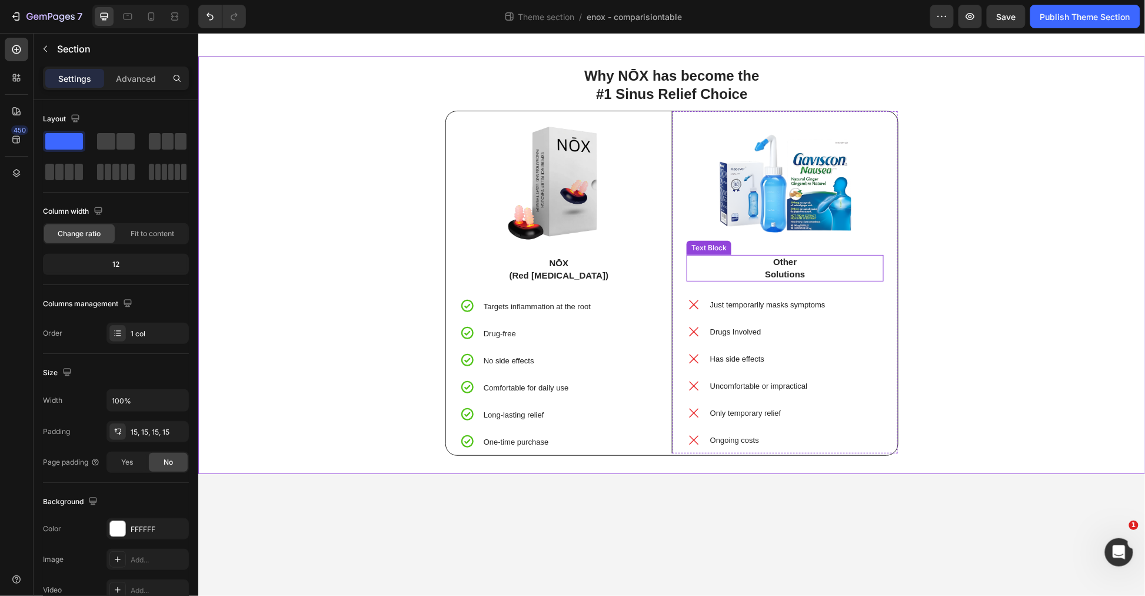
click at [791, 271] on strong "Solutions" at bounding box center [785, 273] width 40 height 10
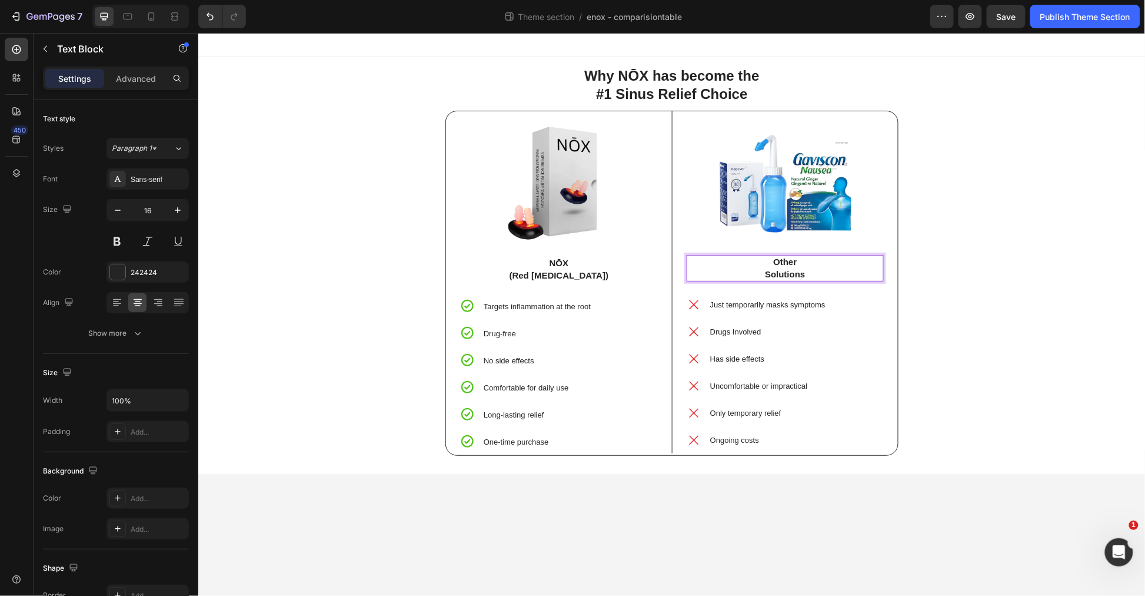
click at [826, 272] on p "Solutions" at bounding box center [785, 274] width 195 height 12
drag, startPoint x: 760, startPoint y: 260, endPoint x: 712, endPoint y: 253, distance: 48.1
click at [712, 253] on div "Image Other Solutions Text Block 24 Just temporarily masks symptoms Drugs Invol…" at bounding box center [784, 286] width 197 height 323
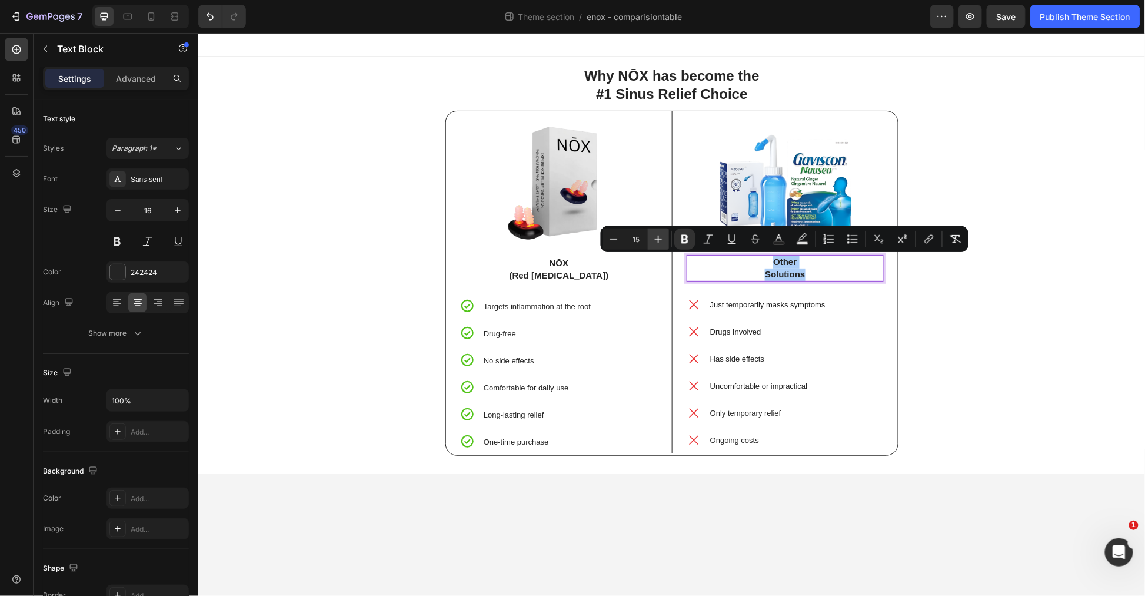
click at [662, 236] on icon "Editor contextual toolbar" at bounding box center [659, 239] width 12 height 12
click at [661, 236] on icon "Editor contextual toolbar" at bounding box center [659, 239] width 12 height 12
click at [661, 237] on icon "Editor contextual toolbar" at bounding box center [659, 239] width 12 height 12
type input "18"
click at [178, 214] on icon "button" at bounding box center [178, 210] width 12 height 12
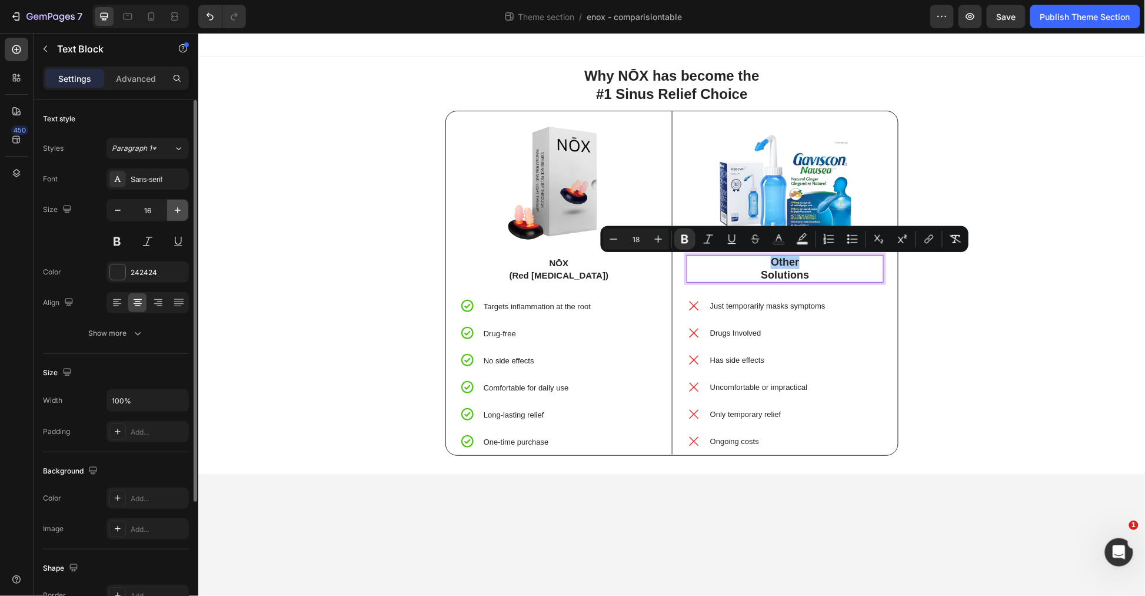
click at [178, 214] on icon "button" at bounding box center [178, 210] width 12 height 12
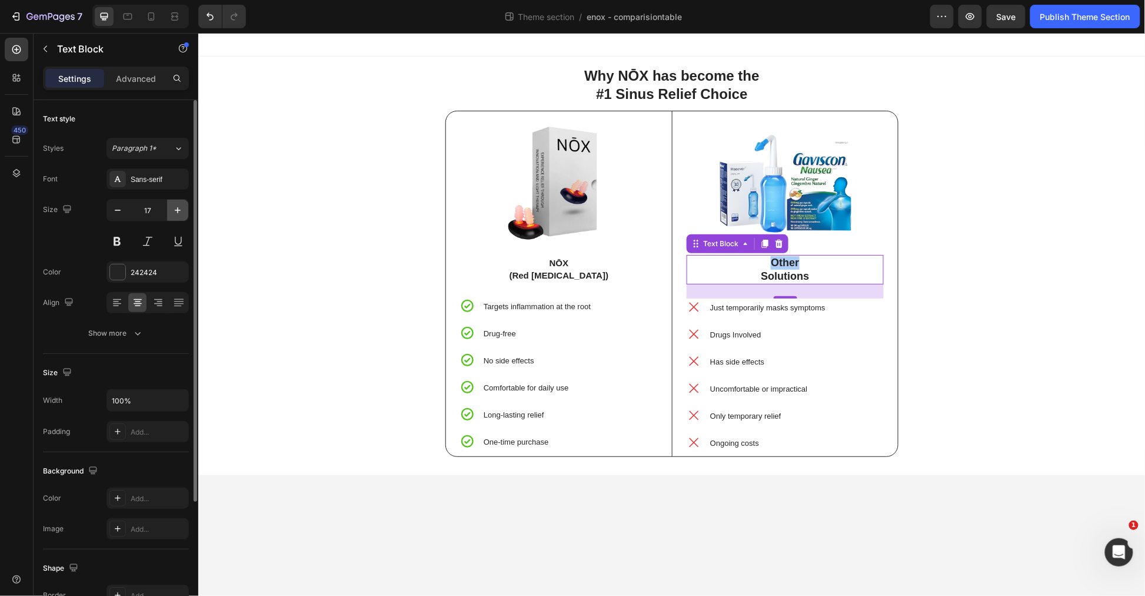
type input "18"
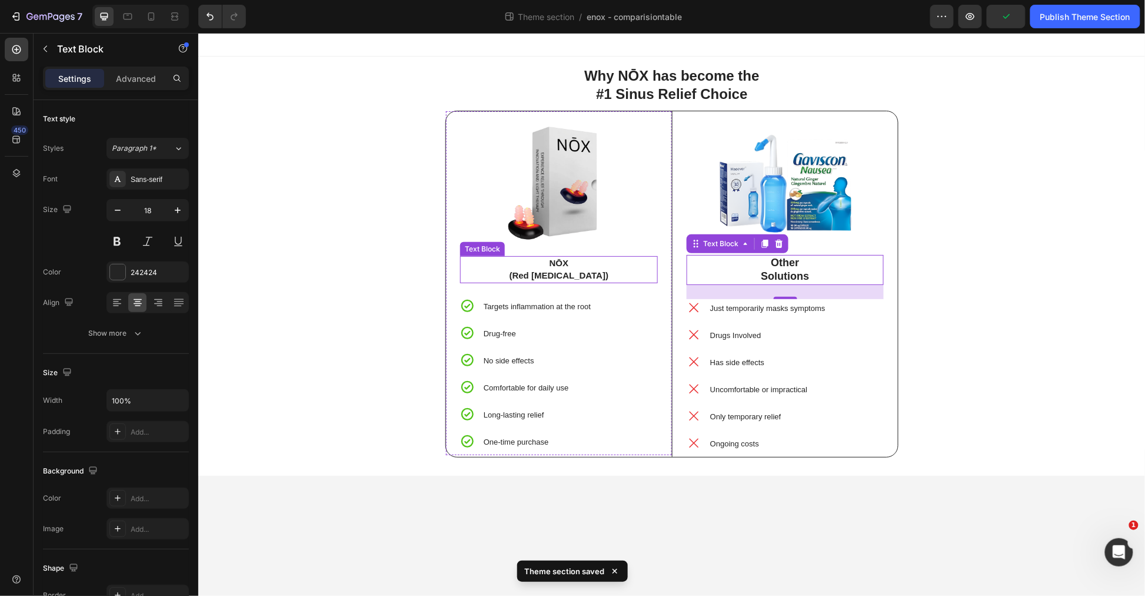
click at [597, 264] on p "NŌX" at bounding box center [558, 263] width 195 height 12
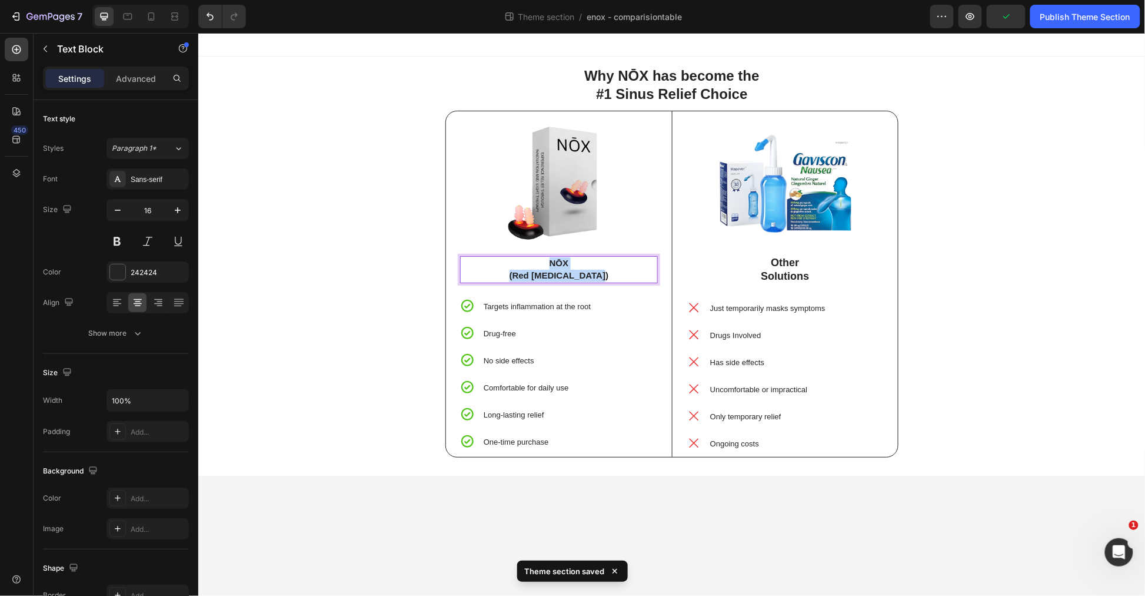
drag, startPoint x: 613, startPoint y: 276, endPoint x: 487, endPoint y: 254, distance: 127.9
click at [487, 254] on div "Image NŌX (Red Light Therapy) Text Block 24 Targets inflammation at the root Dr…" at bounding box center [559, 287] width 198 height 324
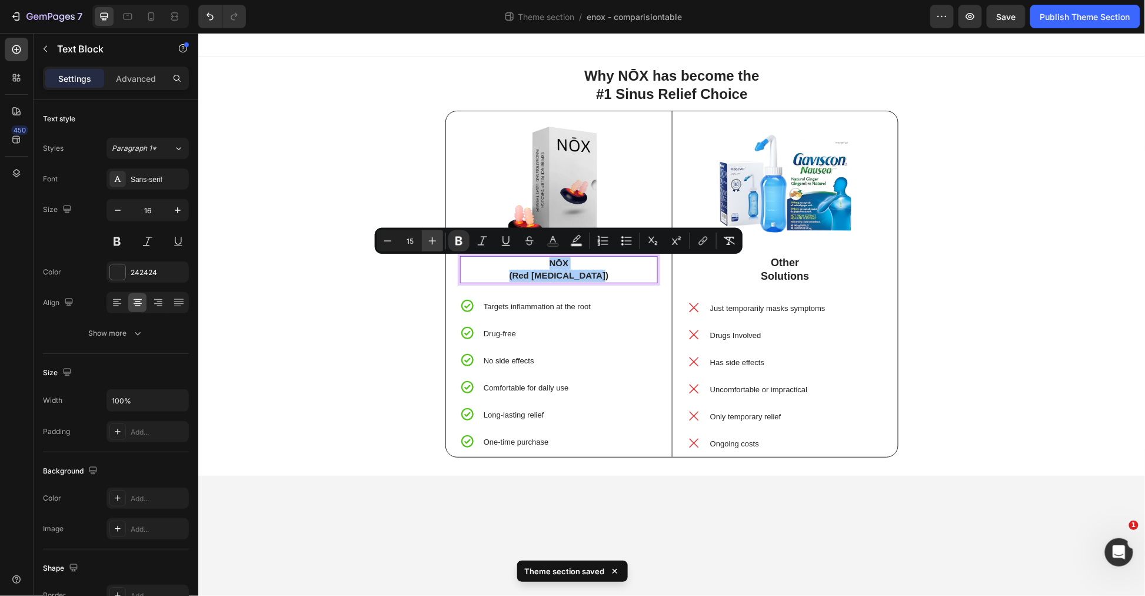
click at [431, 240] on icon "Editor contextual toolbar" at bounding box center [433, 241] width 8 height 8
click at [433, 242] on icon "Editor contextual toolbar" at bounding box center [433, 241] width 12 height 12
type input "18"
click at [185, 212] on button "button" at bounding box center [177, 210] width 21 height 21
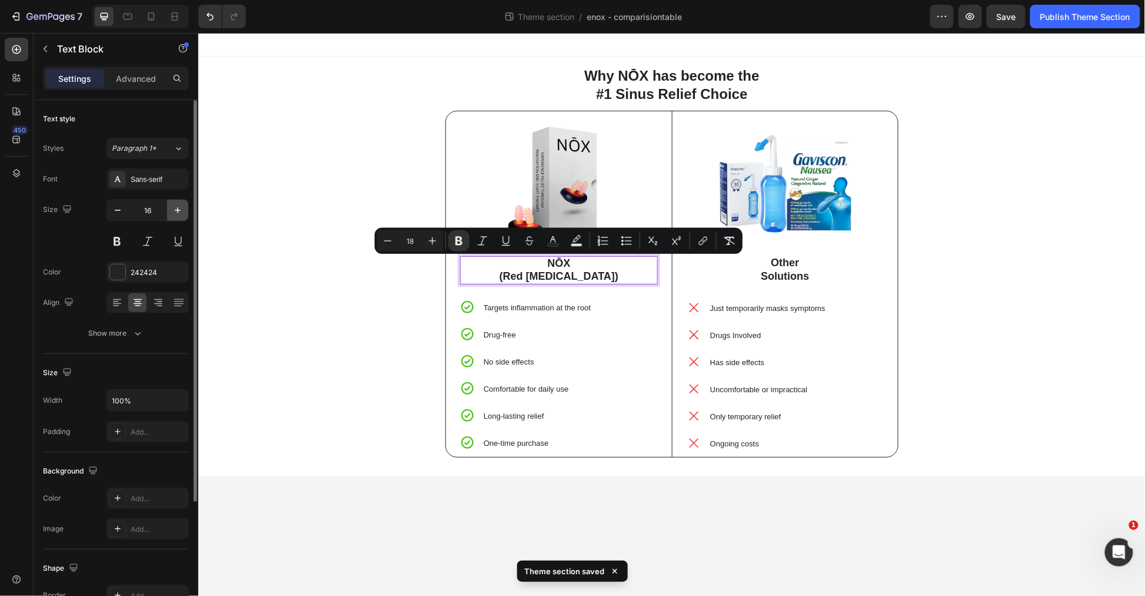
click at [185, 212] on button "button" at bounding box center [177, 210] width 21 height 21
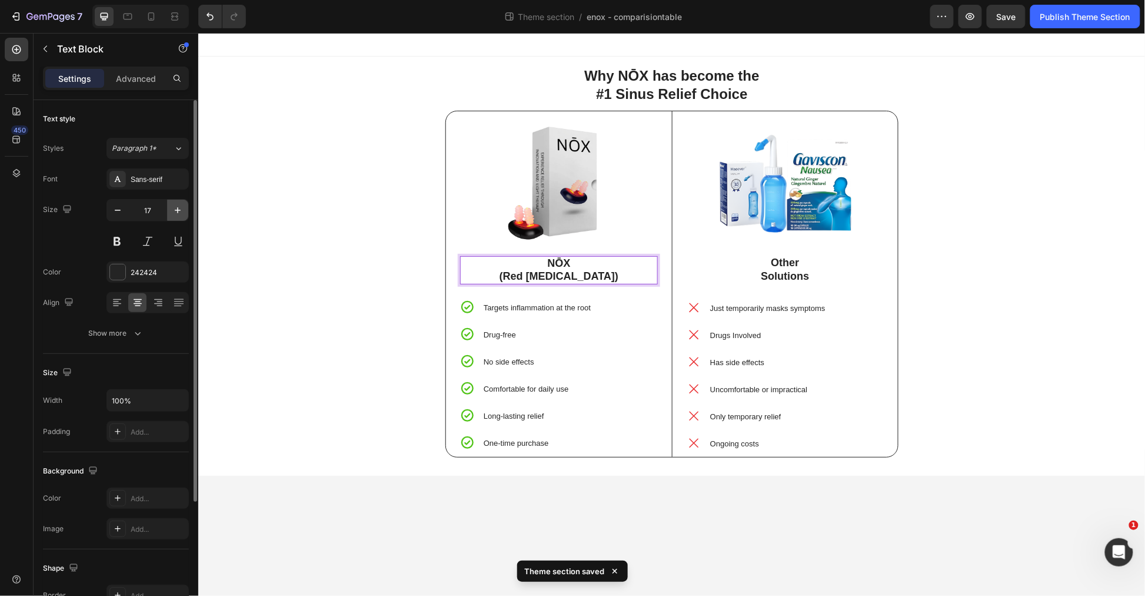
type input "18"
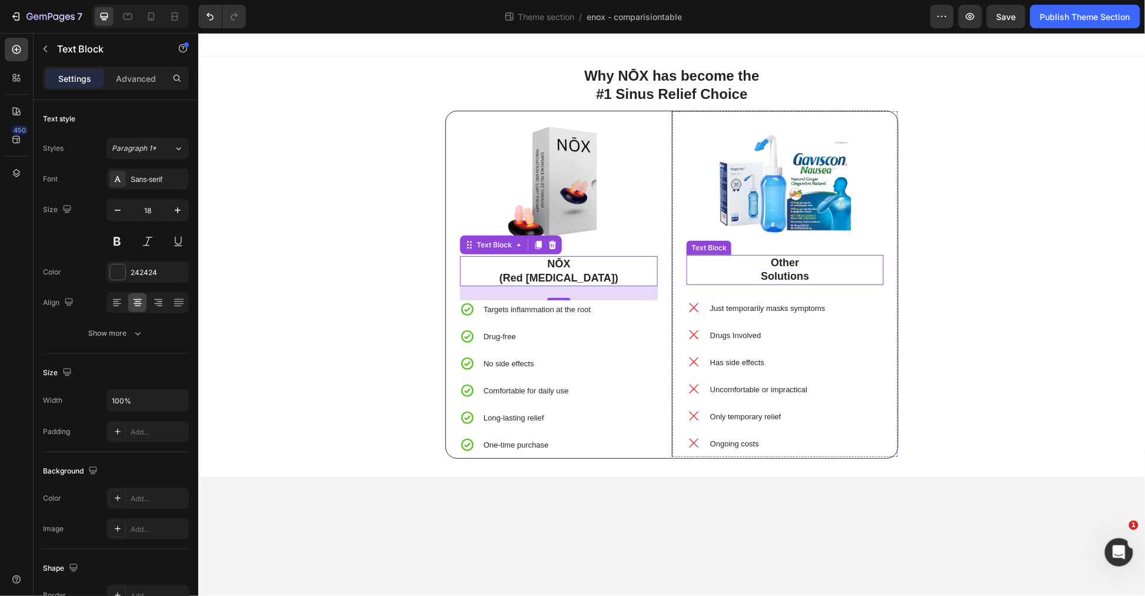
click at [801, 264] on p "Other" at bounding box center [785, 262] width 195 height 14
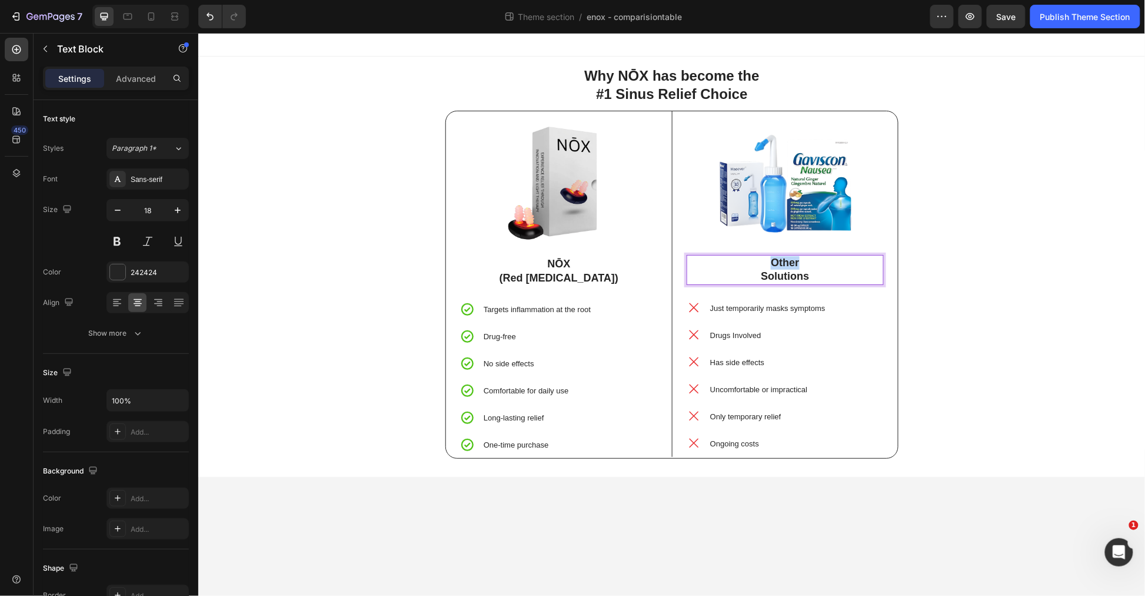
click at [801, 264] on p "Other" at bounding box center [785, 262] width 195 height 14
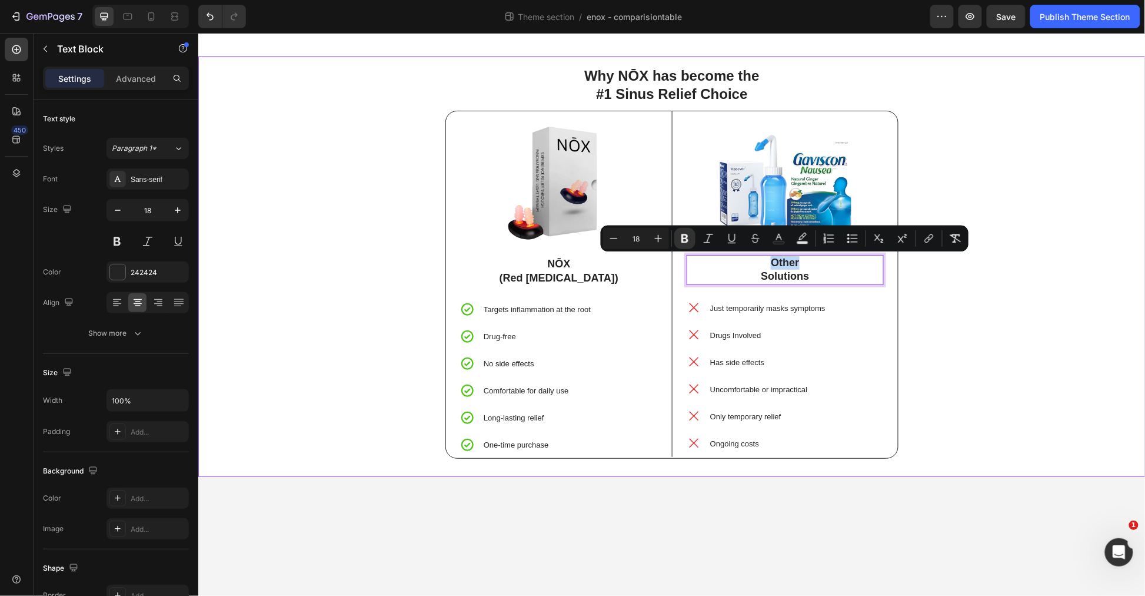
click at [1014, 279] on div "Why NŌX has become the #1 Sinus Relief Choice Text Block Image NŌX (Red Light T…" at bounding box center [672, 266] width 930 height 403
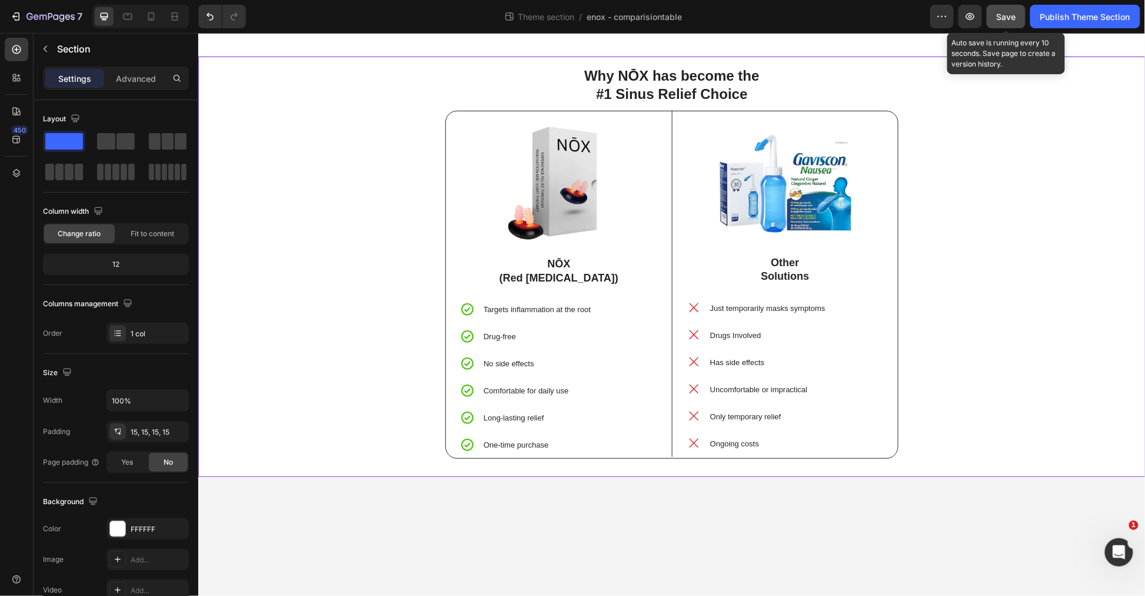
click at [1015, 14] on span "Save" at bounding box center [1006, 17] width 19 height 10
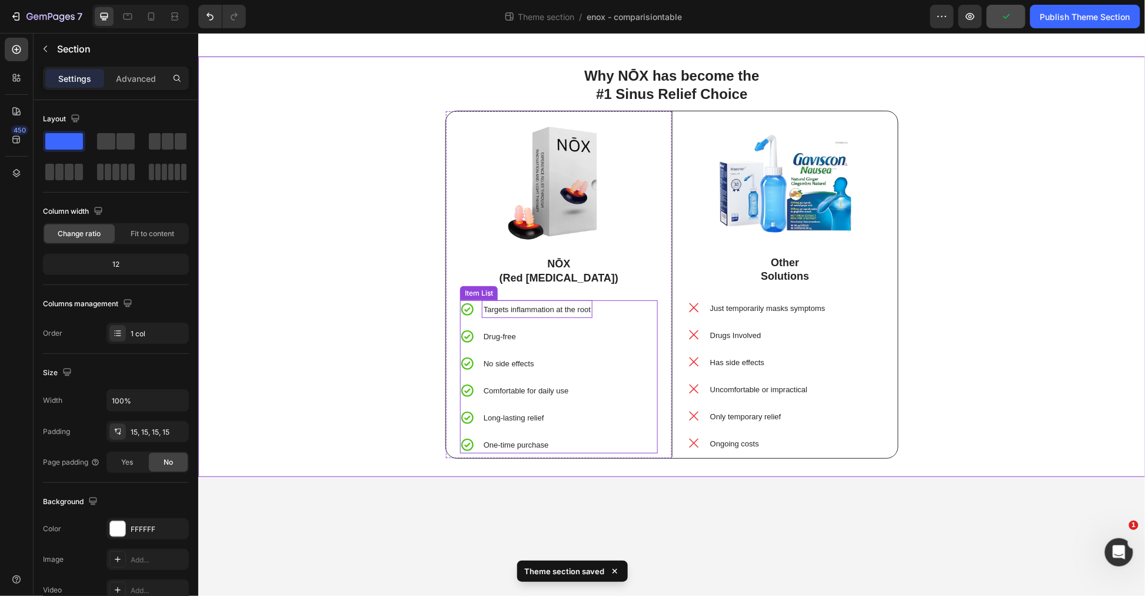
click at [569, 308] on span "Targets inflammation at the root" at bounding box center [536, 308] width 107 height 9
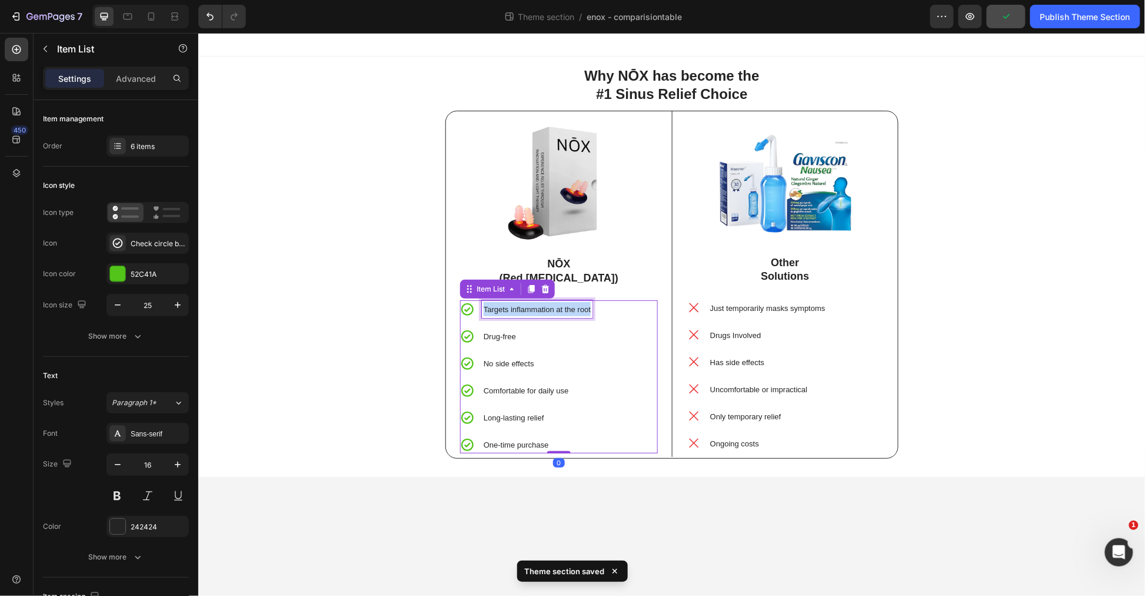
click at [569, 308] on span "Targets inflammation at the root" at bounding box center [536, 308] width 107 height 9
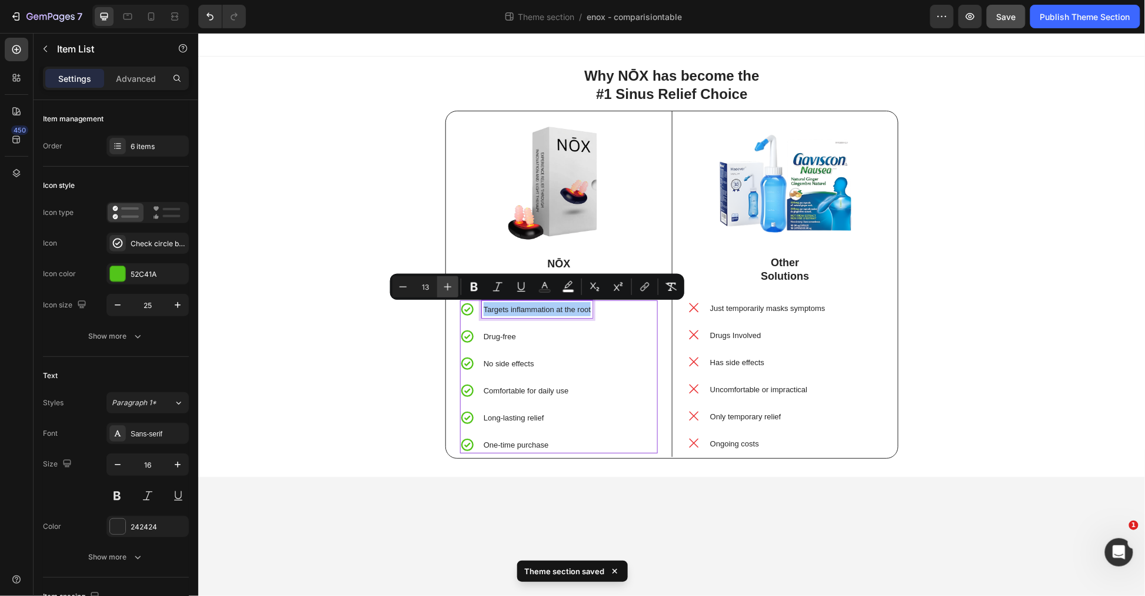
click at [456, 284] on button "Plus" at bounding box center [447, 286] width 21 height 21
type input "15"
click at [510, 337] on span "Drug-free" at bounding box center [499, 335] width 32 height 9
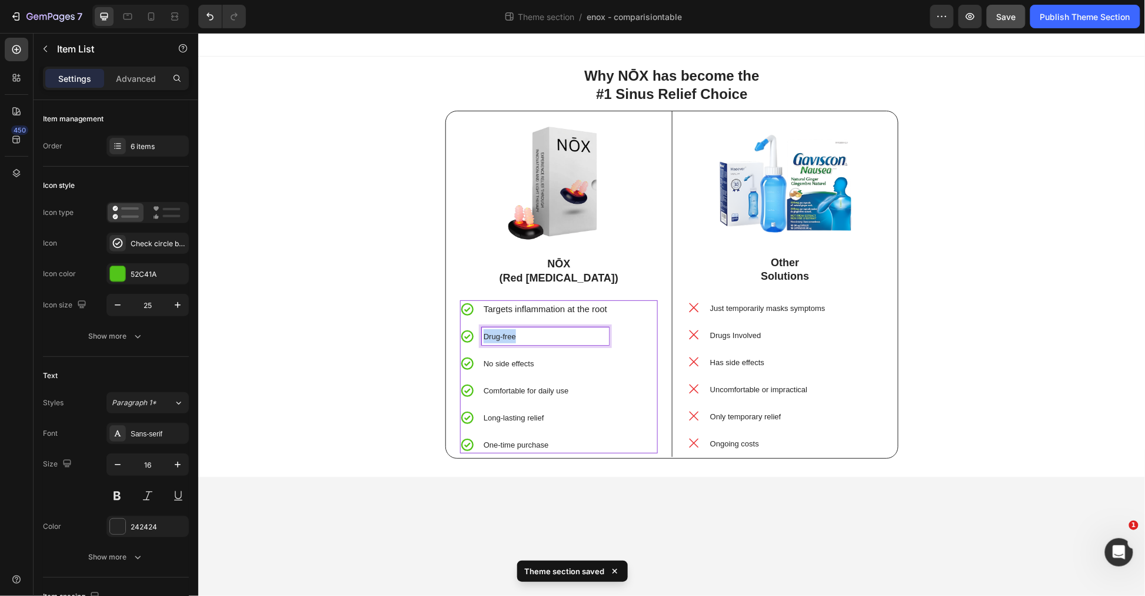
click at [510, 337] on span "Drug-free" at bounding box center [499, 335] width 32 height 9
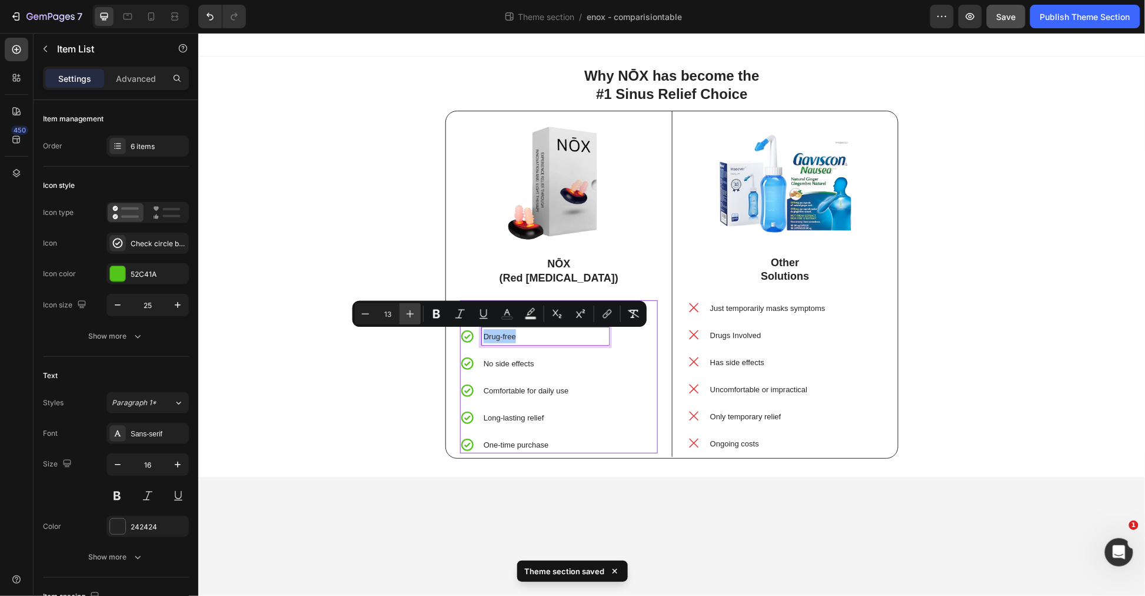
click at [414, 313] on icon "Editor contextual toolbar" at bounding box center [410, 314] width 12 height 12
type input "15"
click at [515, 365] on span "No side effects" at bounding box center [508, 362] width 51 height 9
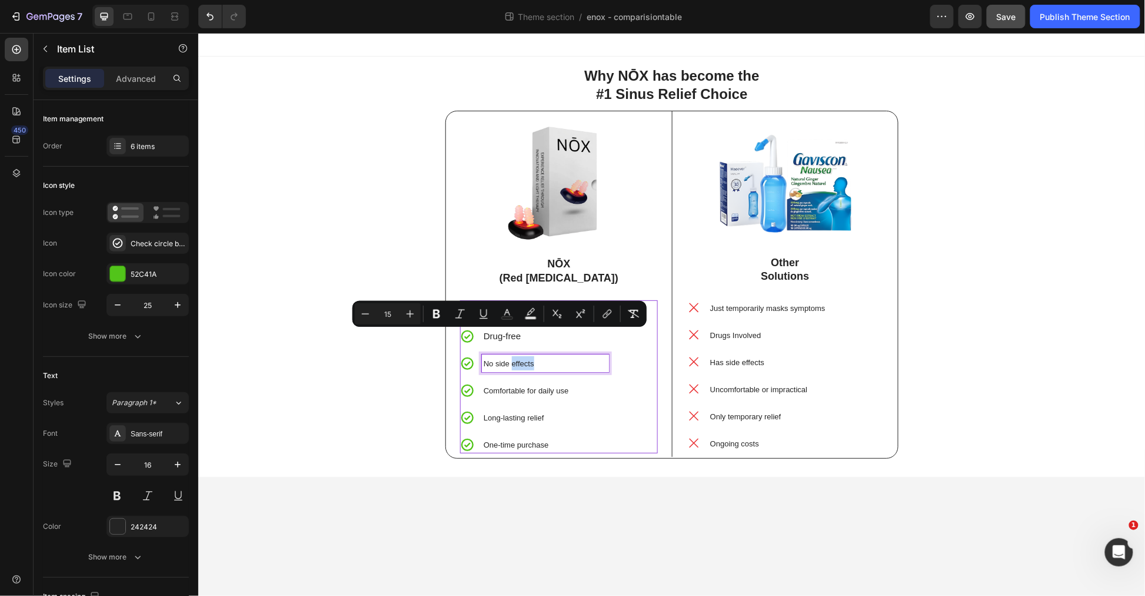
click at [516, 365] on span "No side effects" at bounding box center [508, 362] width 51 height 9
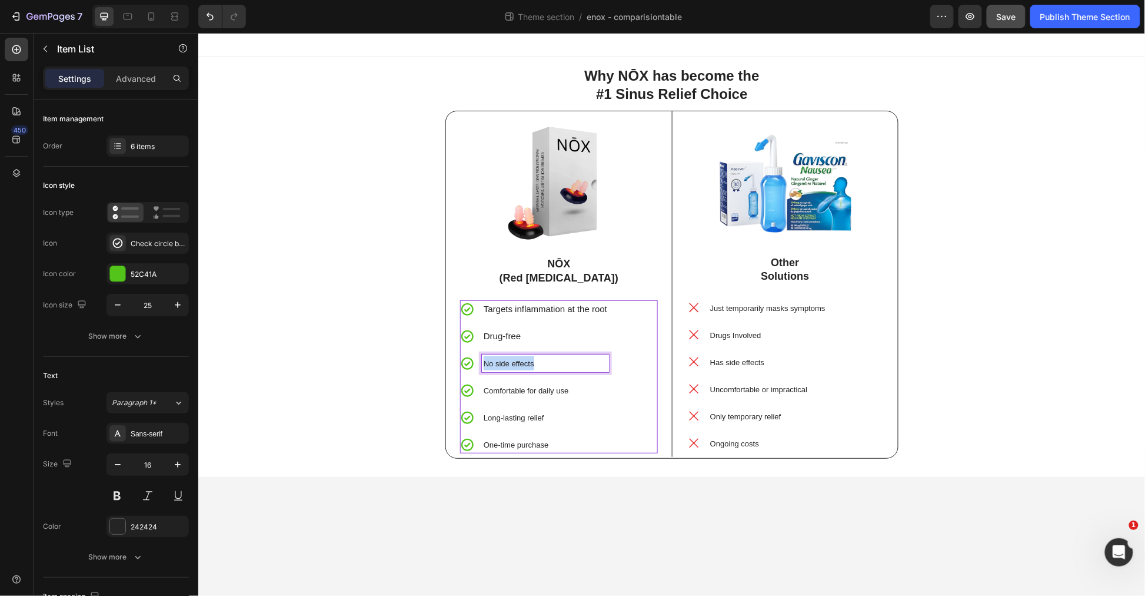
click at [516, 365] on span "No side effects" at bounding box center [508, 362] width 51 height 9
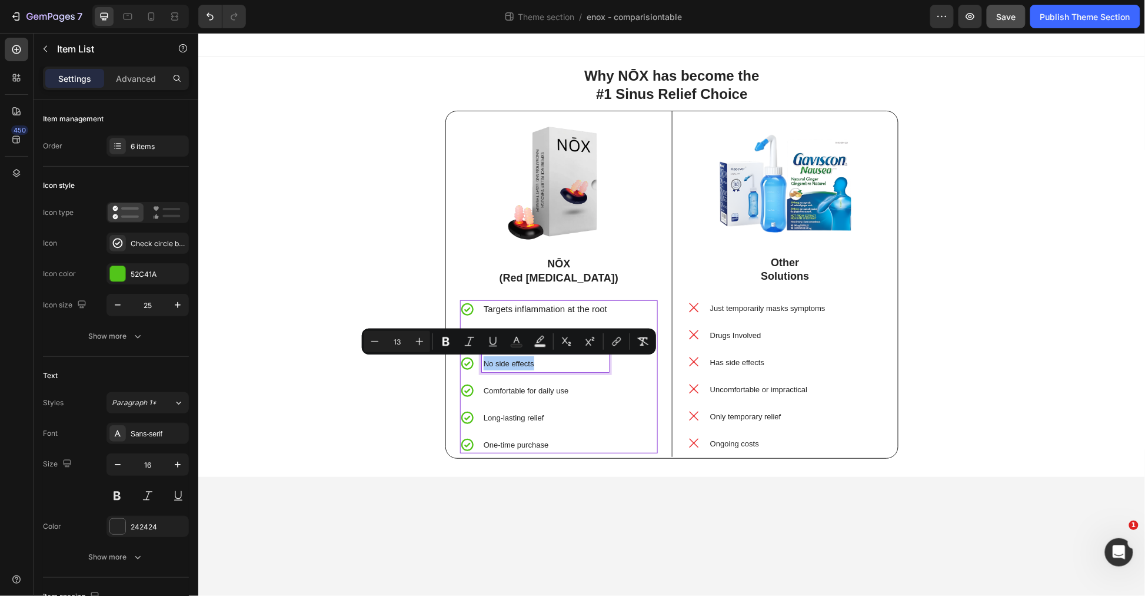
click at [431, 340] on div "Minus 13 Plus Bold Italic Underline Text Color Text Background Color Subscript …" at bounding box center [509, 341] width 290 height 21
click at [425, 338] on icon "Editor contextual toolbar" at bounding box center [420, 342] width 12 height 12
type input "15"
click at [520, 393] on span "Comfortable for daily use" at bounding box center [525, 390] width 85 height 9
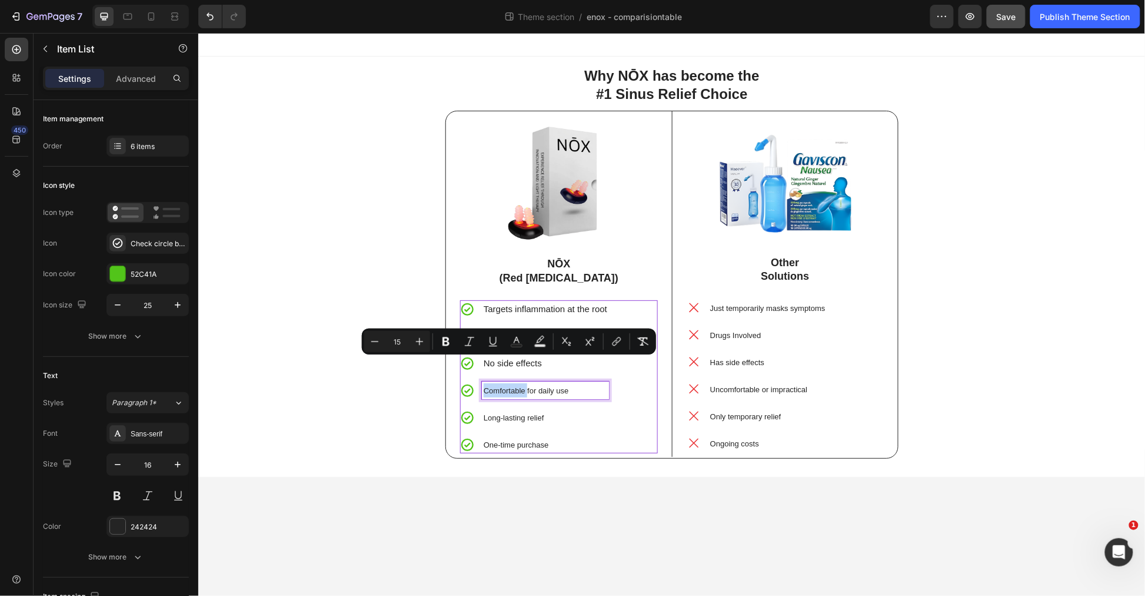
click at [520, 393] on span "Comfortable for daily use" at bounding box center [525, 390] width 85 height 9
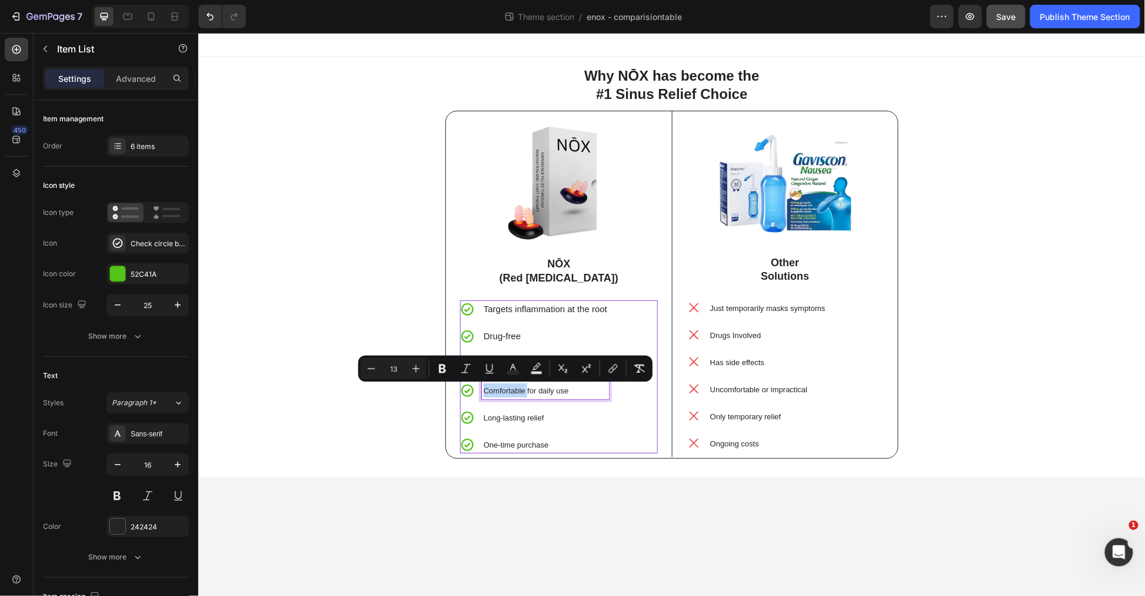
click at [496, 384] on p "Comfortable for daily use" at bounding box center [545, 390] width 124 height 14
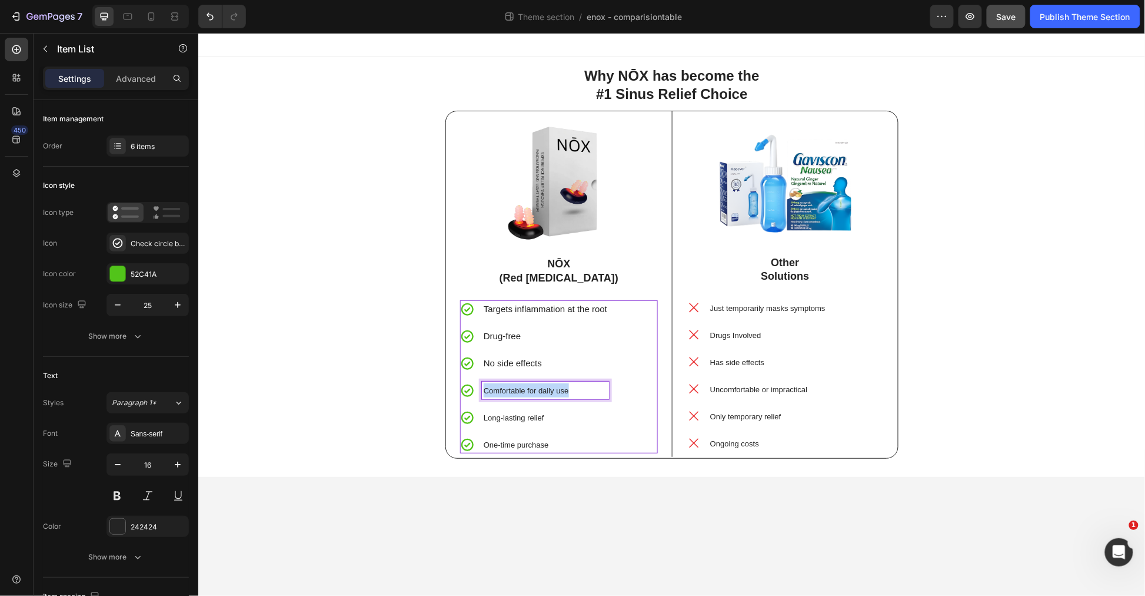
click at [497, 386] on span "Comfortable for daily use" at bounding box center [525, 390] width 85 height 9
click at [497, 387] on span "Comfortable for daily use" at bounding box center [525, 390] width 85 height 9
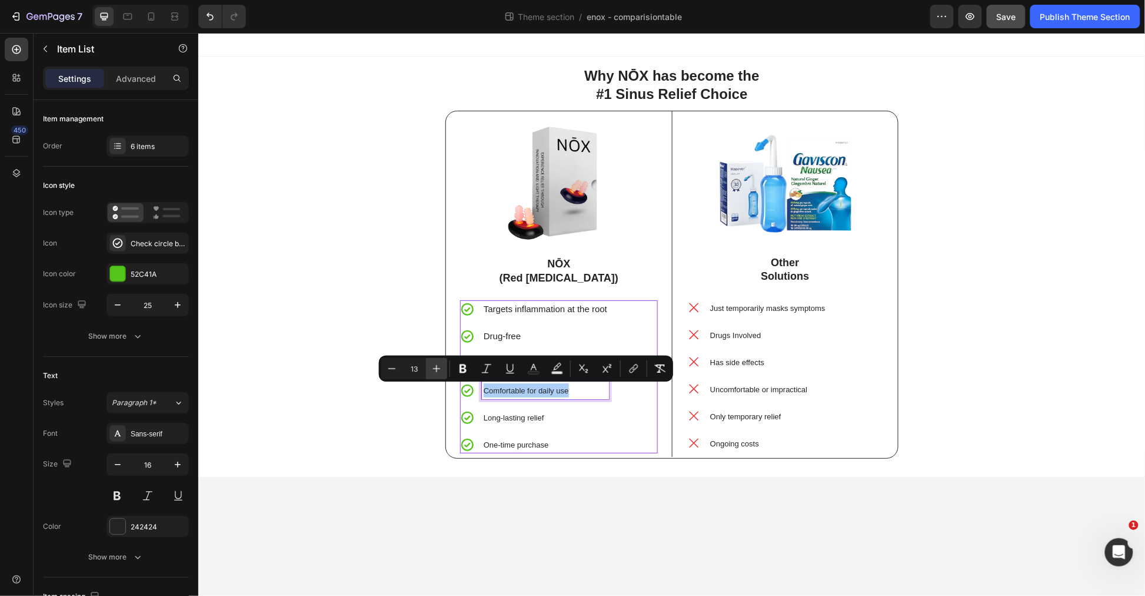
click at [433, 372] on icon "Editor contextual toolbar" at bounding box center [437, 369] width 12 height 12
drag, startPoint x: 433, startPoint y: 371, endPoint x: 440, endPoint y: 374, distance: 7.1
click at [433, 372] on icon "Editor contextual toolbar" at bounding box center [437, 369] width 12 height 12
type input "15"
click at [515, 416] on span "Long-lasting relief" at bounding box center [513, 417] width 61 height 9
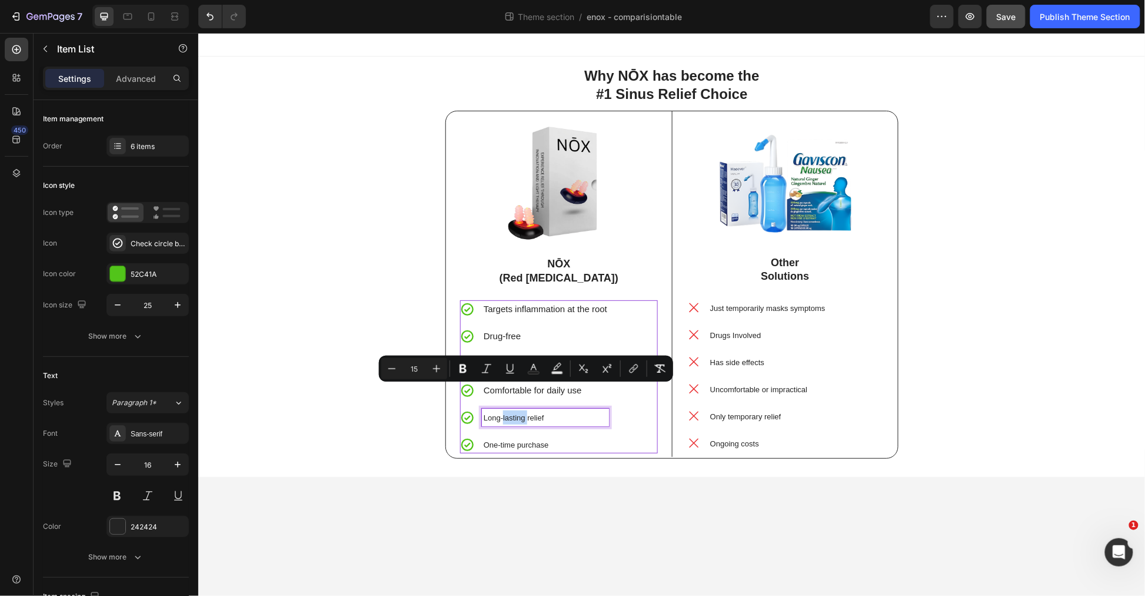
click at [515, 416] on span "Long-lasting relief" at bounding box center [513, 417] width 61 height 9
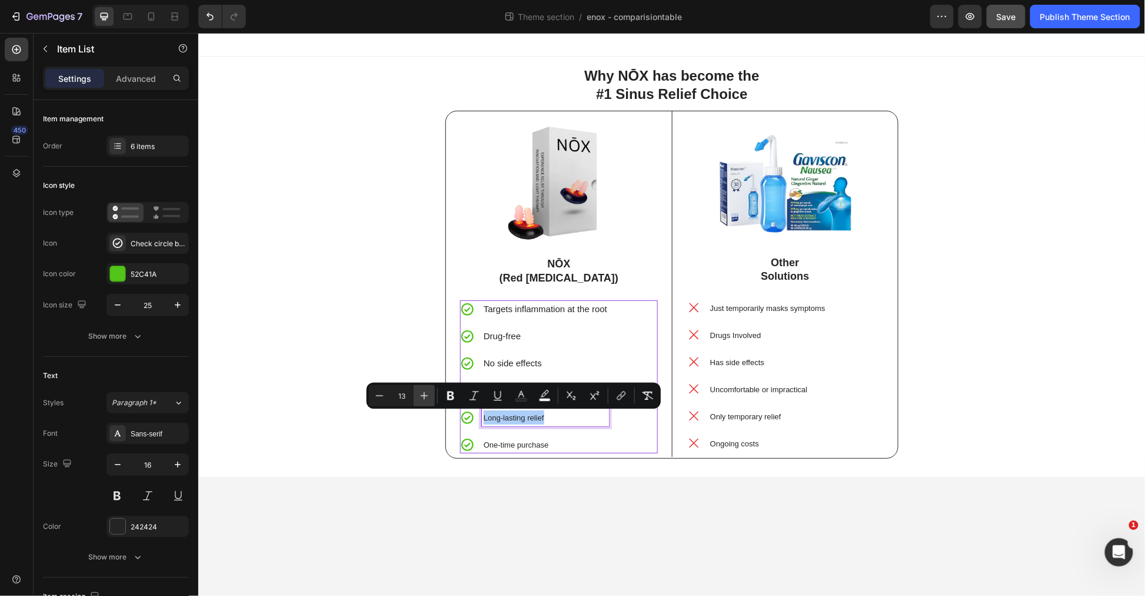
click at [427, 395] on icon "Editor contextual toolbar" at bounding box center [425, 396] width 12 height 12
type input "15"
click at [514, 450] on p "One-time purchase" at bounding box center [545, 444] width 124 height 14
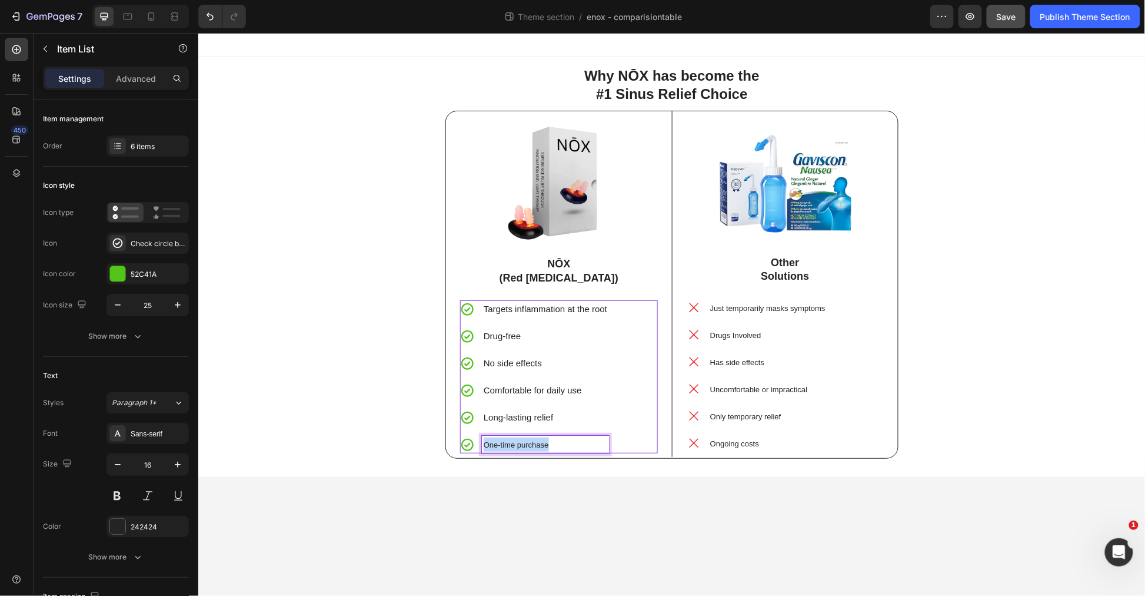
click at [514, 450] on p "One-time purchase" at bounding box center [545, 444] width 124 height 14
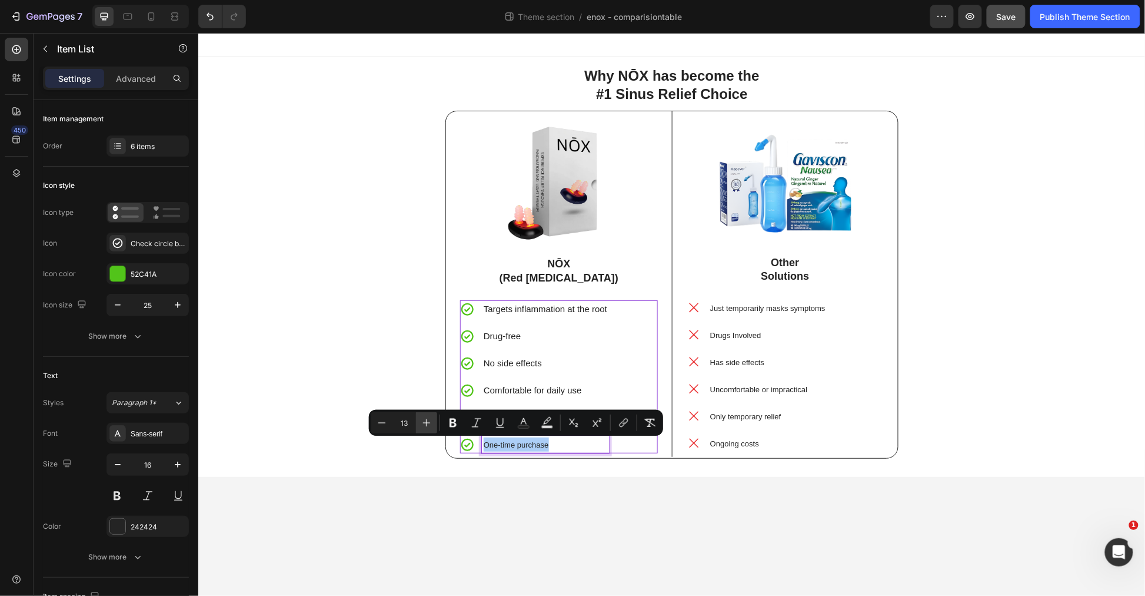
click at [431, 423] on icon "Editor contextual toolbar" at bounding box center [427, 423] width 12 height 12
type input "15"
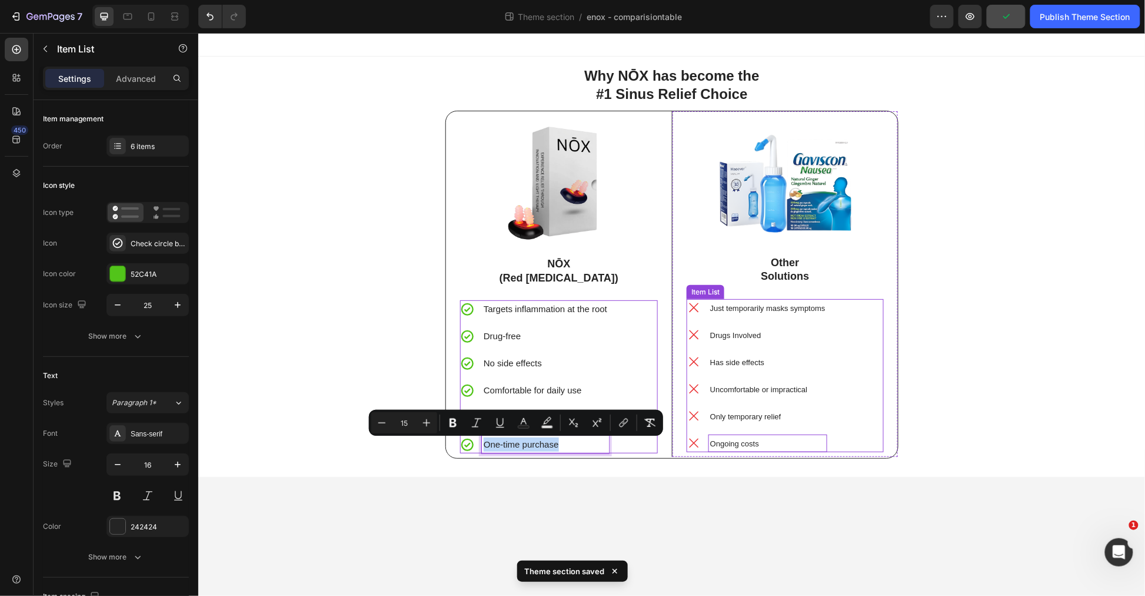
click at [749, 441] on span "Ongoing costs" at bounding box center [734, 443] width 49 height 9
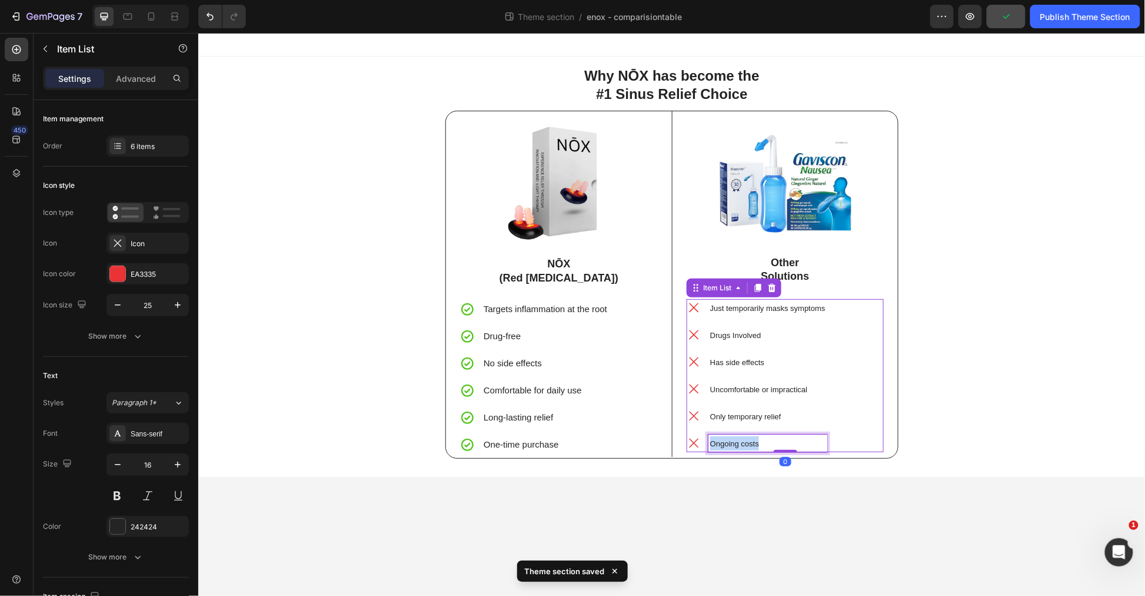
click at [749, 441] on span "Ongoing costs" at bounding box center [734, 443] width 49 height 9
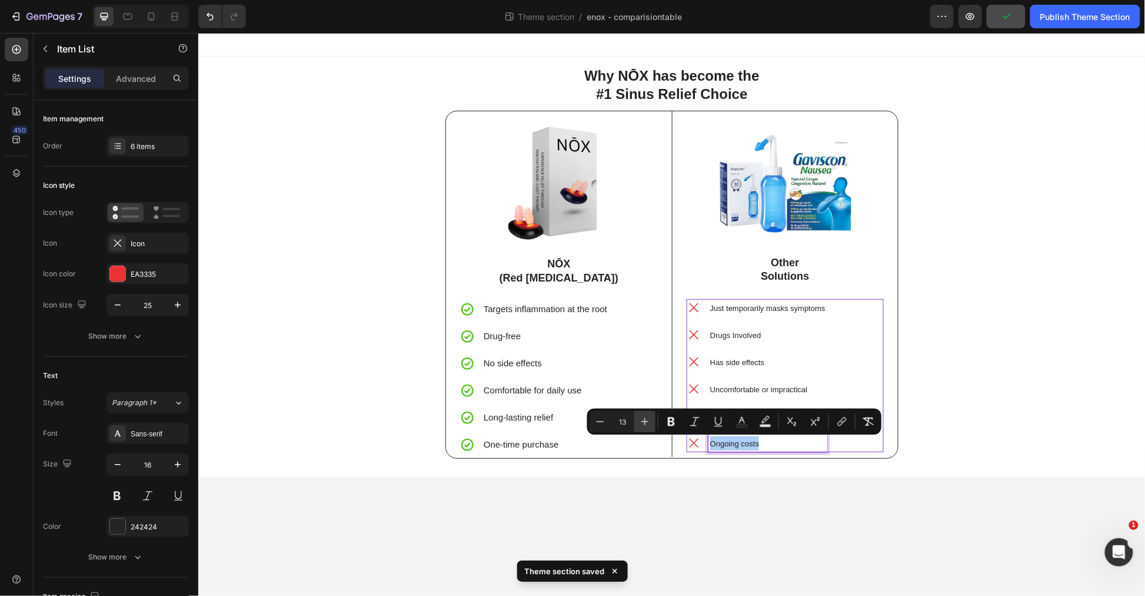
click at [635, 424] on button "Plus" at bounding box center [645, 421] width 21 height 21
type input "15"
click at [743, 314] on div "Just temporarily masks symptoms" at bounding box center [767, 307] width 119 height 18
click at [744, 314] on p "Just temporarily masks symptoms" at bounding box center [767, 307] width 115 height 14
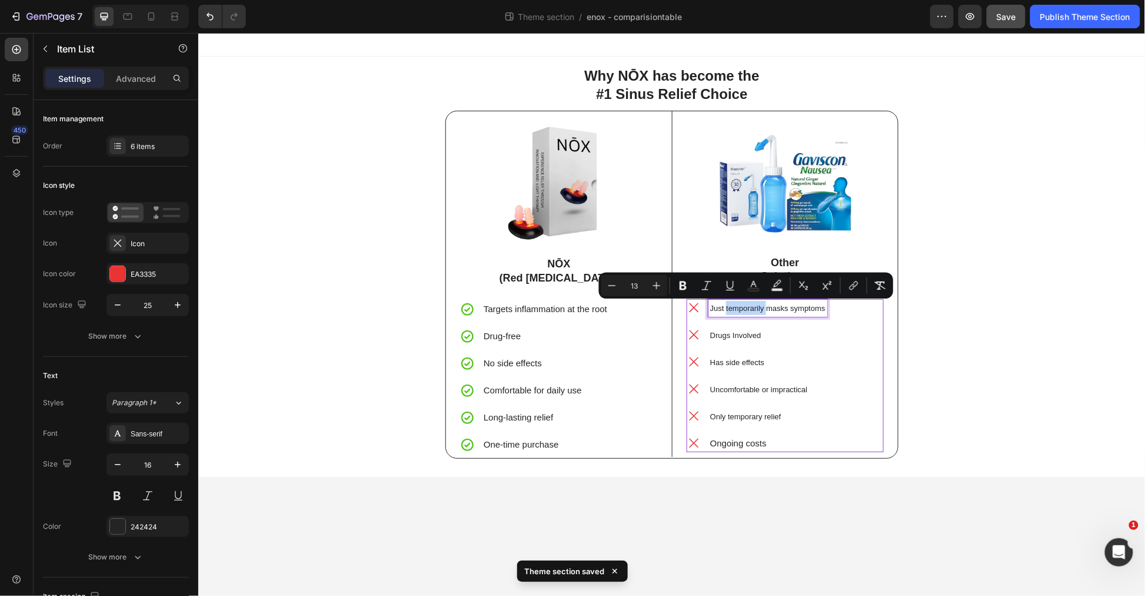
click at [744, 314] on p "Just temporarily masks symptoms" at bounding box center [767, 307] width 115 height 14
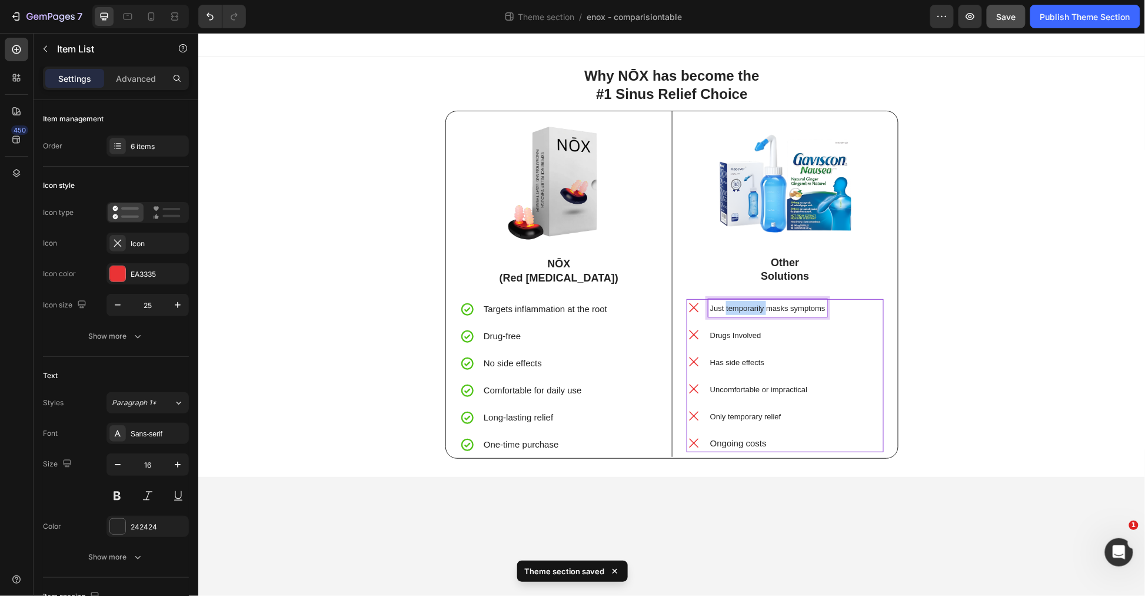
click at [744, 314] on p "Just temporarily masks symptoms" at bounding box center [767, 307] width 115 height 14
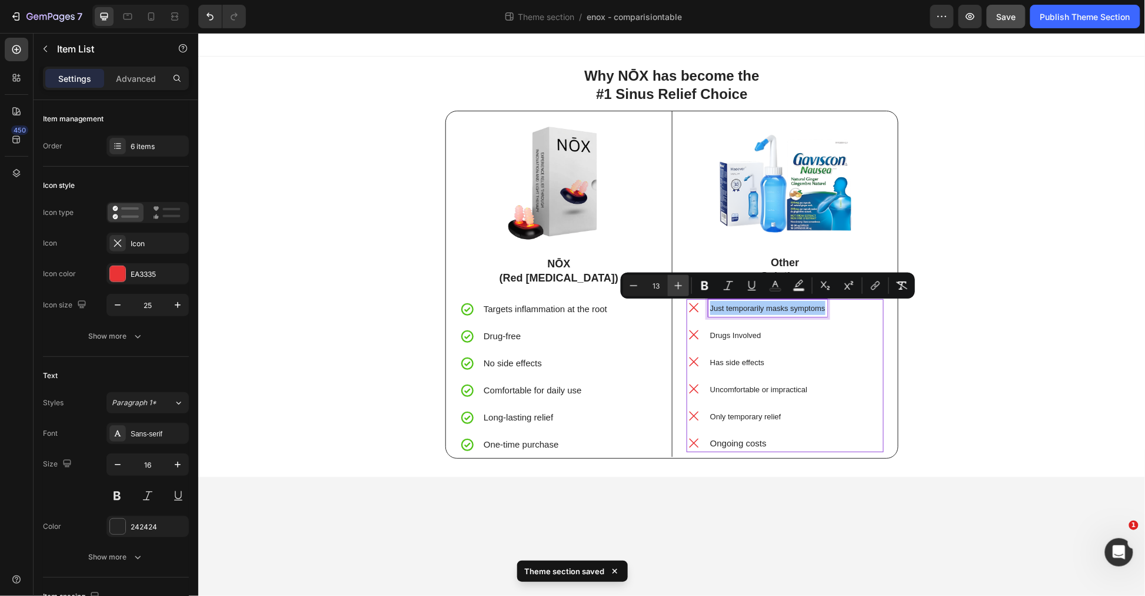
click at [683, 281] on icon "Editor contextual toolbar" at bounding box center [679, 286] width 12 height 12
type input "15"
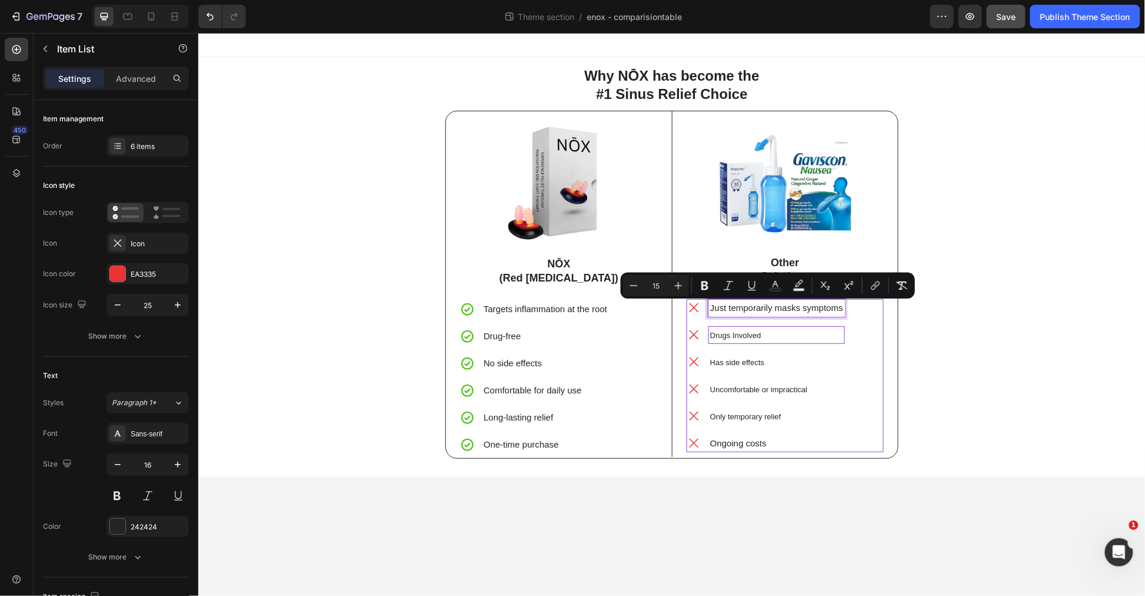
click at [733, 340] on p "Drugs Involved" at bounding box center [776, 334] width 133 height 14
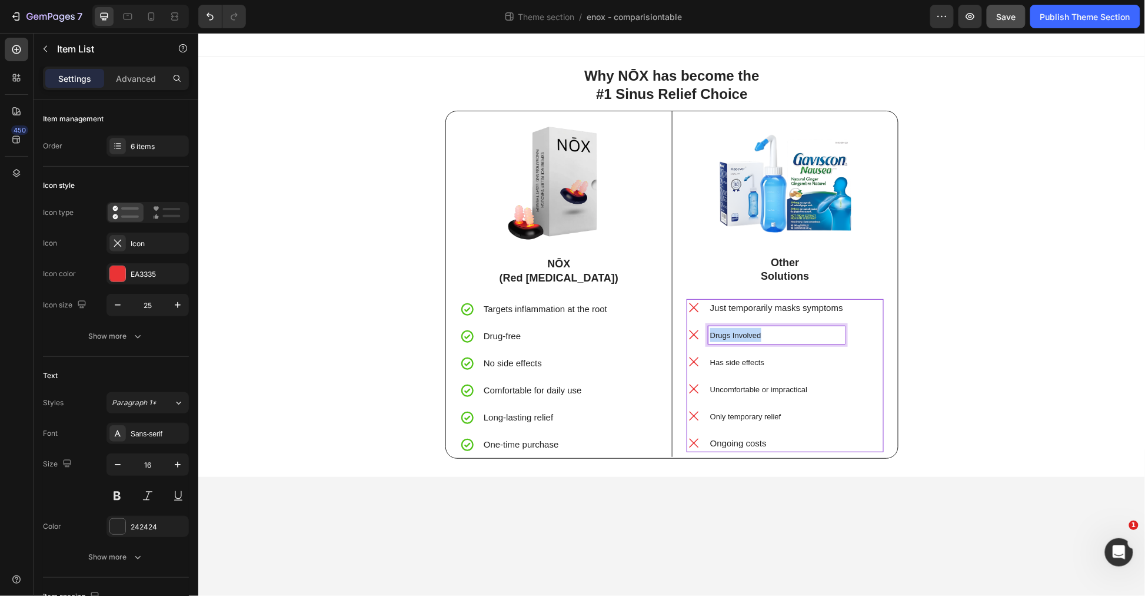
click at [733, 340] on p "Drugs Involved" at bounding box center [776, 334] width 133 height 14
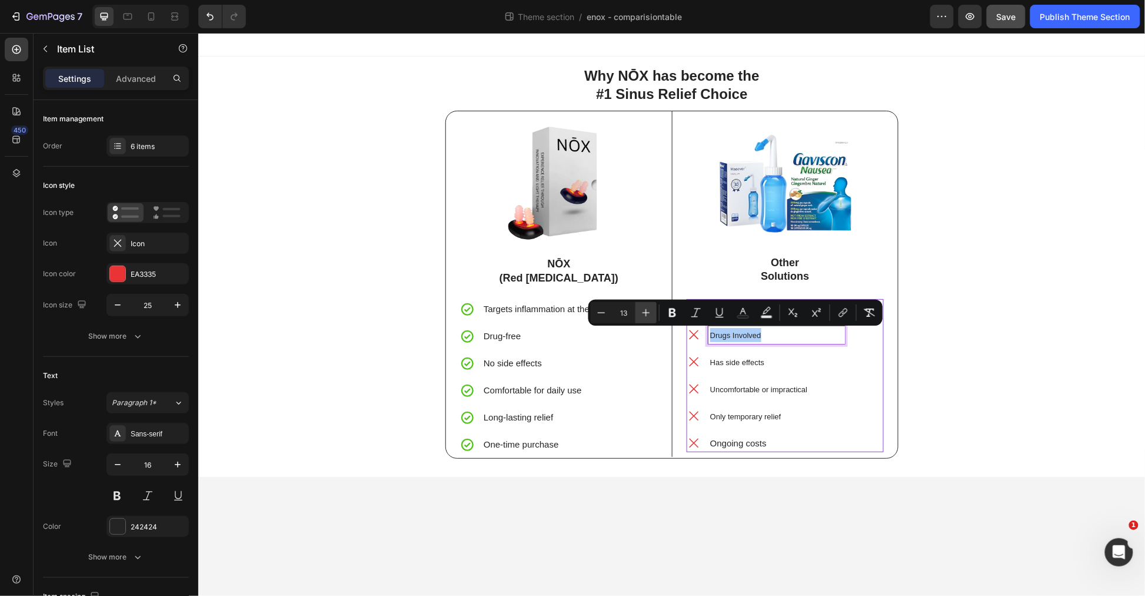
click at [645, 314] on icon "Editor contextual toolbar" at bounding box center [646, 313] width 12 height 12
type input "15"
click at [753, 365] on span "Has side effects" at bounding box center [737, 361] width 54 height 9
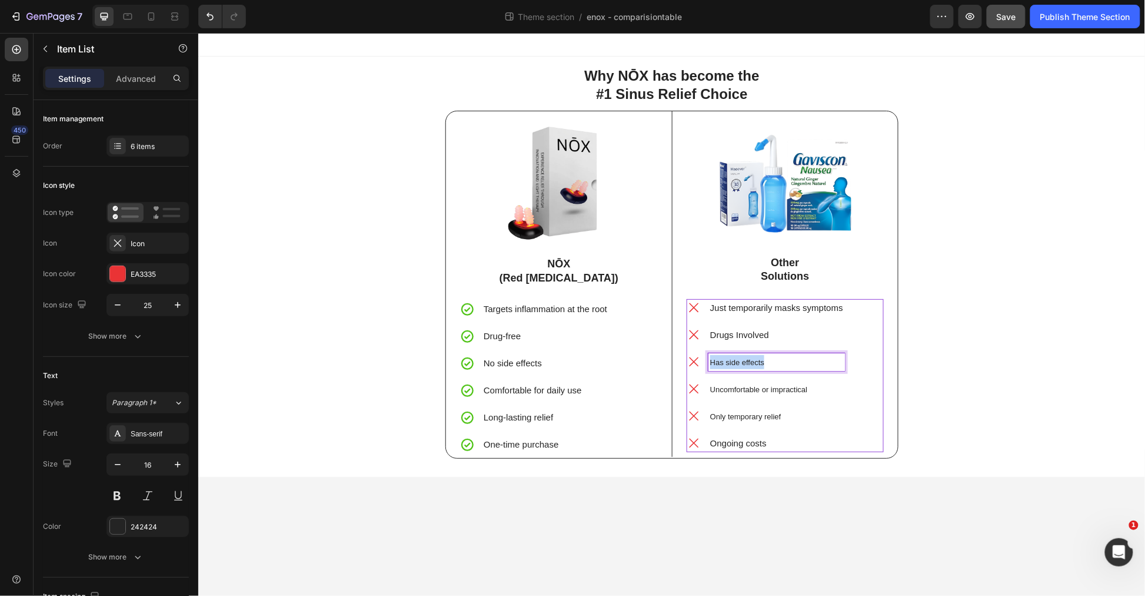
click at [753, 365] on span "Has side effects" at bounding box center [737, 361] width 54 height 9
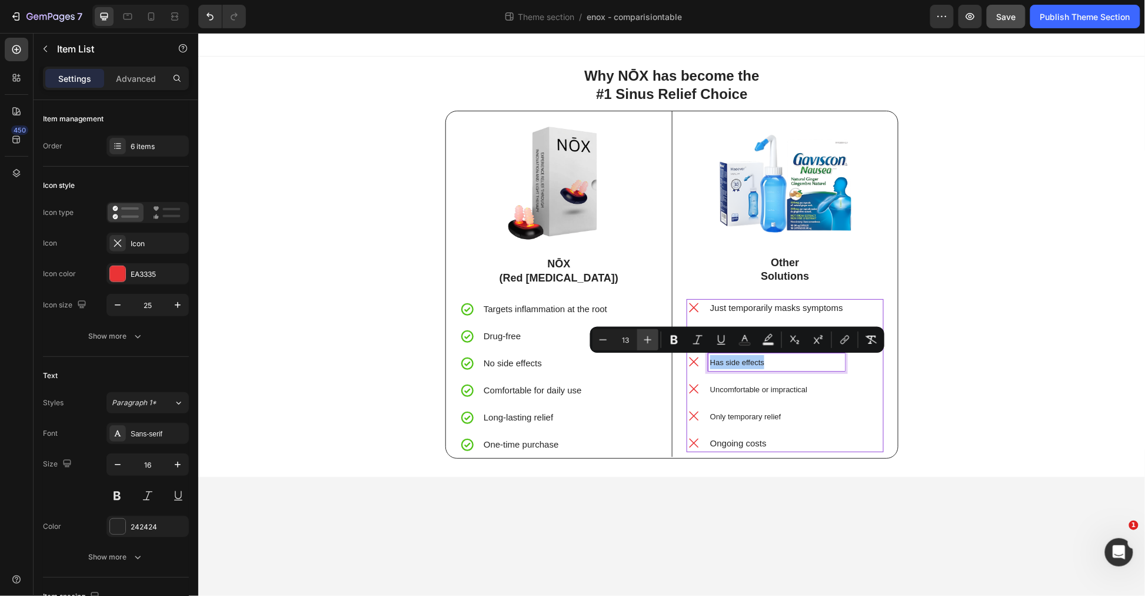
click at [651, 336] on icon "Editor contextual toolbar" at bounding box center [648, 340] width 12 height 12
type input "15"
click at [757, 383] on p "Uncomfortable or impractical" at bounding box center [776, 388] width 133 height 14
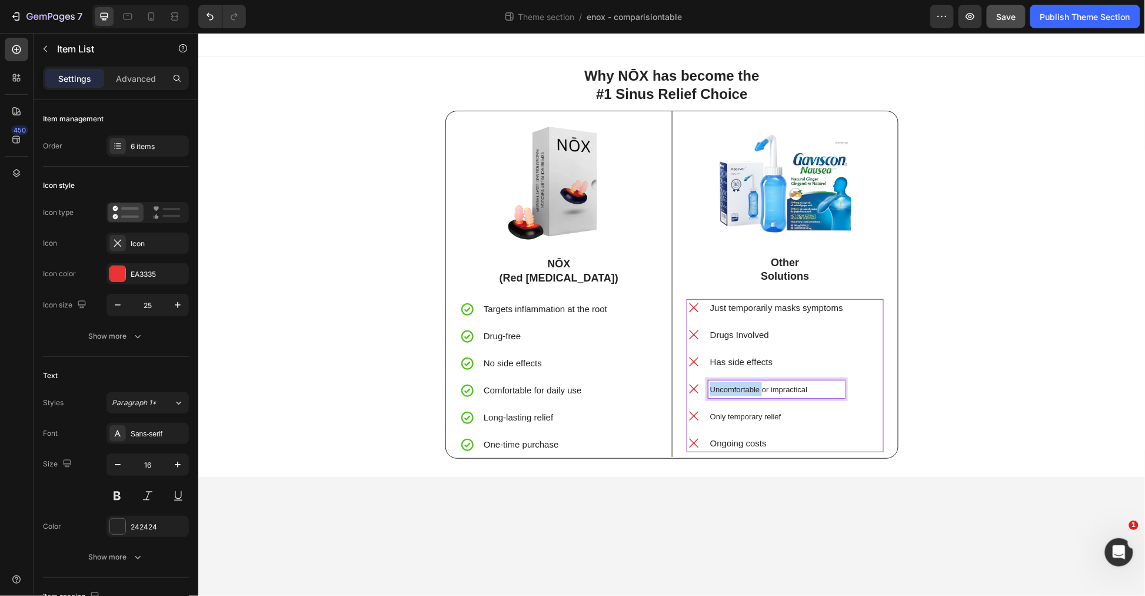
click at [757, 383] on p "Uncomfortable or impractical" at bounding box center [776, 388] width 133 height 14
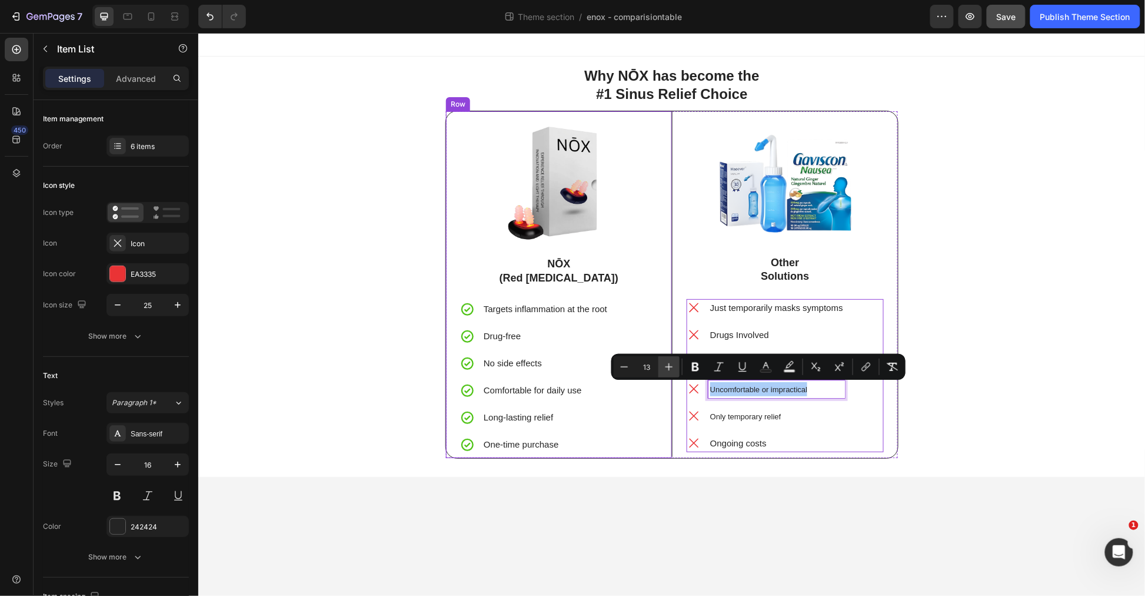
click at [668, 361] on icon "Editor contextual toolbar" at bounding box center [669, 367] width 12 height 12
type input "15"
click at [757, 416] on span "Only temporary relief" at bounding box center [745, 415] width 71 height 9
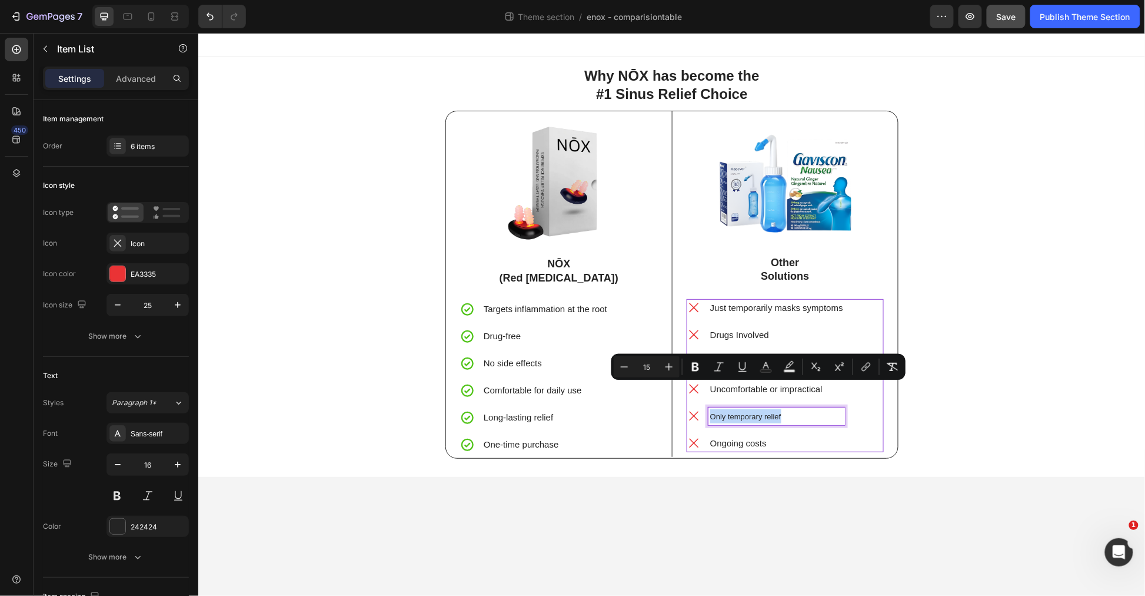
click at [757, 416] on span "Only temporary relief" at bounding box center [745, 415] width 71 height 9
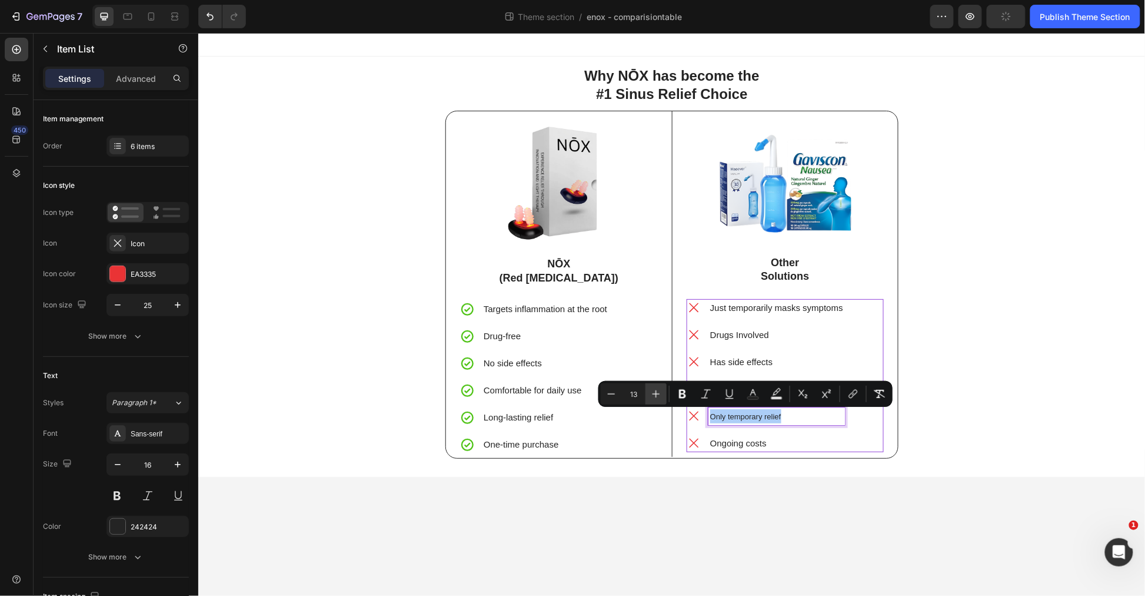
click at [663, 393] on button "Plus" at bounding box center [656, 393] width 21 height 21
drag, startPoint x: 663, startPoint y: 393, endPoint x: 668, endPoint y: 403, distance: 11.6
click at [663, 393] on button "Plus" at bounding box center [656, 393] width 21 height 21
type input "15"
click at [704, 475] on div "Why NŌX has become the #1 Sinus Relief Choice Text Block Image NŌX (Red Light T…" at bounding box center [672, 266] width 948 height 420
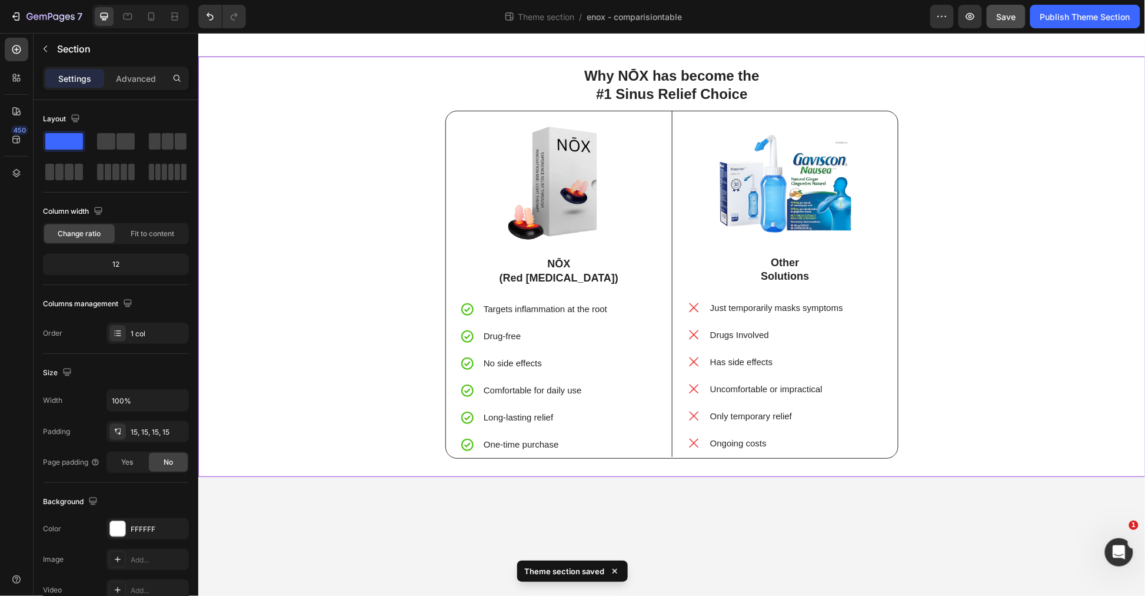
click at [1007, 18] on span "Save" at bounding box center [1006, 17] width 19 height 10
click at [1067, 19] on div "Publish Theme Section" at bounding box center [1086, 17] width 90 height 12
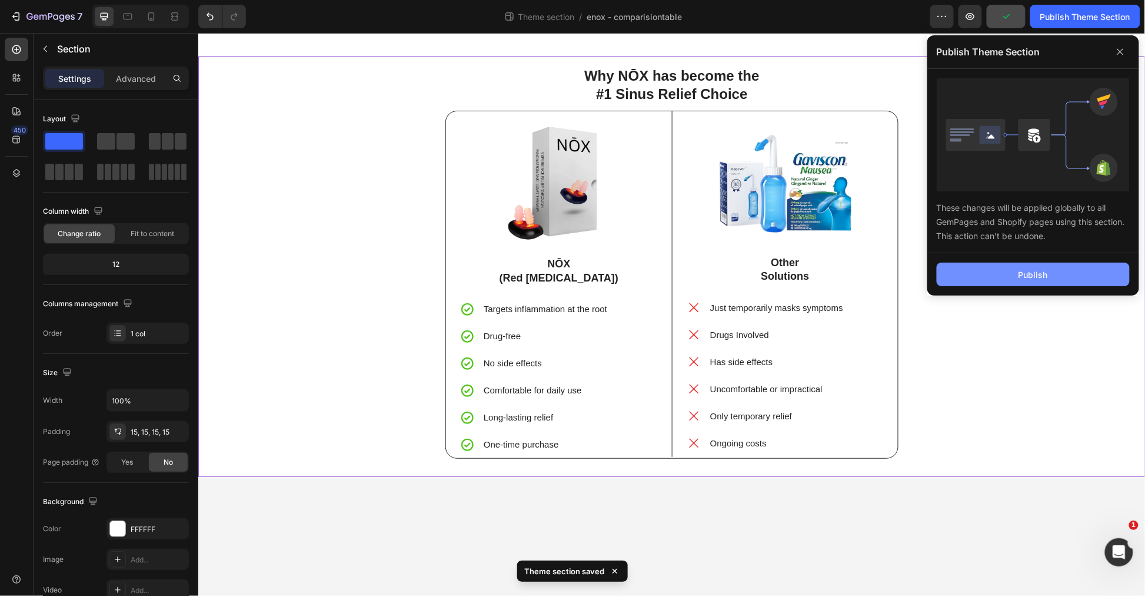
click at [1034, 271] on button "Publish" at bounding box center [1033, 275] width 193 height 24
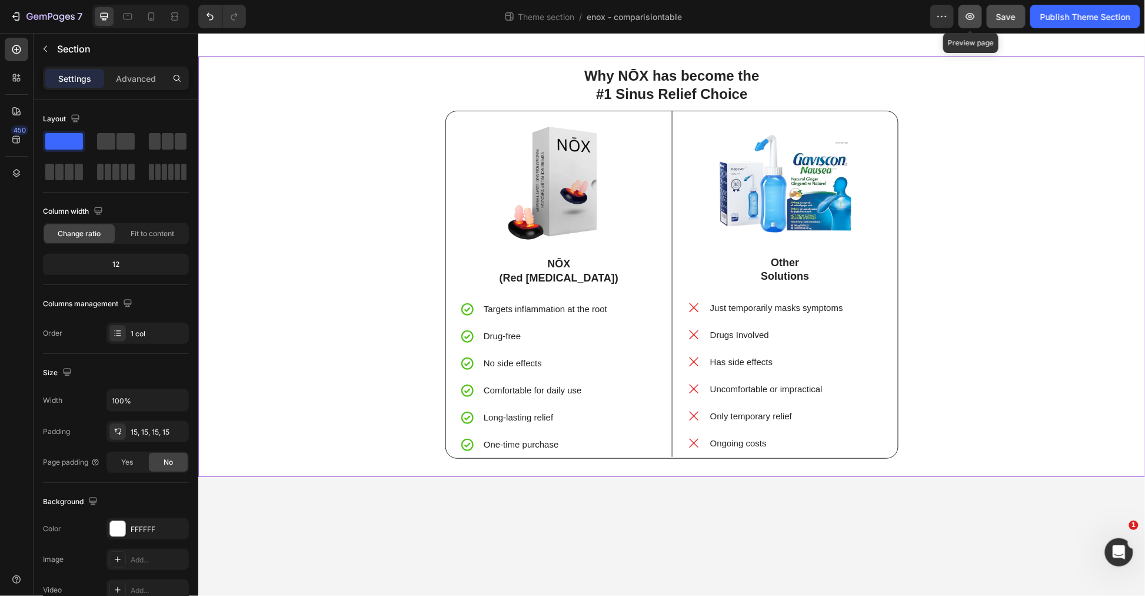
click at [967, 15] on icon "button" at bounding box center [971, 16] width 9 height 7
click at [11, 16] on icon "button" at bounding box center [16, 17] width 12 height 12
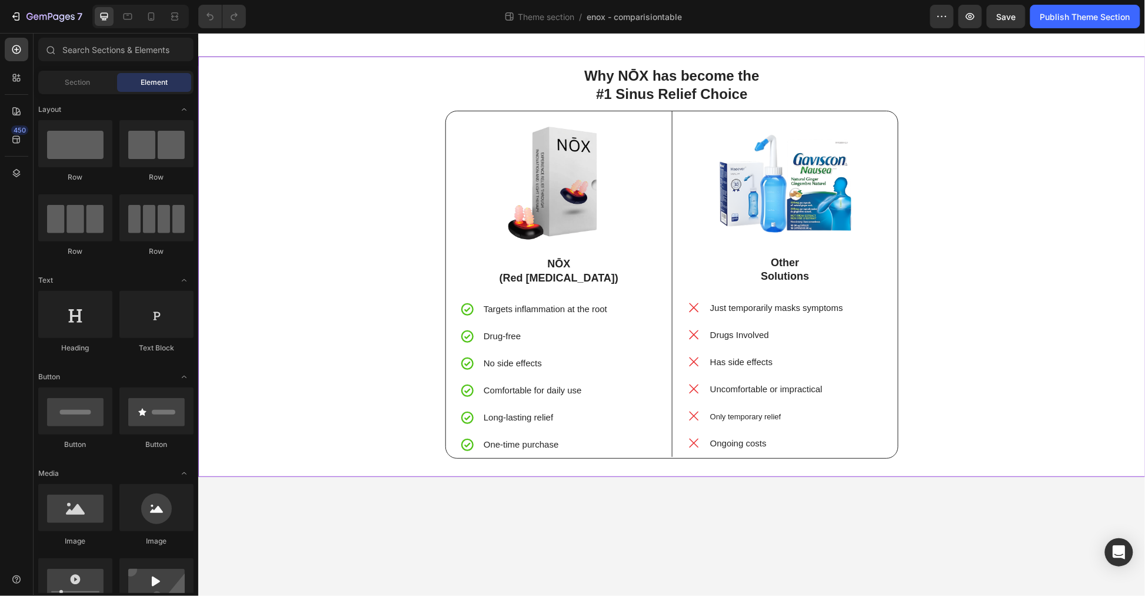
click at [951, 101] on div "Why NŌX has become the #1 Sinus Relief Choice Text Block Image NŌX (Red [MEDICA…" at bounding box center [672, 266] width 930 height 403
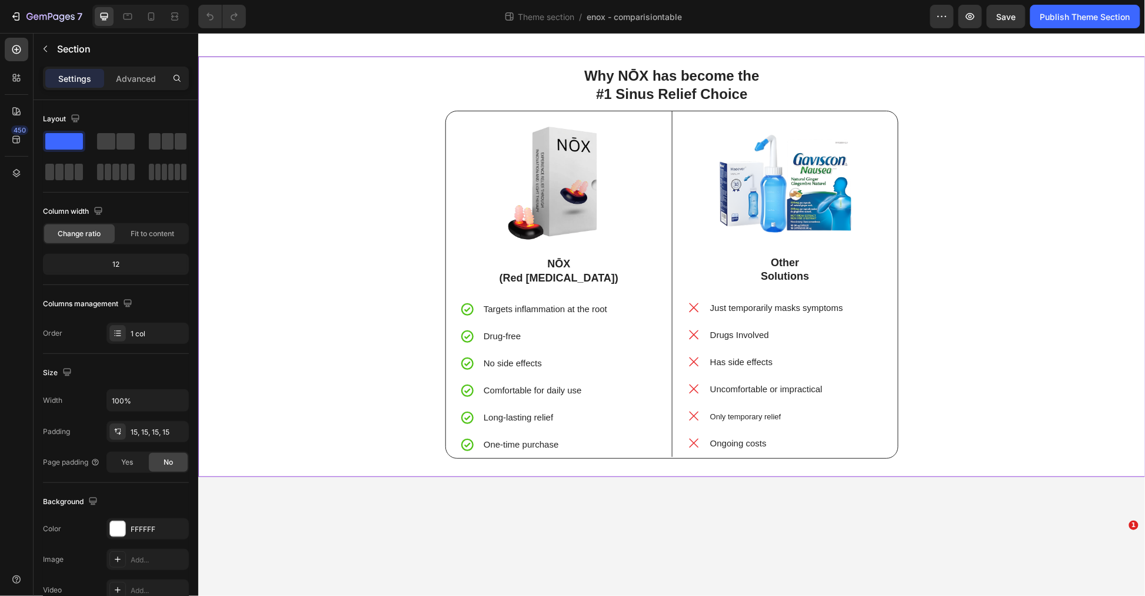
click at [140, 89] on div "Settings Advanced" at bounding box center [116, 79] width 146 height 24
click at [148, 77] on p "Advanced" at bounding box center [136, 78] width 40 height 12
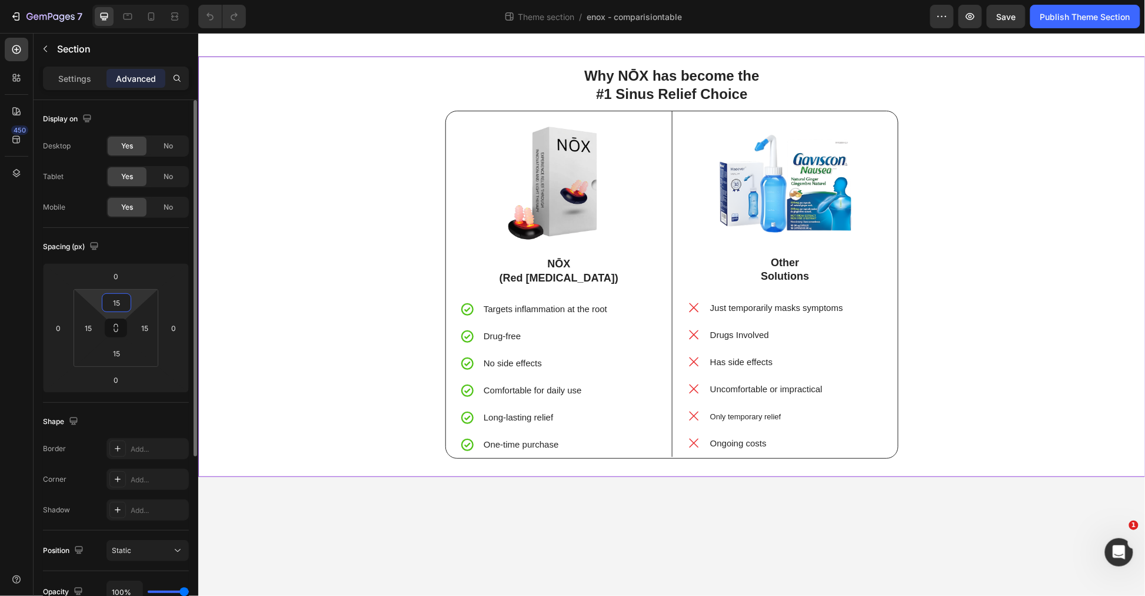
click at [119, 298] on input "15" at bounding box center [117, 303] width 24 height 18
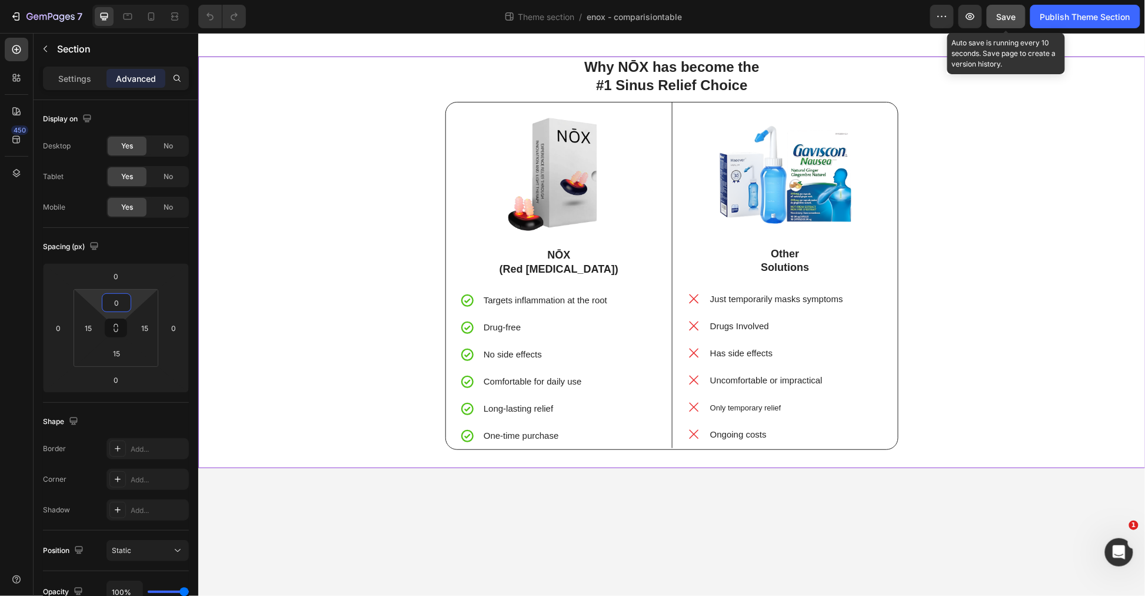
type input "0"
click at [1017, 15] on button "Save" at bounding box center [1006, 17] width 39 height 24
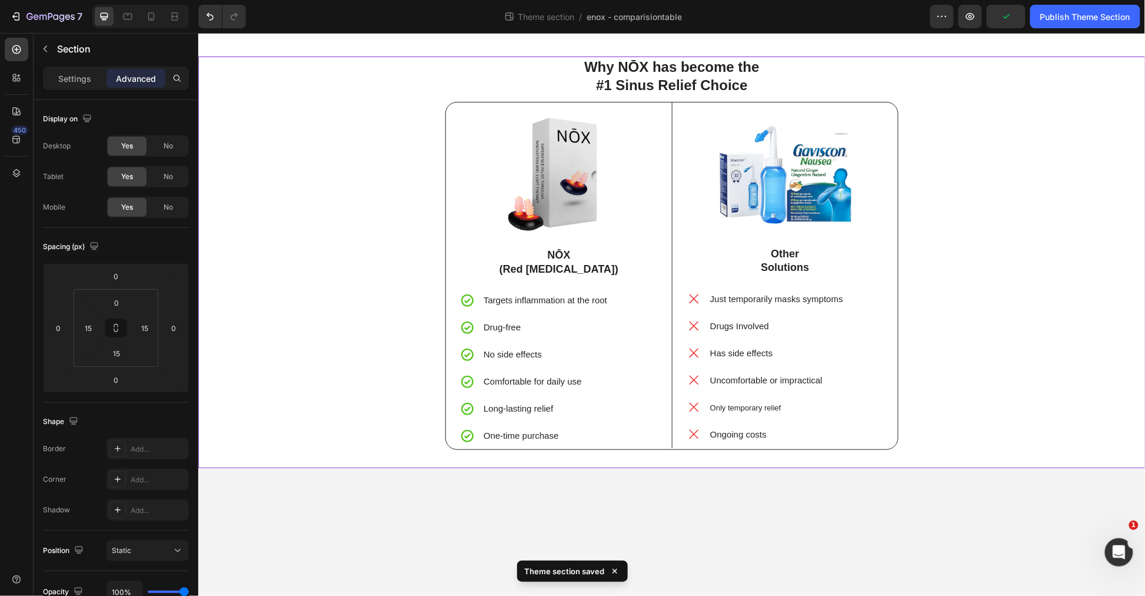
click at [978, 69] on div "Why NŌX has become the #1 Sinus Relief Choice Text Block Image NŌX (Red [MEDICA…" at bounding box center [672, 257] width 930 height 403
click at [978, 45] on div at bounding box center [672, 44] width 948 height 24
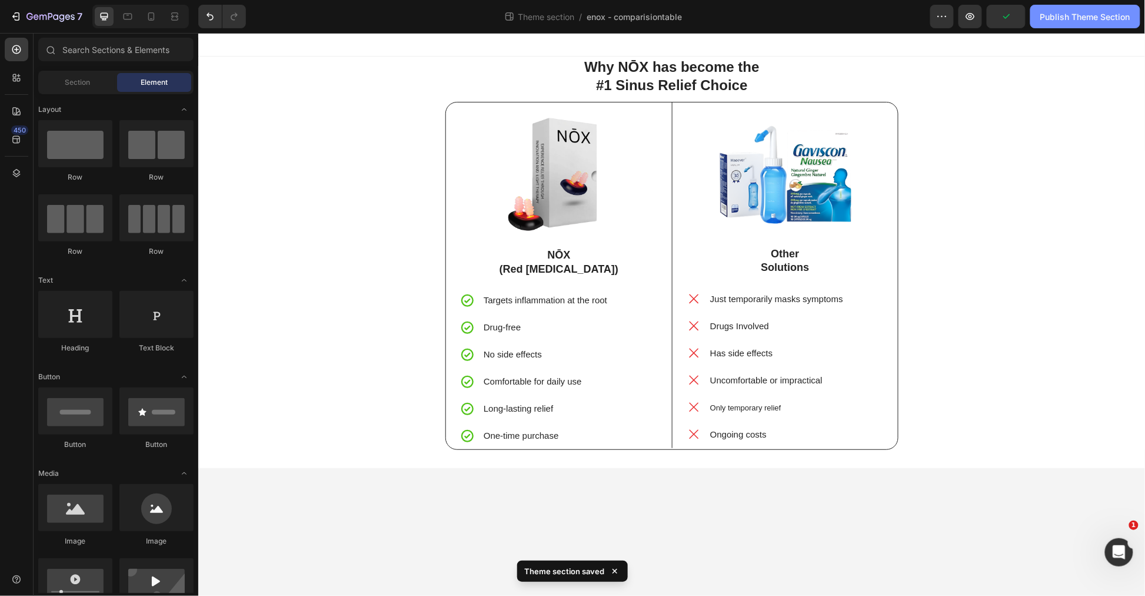
click at [1064, 18] on div "Publish Theme Section" at bounding box center [1086, 17] width 90 height 12
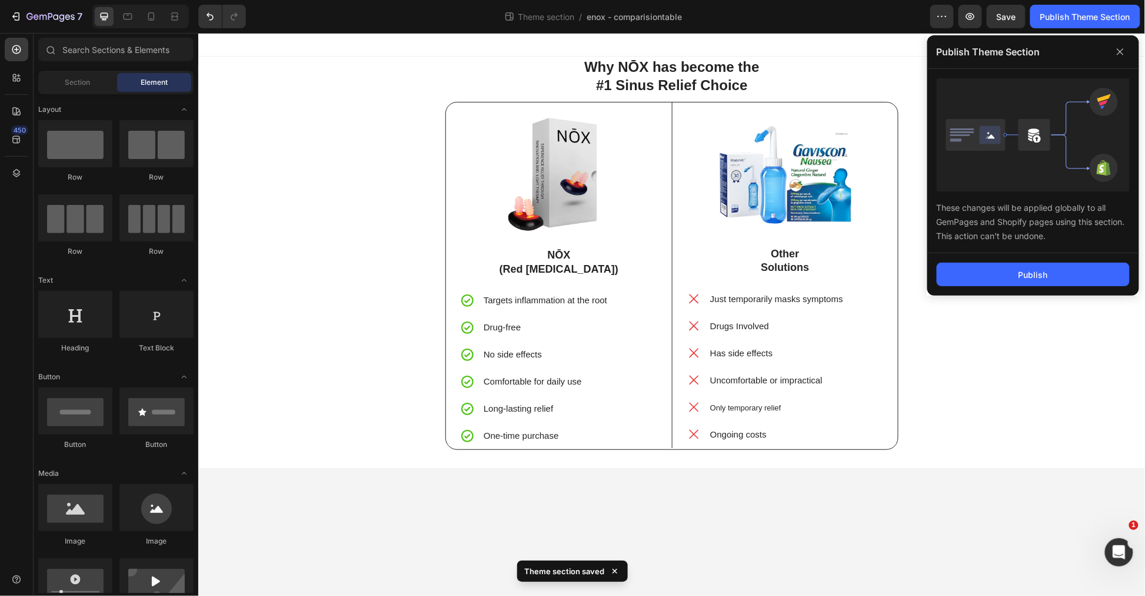
click at [1024, 260] on div "Publish" at bounding box center [1034, 274] width 212 height 42
click at [1025, 267] on button "Publish" at bounding box center [1033, 275] width 193 height 24
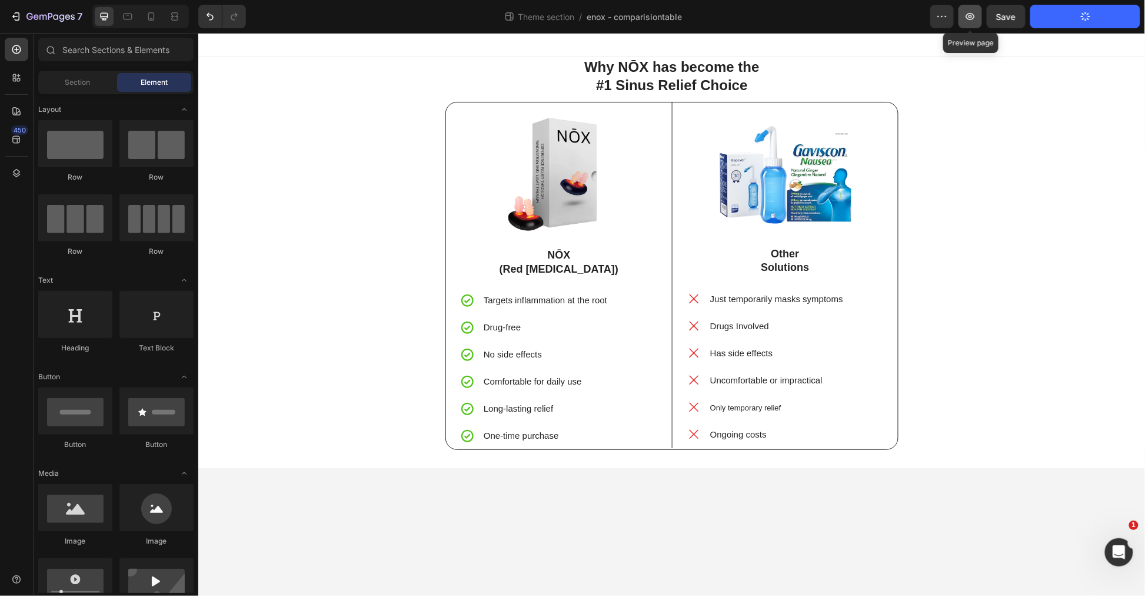
click at [974, 12] on icon "button" at bounding box center [971, 17] width 12 height 12
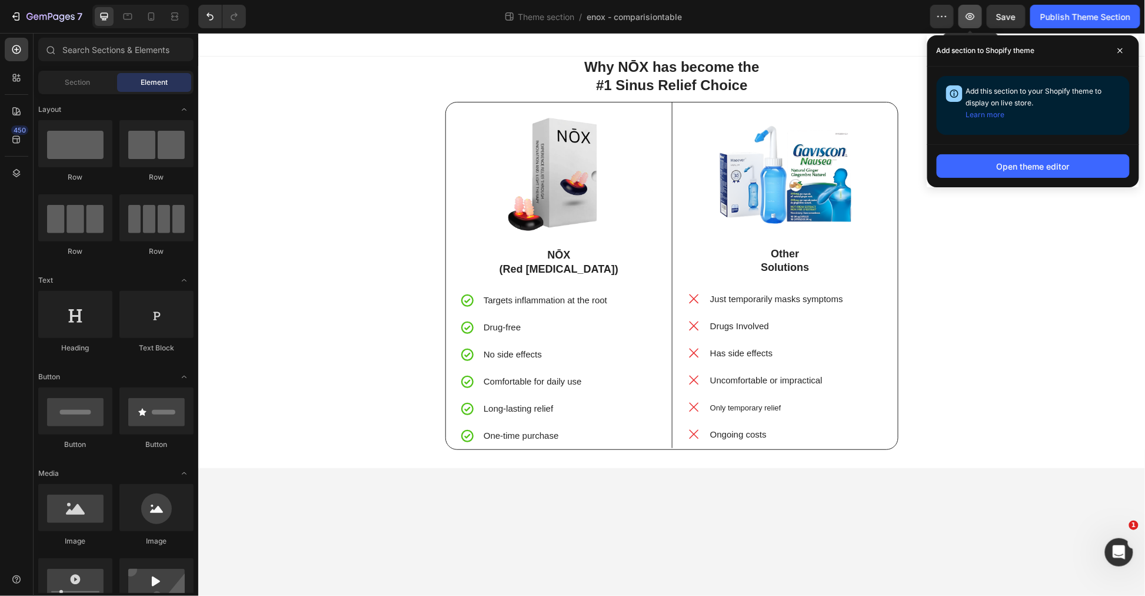
click at [967, 12] on icon "button" at bounding box center [971, 17] width 12 height 12
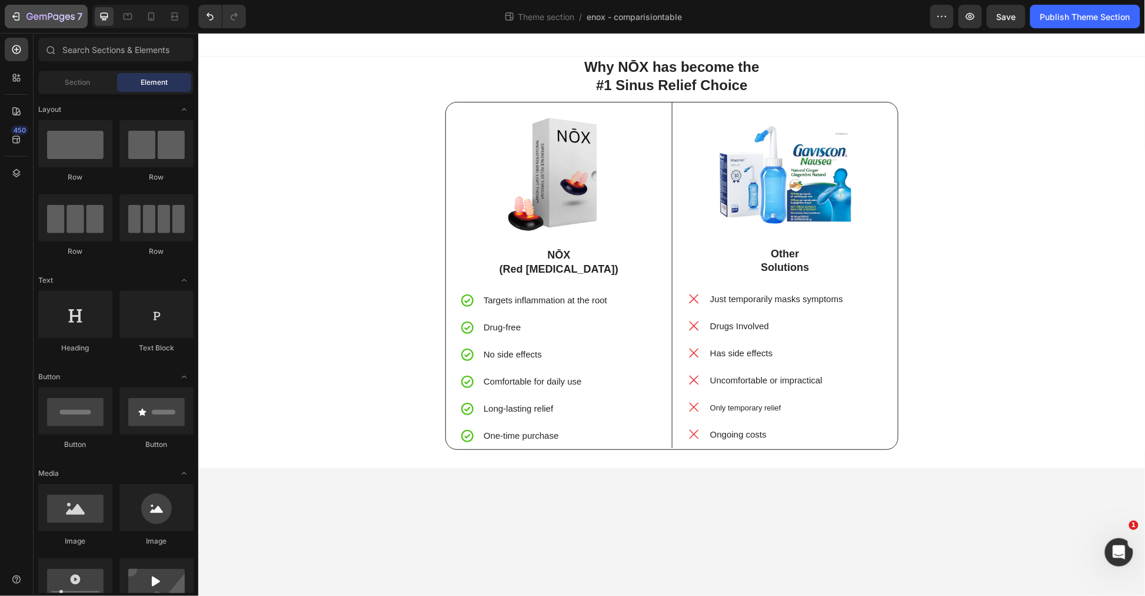
click at [12, 18] on icon "button" at bounding box center [16, 17] width 12 height 12
click at [155, 21] on icon at bounding box center [151, 17] width 12 height 12
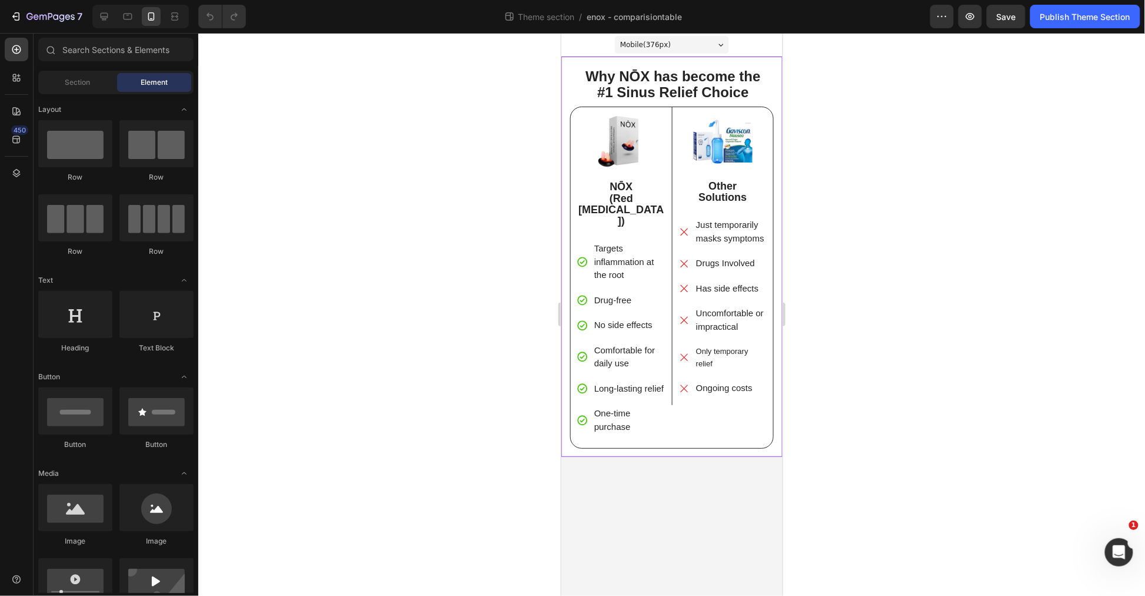
click at [774, 70] on div "Why NŌX has become the #1 Sinus Relief Choice Text Block Image NŌX (Red [MEDICA…" at bounding box center [671, 256] width 221 height 400
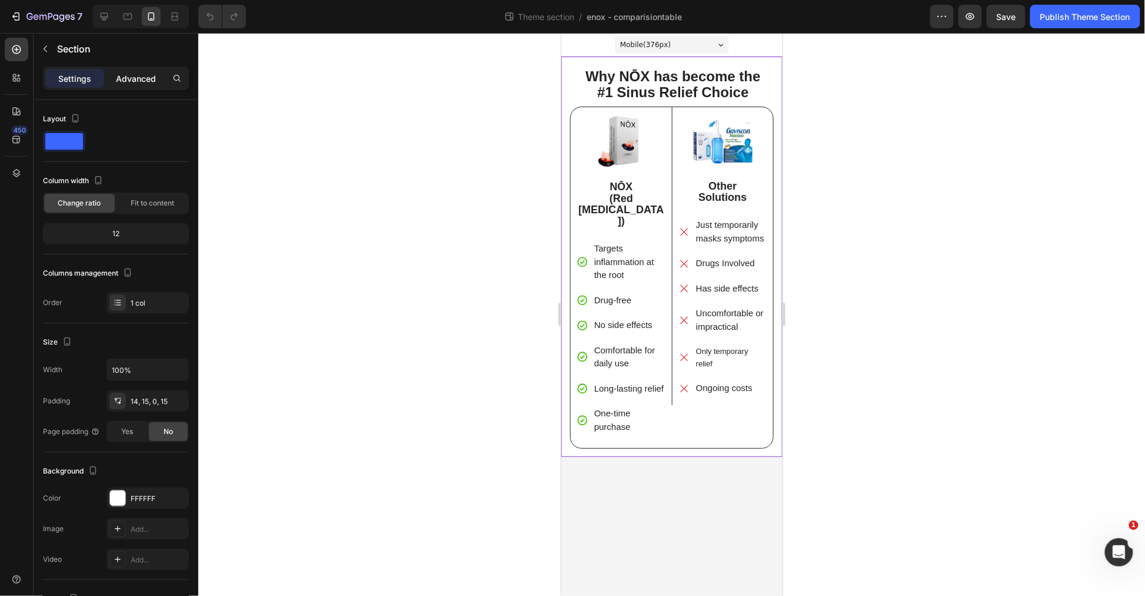
click at [145, 87] on div "Settings Advanced" at bounding box center [116, 79] width 146 height 24
click at [145, 85] on div "Advanced" at bounding box center [136, 78] width 59 height 19
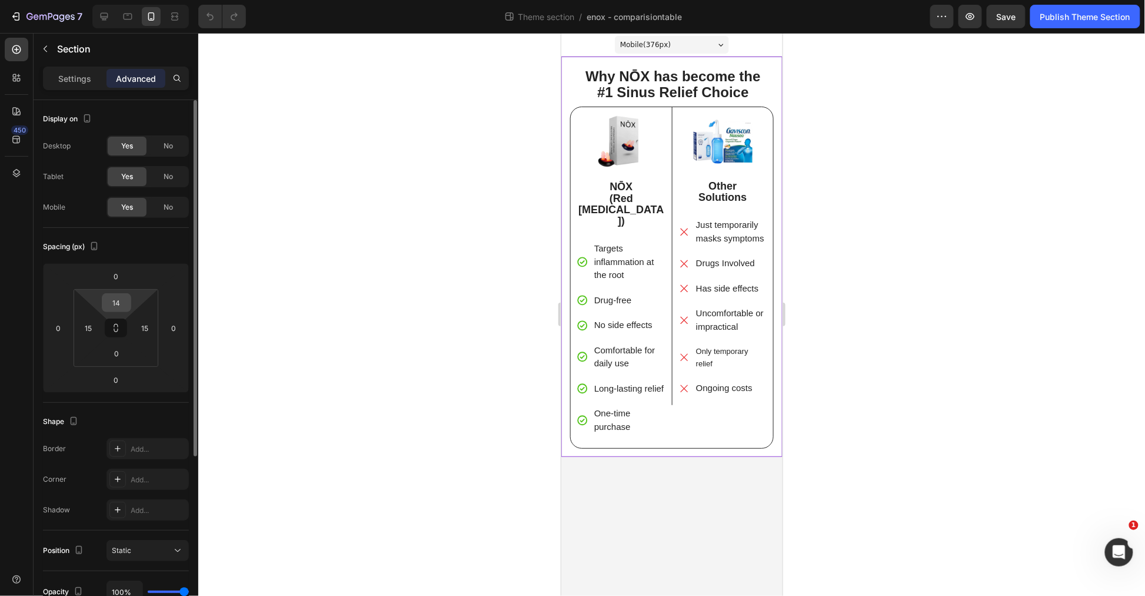
click at [119, 303] on input "14" at bounding box center [117, 303] width 24 height 18
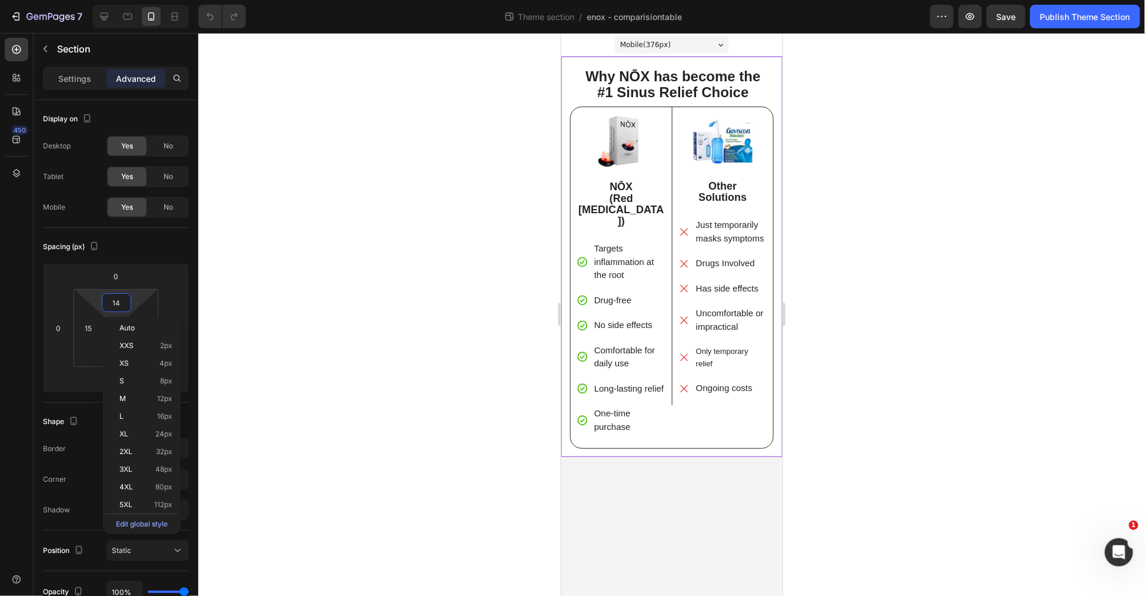
type input "0"
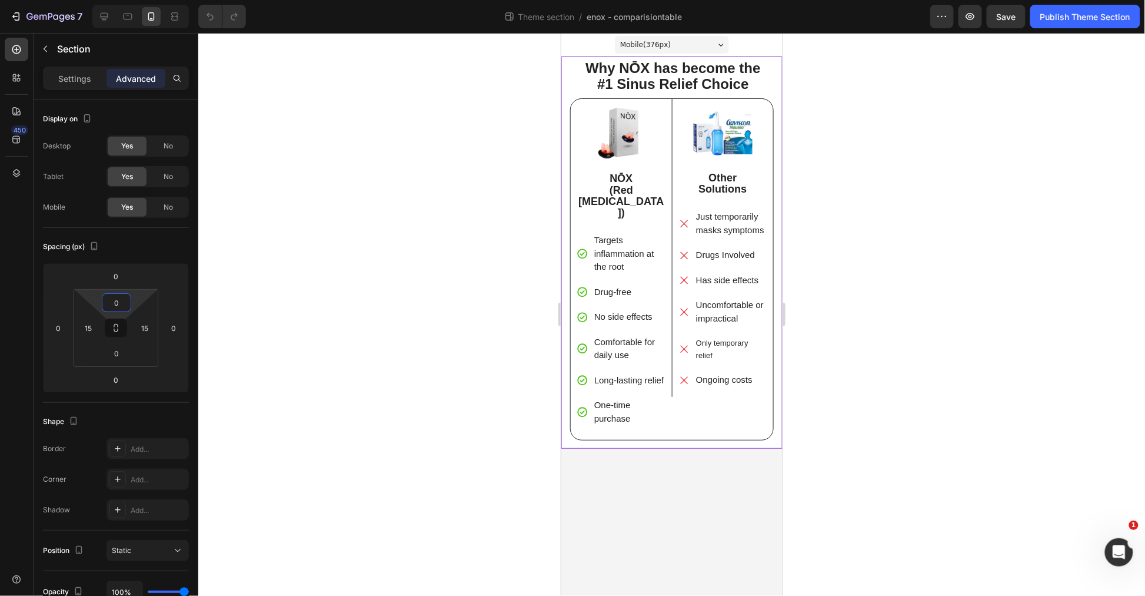
click at [338, 326] on div at bounding box center [671, 314] width 947 height 563
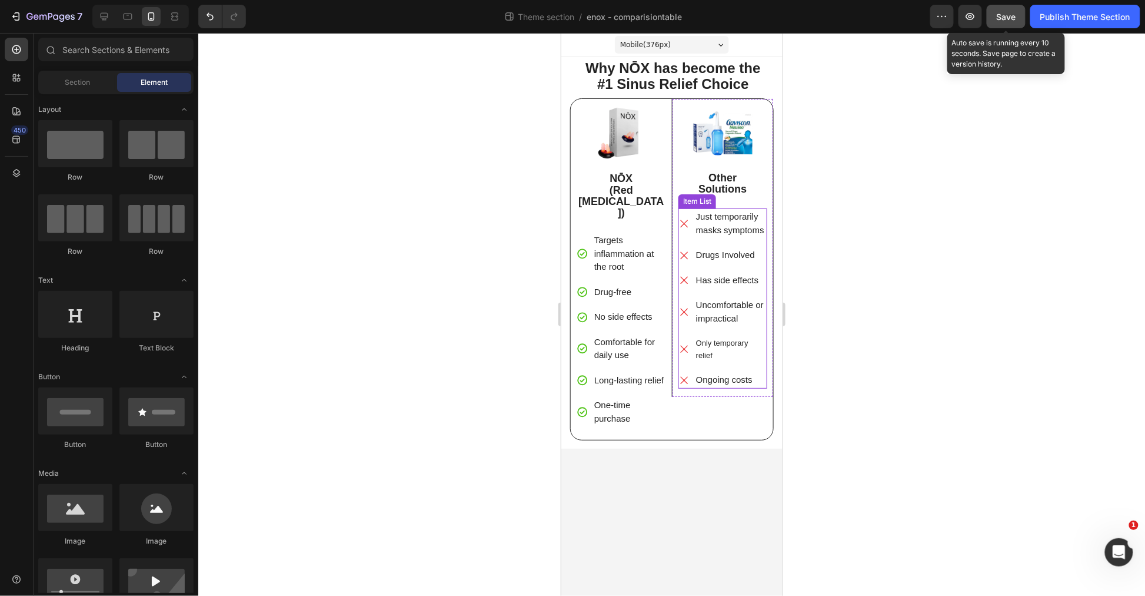
click at [1013, 20] on span "Save" at bounding box center [1006, 17] width 19 height 10
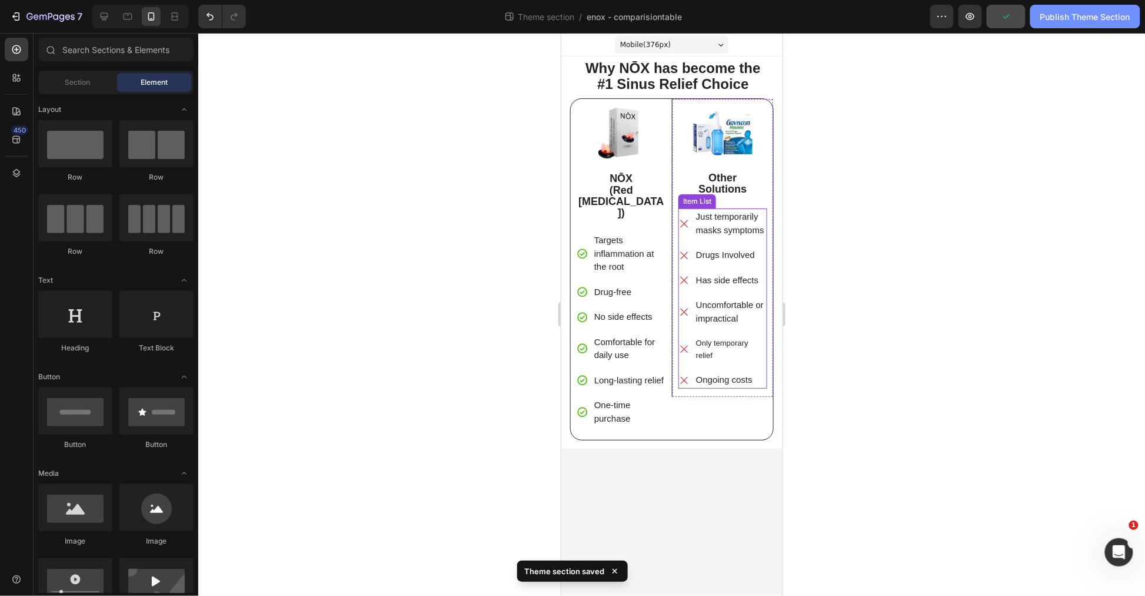
click at [1084, 20] on div "Publish Theme Section" at bounding box center [1086, 17] width 90 height 12
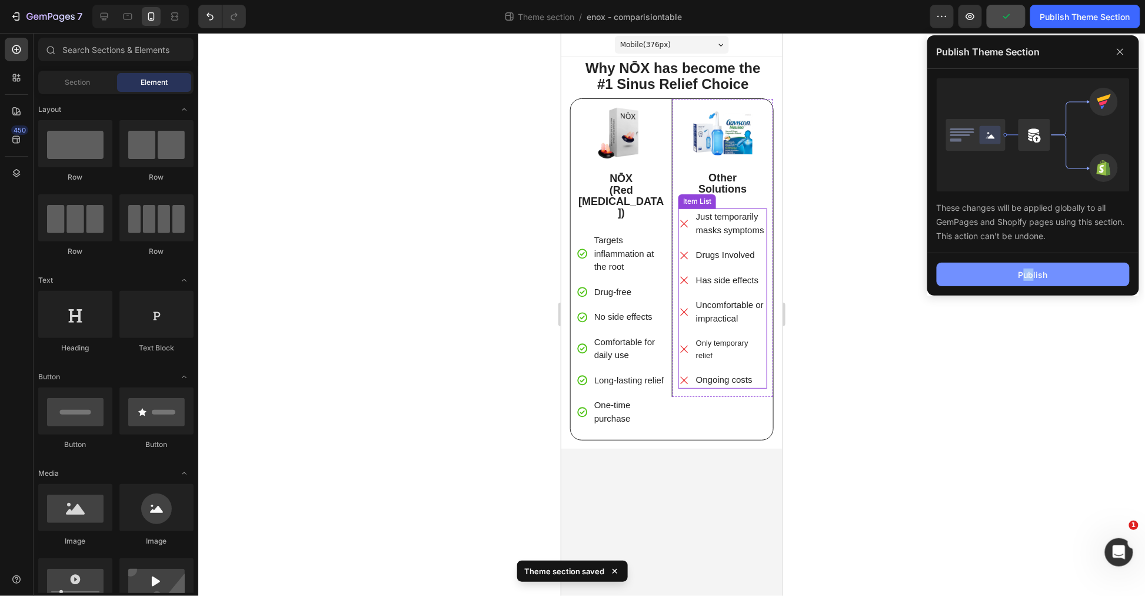
drag, startPoint x: 1020, startPoint y: 263, endPoint x: 1032, endPoint y: 271, distance: 15.7
click at [1032, 271] on div "Publish" at bounding box center [1034, 274] width 212 height 42
click at [1032, 272] on div "Publish" at bounding box center [1033, 274] width 29 height 12
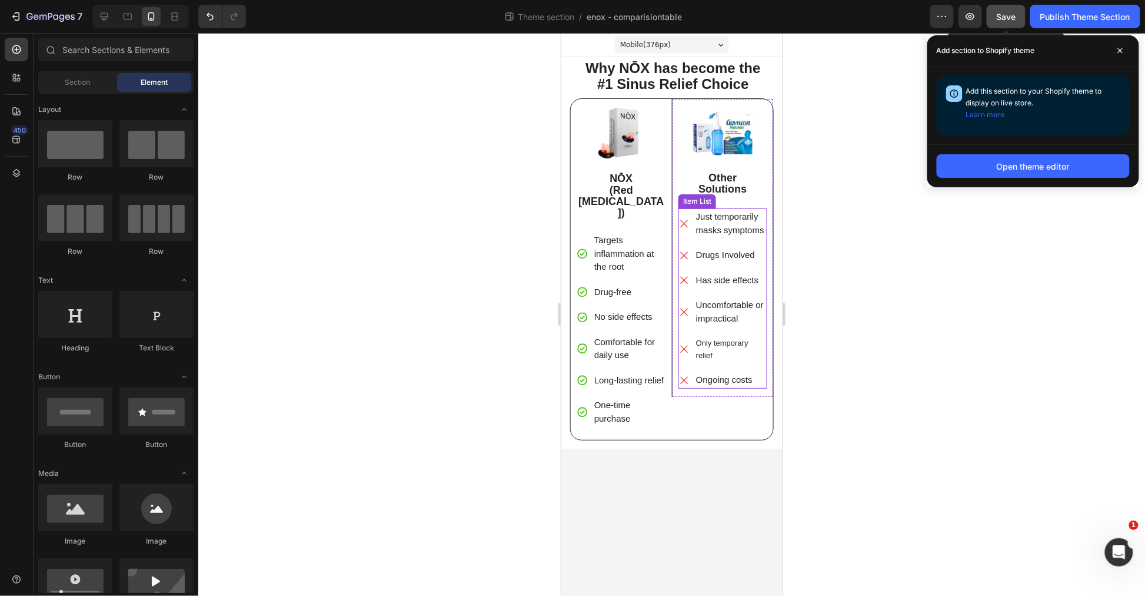
click at [1000, 18] on span "Save" at bounding box center [1006, 17] width 19 height 10
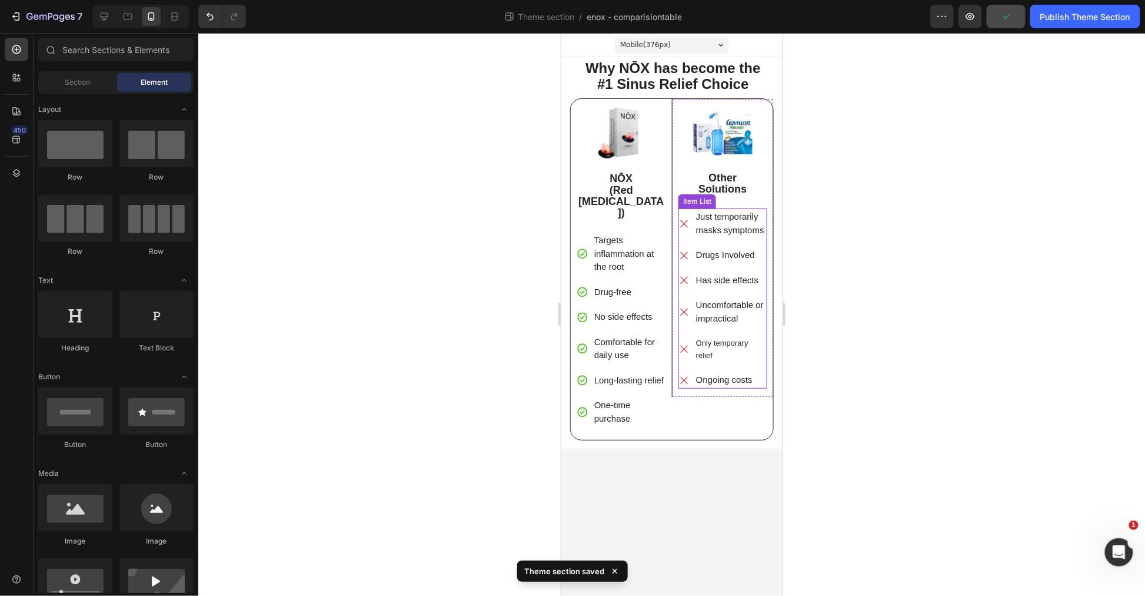
click at [985, 18] on div "Preview Publish Theme Section" at bounding box center [1036, 17] width 210 height 24
click at [965, 20] on icon "button" at bounding box center [971, 17] width 12 height 12
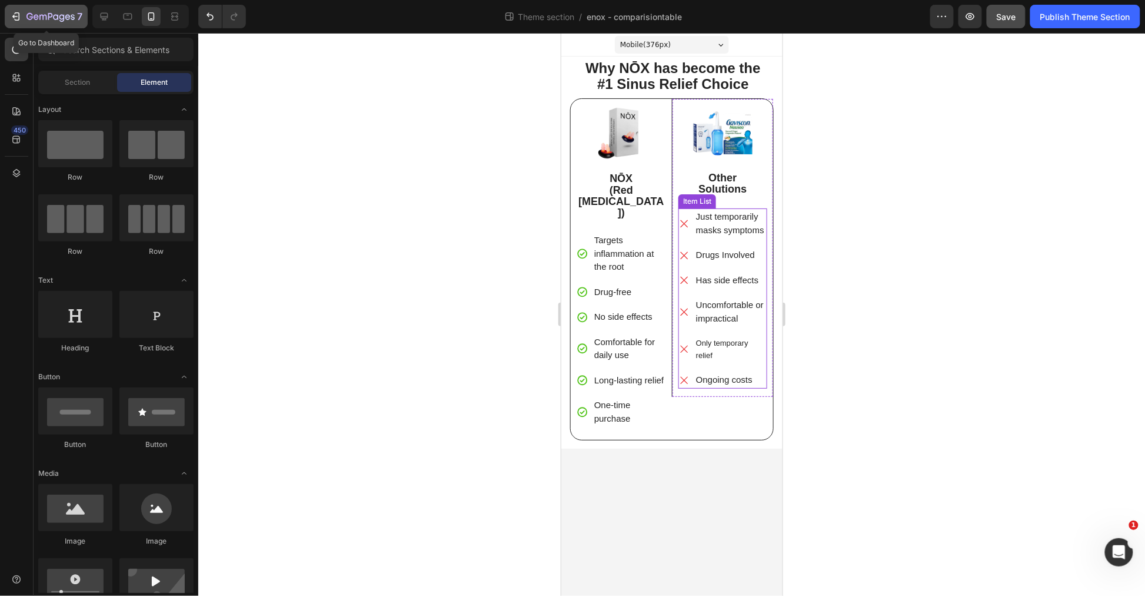
click at [42, 8] on button "7" at bounding box center [46, 17] width 83 height 24
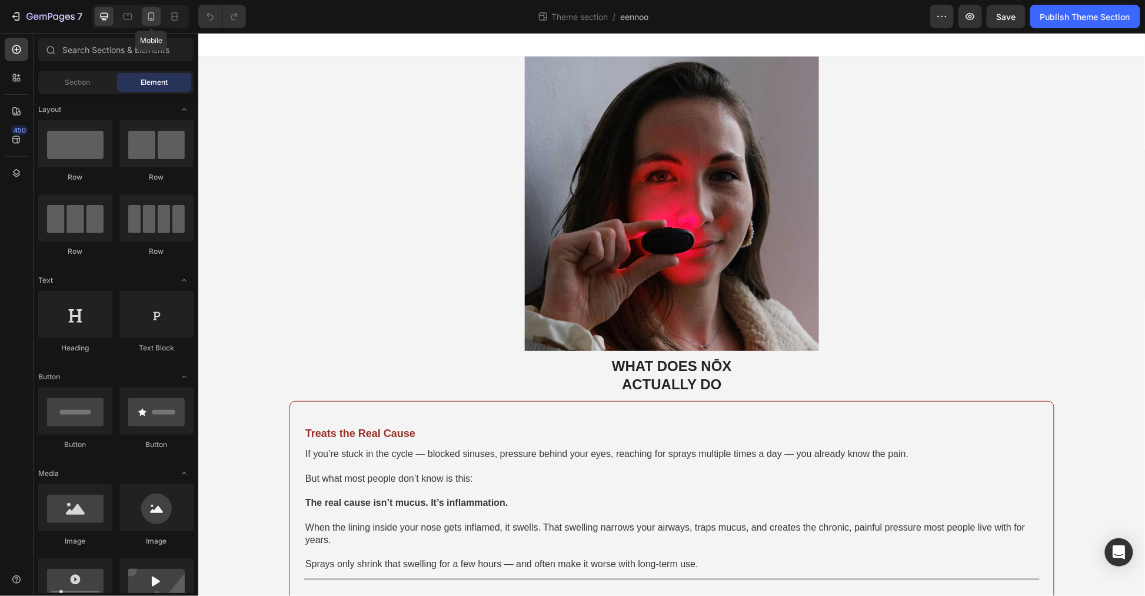
click at [155, 22] on icon at bounding box center [151, 17] width 12 height 12
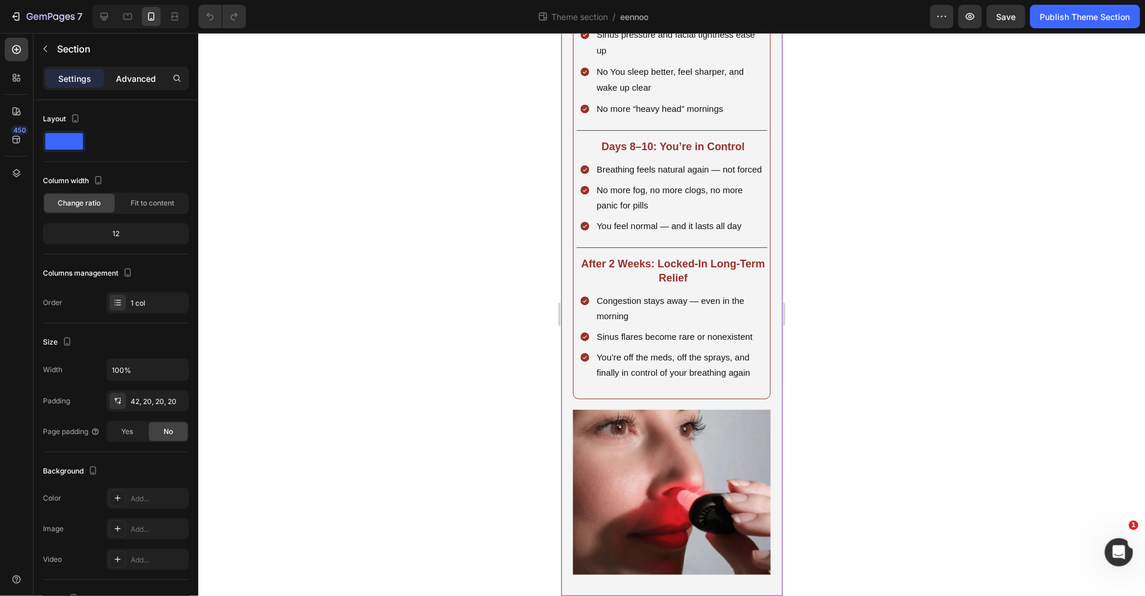
click at [151, 82] on p "Advanced" at bounding box center [136, 78] width 40 height 12
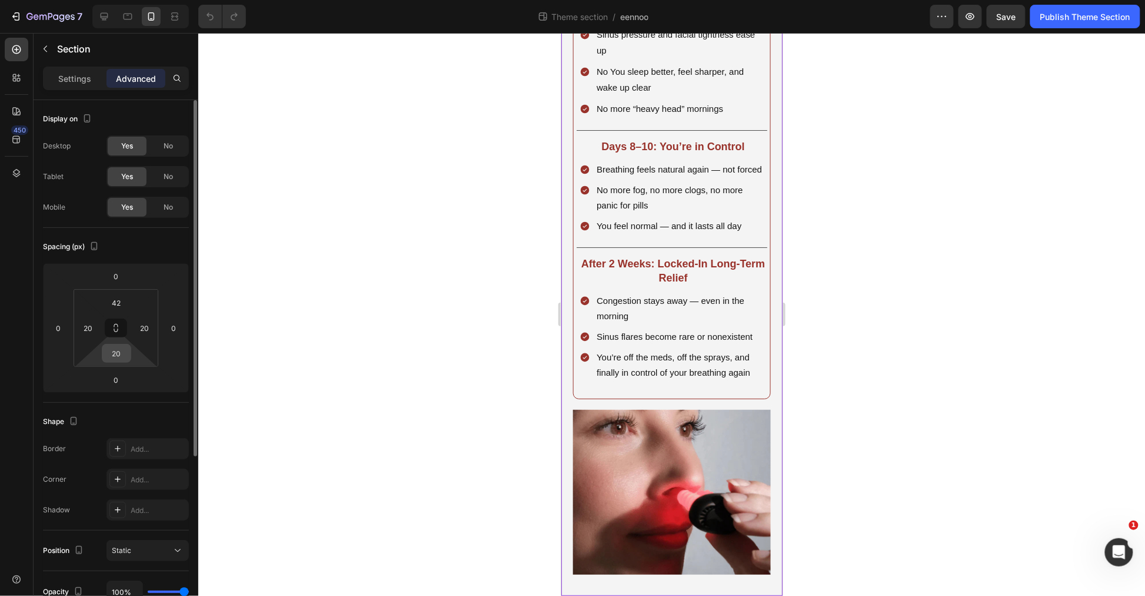
click at [124, 360] on input "20" at bounding box center [117, 353] width 24 height 18
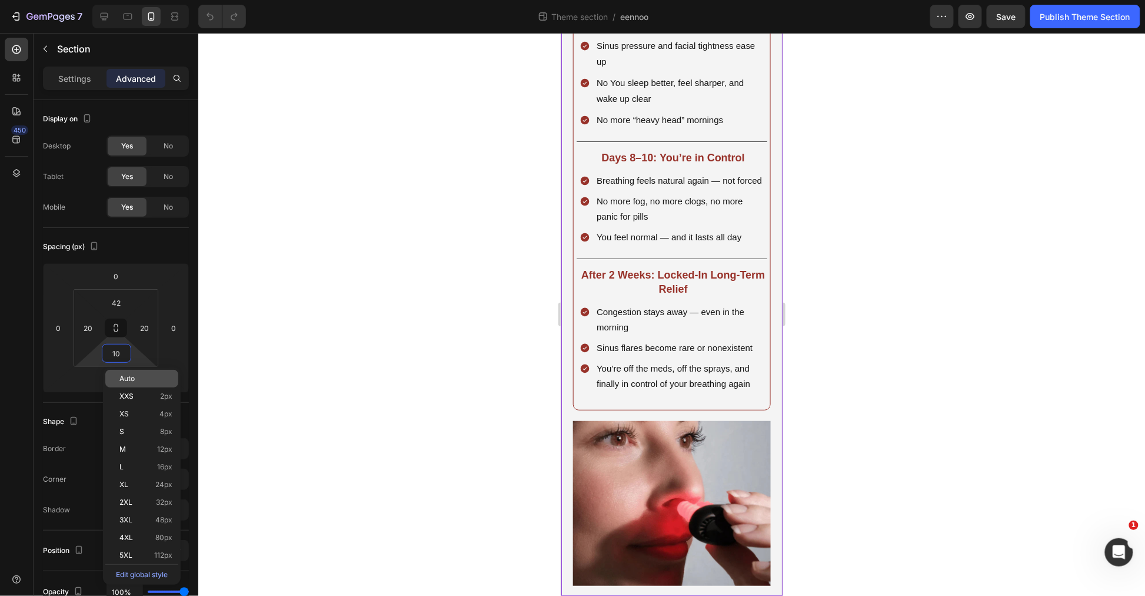
scroll to position [1973, 0]
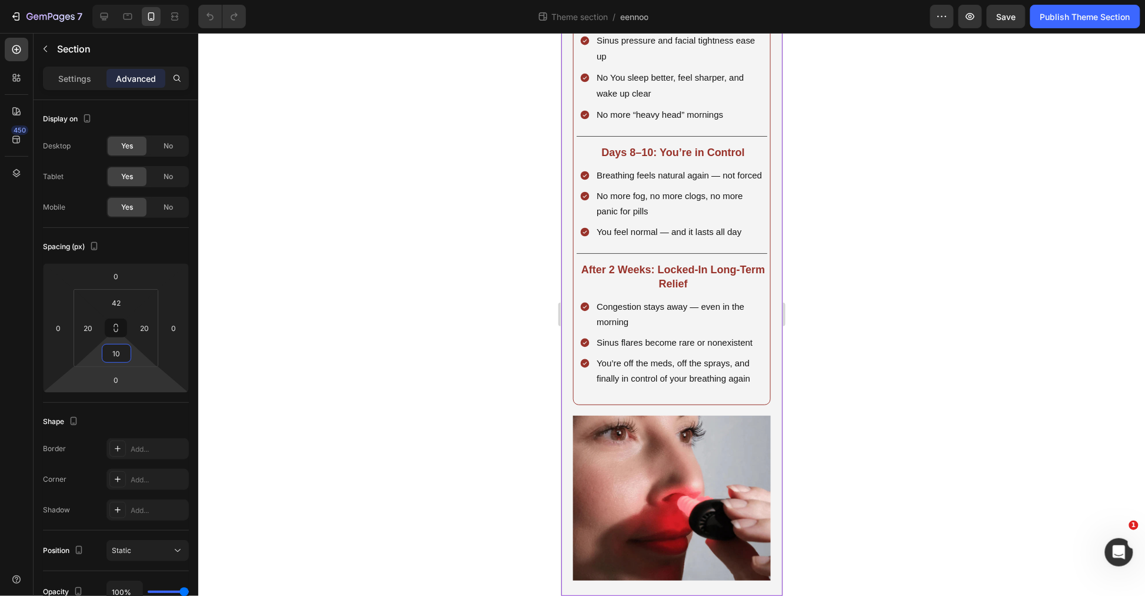
type input "1"
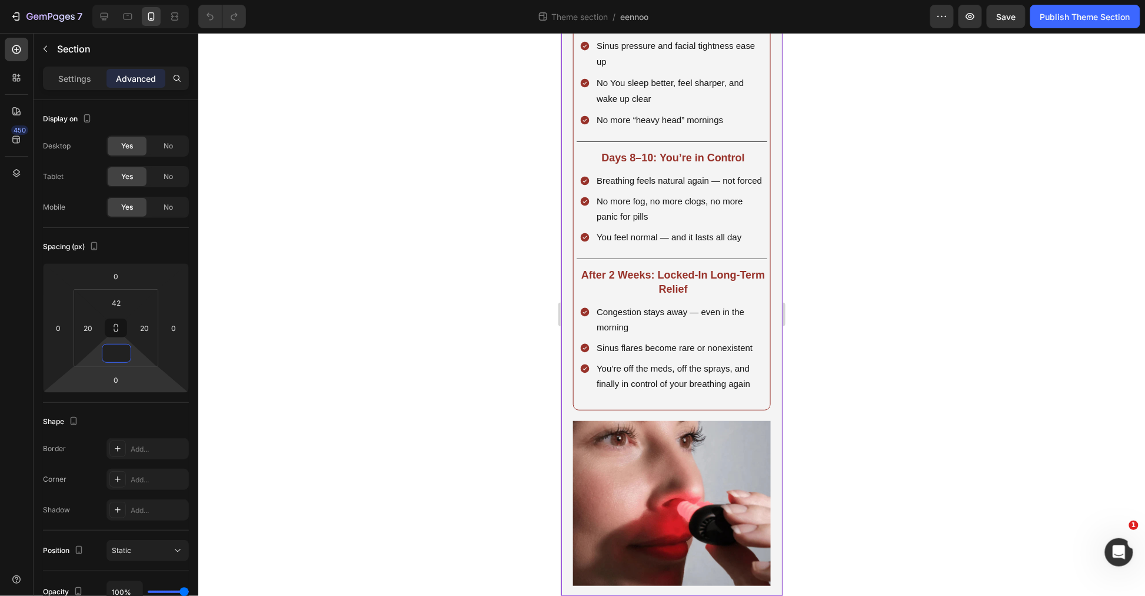
scroll to position [1972, 0]
type input "8"
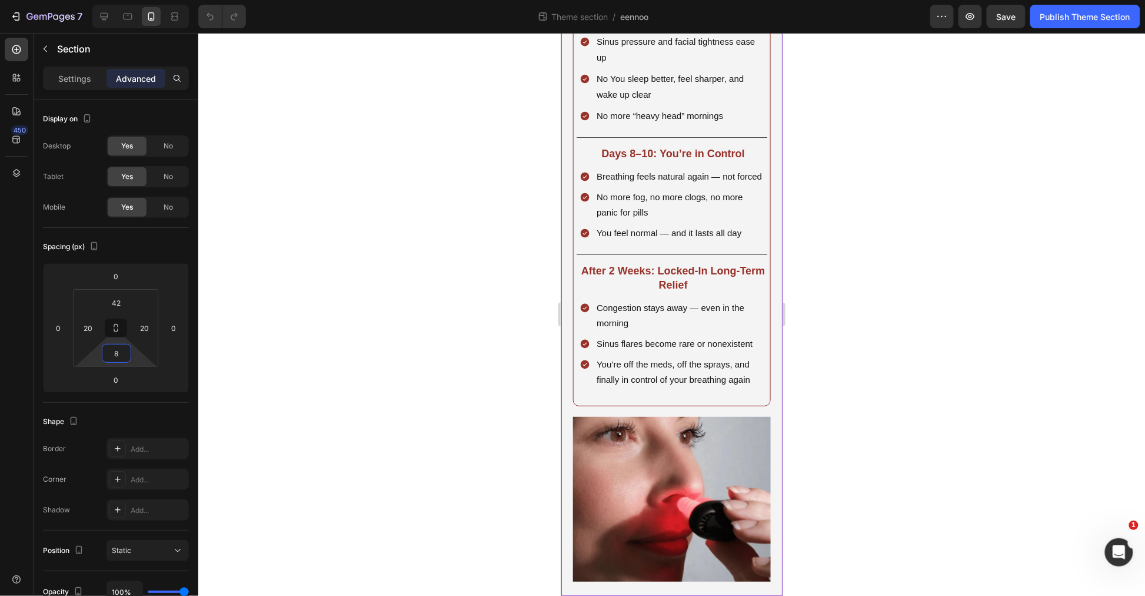
click at [867, 379] on div at bounding box center [671, 314] width 947 height 563
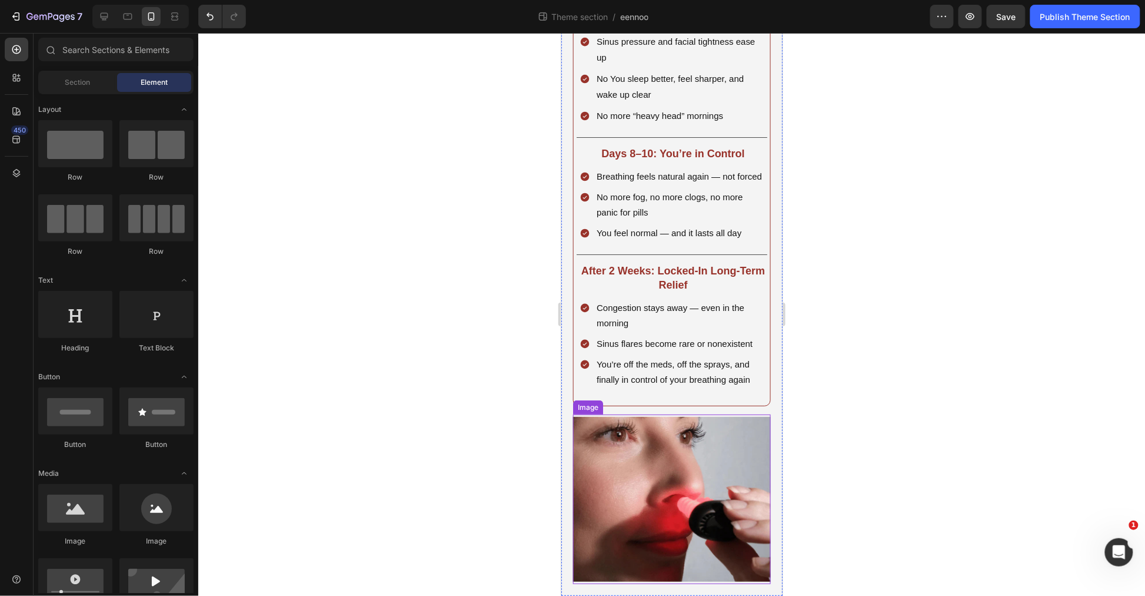
scroll to position [1976, 0]
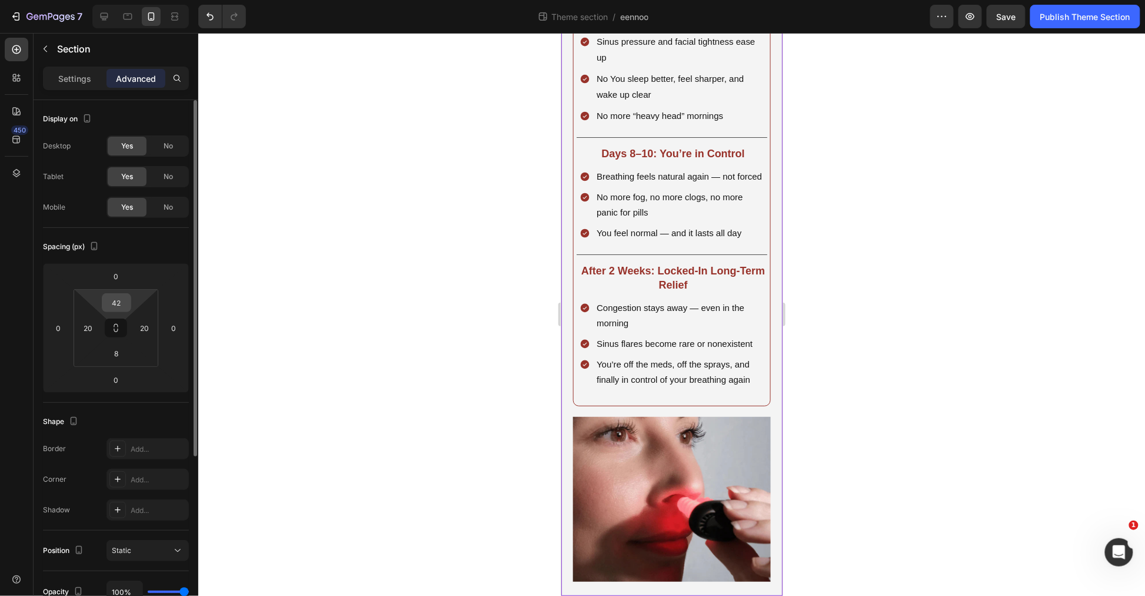
click at [110, 298] on input "42" at bounding box center [117, 303] width 24 height 18
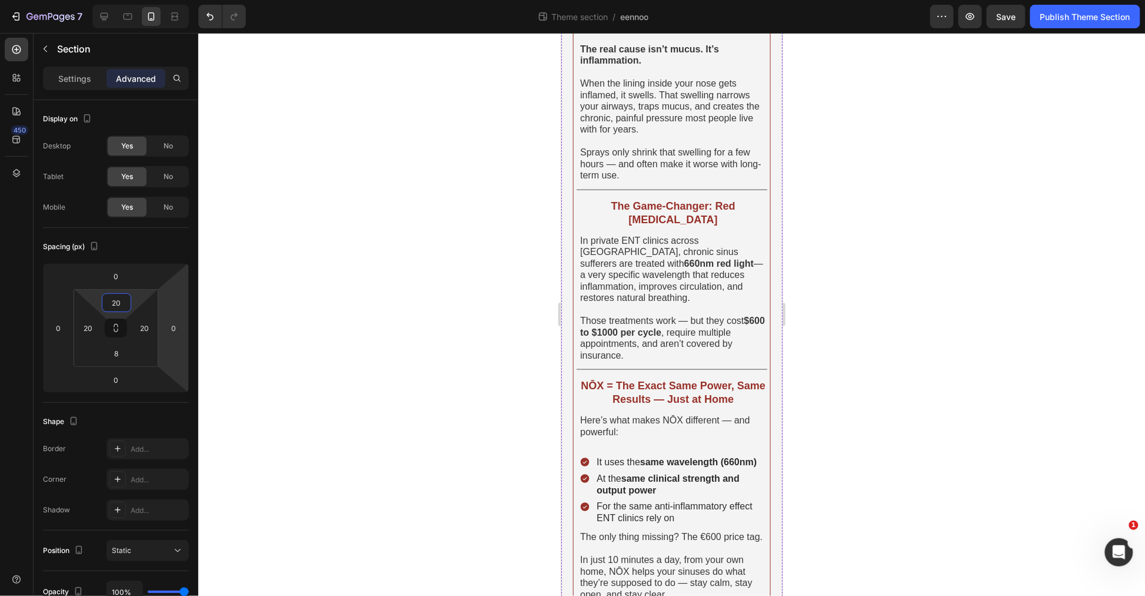
scroll to position [0, 0]
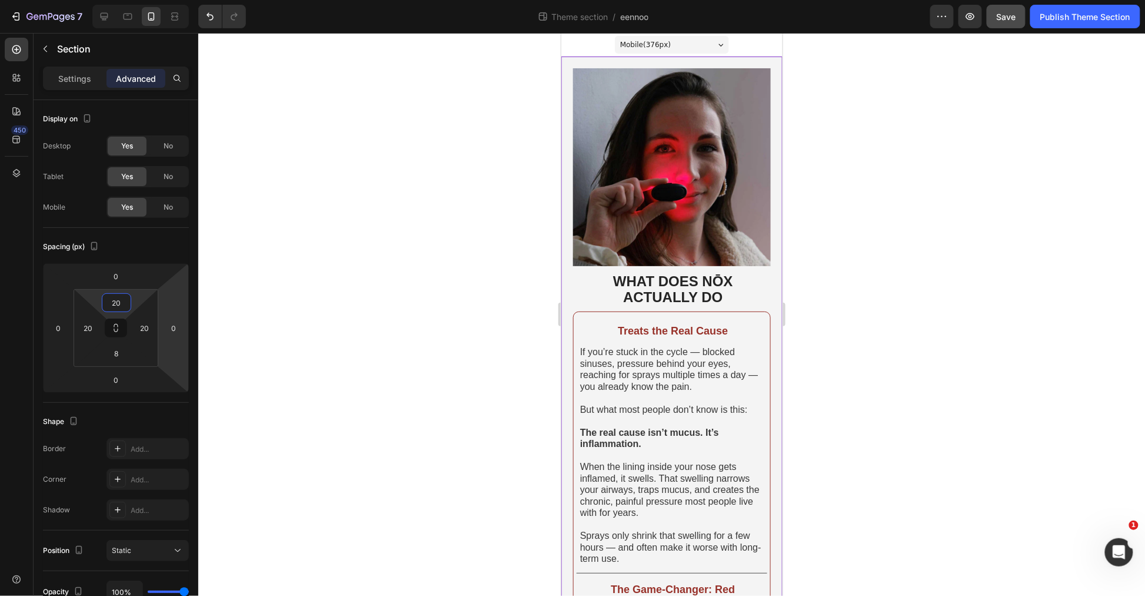
type input "20"
click at [1009, 14] on span "Save" at bounding box center [1006, 17] width 19 height 10
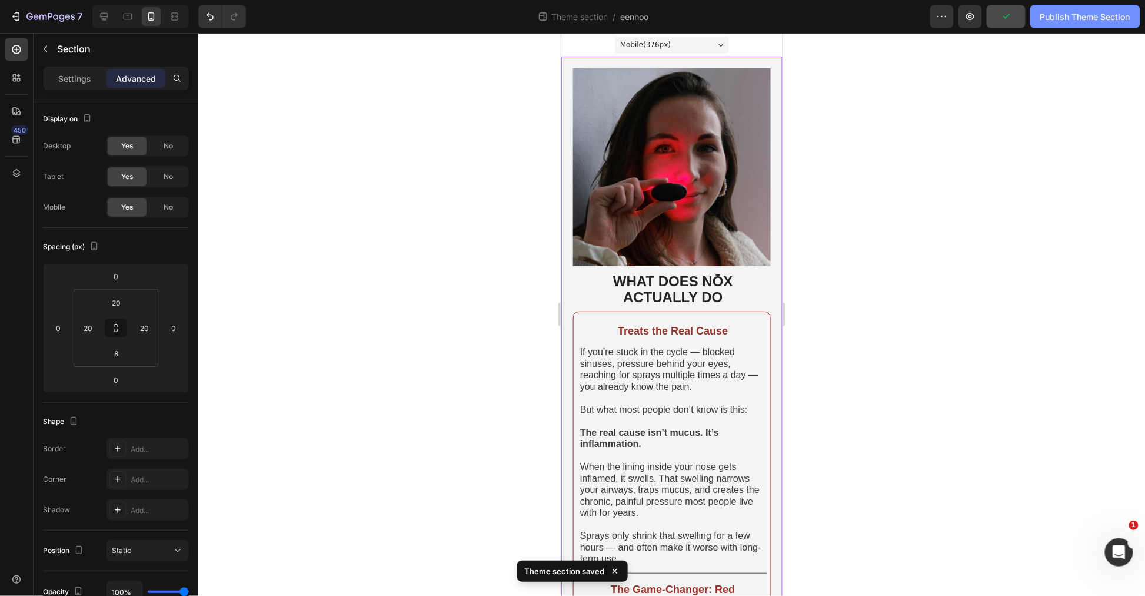
click at [1091, 19] on div "Publish Theme Section" at bounding box center [1086, 17] width 90 height 12
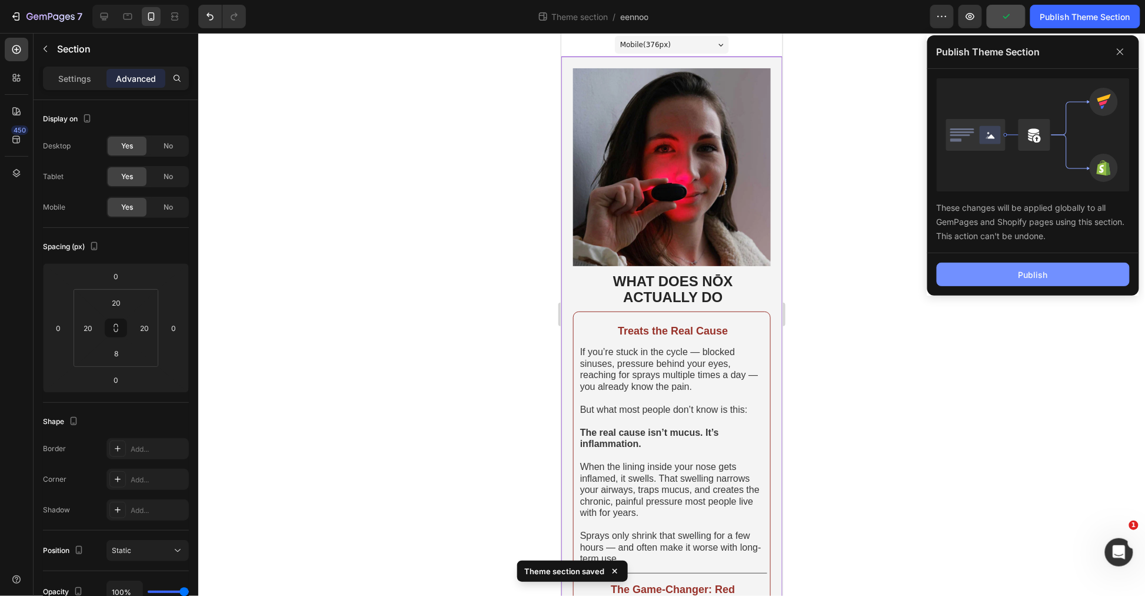
click at [1068, 269] on button "Publish" at bounding box center [1033, 275] width 193 height 24
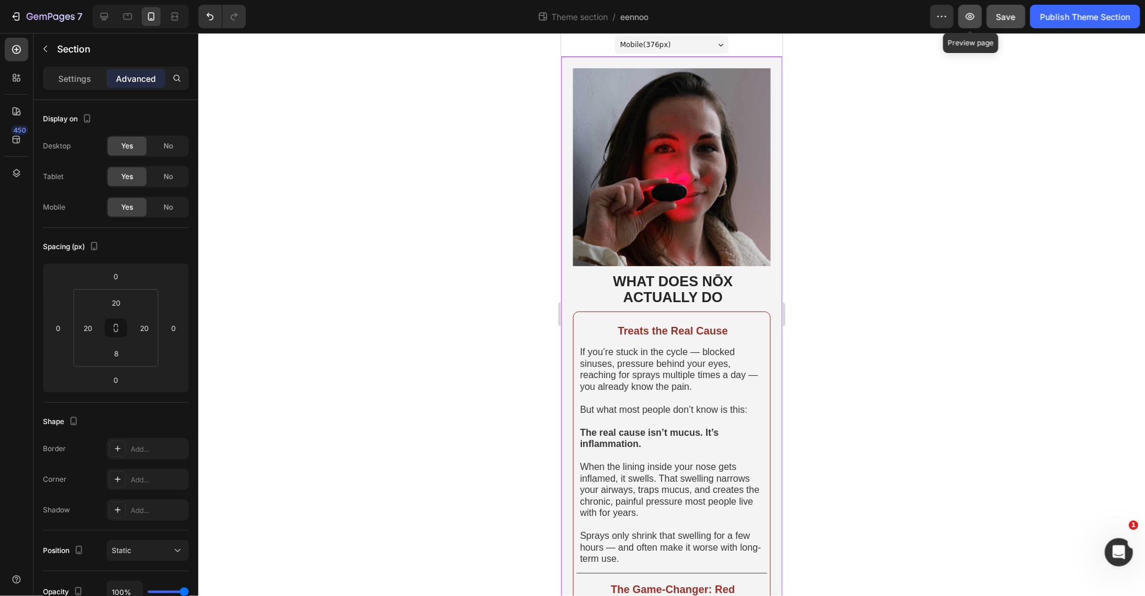
click at [976, 12] on button "button" at bounding box center [971, 17] width 24 height 24
click at [14, 11] on icon "button" at bounding box center [16, 17] width 12 height 12
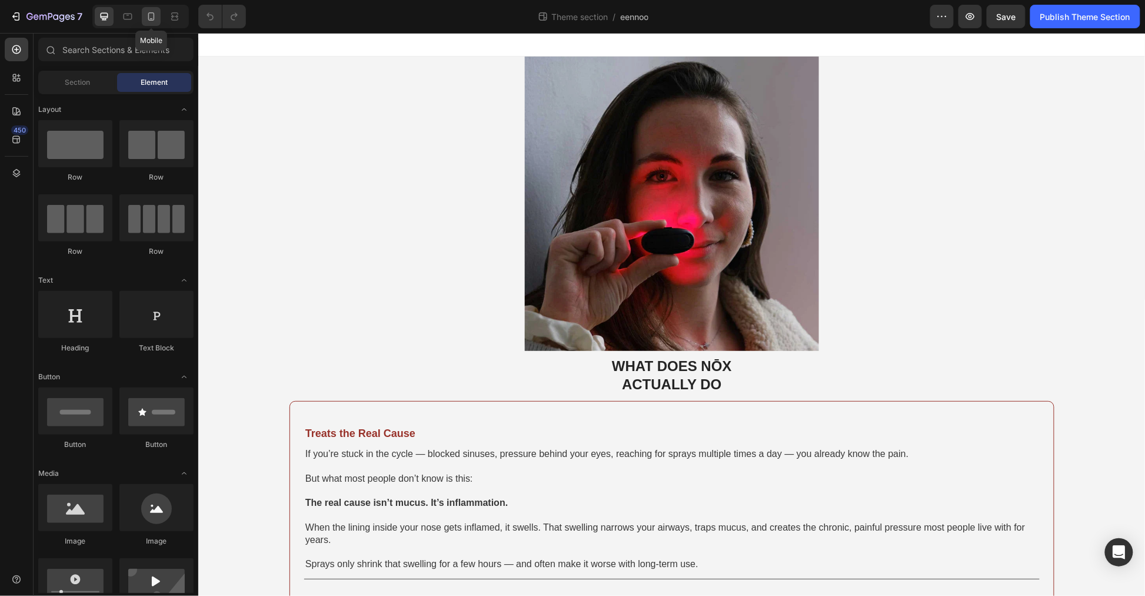
click at [154, 19] on icon at bounding box center [151, 16] width 6 height 8
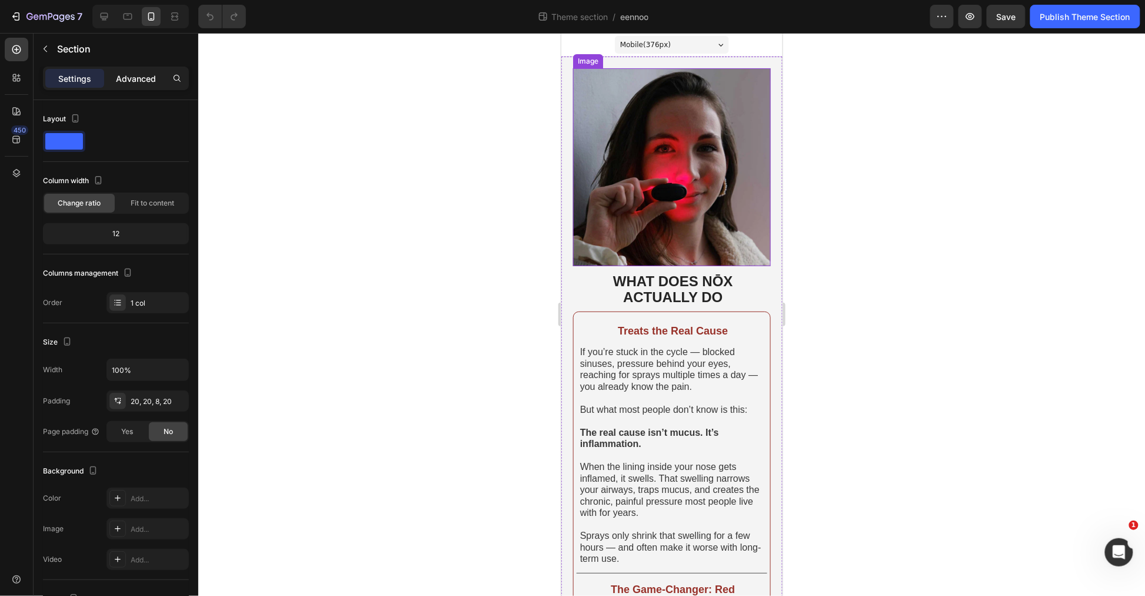
click at [128, 84] on p "Advanced" at bounding box center [136, 78] width 40 height 12
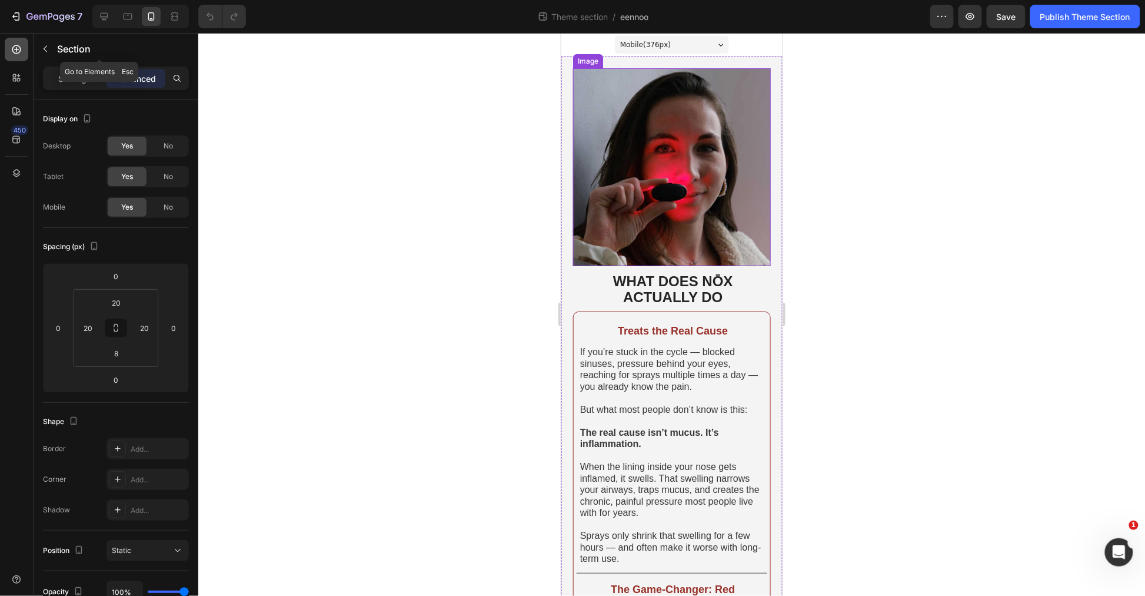
click at [18, 40] on div at bounding box center [17, 50] width 24 height 24
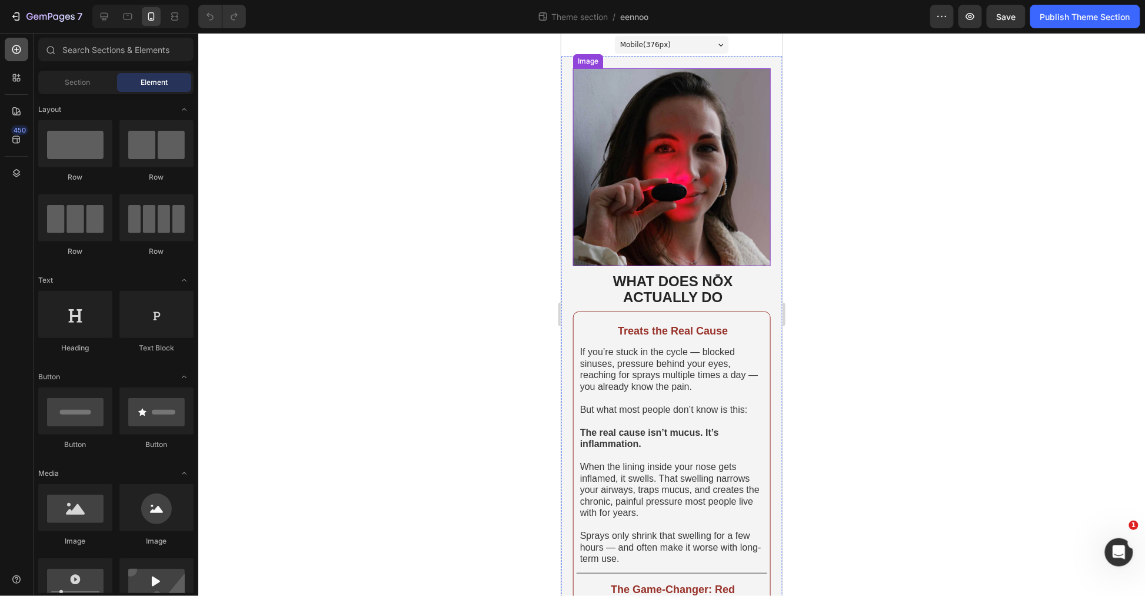
click at [18, 40] on div at bounding box center [17, 50] width 24 height 24
click at [20, 19] on icon "button" at bounding box center [16, 17] width 12 height 12
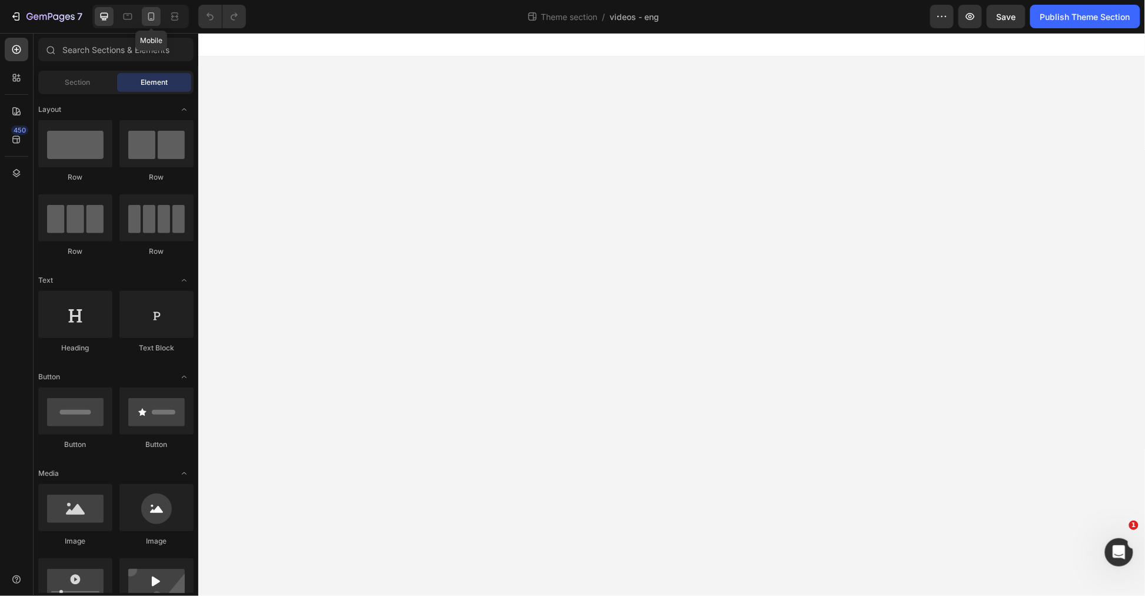
click at [143, 8] on div at bounding box center [151, 16] width 19 height 19
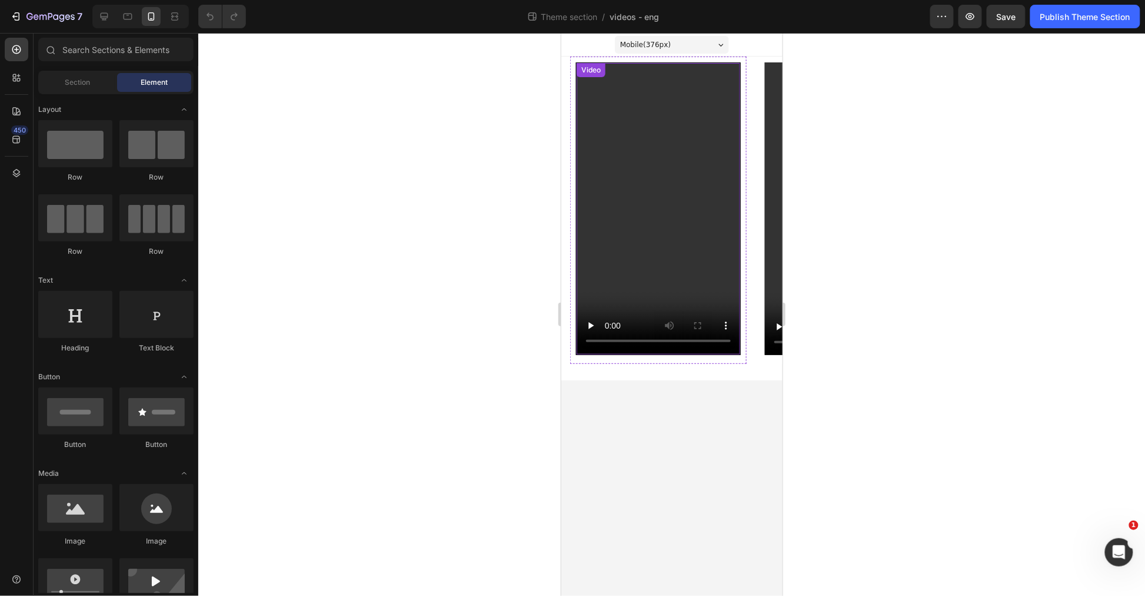
click at [712, 210] on video at bounding box center [658, 207] width 164 height 291
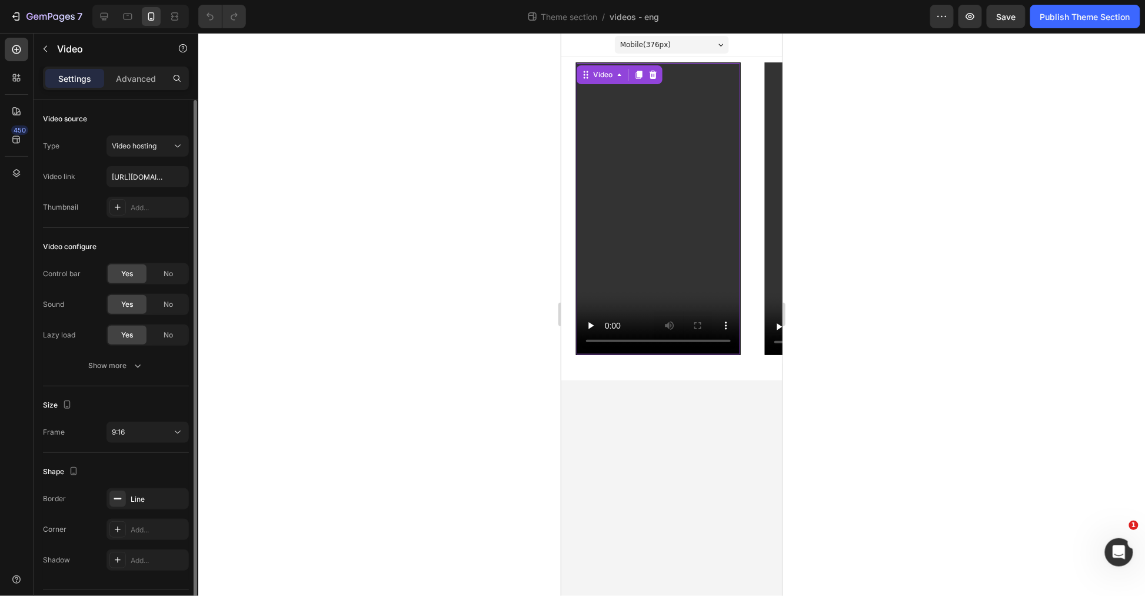
click at [140, 486] on div "Shape Border Line Corner Add... Shadow Add..." at bounding box center [116, 516] width 146 height 127
click at [138, 494] on div "Line" at bounding box center [148, 499] width 34 height 11
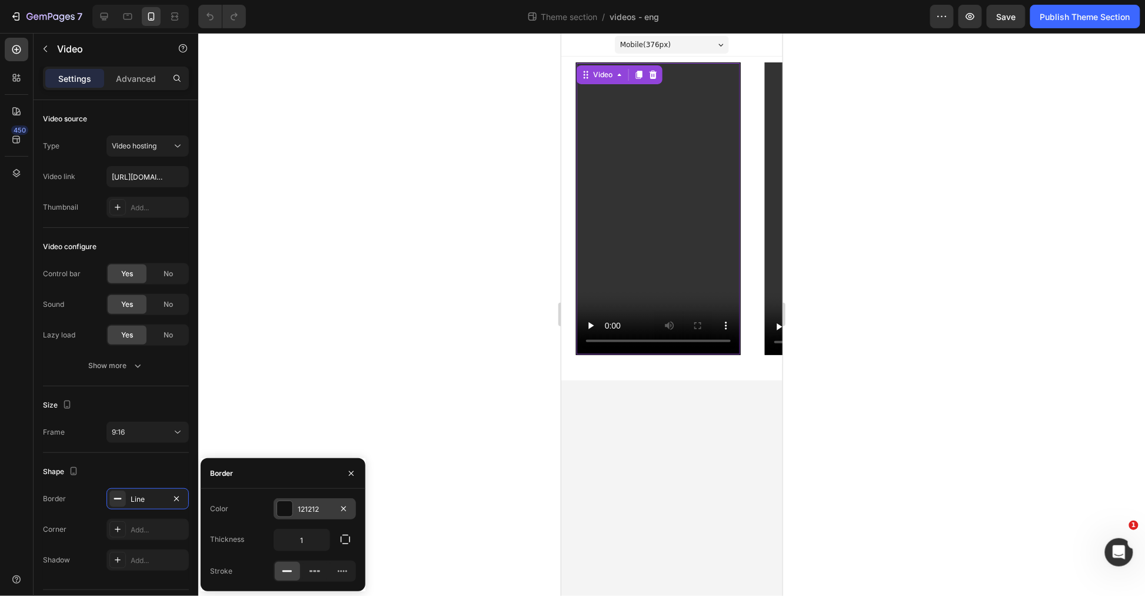
click at [318, 512] on div "121212" at bounding box center [315, 509] width 34 height 11
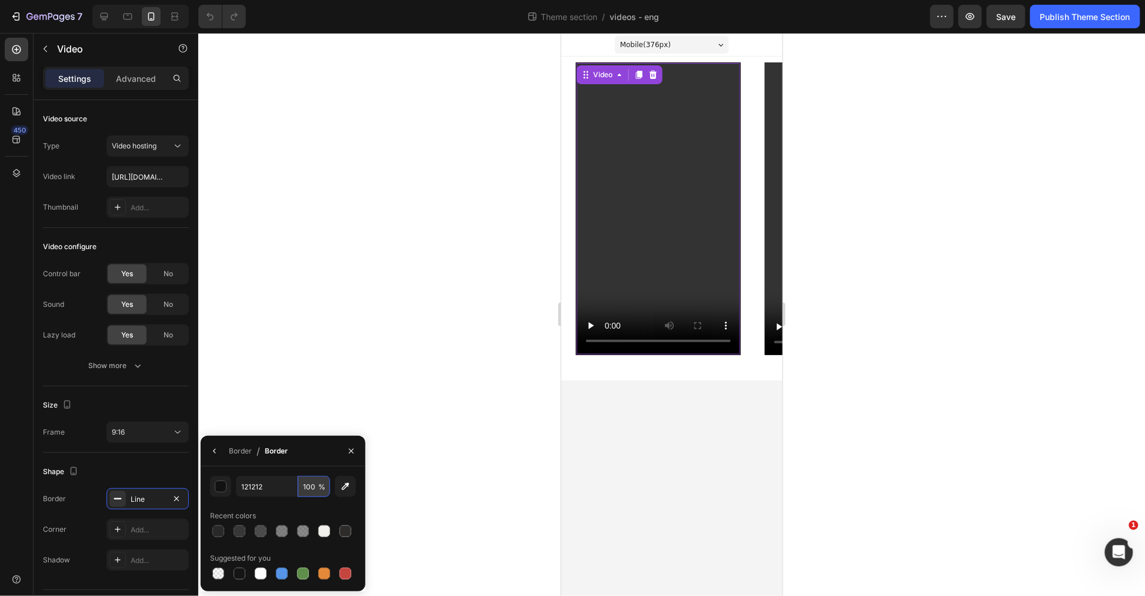
click at [303, 487] on input "100" at bounding box center [314, 486] width 32 height 21
type input "80"
click at [341, 185] on div at bounding box center [671, 314] width 947 height 563
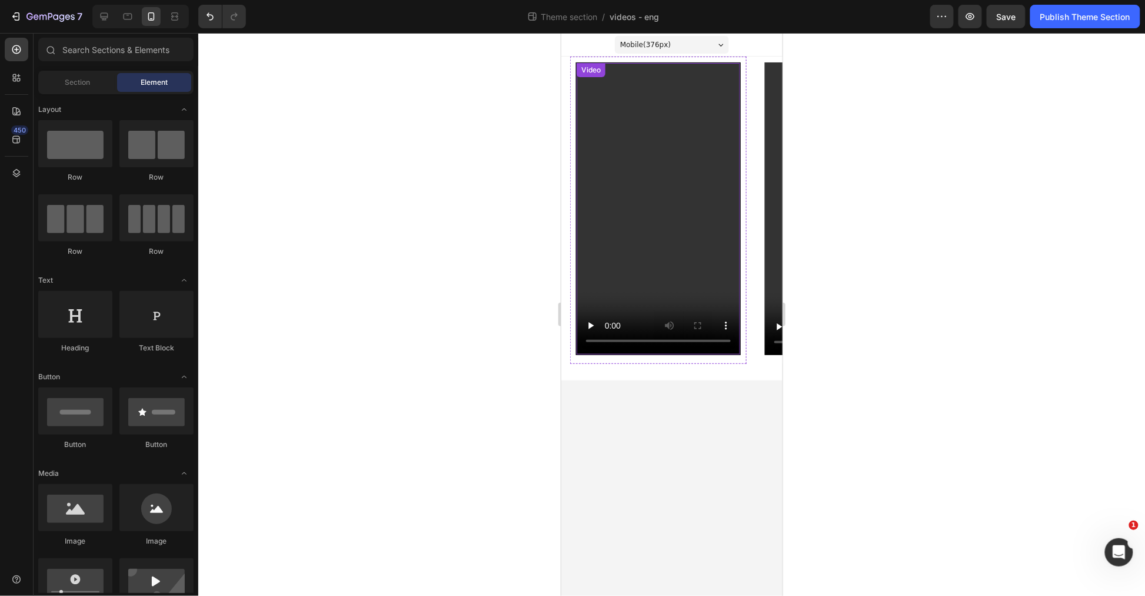
click at [630, 254] on video at bounding box center [658, 207] width 164 height 291
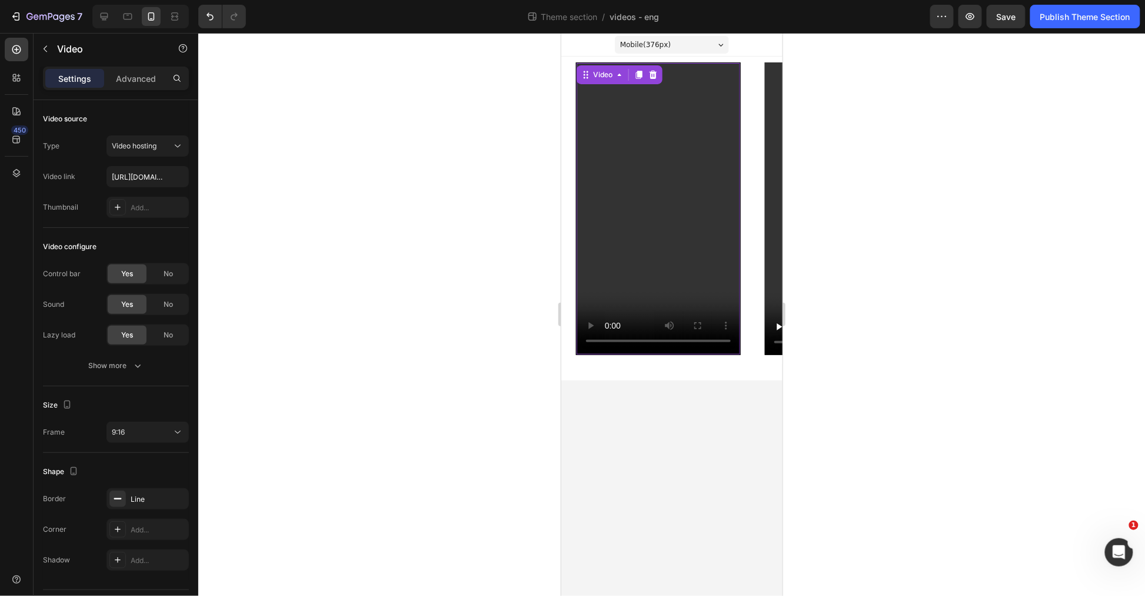
click at [934, 332] on div at bounding box center [671, 314] width 947 height 563
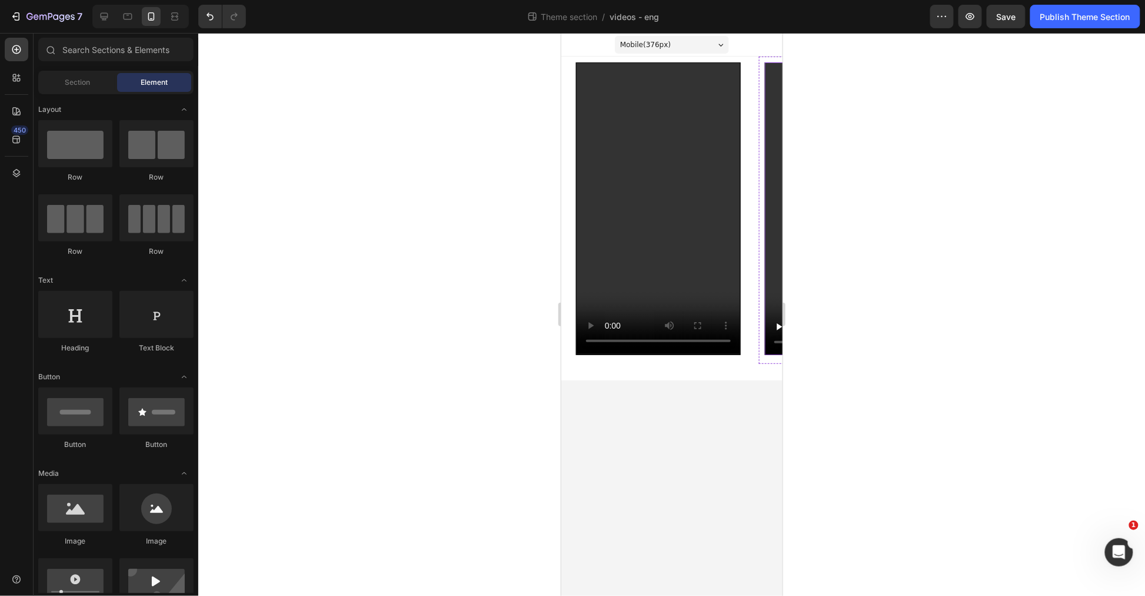
click at [773, 265] on video at bounding box center [847, 208] width 165 height 293
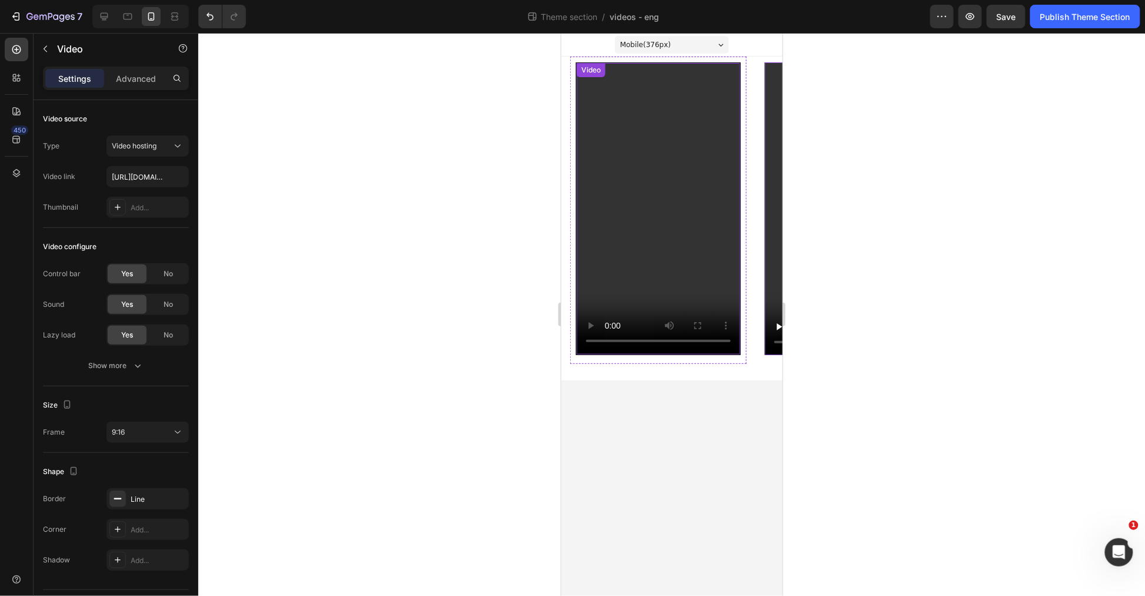
click at [610, 261] on video at bounding box center [658, 207] width 164 height 291
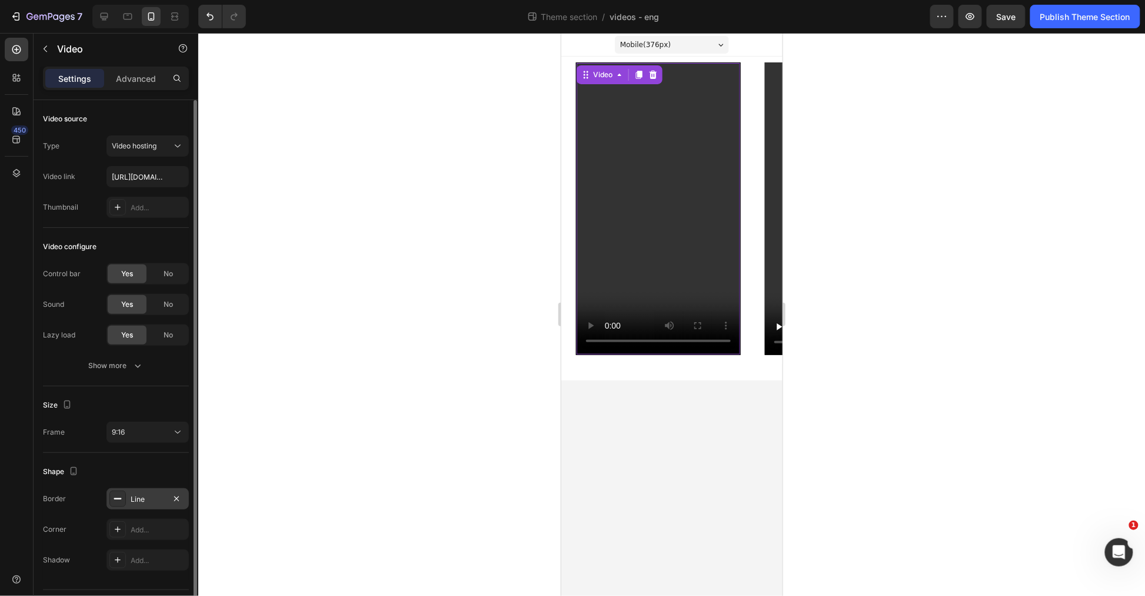
click at [151, 502] on div "Line" at bounding box center [148, 499] width 34 height 11
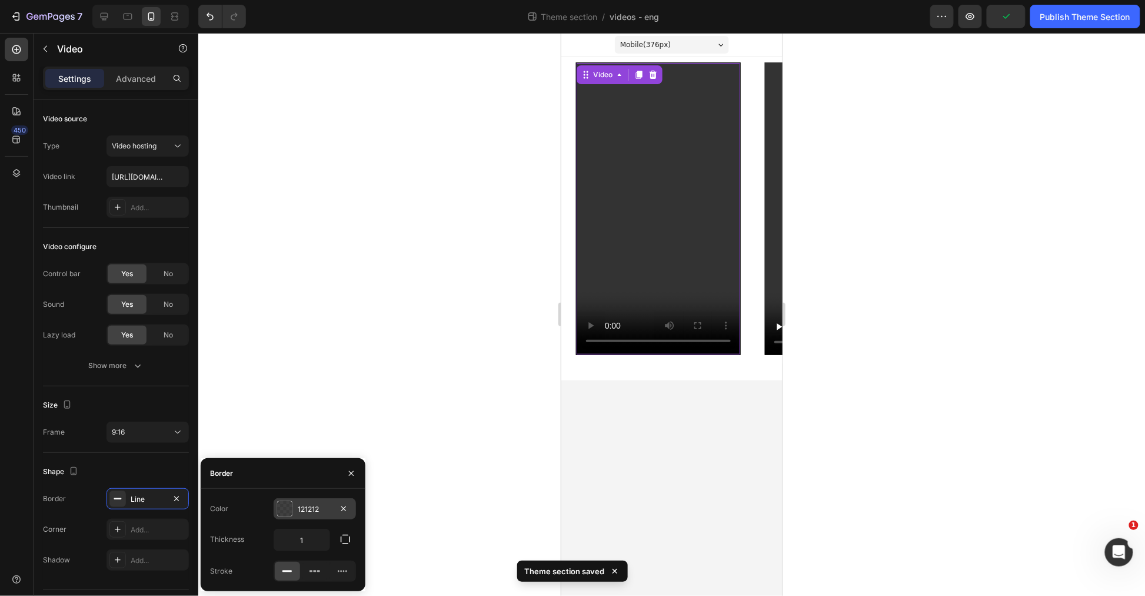
click at [333, 502] on div "121212" at bounding box center [315, 508] width 82 height 21
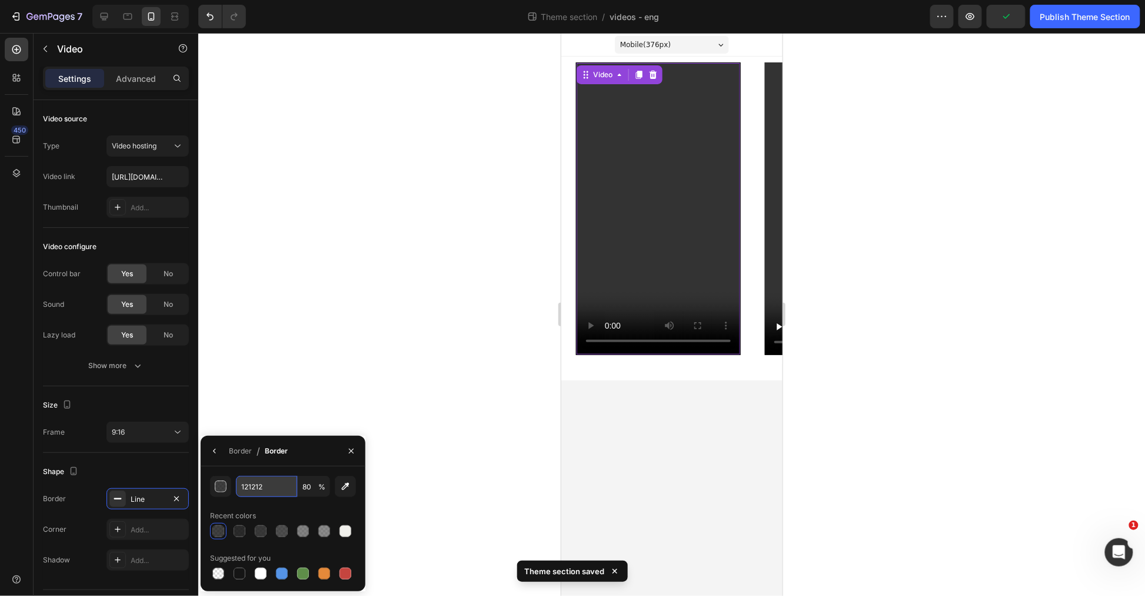
click at [271, 487] on input "121212" at bounding box center [266, 486] width 61 height 21
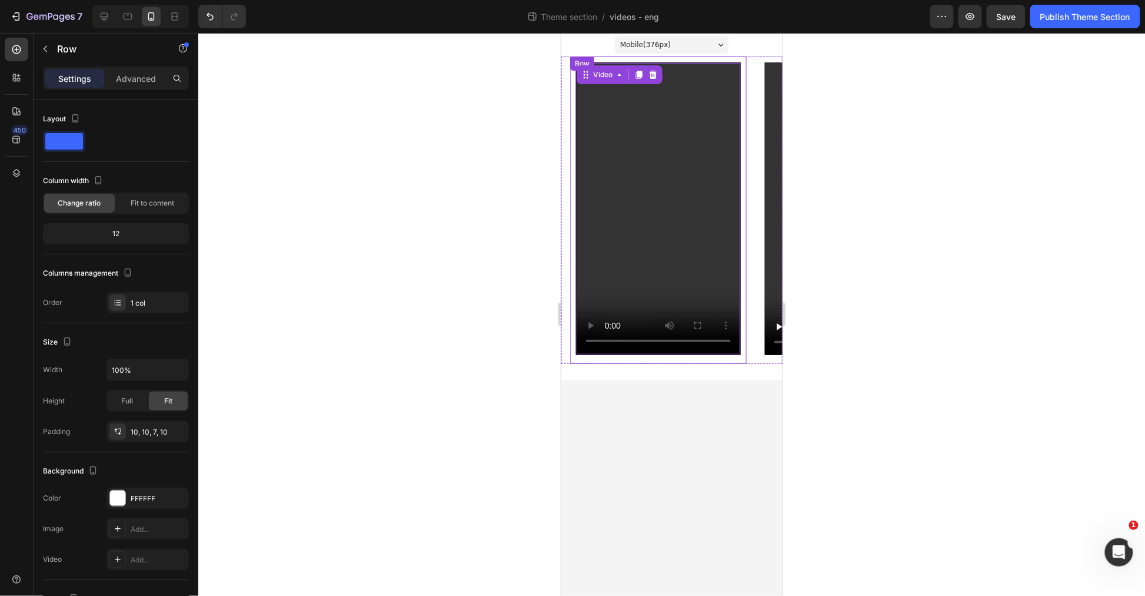
click at [570, 182] on div "Video 8 Row" at bounding box center [658, 209] width 177 height 307
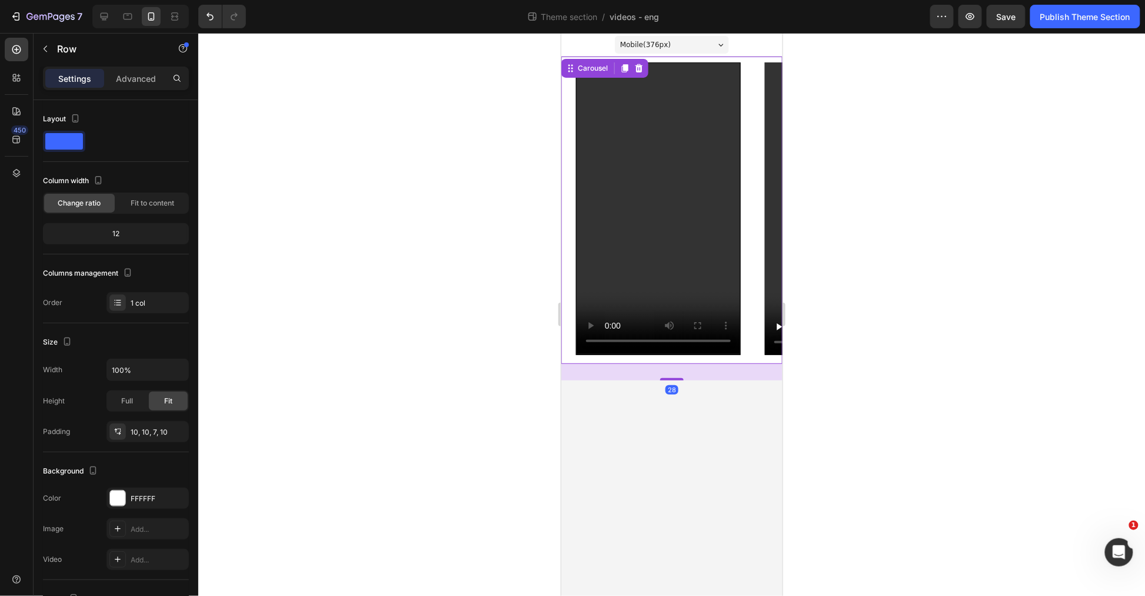
click at [562, 183] on div "Video Row Video Row Video Row Carousel 28" at bounding box center [671, 209] width 221 height 307
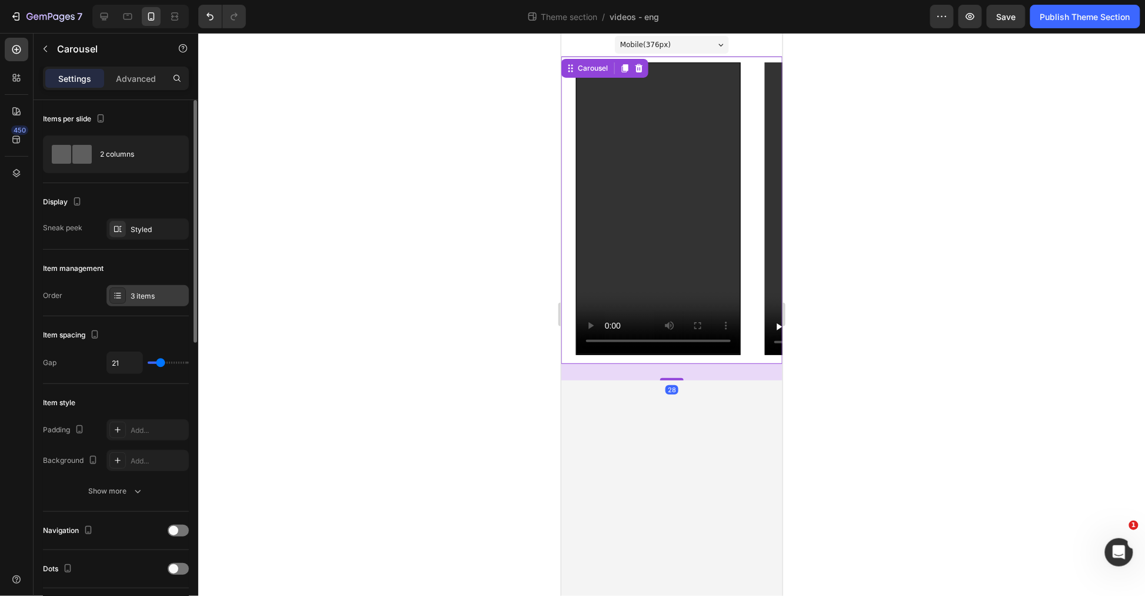
click at [139, 291] on div "3 items" at bounding box center [158, 296] width 55 height 11
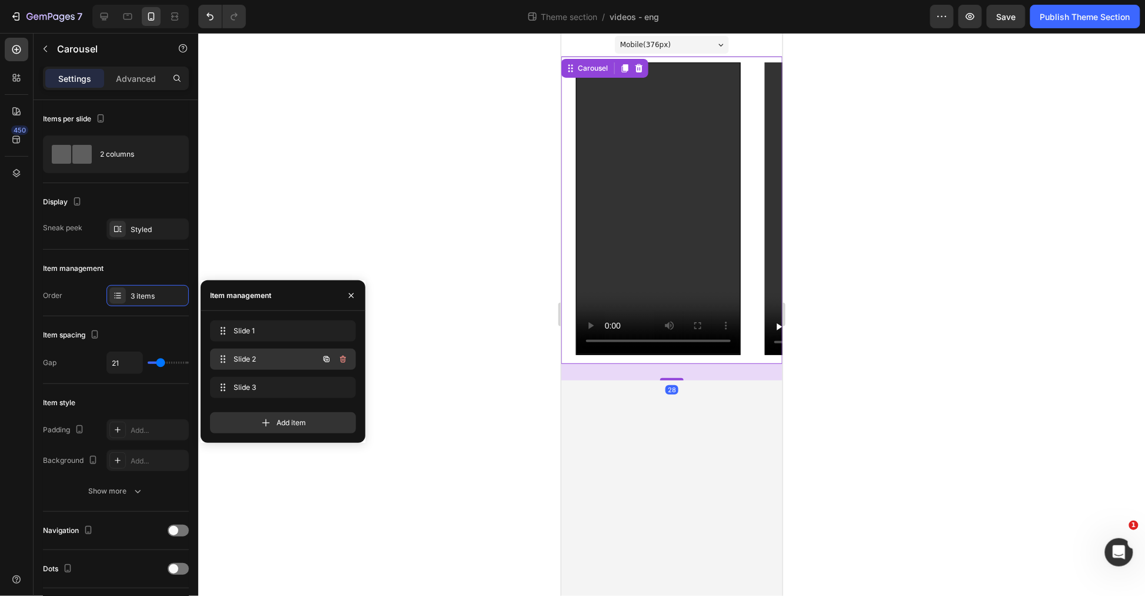
click at [260, 352] on div "Slide 2 Slide 2" at bounding box center [267, 359] width 104 height 16
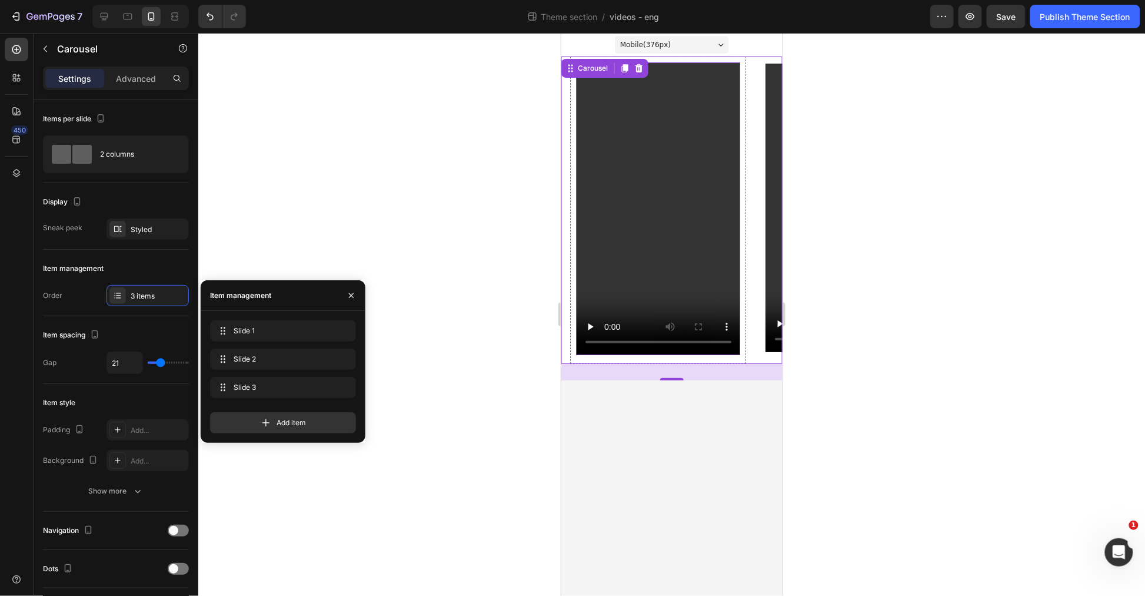
click at [639, 288] on video at bounding box center [658, 208] width 165 height 293
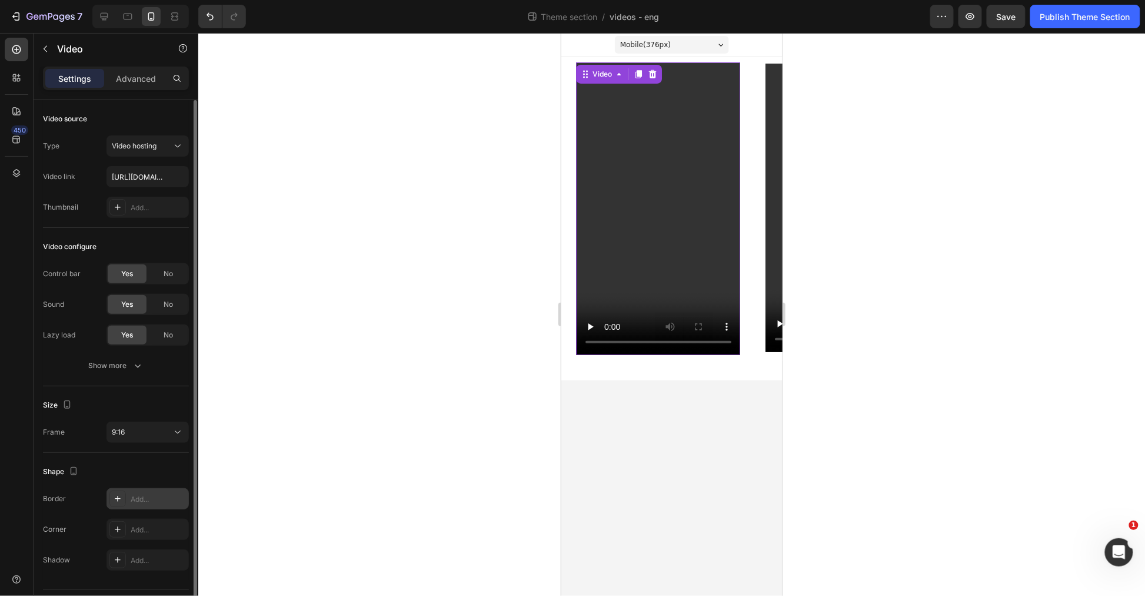
click at [146, 492] on div "Add..." at bounding box center [148, 498] width 82 height 21
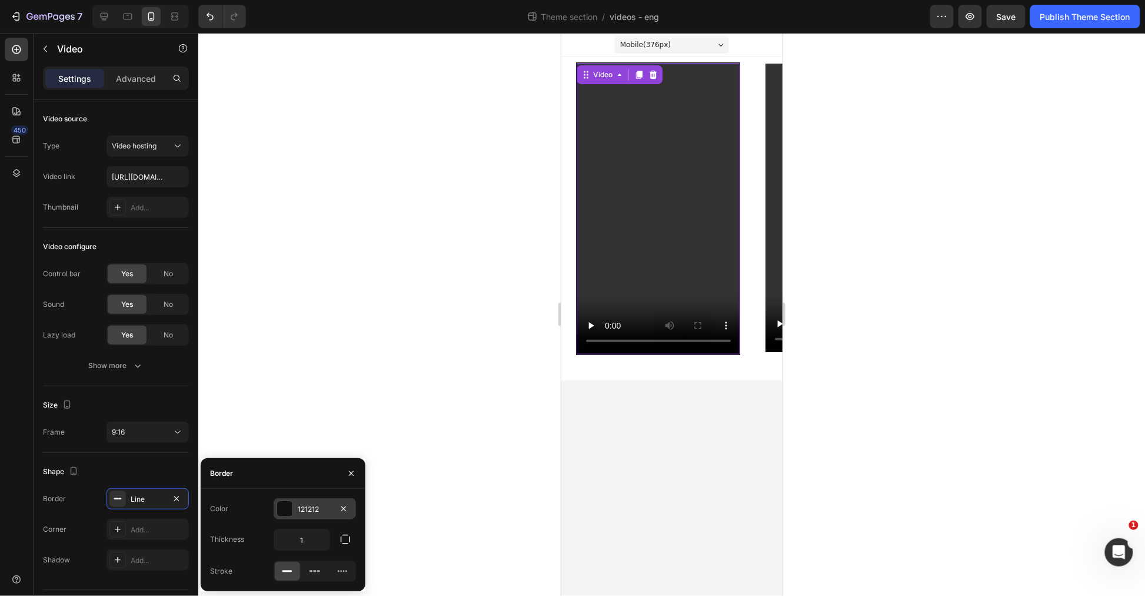
click at [314, 507] on div "121212" at bounding box center [315, 509] width 34 height 11
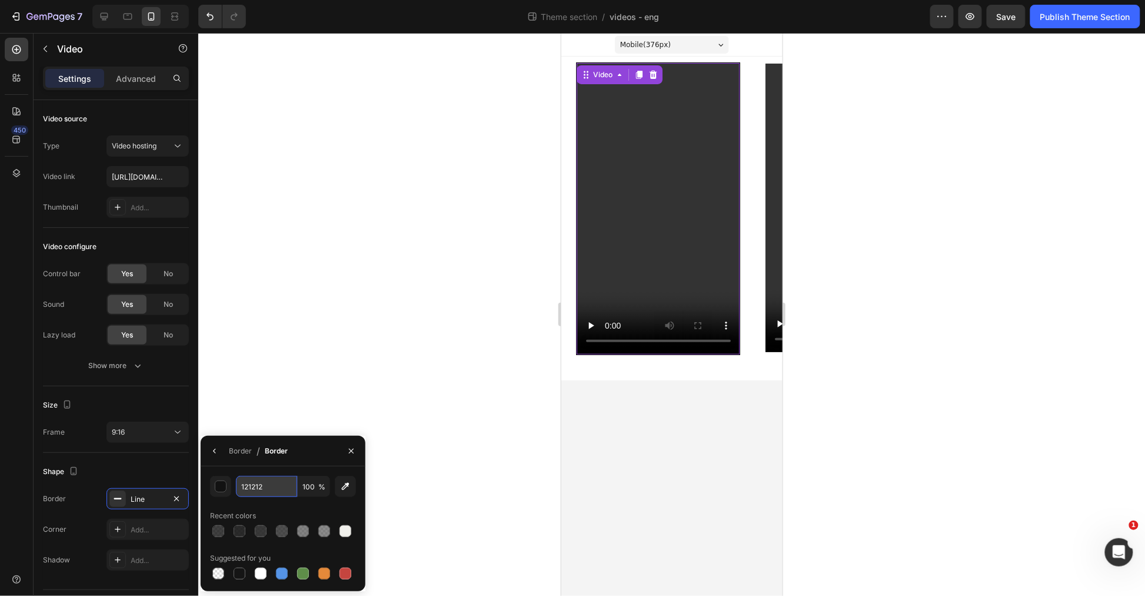
click at [277, 485] on input "121212" at bounding box center [266, 486] width 61 height 21
click at [303, 489] on input "100" at bounding box center [314, 486] width 32 height 21
type input "80"
click at [326, 234] on div at bounding box center [671, 314] width 947 height 563
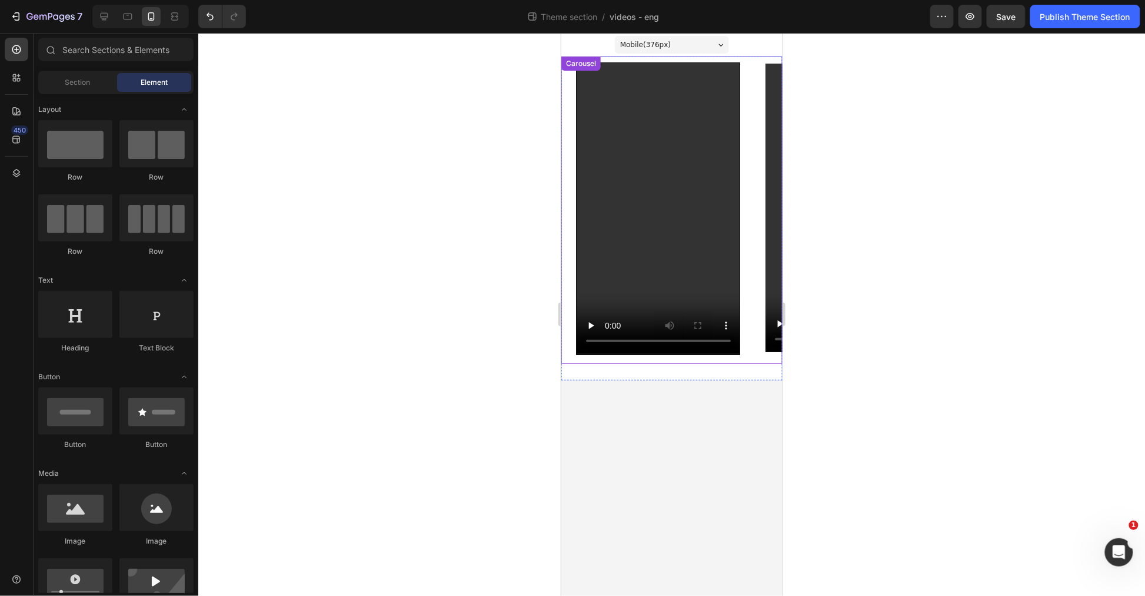
click at [566, 136] on div "Video Row Video Row Video Row Carousel" at bounding box center [671, 209] width 221 height 307
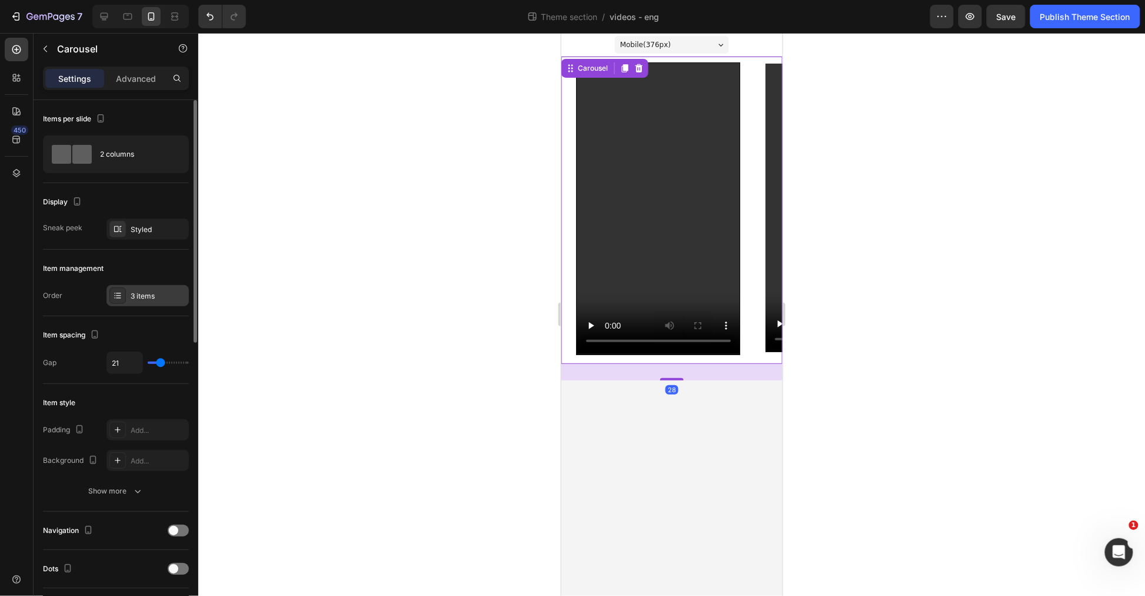
click at [130, 287] on div "3 items" at bounding box center [148, 295] width 82 height 21
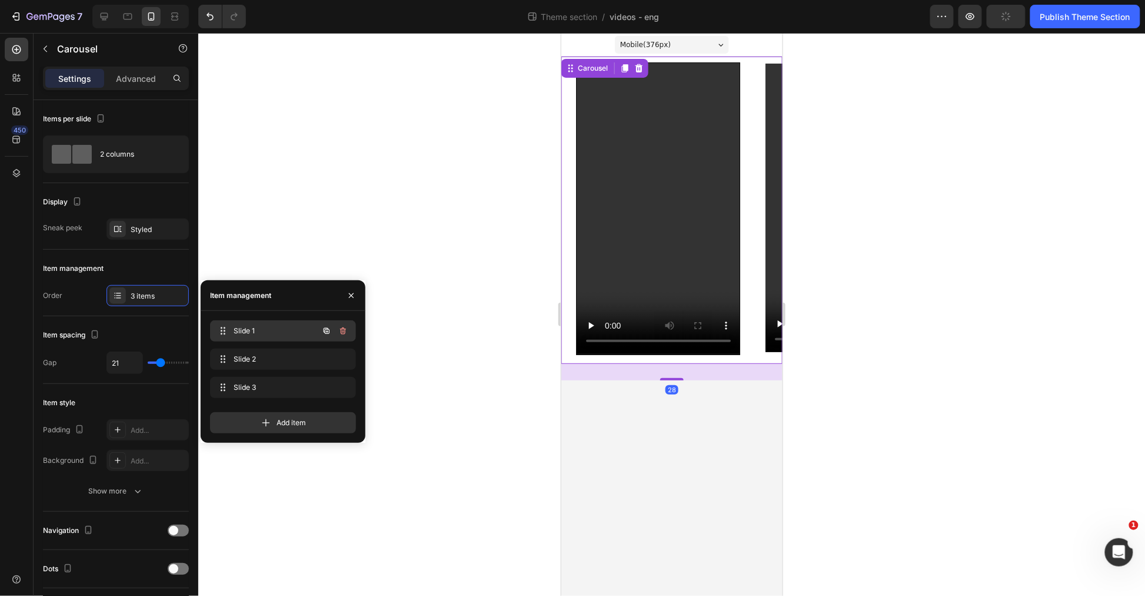
click at [234, 332] on span "Slide 1" at bounding box center [267, 331] width 67 height 11
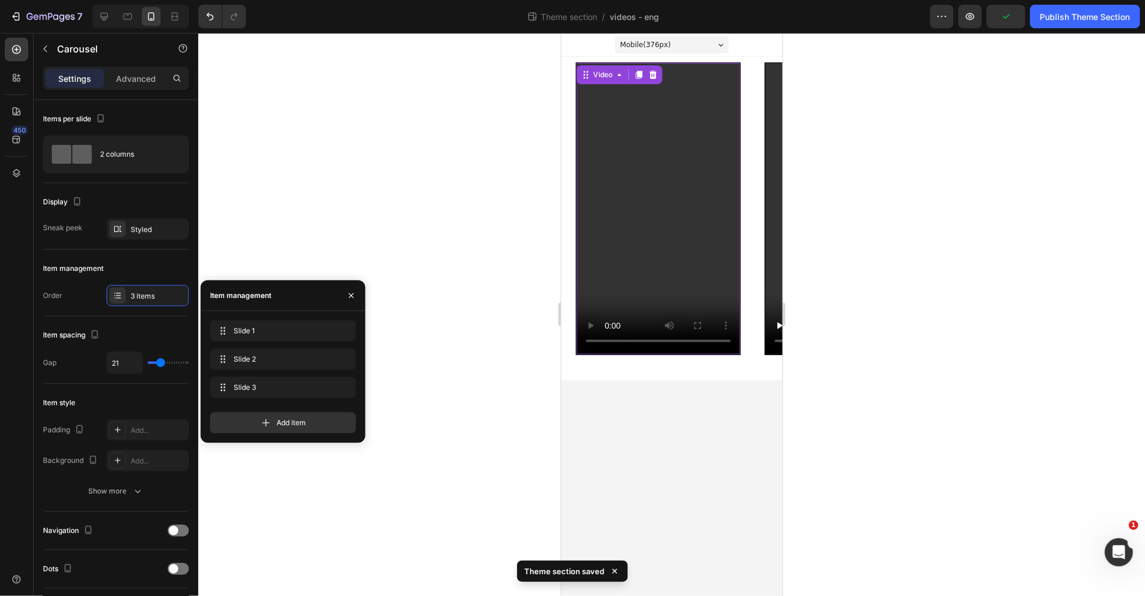
click at [658, 248] on video at bounding box center [658, 207] width 164 height 291
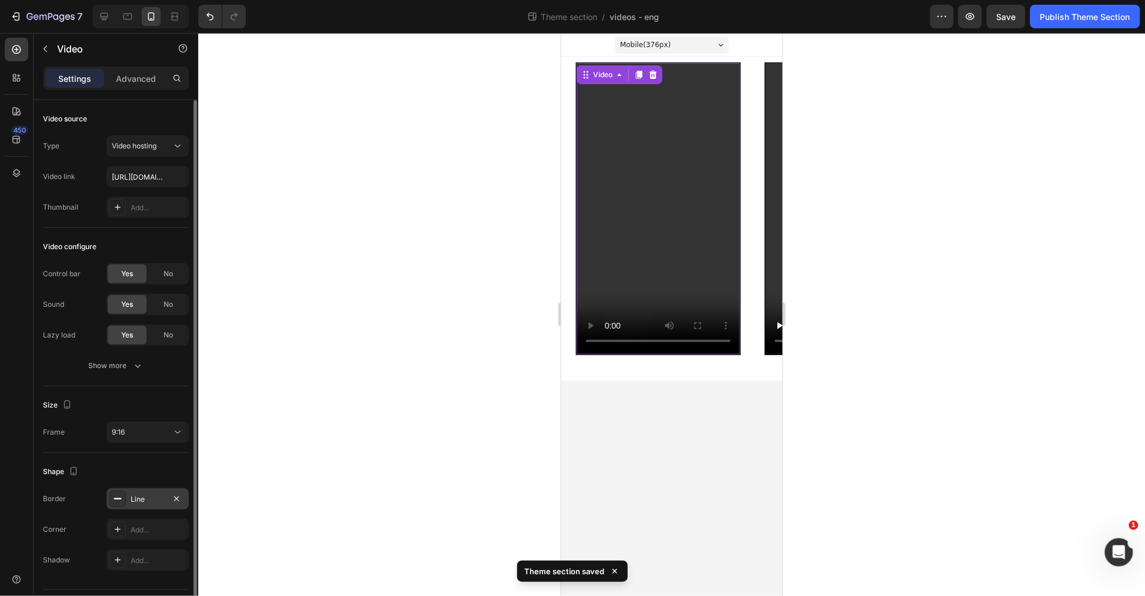
click at [142, 489] on div "Shape Border Line Corner Add... Shadow Add..." at bounding box center [116, 516] width 146 height 127
click at [141, 495] on div "Line" at bounding box center [148, 499] width 34 height 11
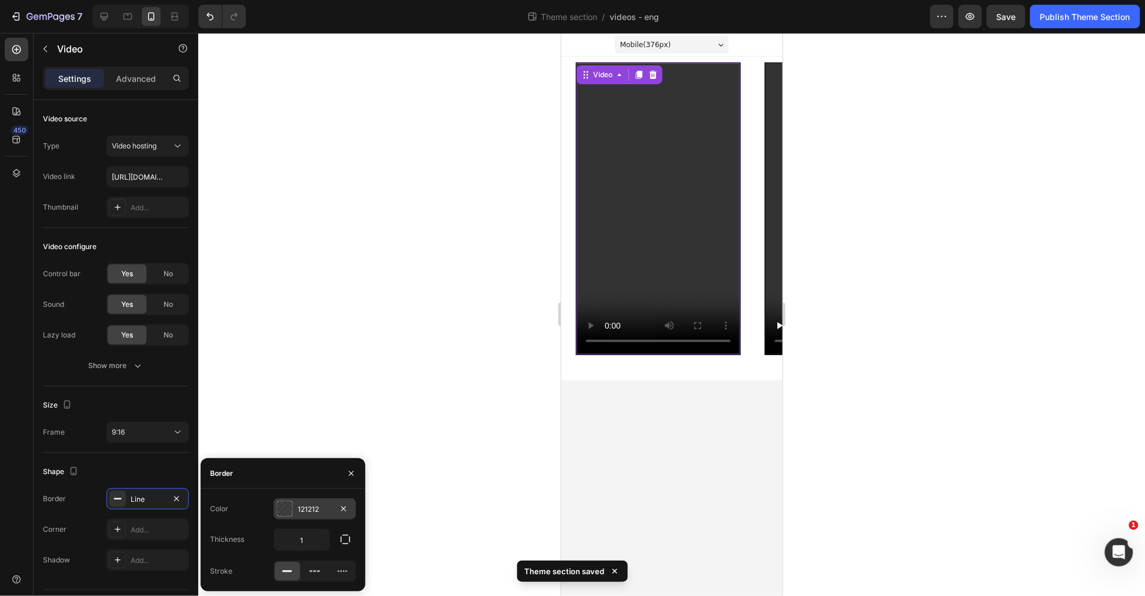
click at [305, 498] on div "121212" at bounding box center [315, 508] width 82 height 21
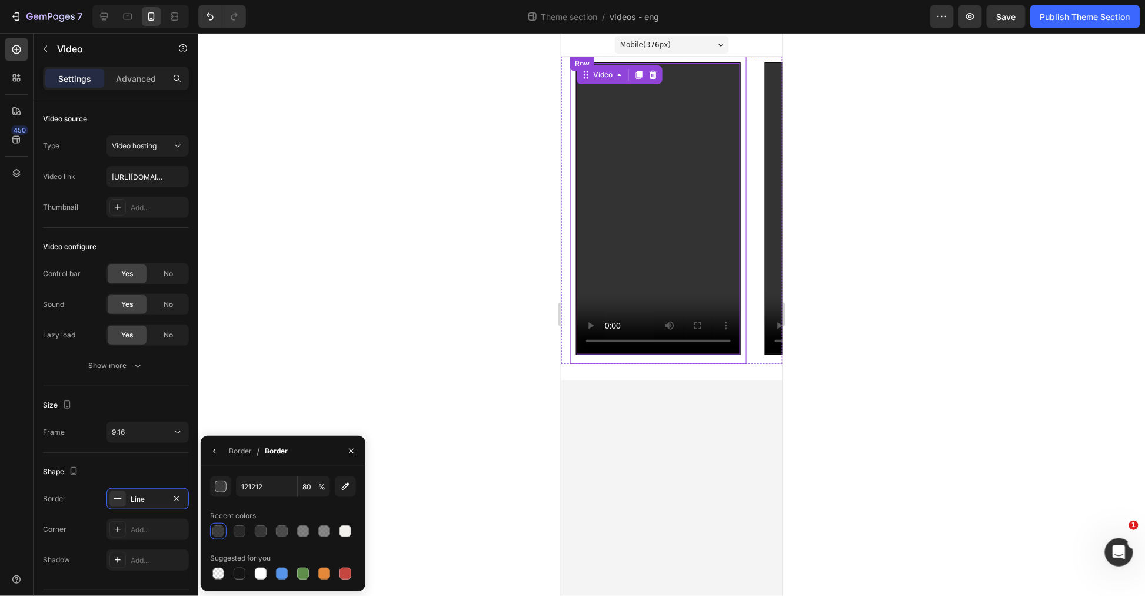
click at [723, 362] on div "Video 8 Row" at bounding box center [658, 209] width 177 height 307
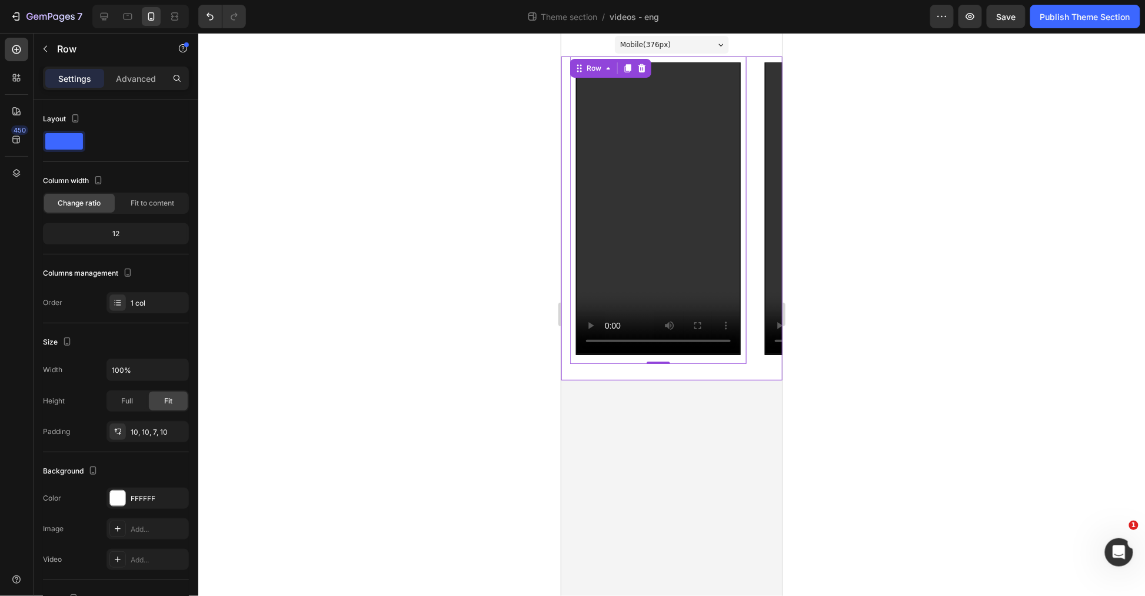
click at [723, 367] on div "Video Row 0 Video Row Video Row Carousel" at bounding box center [671, 218] width 221 height 324
click at [573, 348] on div "Video Row 0" at bounding box center [658, 209] width 177 height 307
click at [579, 372] on div "Video Row 0 Video Row Video Row Carousel" at bounding box center [671, 218] width 221 height 324
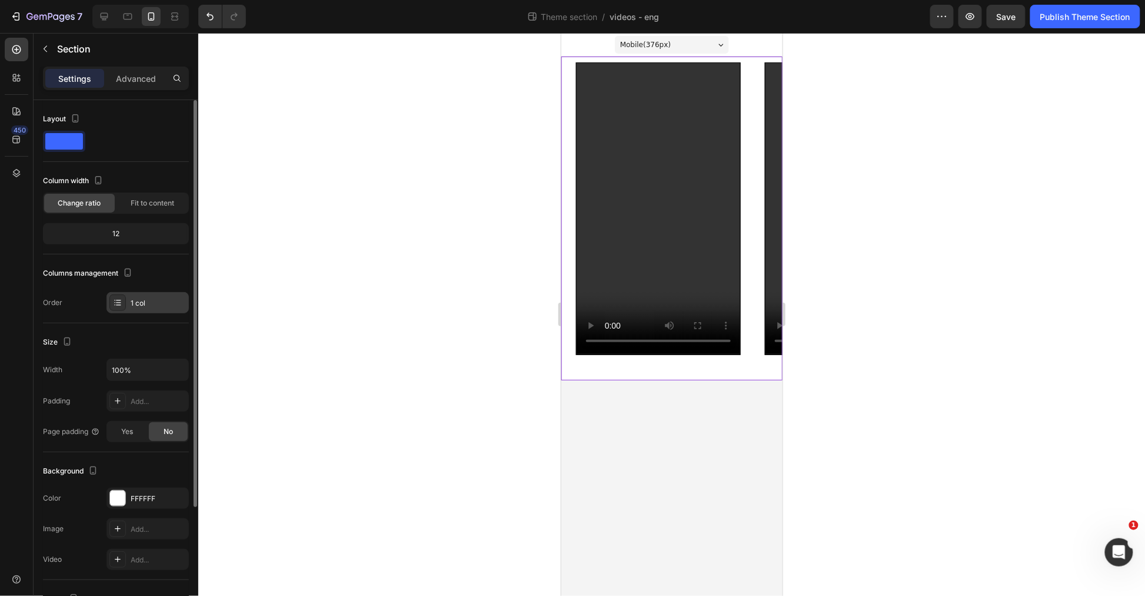
click at [114, 302] on icon at bounding box center [117, 302] width 9 height 9
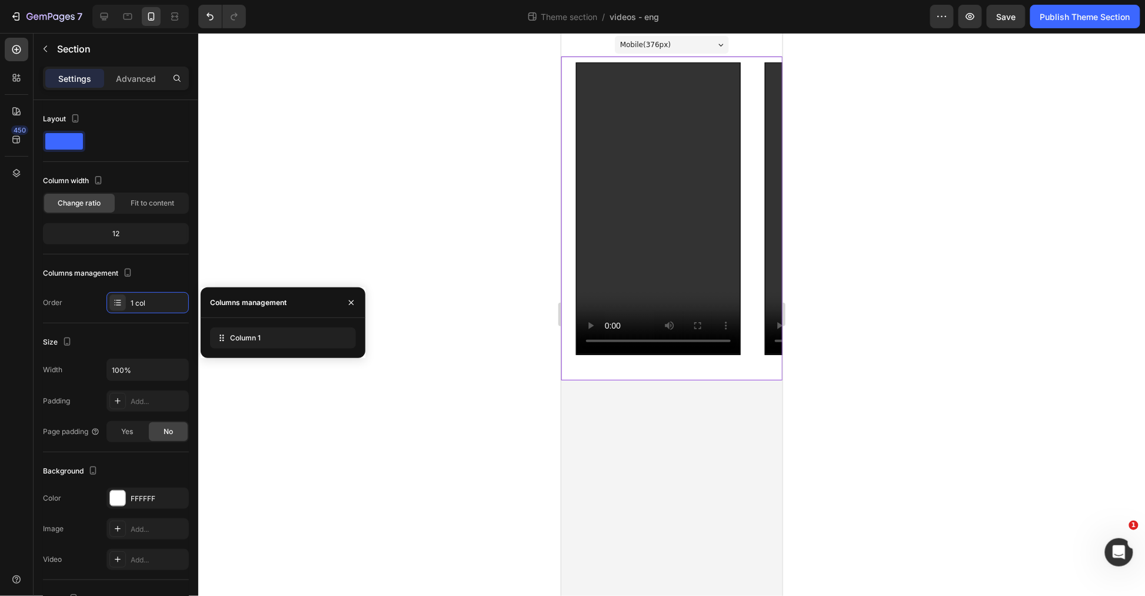
click at [686, 366] on div "Video Row Video Row Video Row Carousel" at bounding box center [671, 218] width 221 height 324
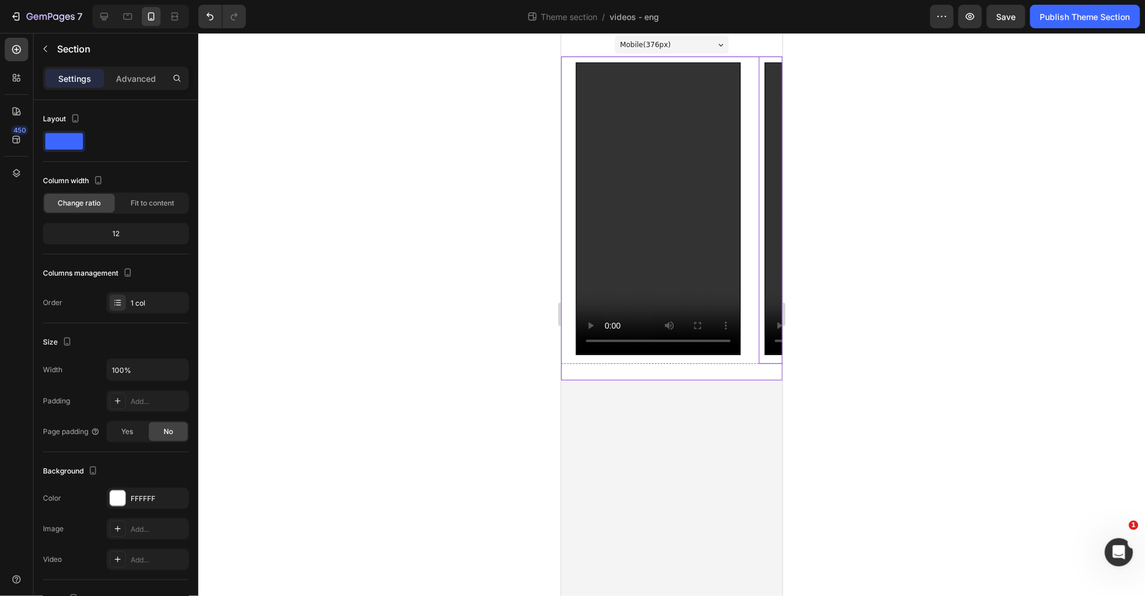
click at [759, 121] on div "Video Row" at bounding box center [847, 209] width 177 height 307
click at [773, 271] on video at bounding box center [847, 207] width 164 height 291
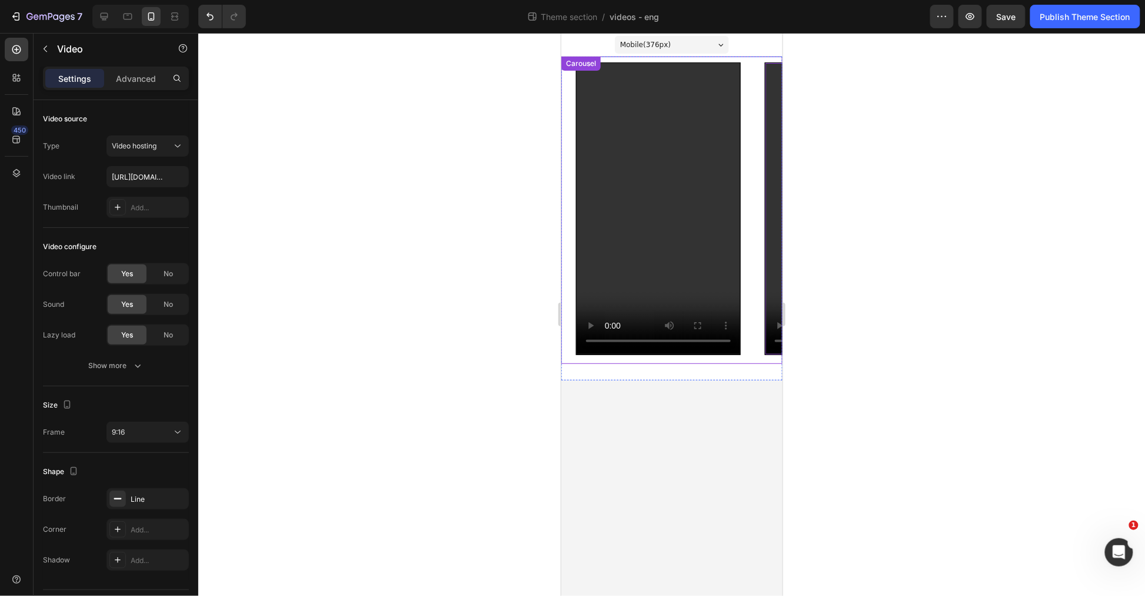
click at [748, 347] on div "Video Row Video 8 Row Video Row" at bounding box center [676, 209] width 212 height 307
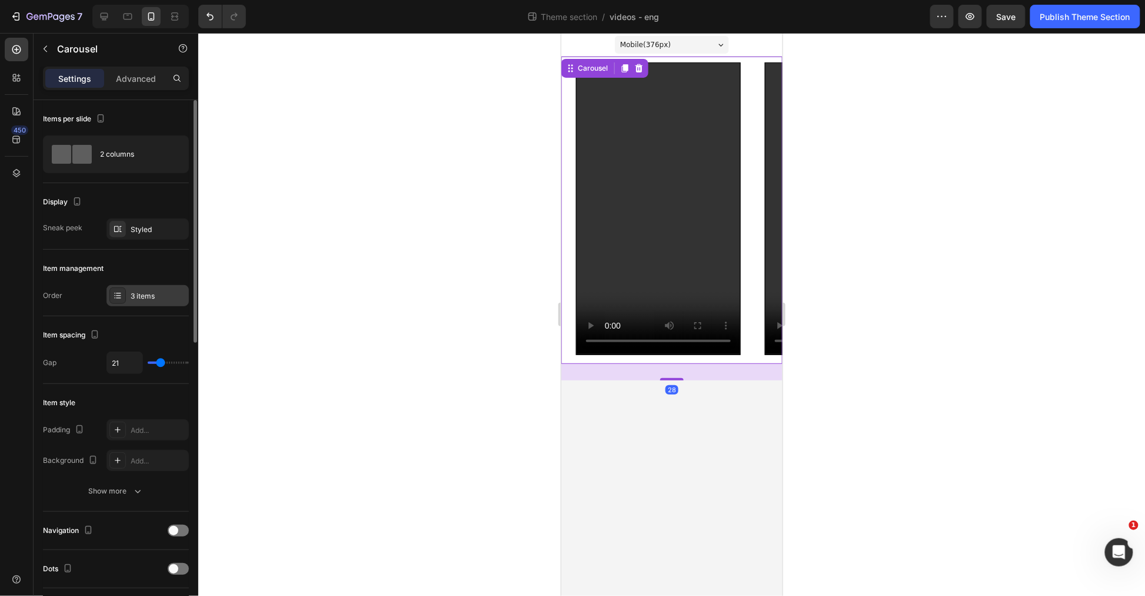
click at [120, 293] on icon at bounding box center [118, 293] width 5 height 1
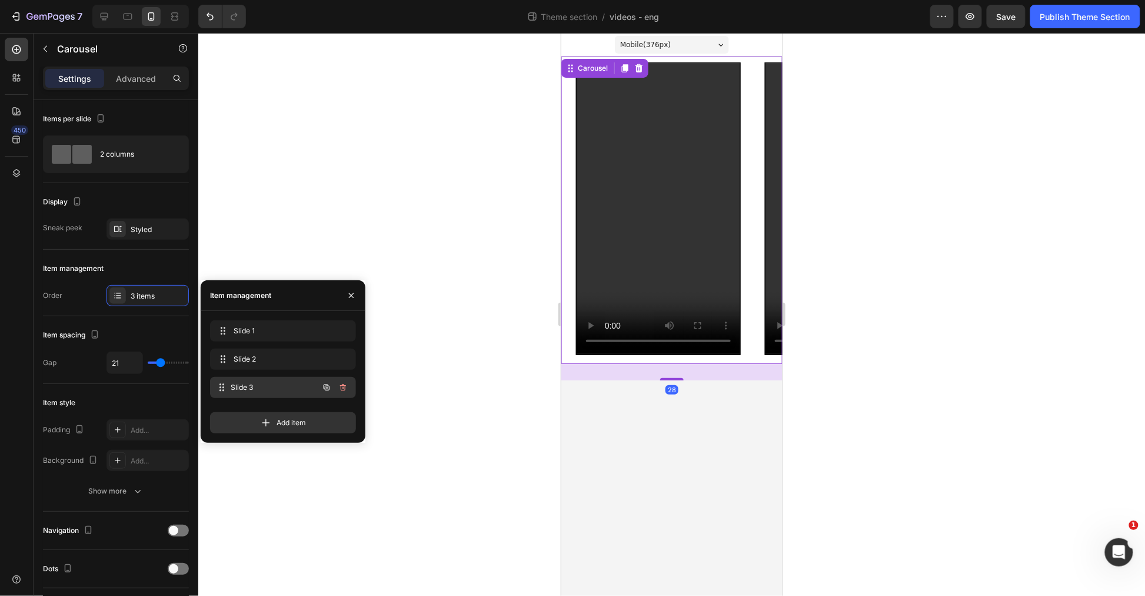
click at [271, 384] on span "Slide 3" at bounding box center [274, 387] width 87 height 11
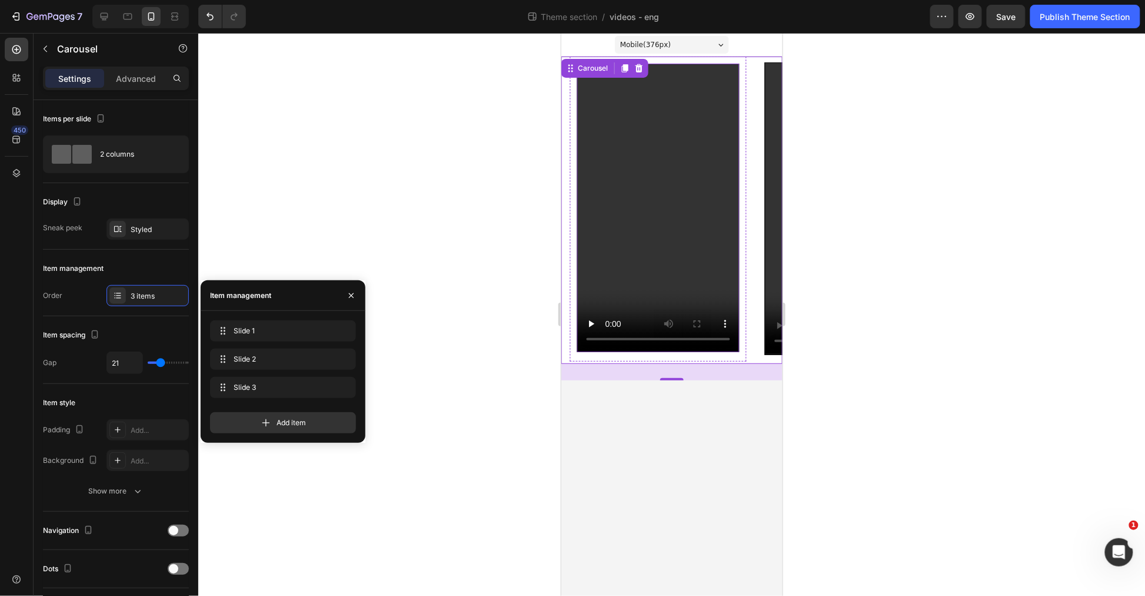
click at [631, 190] on video at bounding box center [658, 207] width 162 height 288
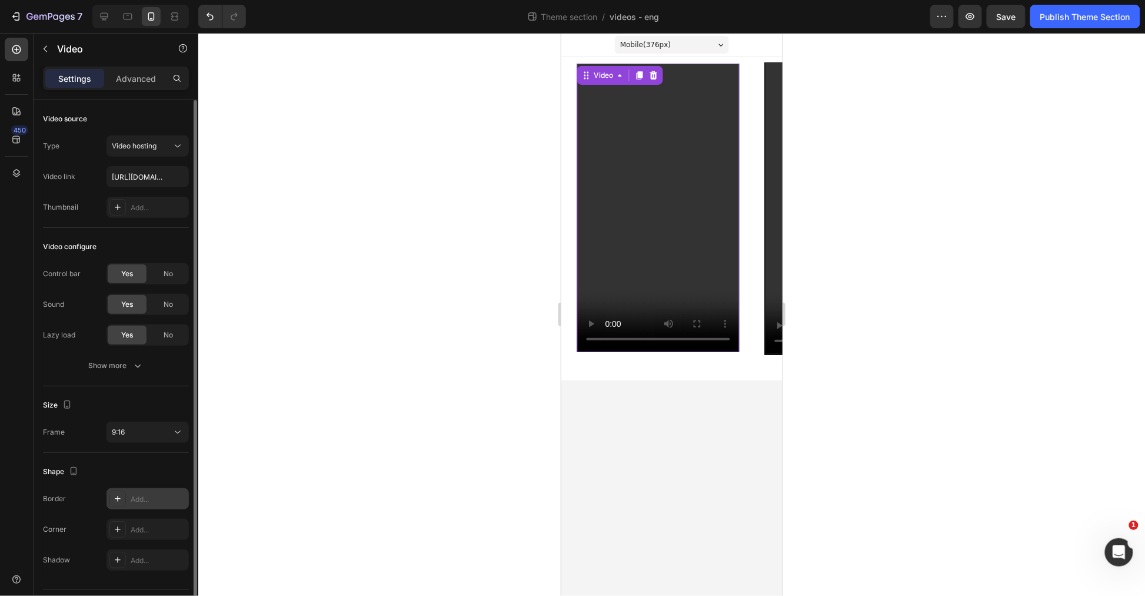
click at [121, 500] on icon at bounding box center [117, 498] width 9 height 9
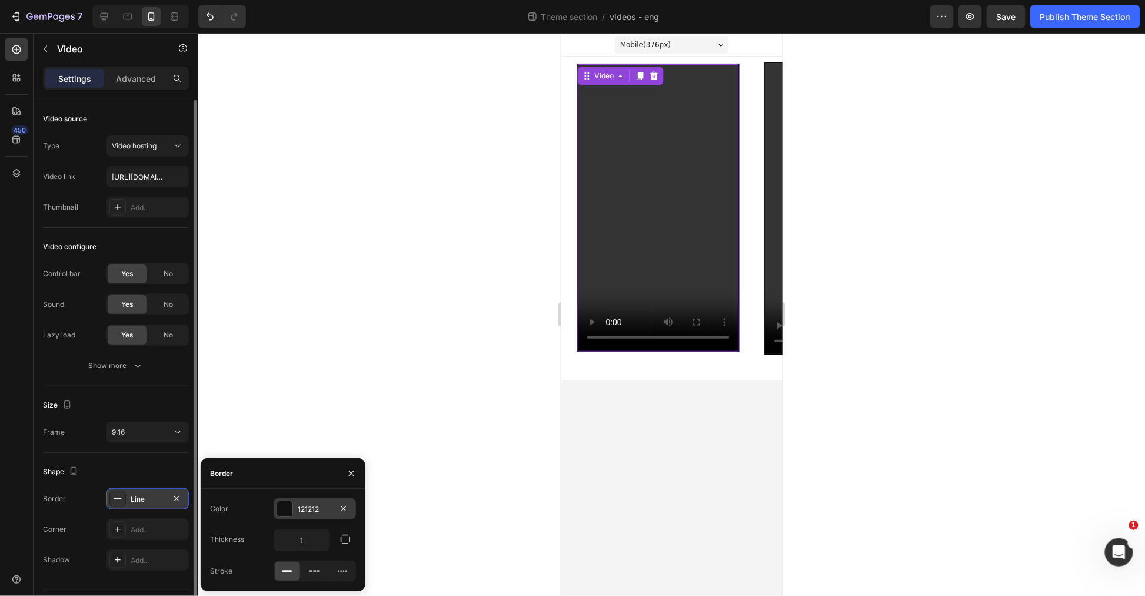
click at [309, 509] on div "121212" at bounding box center [315, 509] width 34 height 11
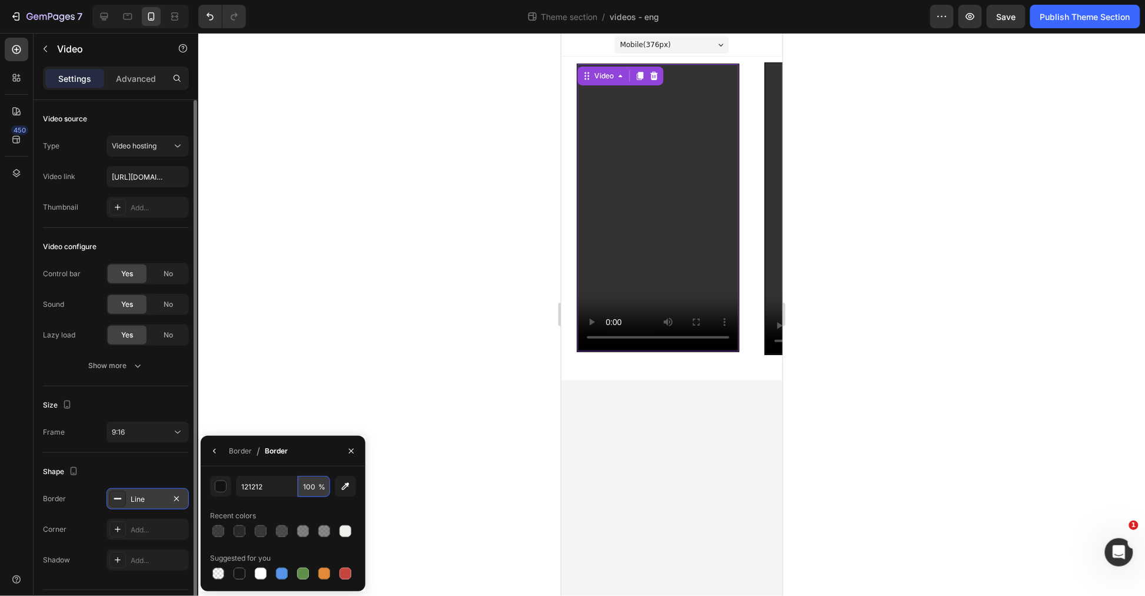
click at [310, 487] on input "100" at bounding box center [314, 486] width 32 height 21
paste input "21212"
click at [308, 485] on input "121212" at bounding box center [314, 486] width 32 height 21
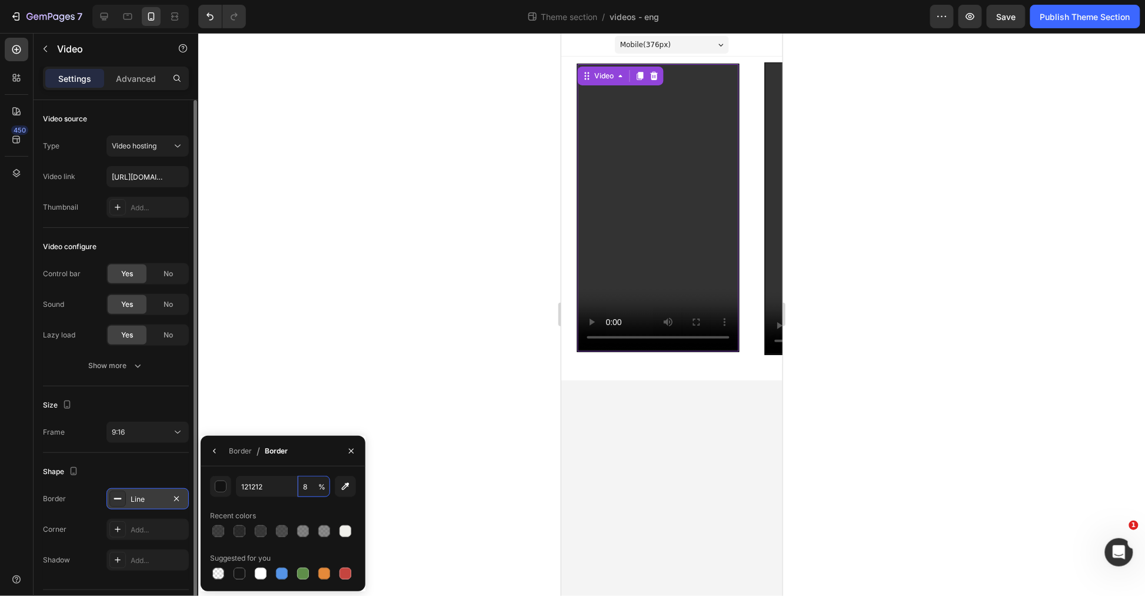
scroll to position [0, 0]
type input "80"
click at [383, 260] on div at bounding box center [671, 314] width 947 height 563
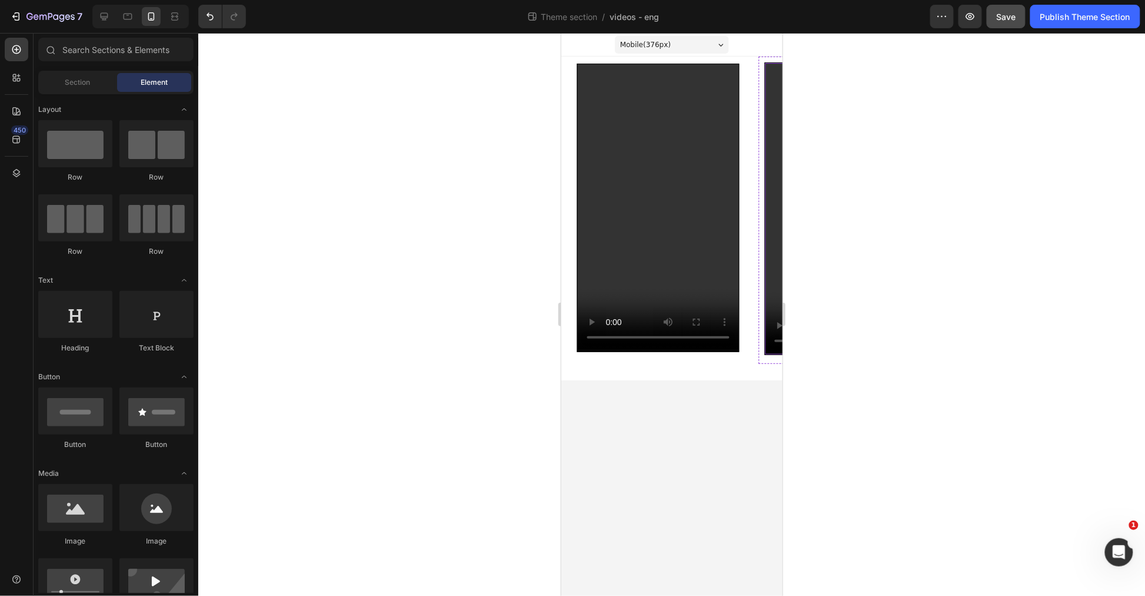
click at [1003, 16] on span "Save" at bounding box center [1006, 17] width 19 height 10
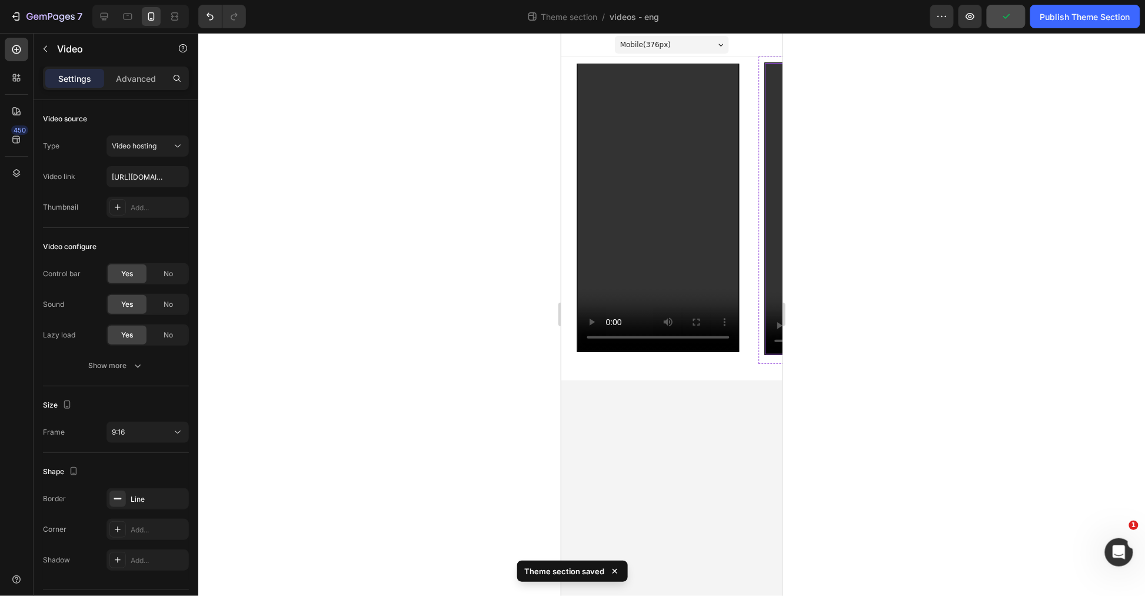
click at [769, 241] on video at bounding box center [847, 207] width 164 height 291
click at [1061, 19] on div "Publish Theme Section" at bounding box center [1086, 17] width 90 height 12
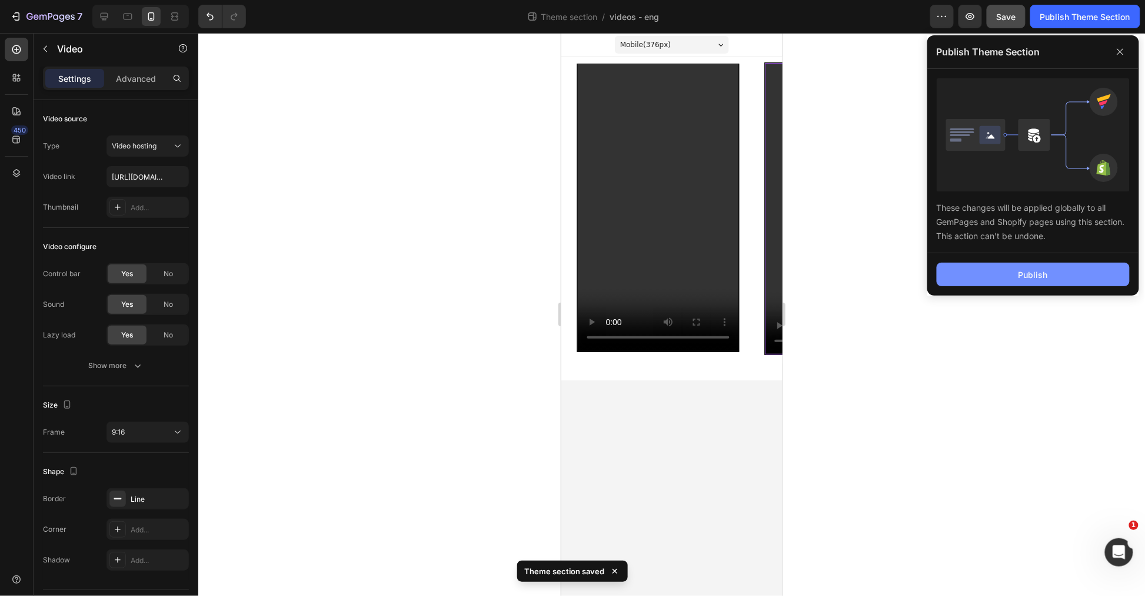
click at [1064, 281] on button "Publish" at bounding box center [1033, 275] width 193 height 24
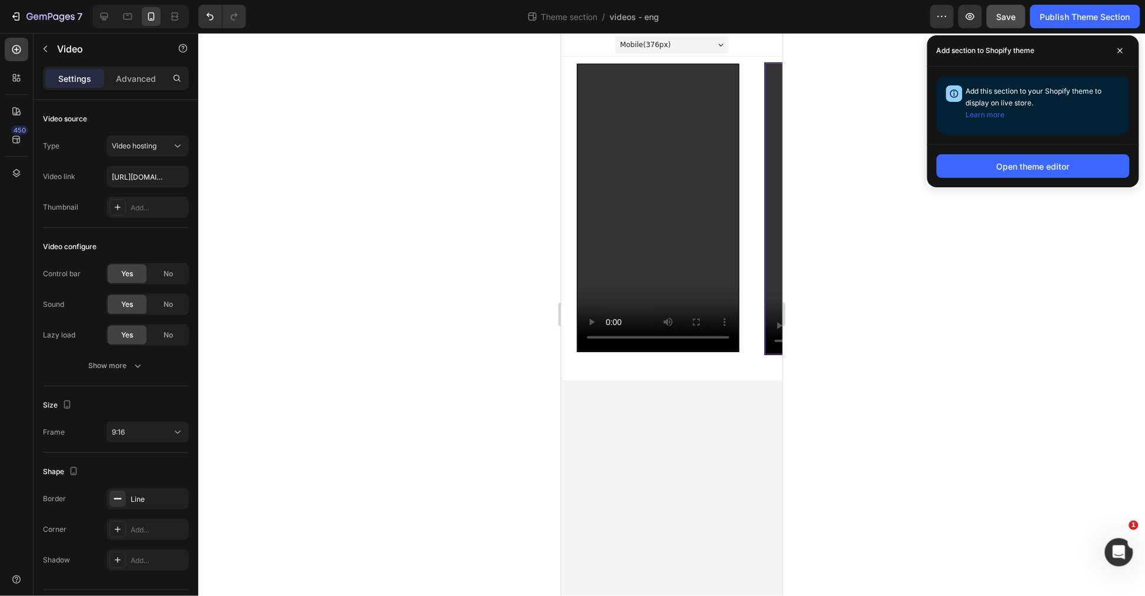
click at [777, 306] on video at bounding box center [847, 207] width 164 height 291
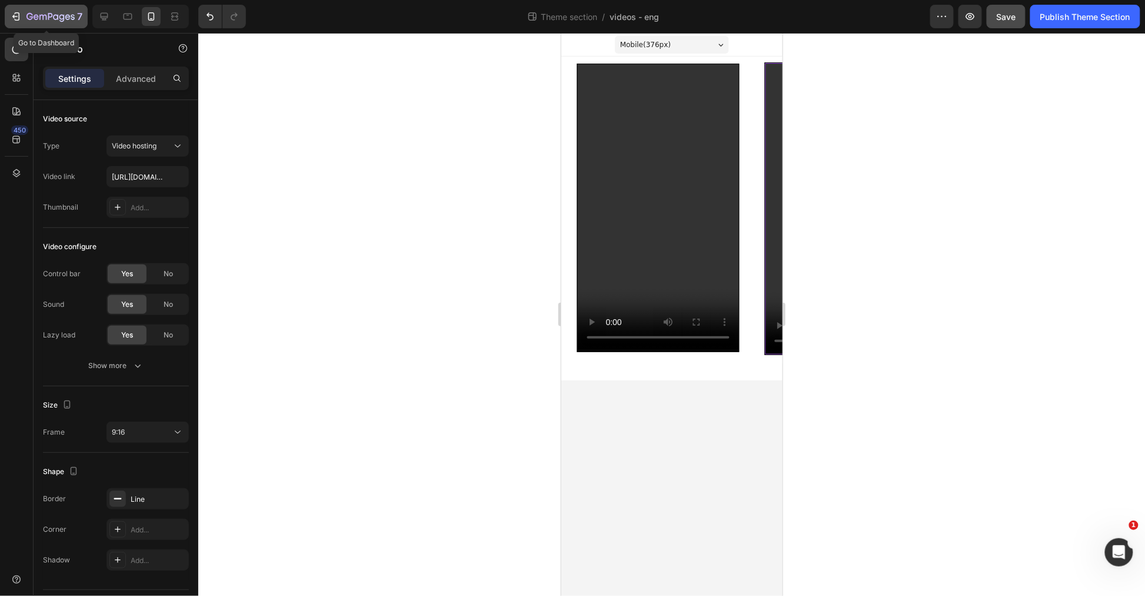
click at [26, 16] on icon "button" at bounding box center [29, 16] width 6 height 7
